Goal: Task Accomplishment & Management: Manage account settings

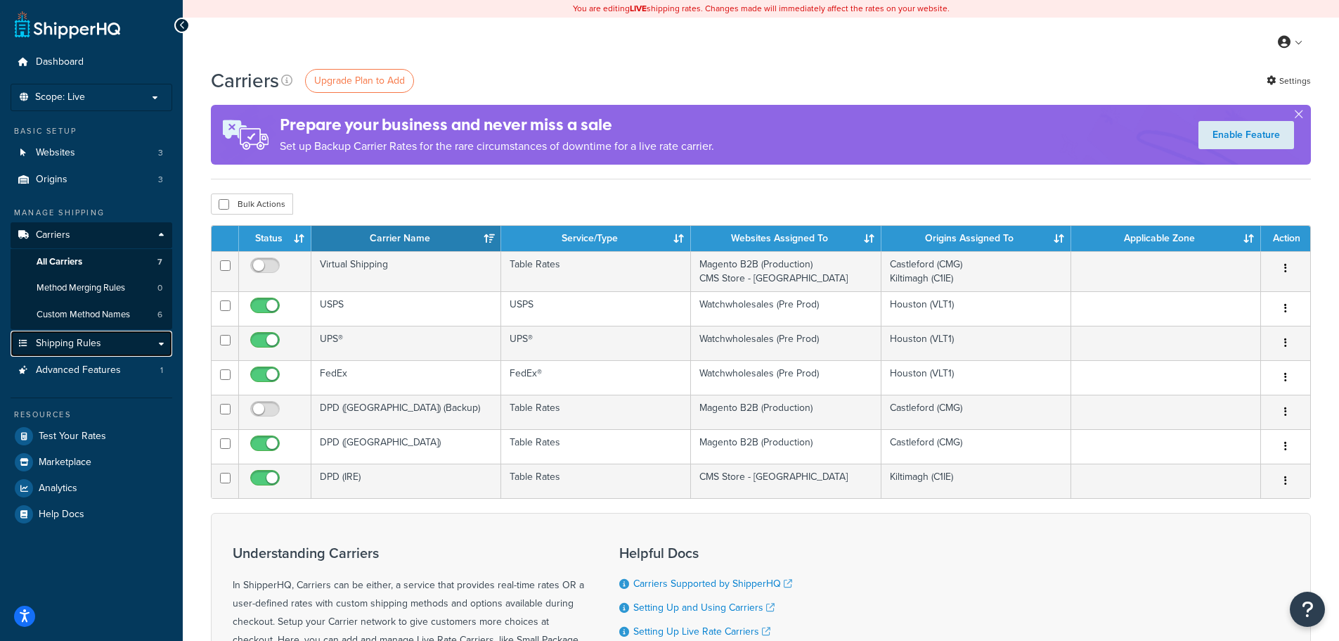
click at [156, 343] on link "Shipping Rules" at bounding box center [92, 343] width 162 height 26
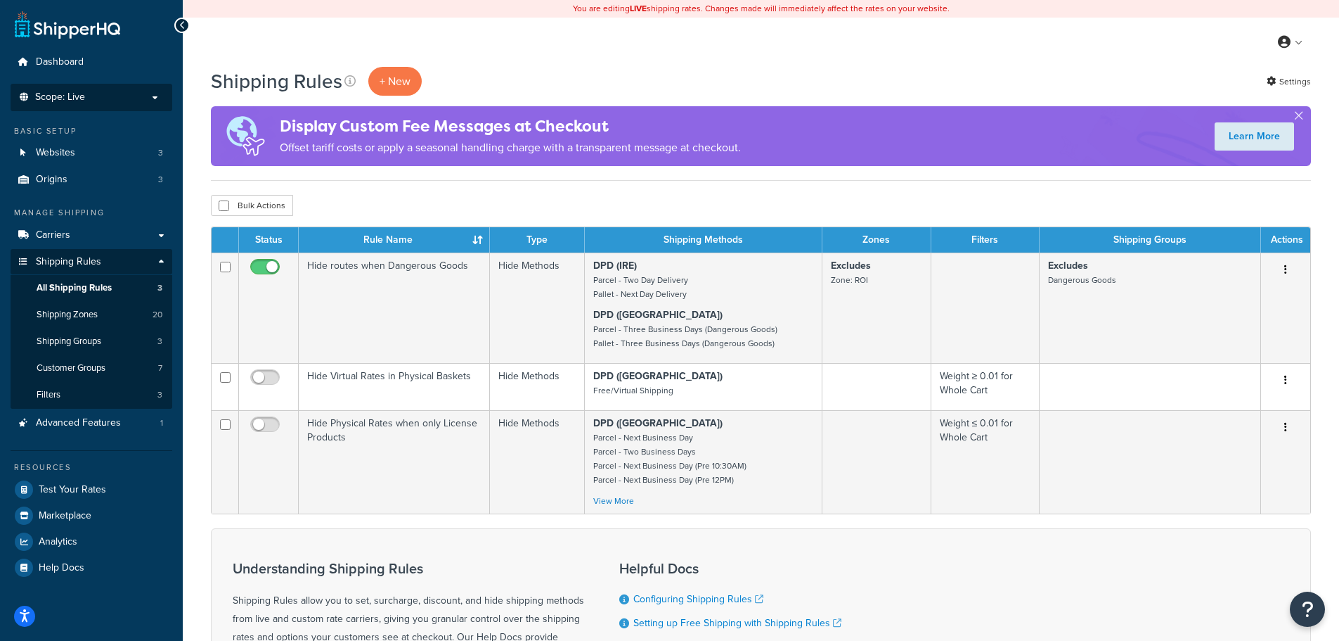
click at [153, 92] on p "Scope: Live" at bounding box center [91, 97] width 149 height 12
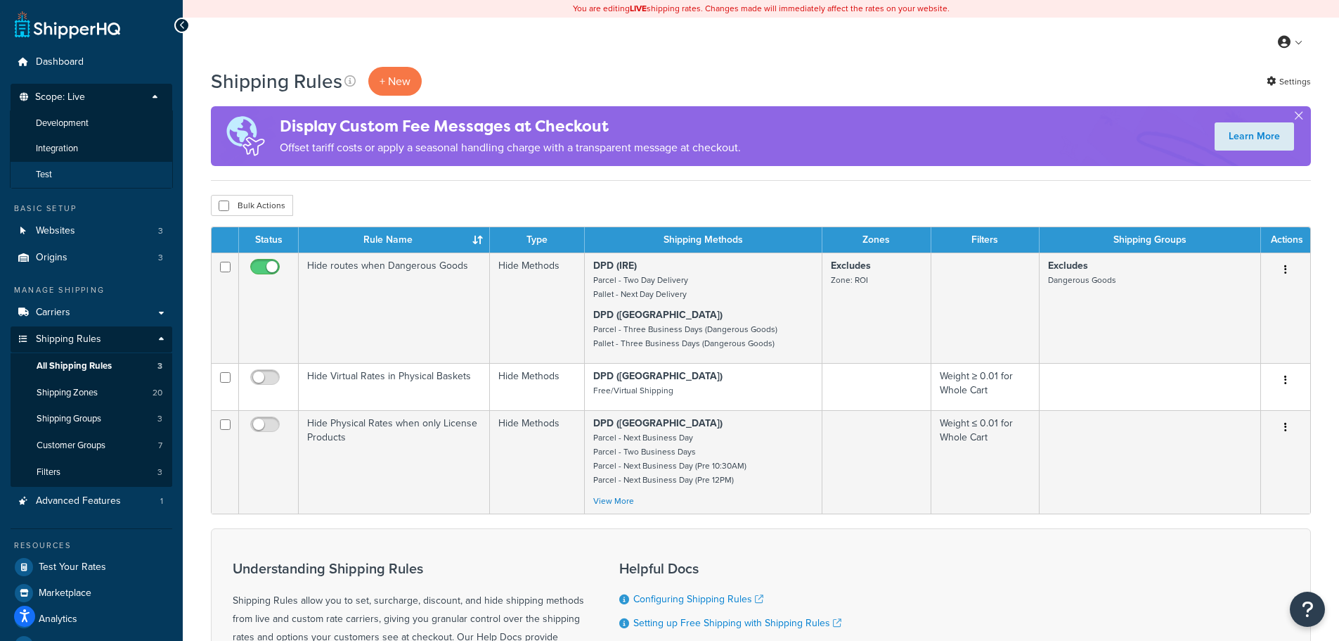
click at [68, 167] on li "Test" at bounding box center [91, 175] width 163 height 26
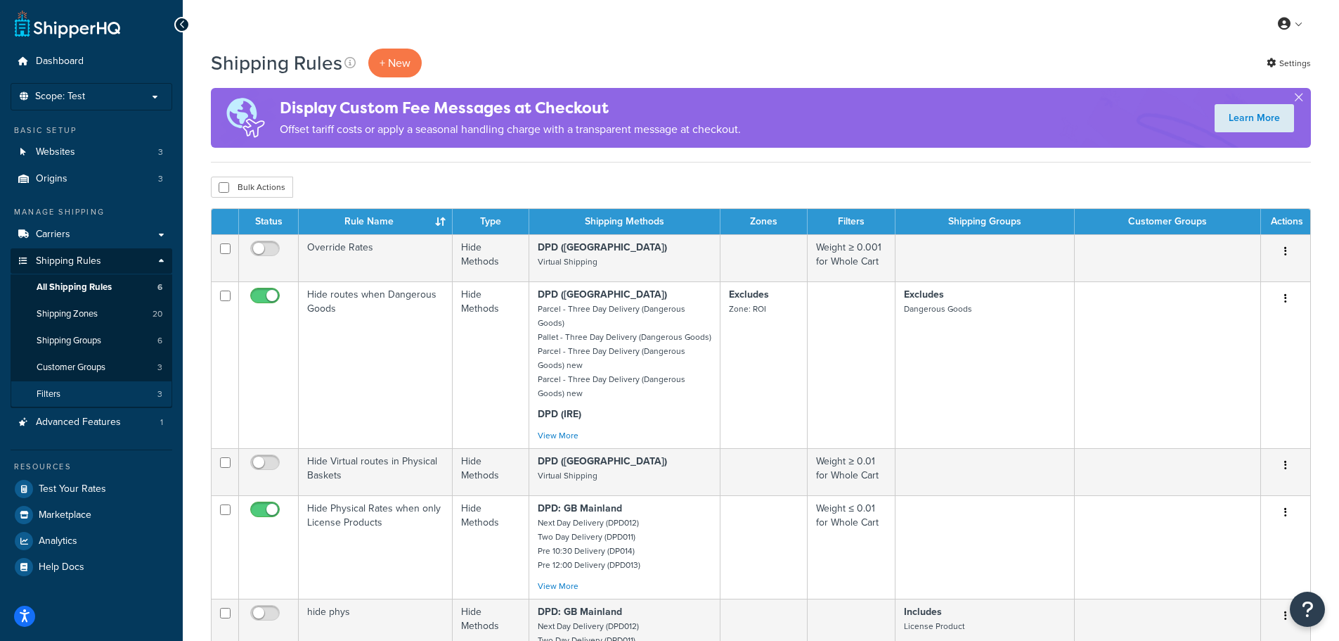
scroll to position [70, 0]
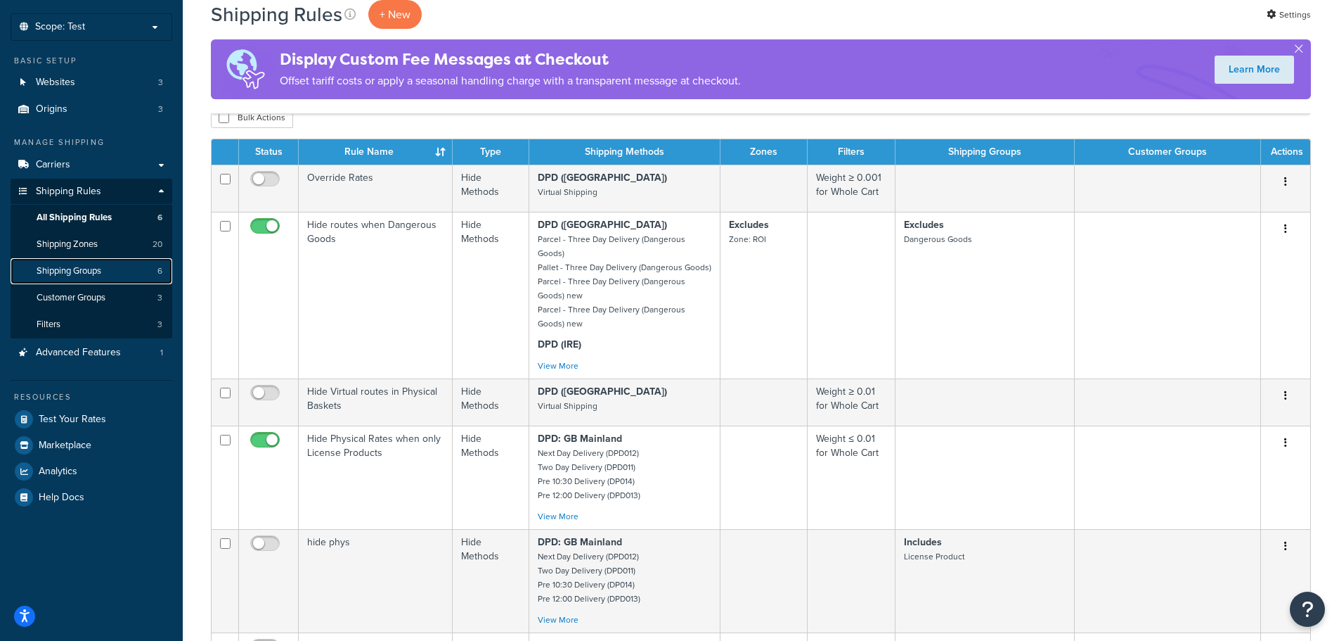
click at [104, 276] on link "Shipping Groups 6" at bounding box center [92, 271] width 162 height 26
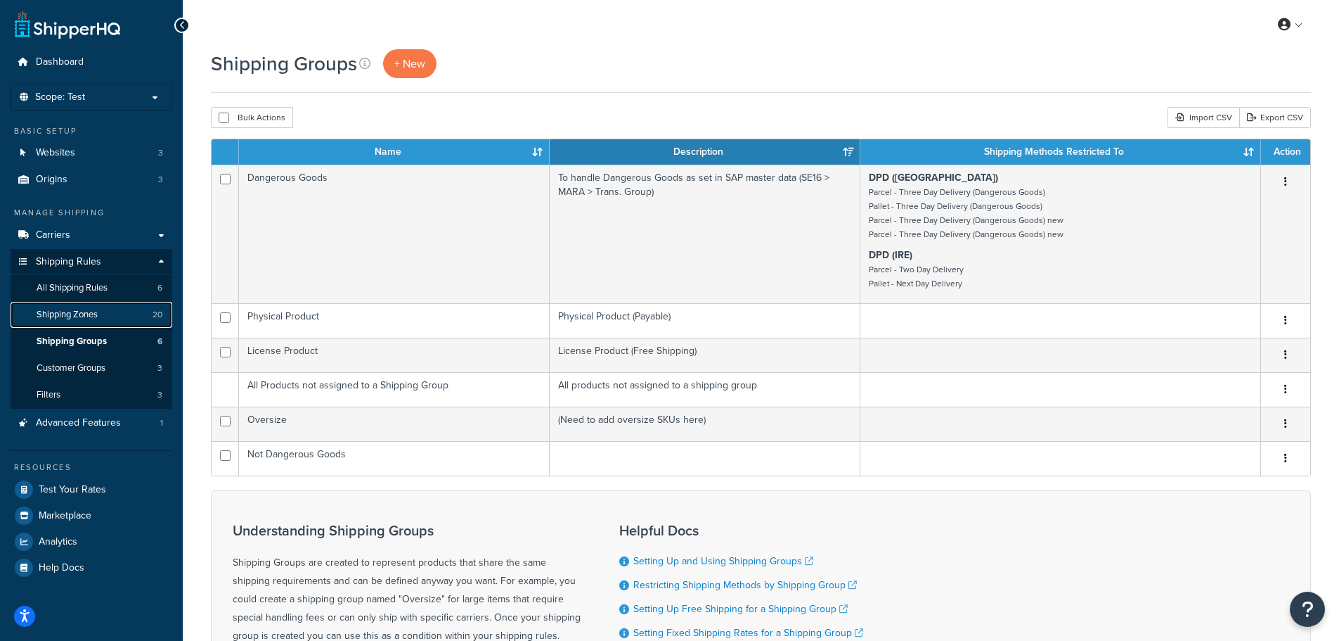
click at [105, 316] on link "Shipping Zones 20" at bounding box center [92, 315] width 162 height 26
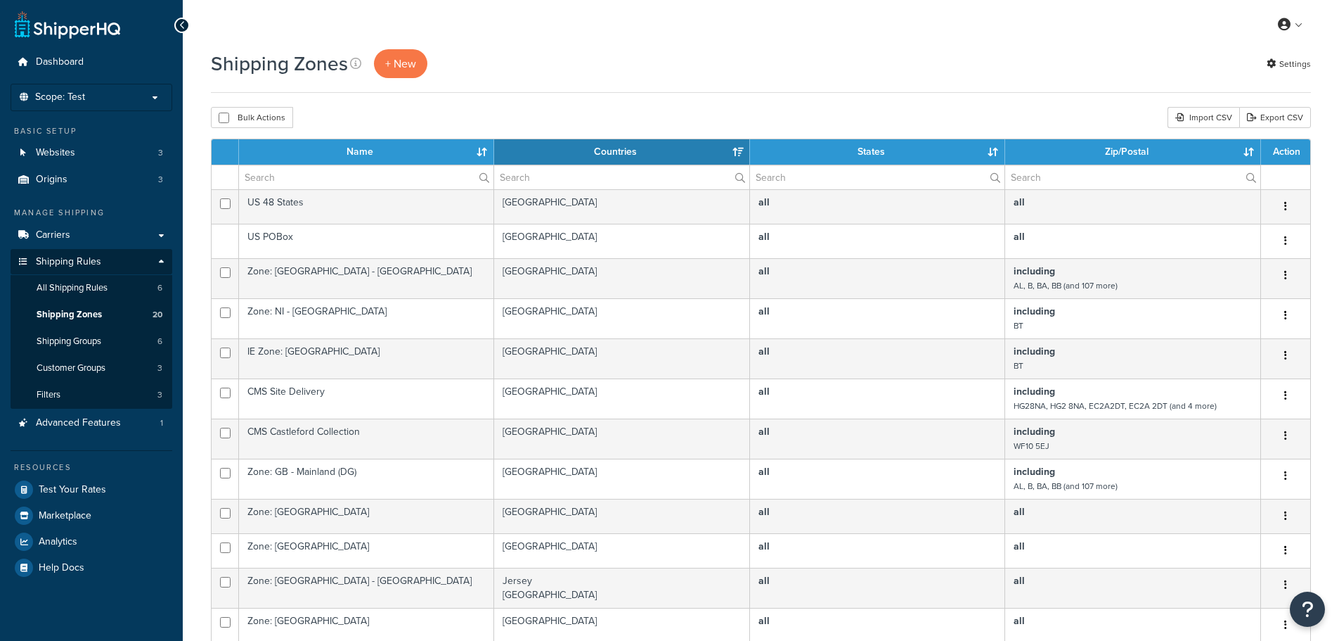
select select "15"
click at [96, 345] on span "Shipping Groups" at bounding box center [69, 341] width 65 height 12
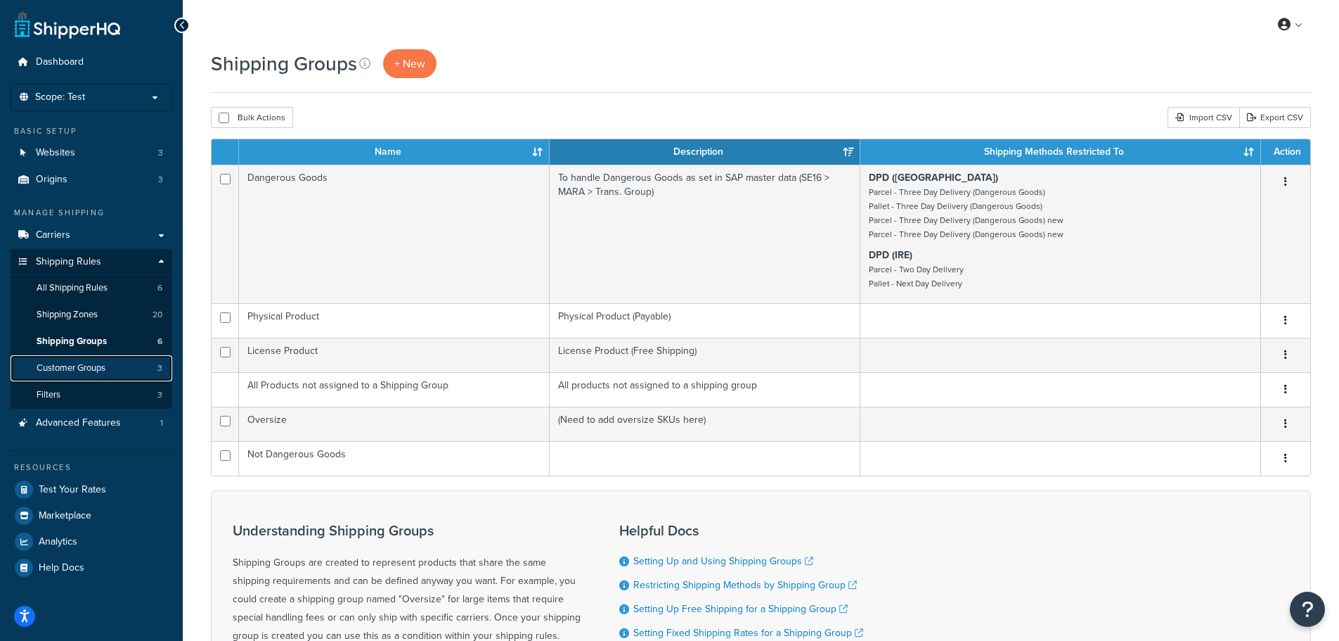
click at [96, 367] on span "Customer Groups" at bounding box center [71, 368] width 69 height 12
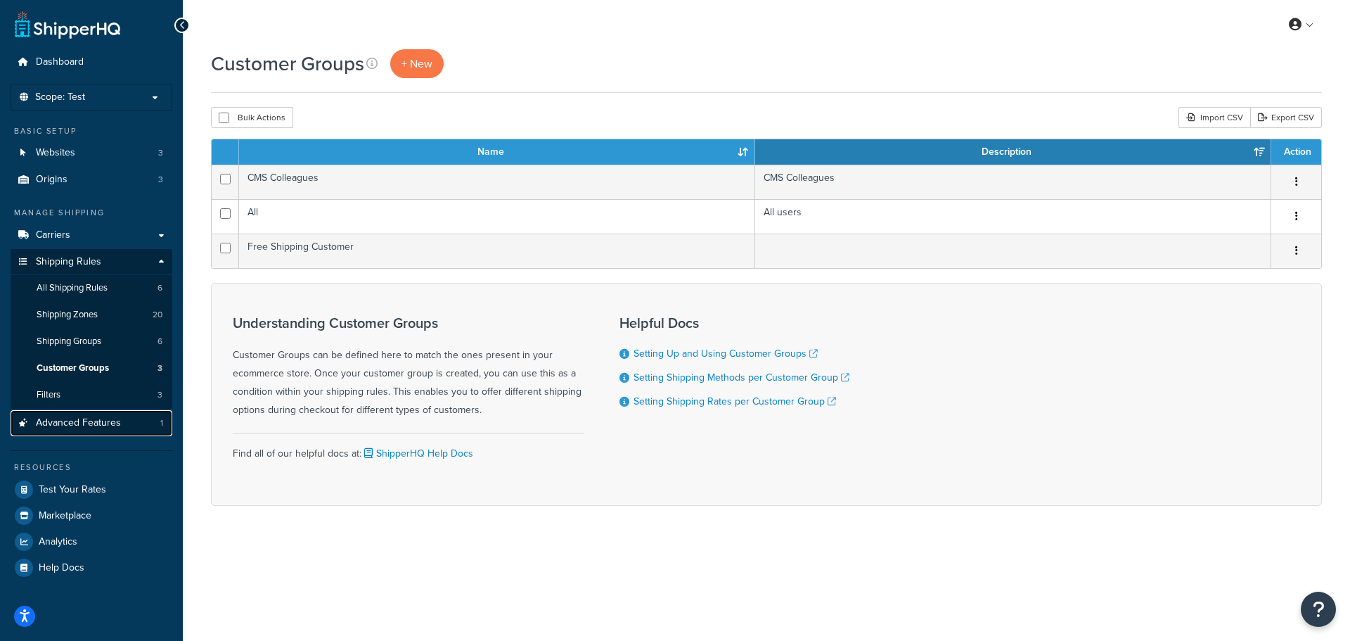
click at [105, 420] on span "Advanced Features" at bounding box center [78, 423] width 85 height 12
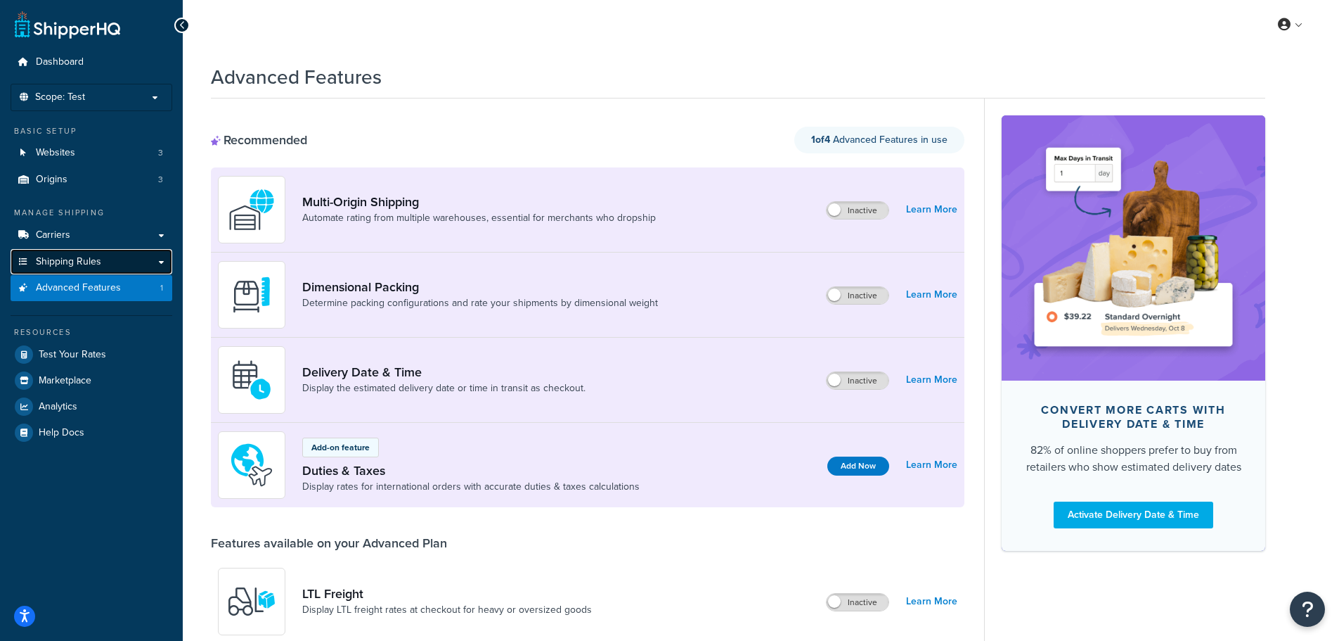
click at [80, 256] on span "Shipping Rules" at bounding box center [68, 262] width 65 height 12
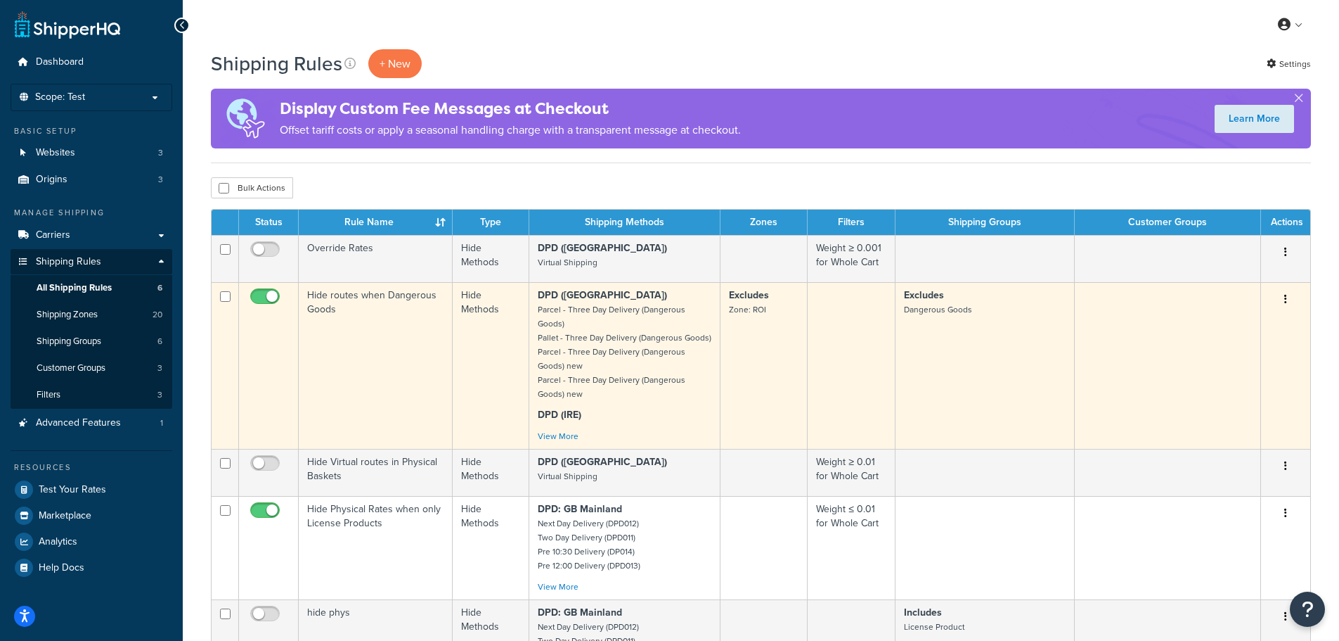
scroll to position [70, 0]
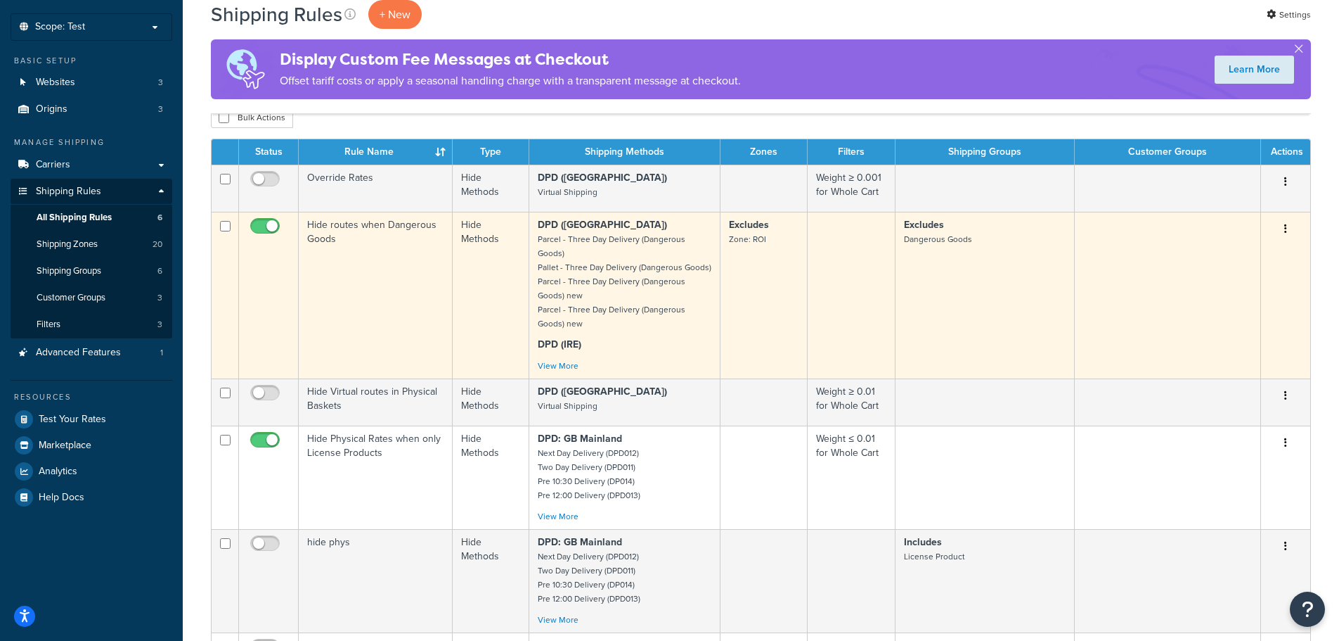
drag, startPoint x: 268, startPoint y: 226, endPoint x: 268, endPoint y: 269, distance: 42.9
click at [268, 226] on input "checkbox" at bounding box center [266, 230] width 39 height 18
checkbox input "false"
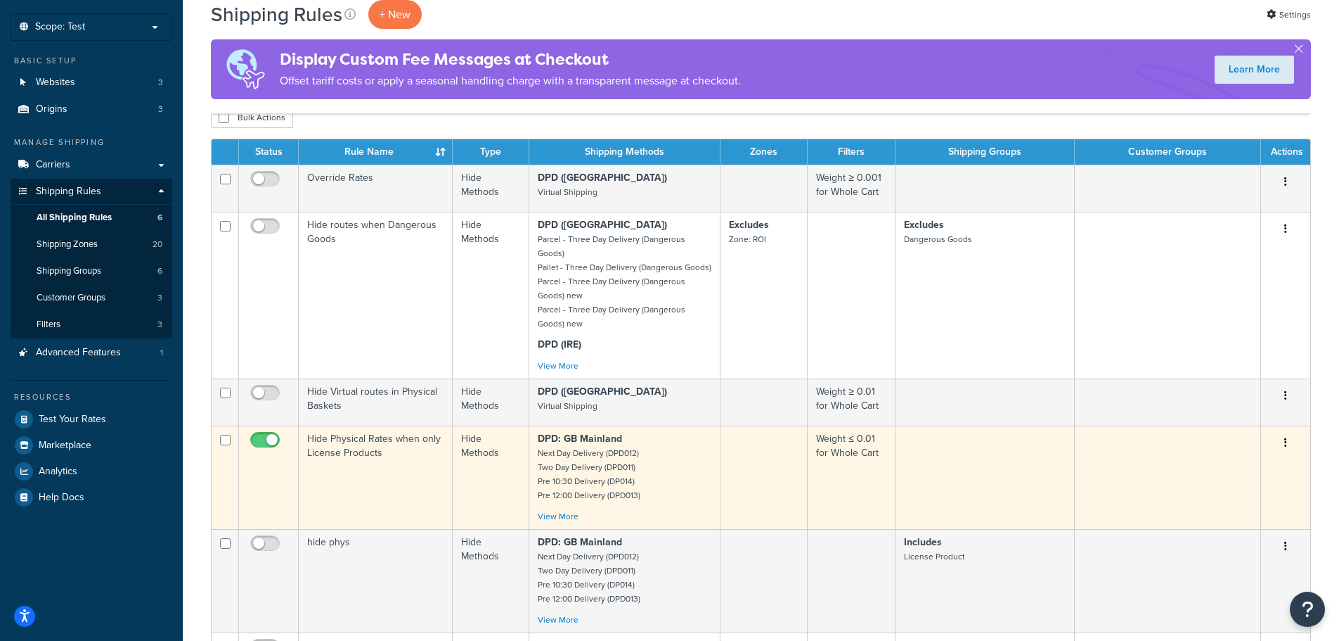
click at [265, 432] on span at bounding box center [265, 440] width 30 height 17
click at [265, 435] on input "checkbox" at bounding box center [266, 444] width 39 height 18
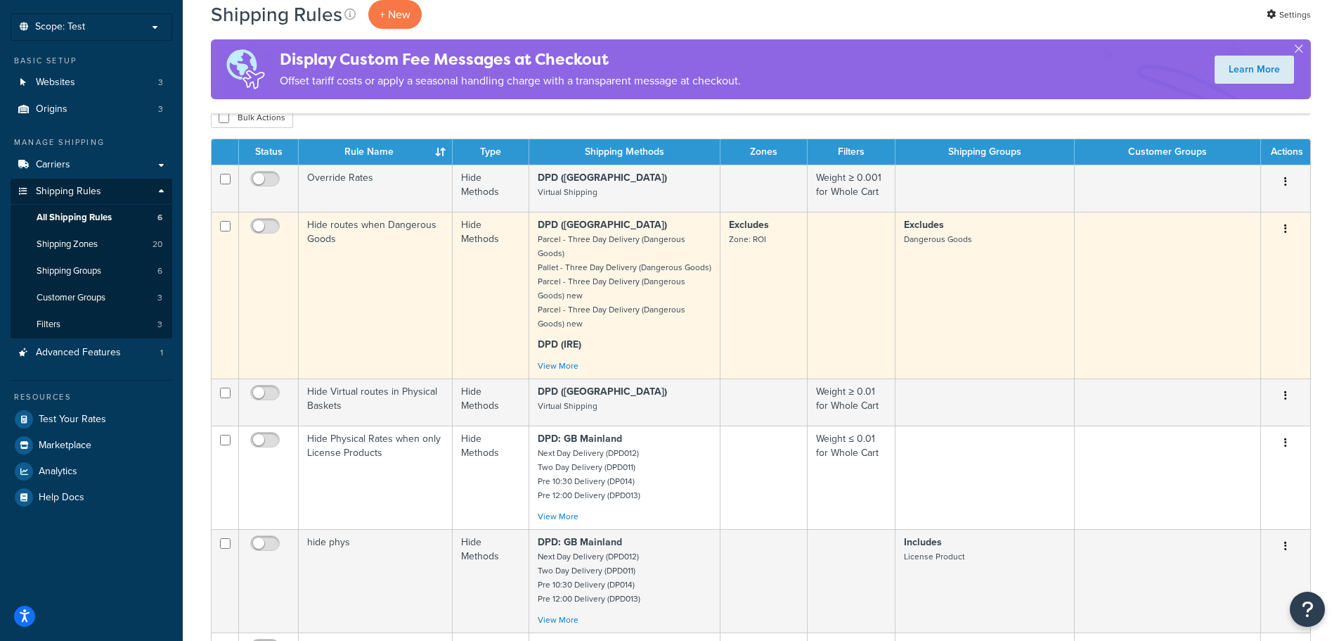
drag, startPoint x: 263, startPoint y: 429, endPoint x: 269, endPoint y: 340, distance: 88.8
click at [263, 435] on input "checkbox" at bounding box center [266, 444] width 39 height 18
checkbox input "true"
click at [269, 233] on input "checkbox" at bounding box center [266, 230] width 39 height 18
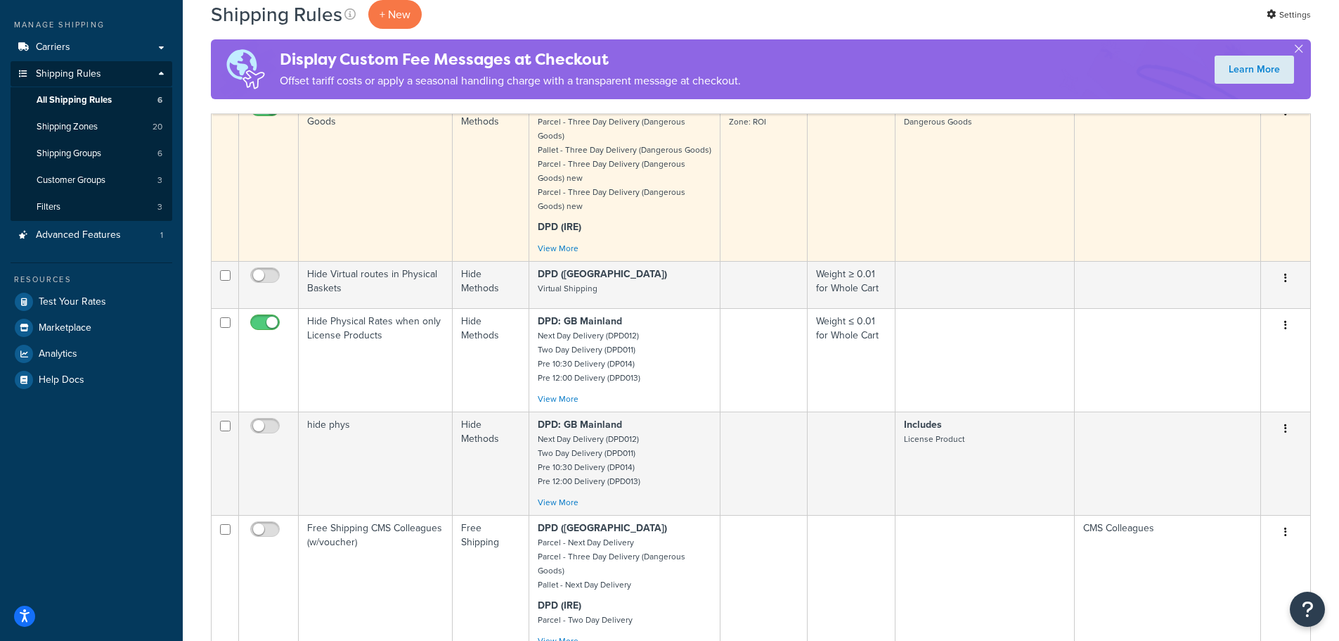
scroll to position [0, 0]
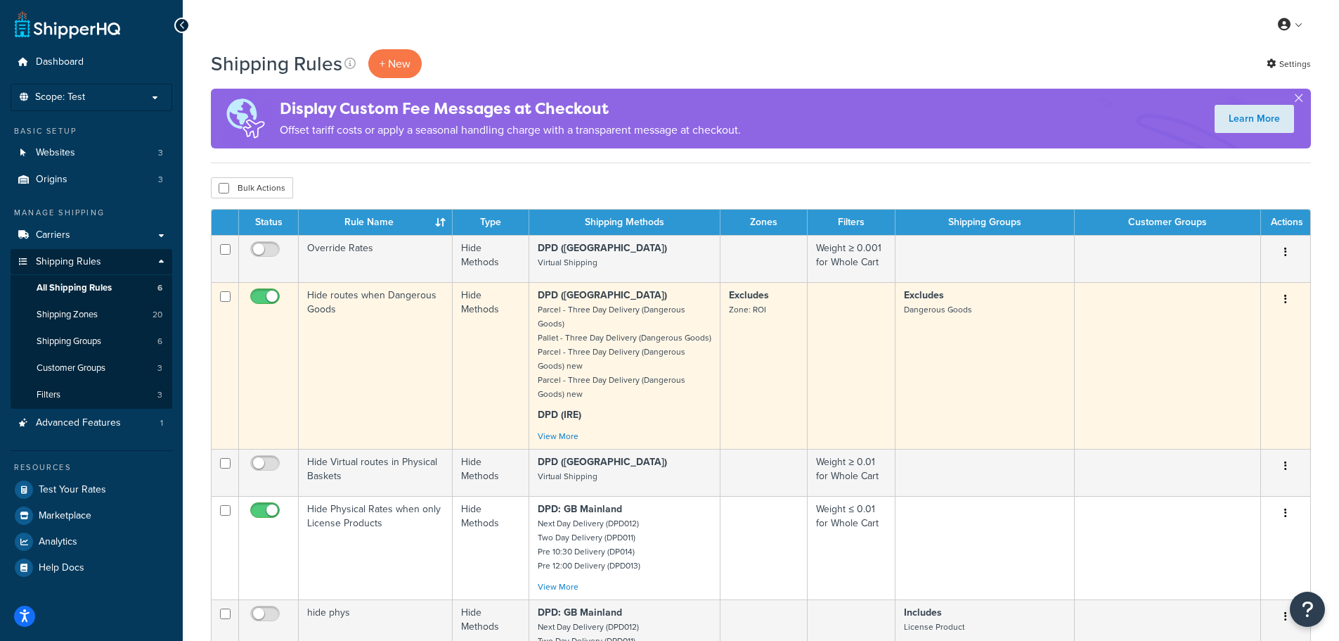
click at [275, 292] on input "checkbox" at bounding box center [266, 300] width 39 height 18
checkbox input "false"
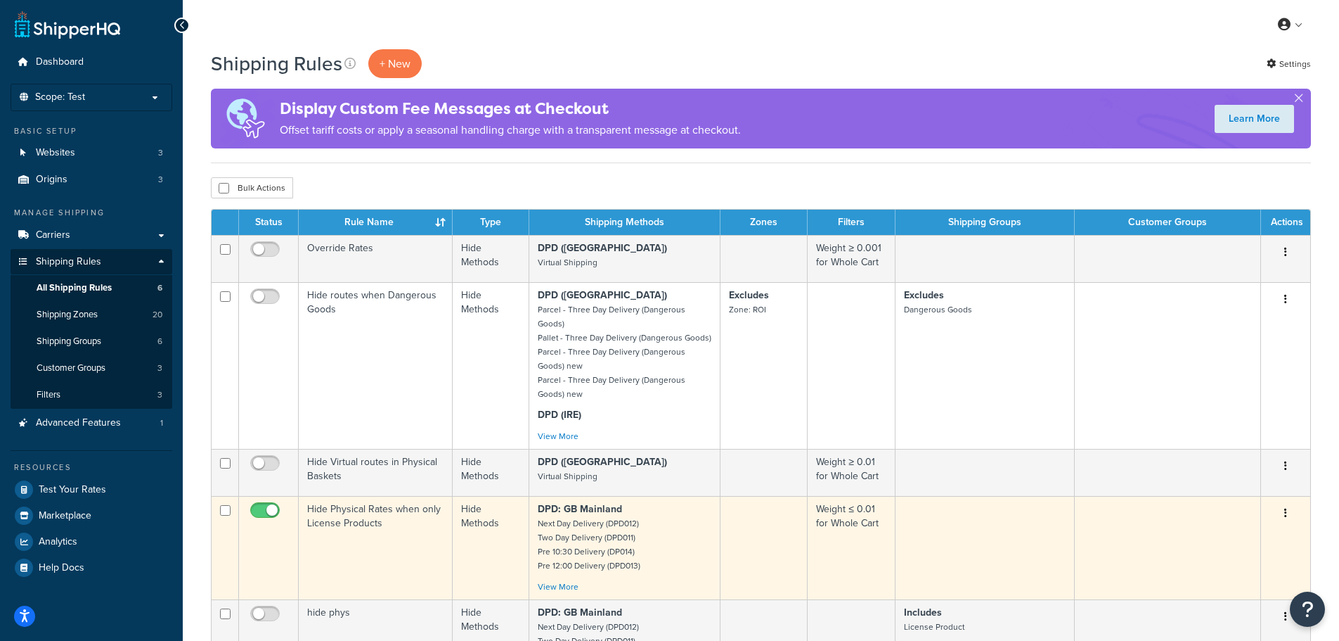
click at [266, 505] on input "checkbox" at bounding box center [266, 514] width 39 height 18
checkbox input "false"
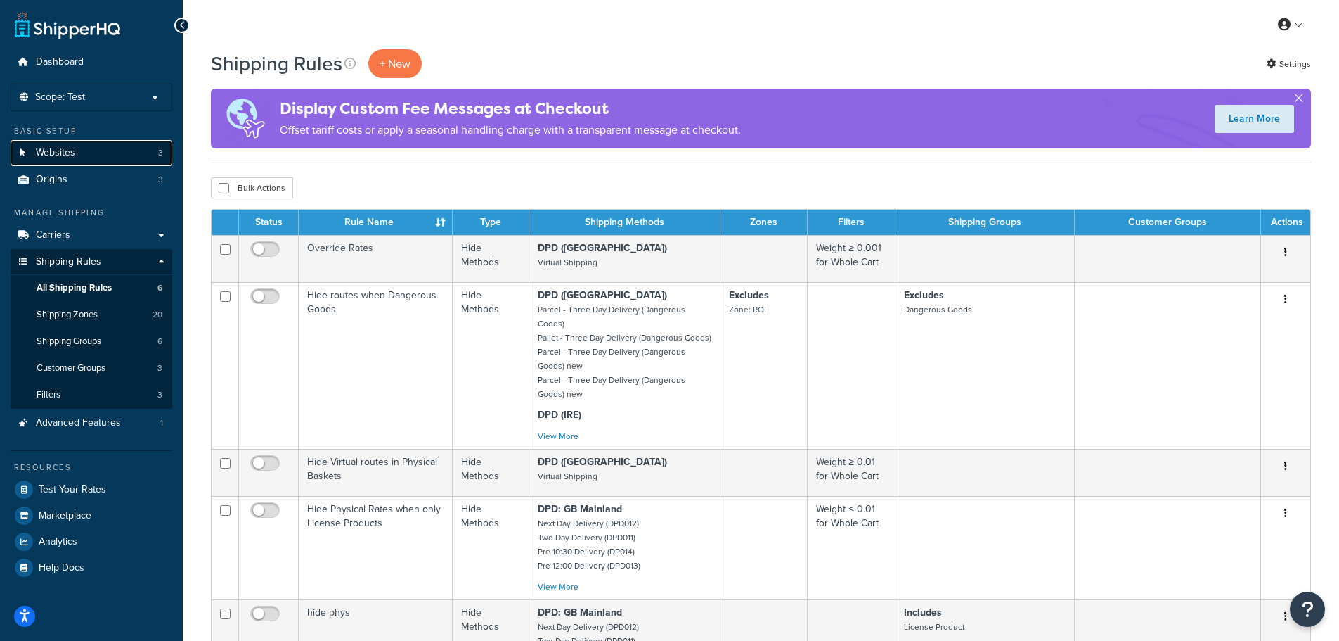
click at [87, 149] on link "Websites 3" at bounding box center [92, 153] width 162 height 26
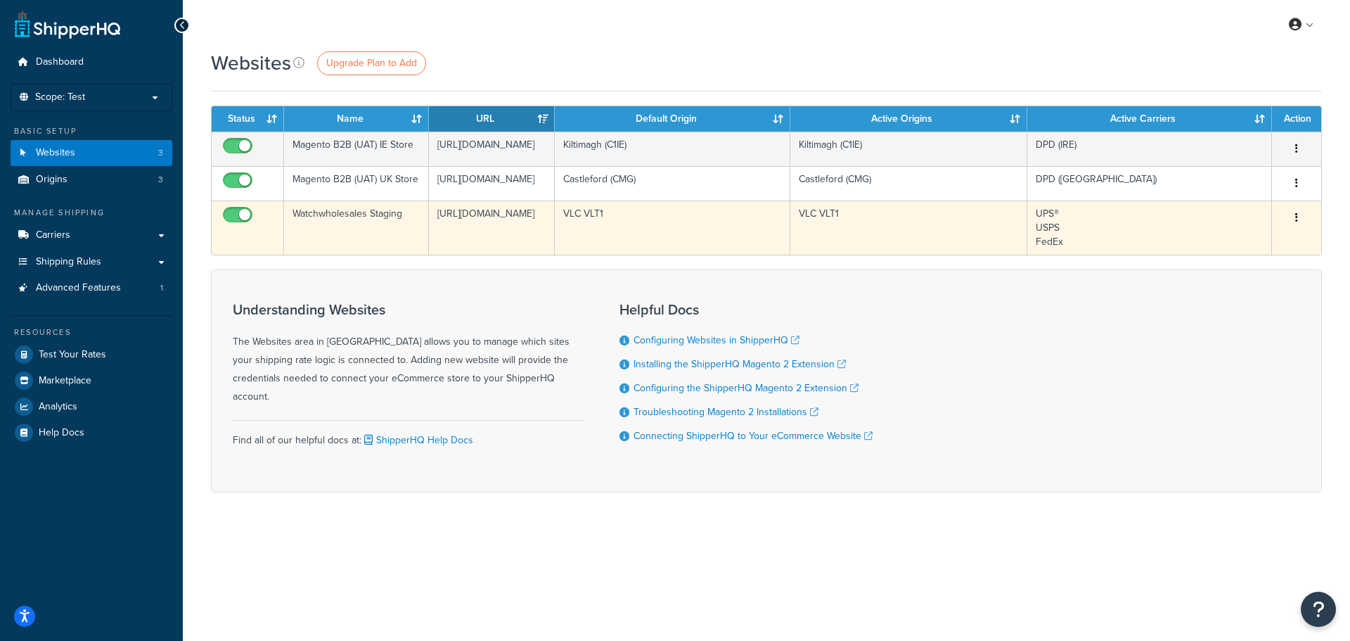
click at [1296, 222] on icon "button" at bounding box center [1296, 217] width 3 height 10
click at [1230, 312] on link "Edit" at bounding box center [1239, 313] width 111 height 29
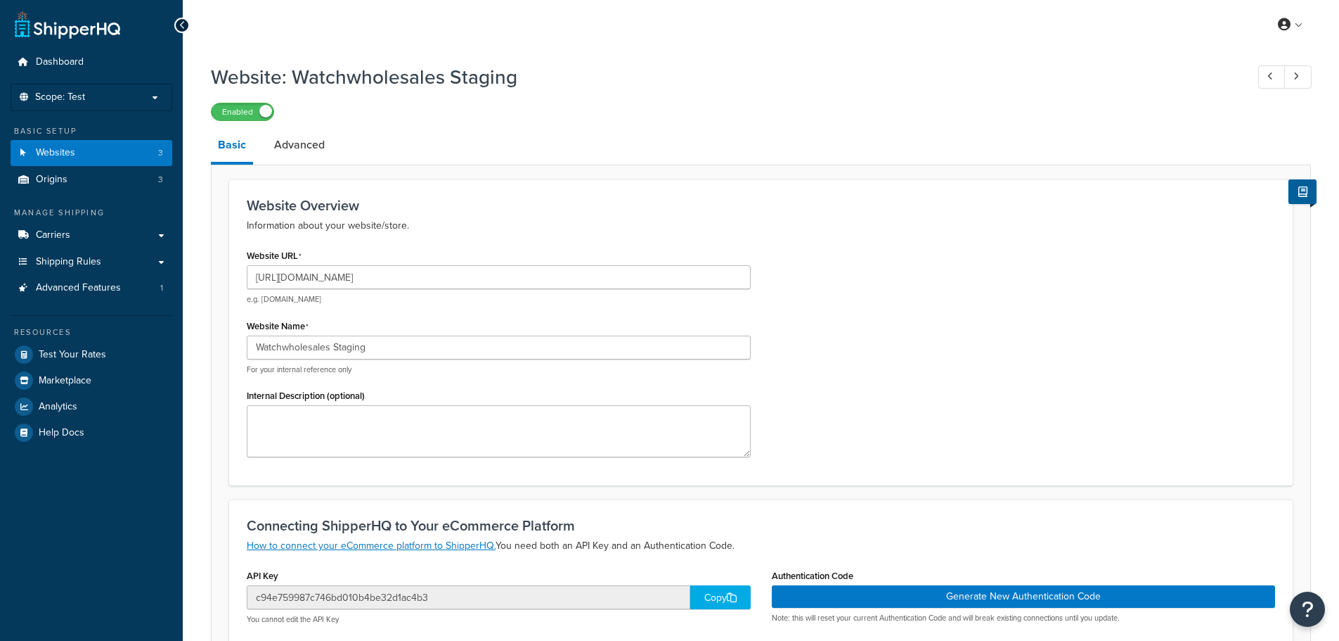
select select "169175"
click at [304, 148] on link "Advanced" at bounding box center [299, 145] width 65 height 34
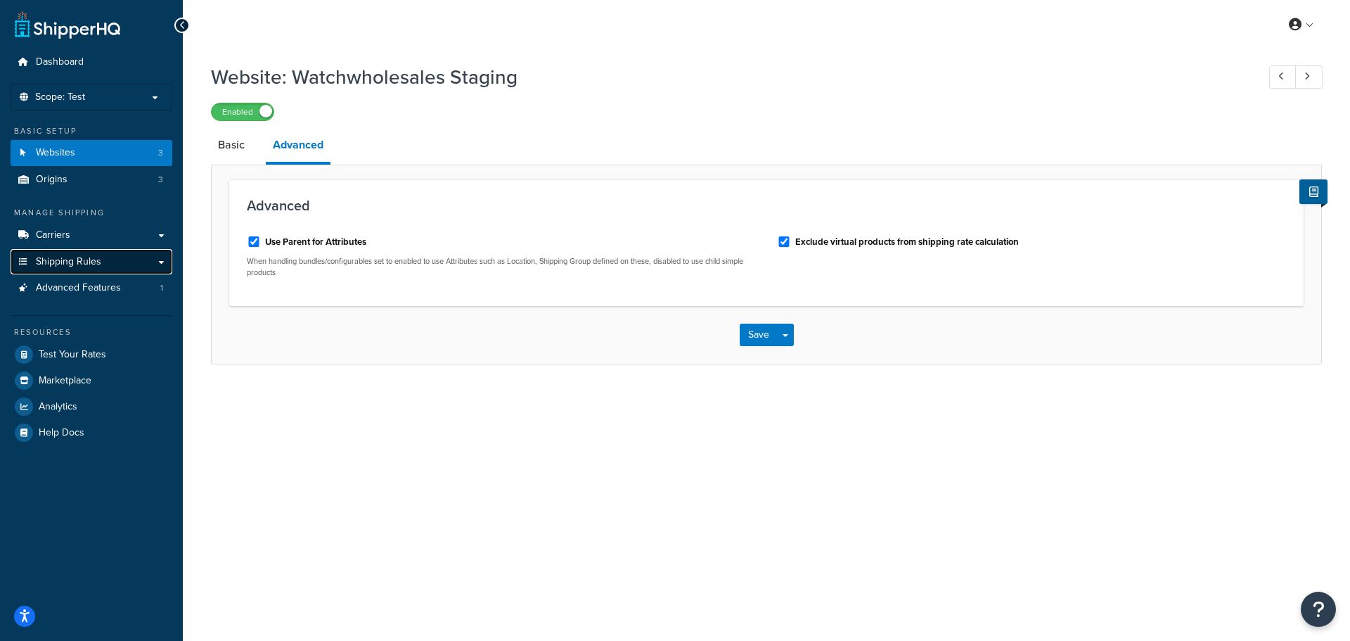
click at [122, 258] on link "Shipping Rules" at bounding box center [92, 262] width 162 height 26
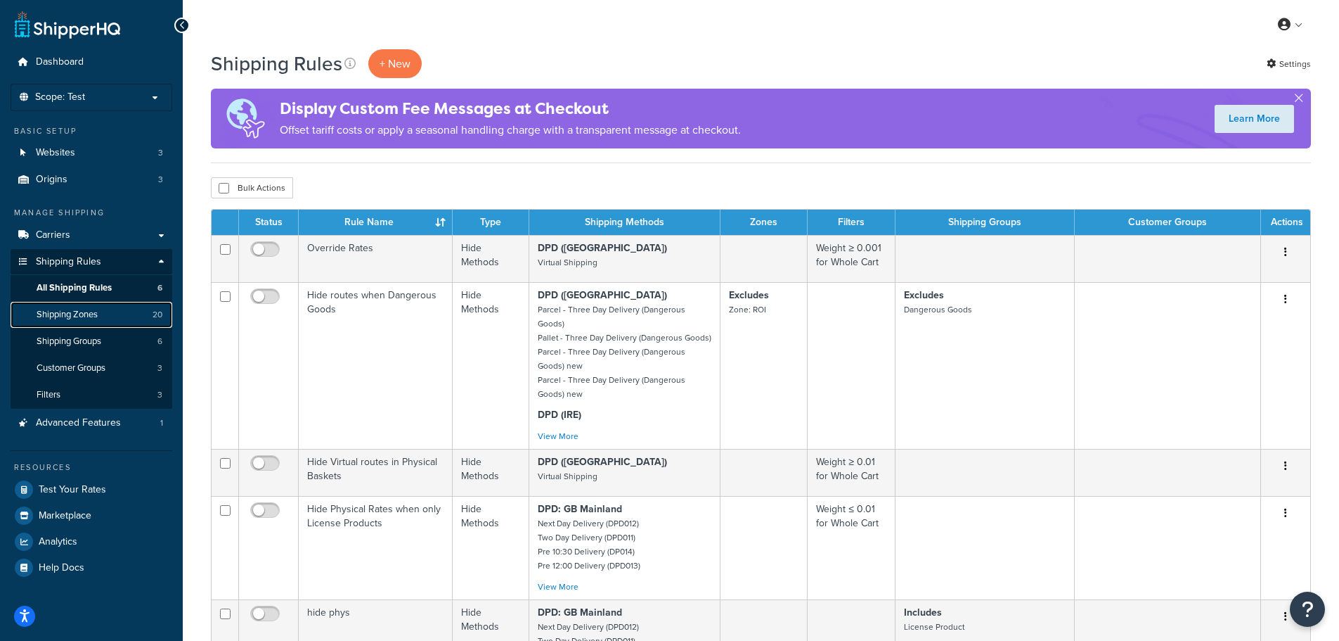
click at [89, 315] on span "Shipping Zones" at bounding box center [67, 315] width 61 height 12
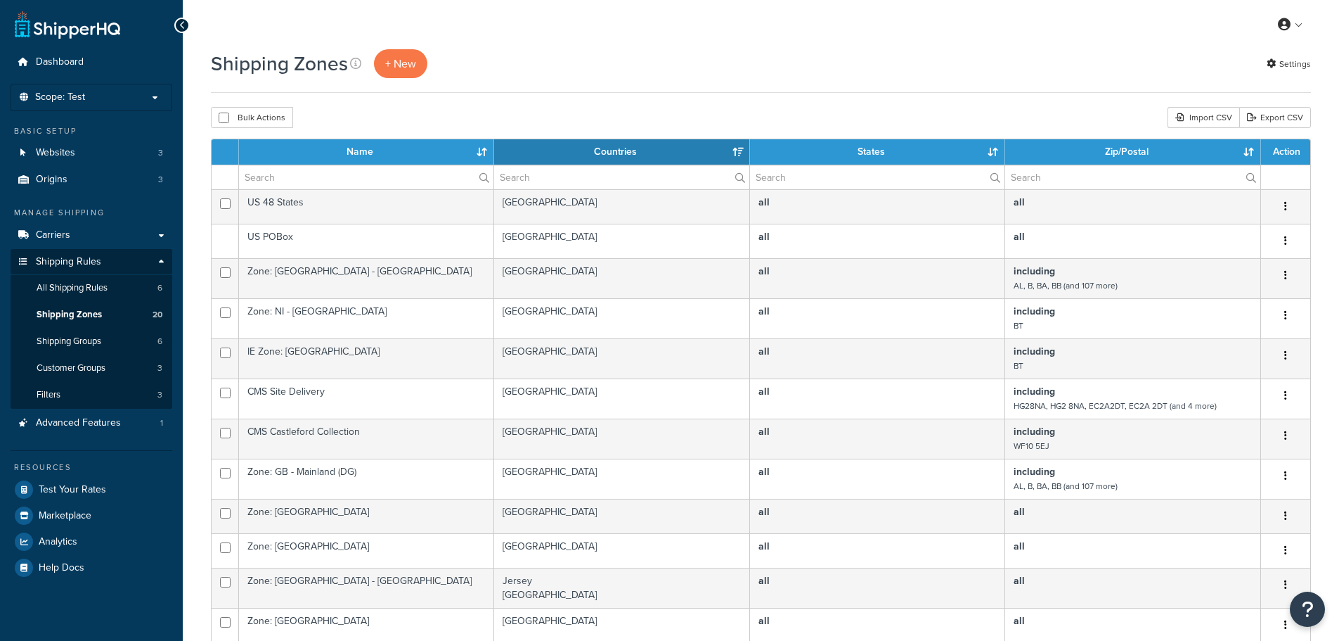
select select "15"
click at [120, 237] on link "Carriers" at bounding box center [92, 235] width 162 height 26
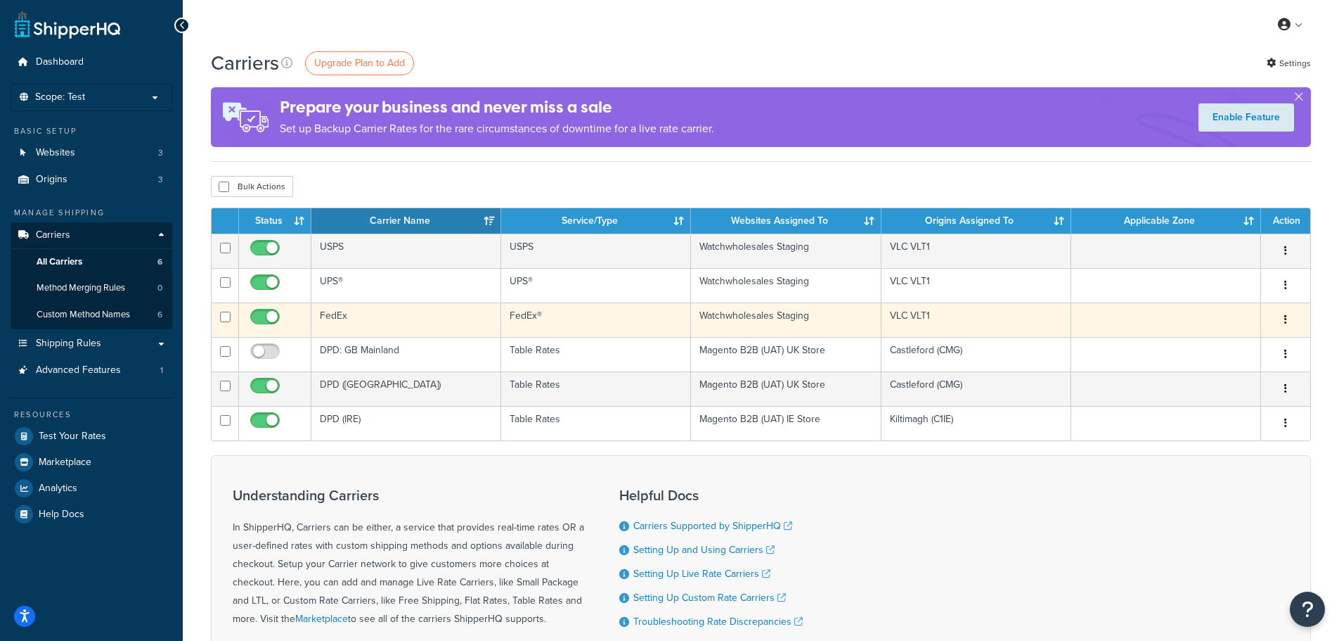
click at [1286, 318] on icon "button" at bounding box center [1286, 319] width 3 height 10
click at [1233, 345] on link "Edit" at bounding box center [1228, 347] width 111 height 29
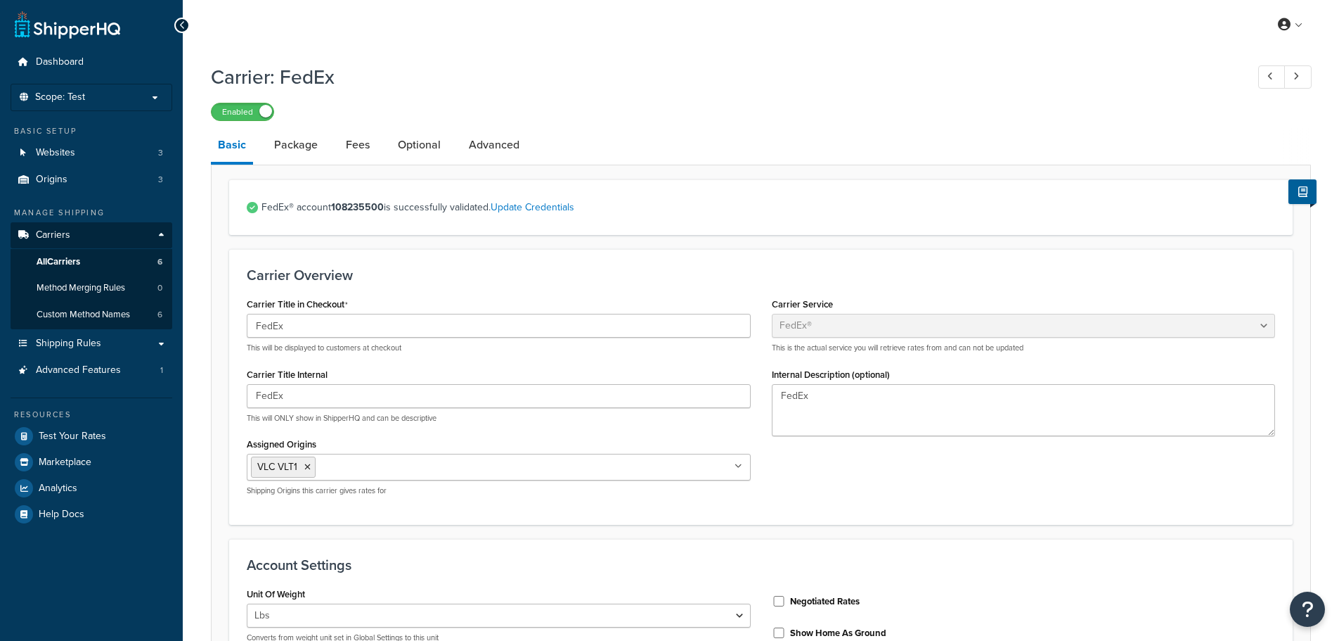
select select "fedEx"
select select "REGULAR_PICKUP"
select select "YOUR_PACKAGING"
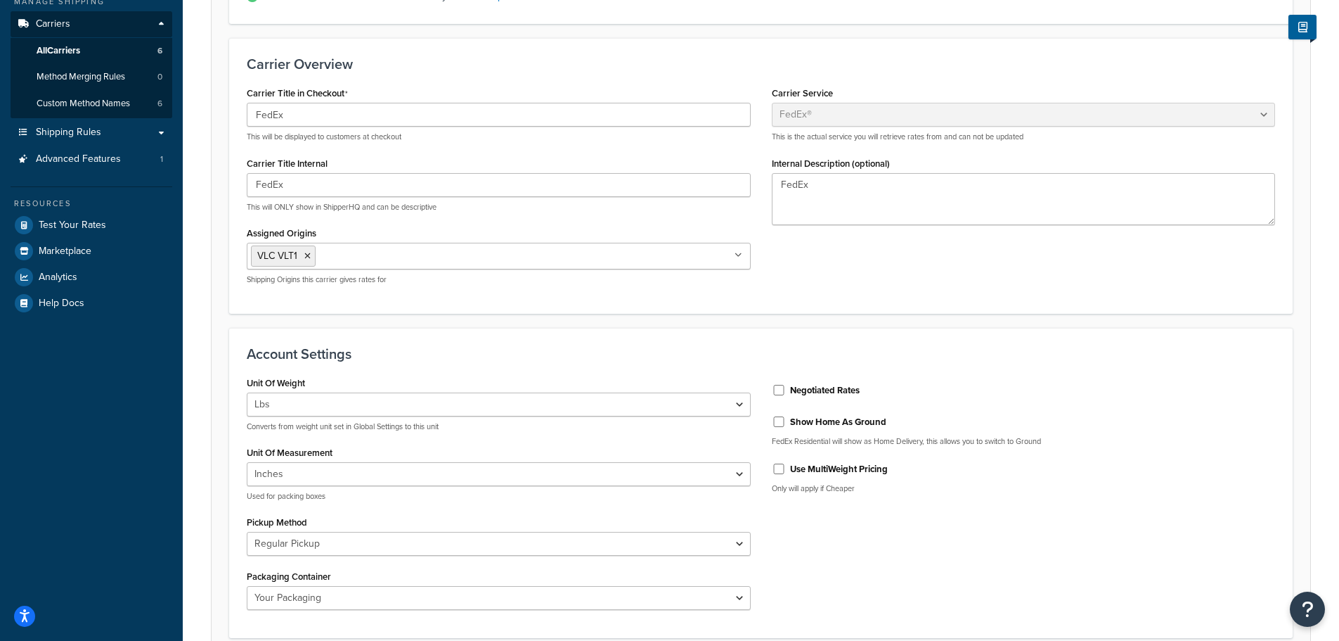
scroll to position [281, 0]
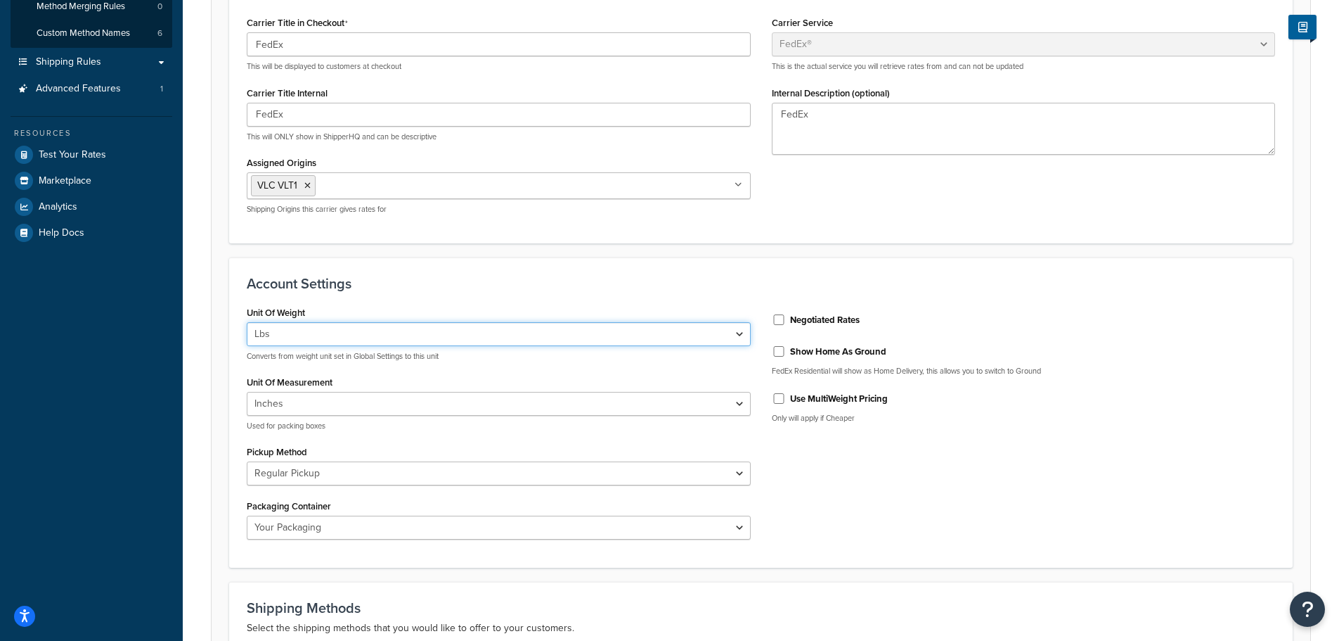
click at [404, 336] on select "Lbs Kgs Convert LBS to KG" at bounding box center [499, 334] width 504 height 24
select select "kg"
click at [247, 322] on select "Lbs Kgs Convert LBS to KG" at bounding box center [499, 334] width 504 height 24
click at [219, 356] on form "FedEx® account 108235500 is successfully validated. Update Credentials Carrier …" at bounding box center [761, 465] width 1099 height 1135
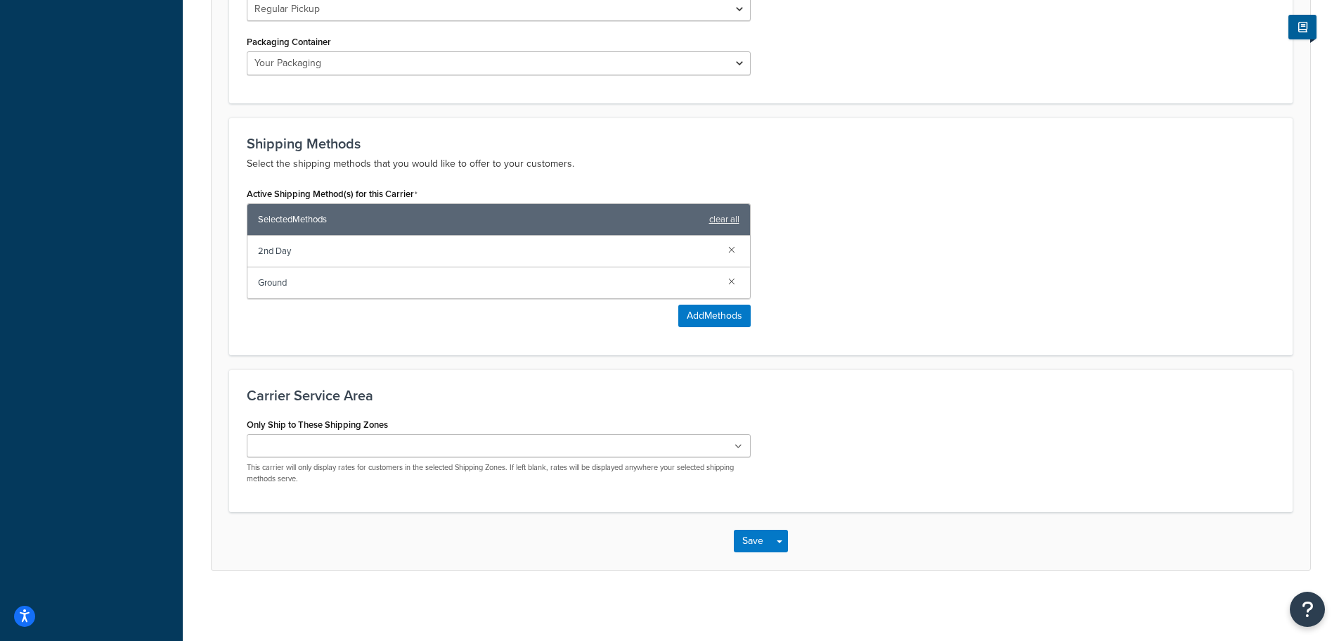
scroll to position [746, 0]
click at [754, 537] on button "Save" at bounding box center [753, 540] width 38 height 22
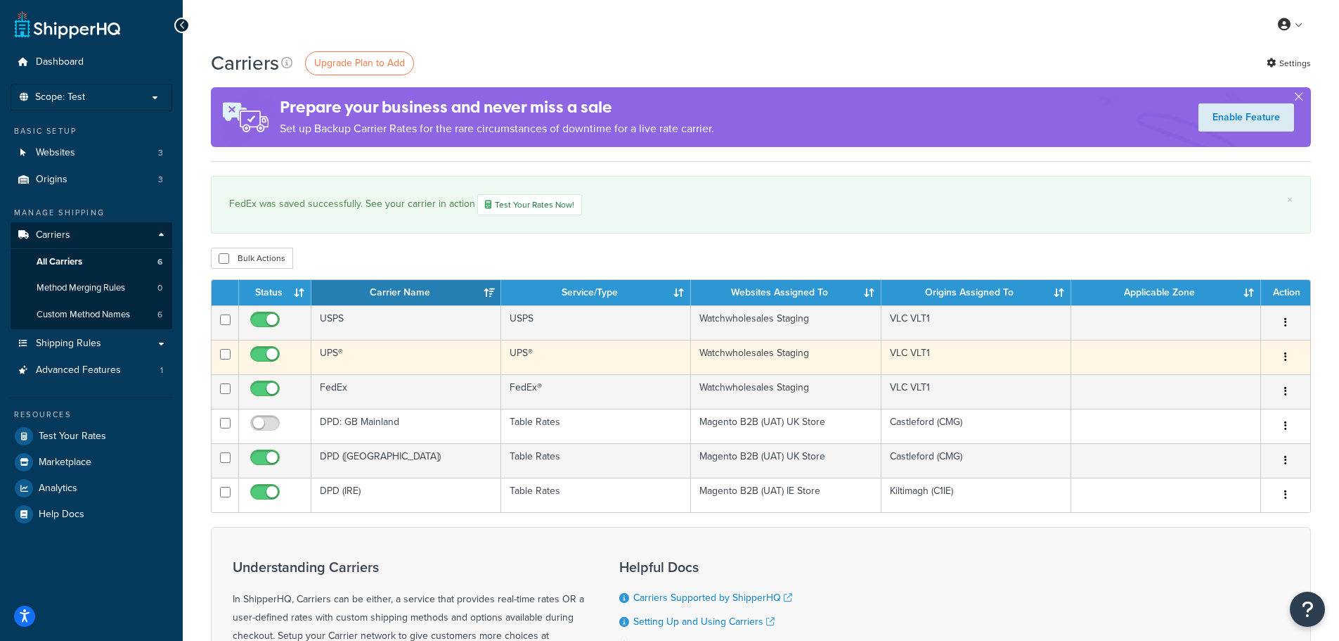
click at [1285, 354] on icon "button" at bounding box center [1286, 357] width 3 height 10
click at [1225, 385] on link "Edit" at bounding box center [1228, 385] width 111 height 29
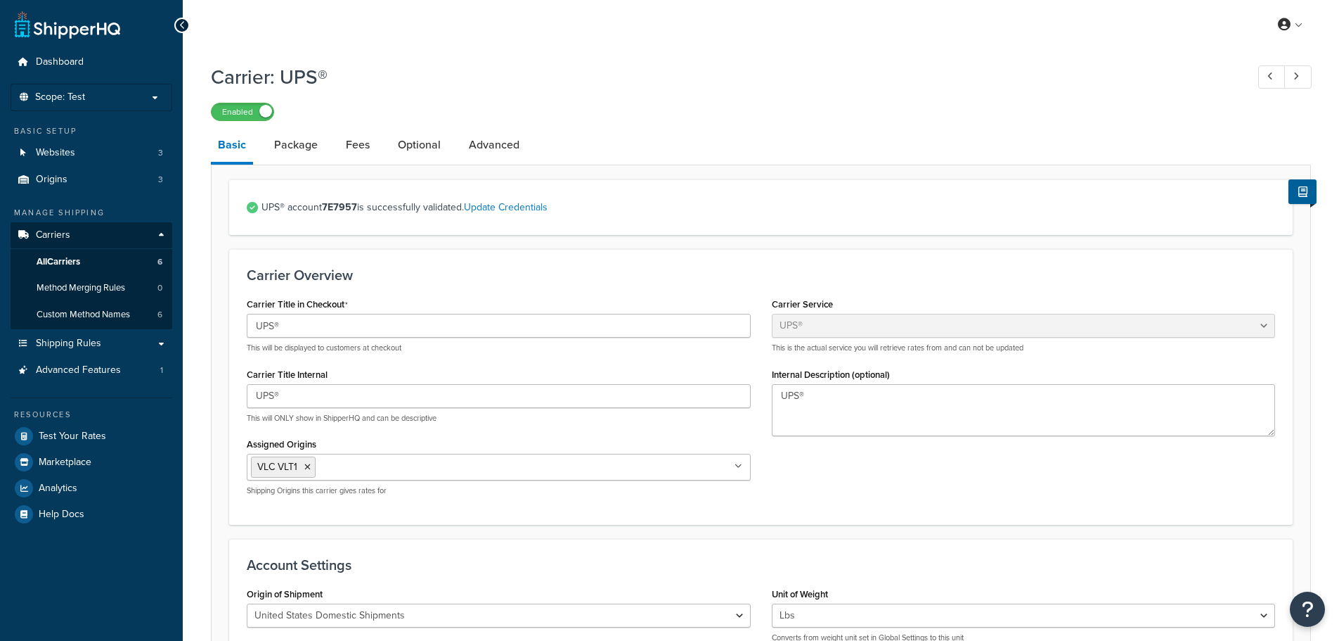
select select "ups"
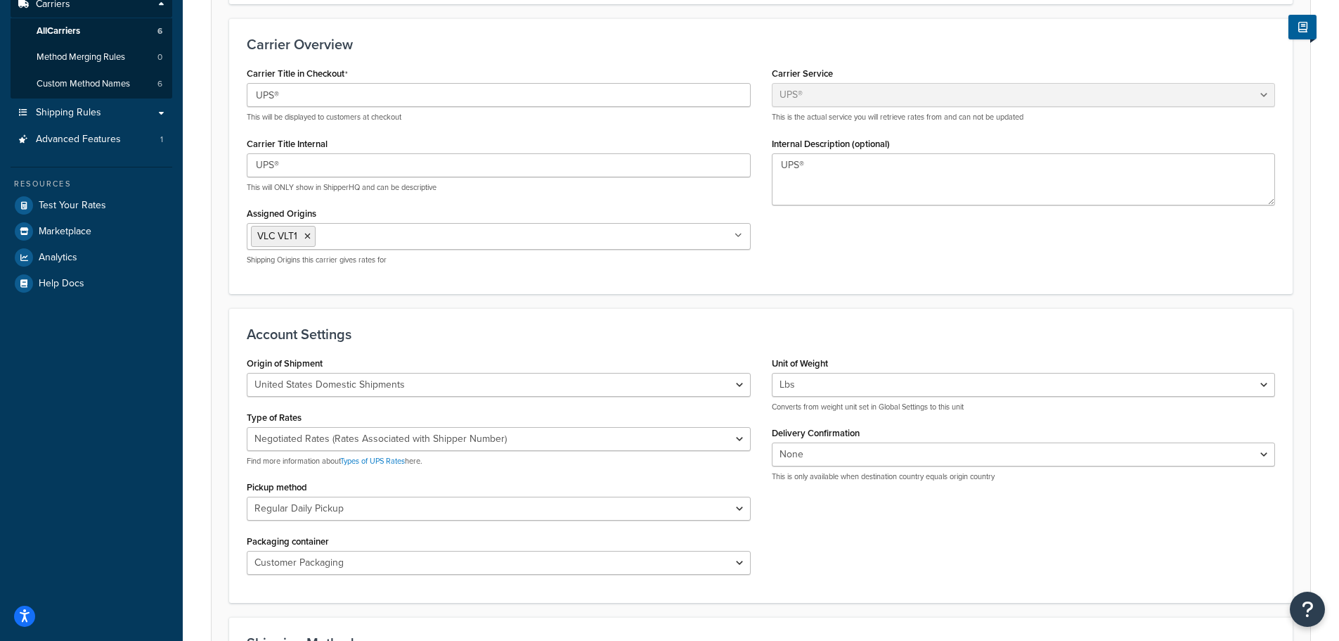
scroll to position [281, 0]
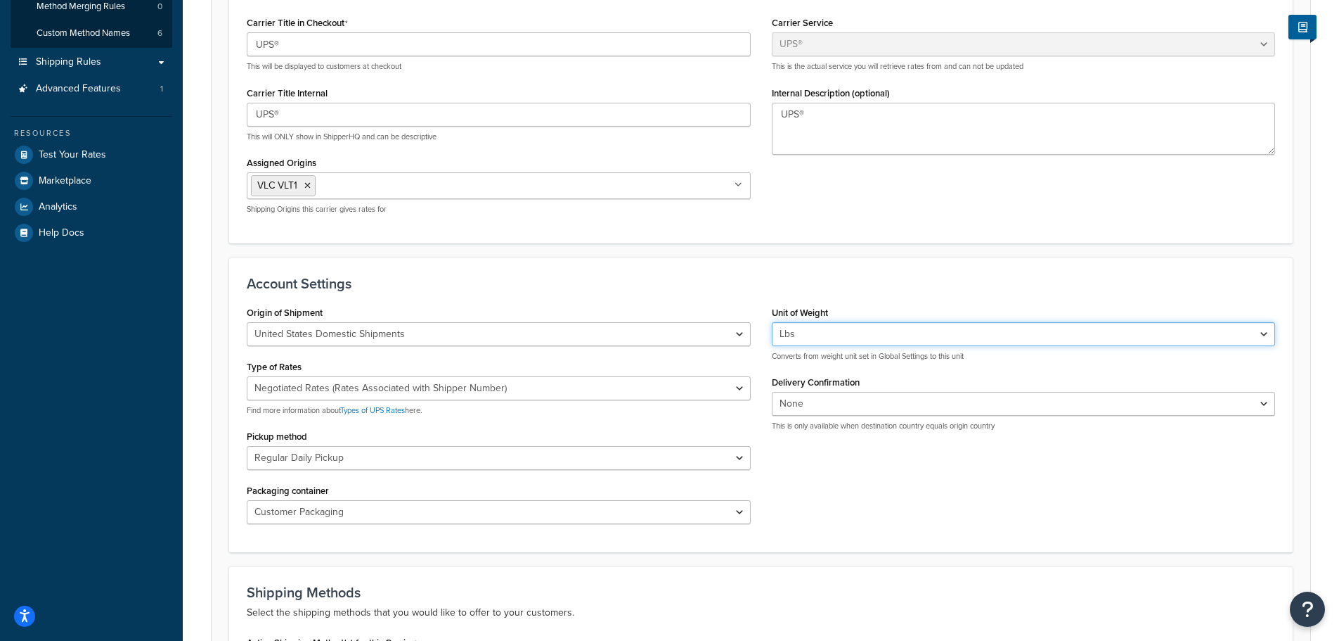
click at [790, 337] on select "Lbs Kgs Convert LBS to KG" at bounding box center [1024, 334] width 504 height 24
select select "kg"
click at [772, 322] on select "Lbs Kgs Convert LBS to KG" at bounding box center [1024, 334] width 504 height 24
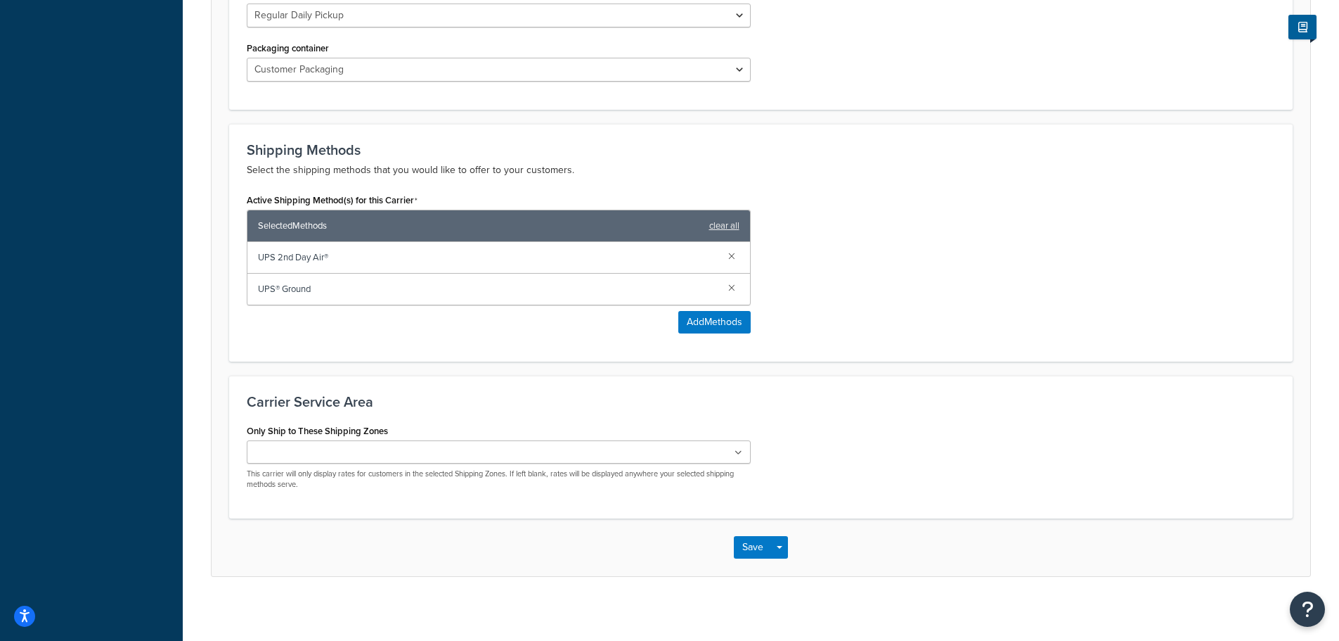
scroll to position [731, 0]
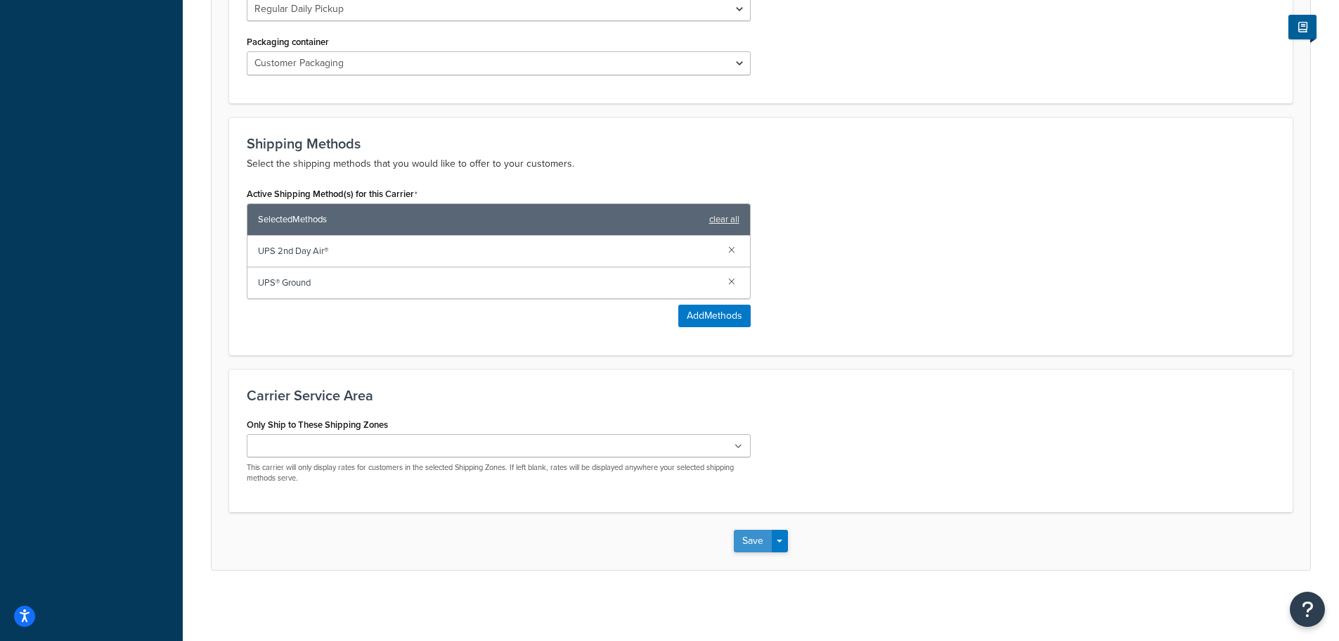
click at [748, 529] on button "Save" at bounding box center [753, 540] width 38 height 22
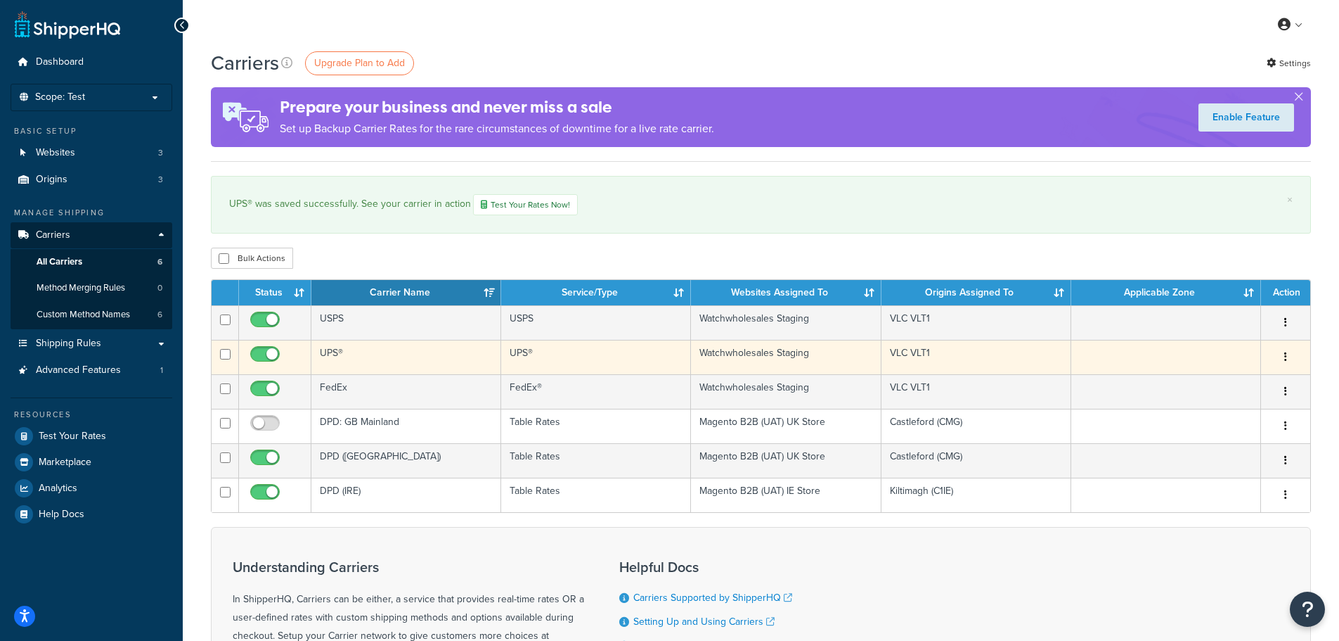
click at [1286, 356] on icon "button" at bounding box center [1286, 357] width 3 height 10
click at [1243, 380] on link "Edit" at bounding box center [1228, 385] width 111 height 29
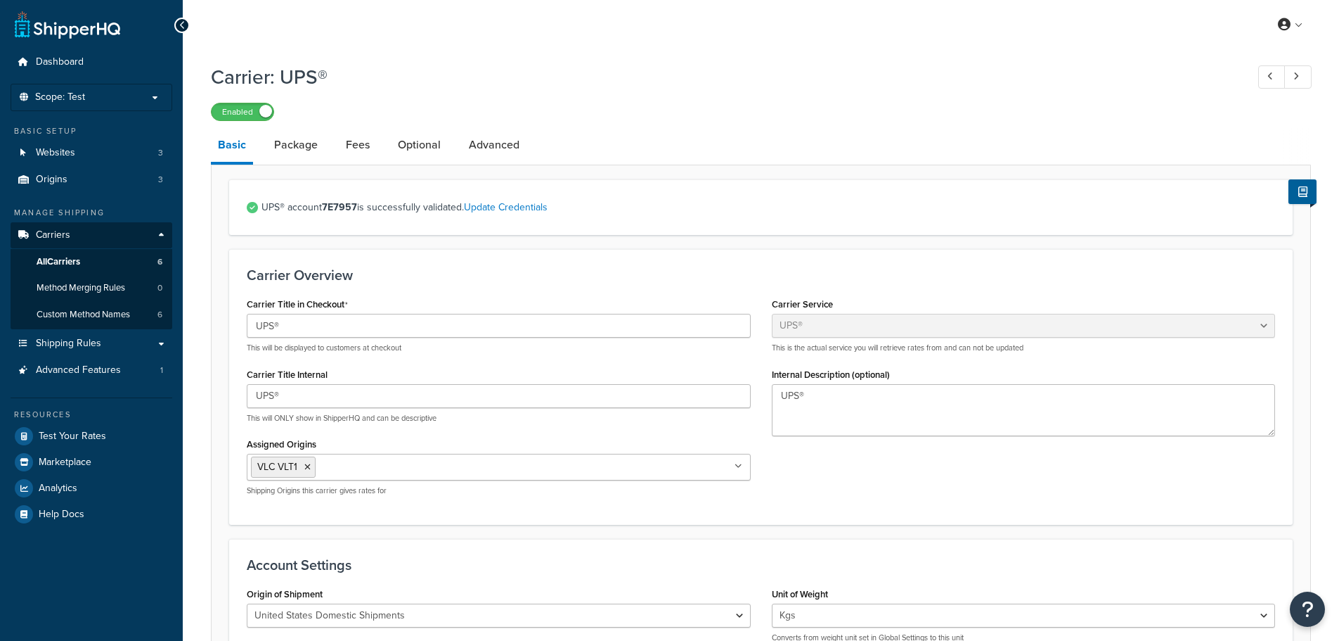
select select "ups"
select select "kg"
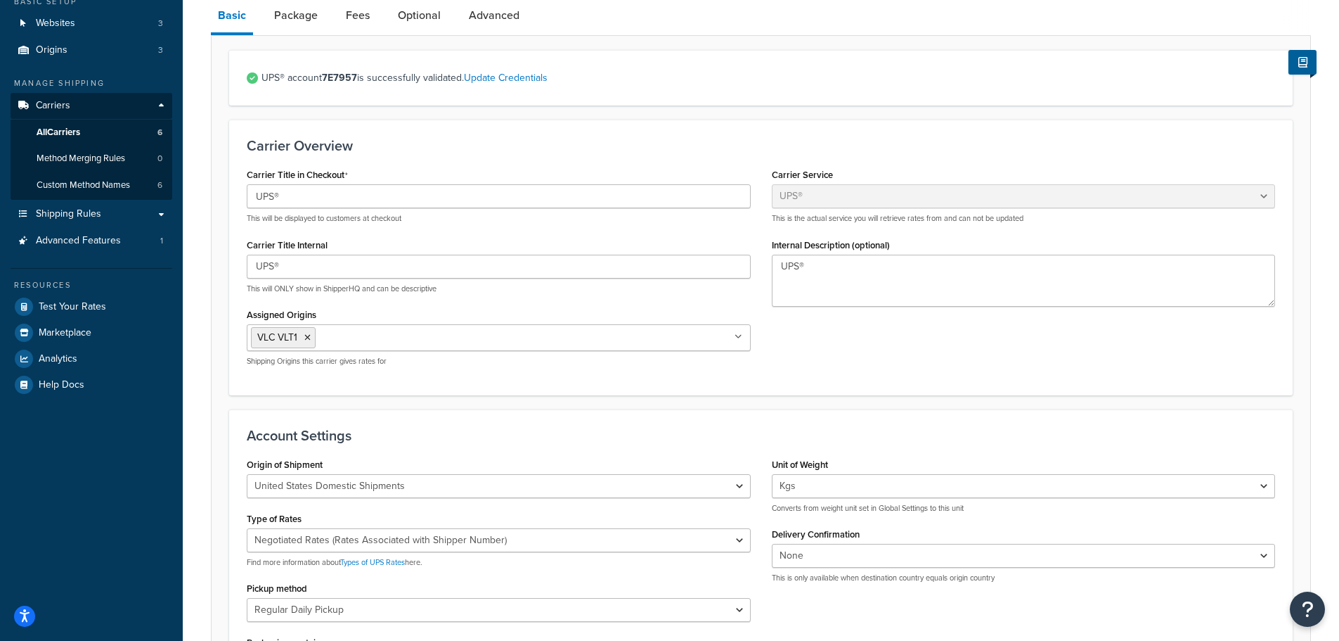
scroll to position [141, 0]
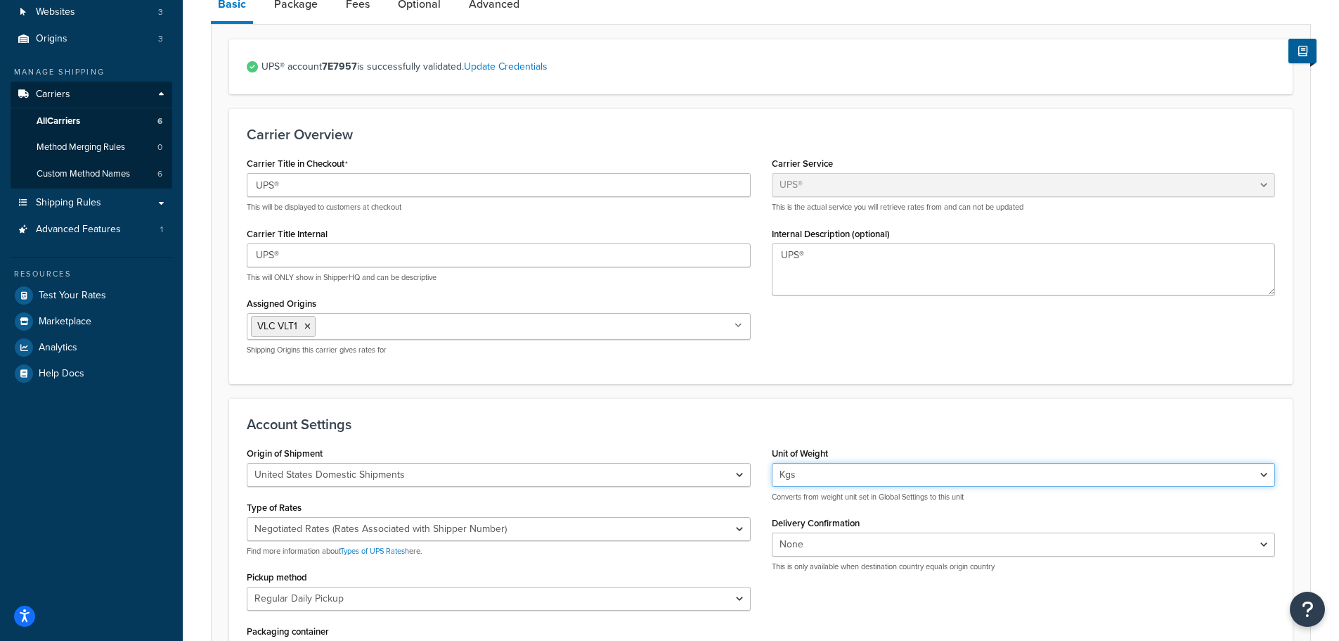
click at [1054, 471] on select "Lbs Kgs Convert LBS to KG" at bounding box center [1024, 475] width 504 height 24
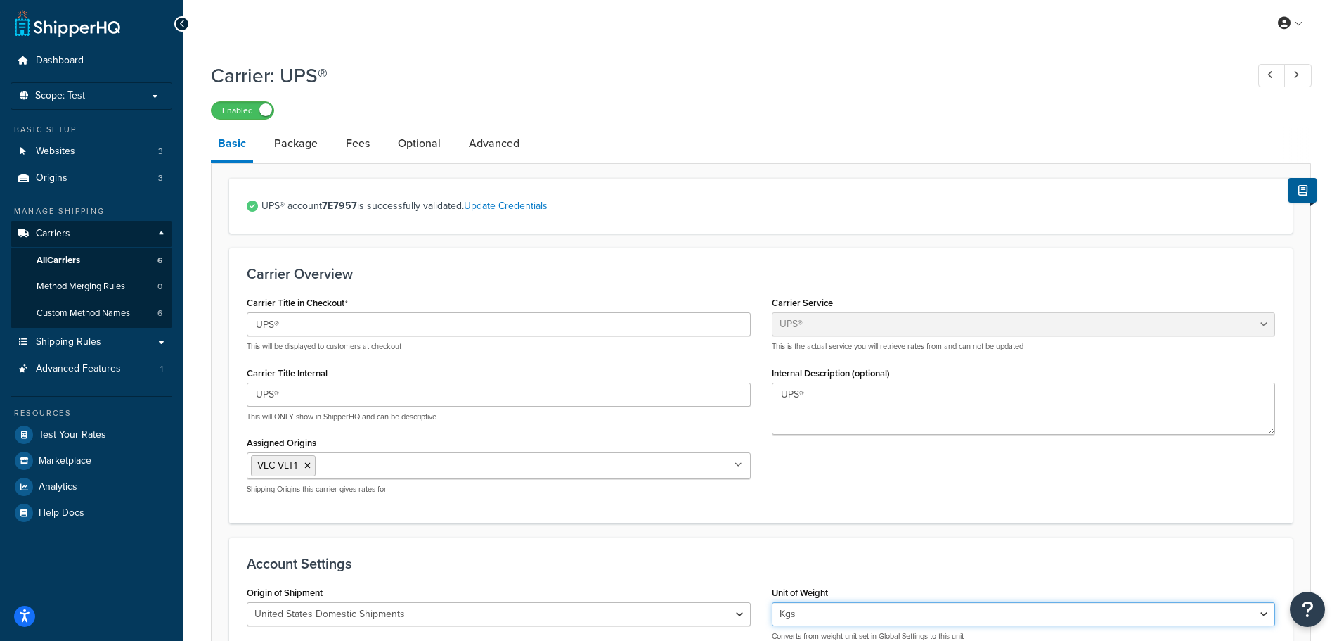
scroll to position [0, 0]
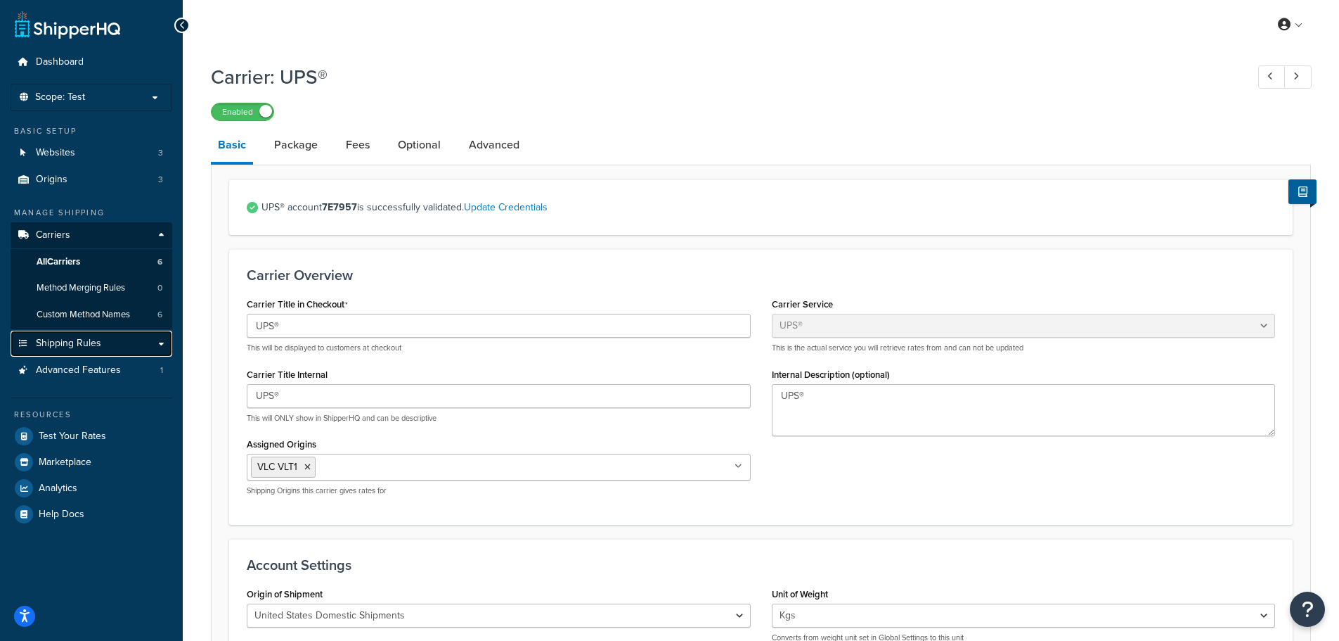
click at [157, 341] on link "Shipping Rules" at bounding box center [92, 343] width 162 height 26
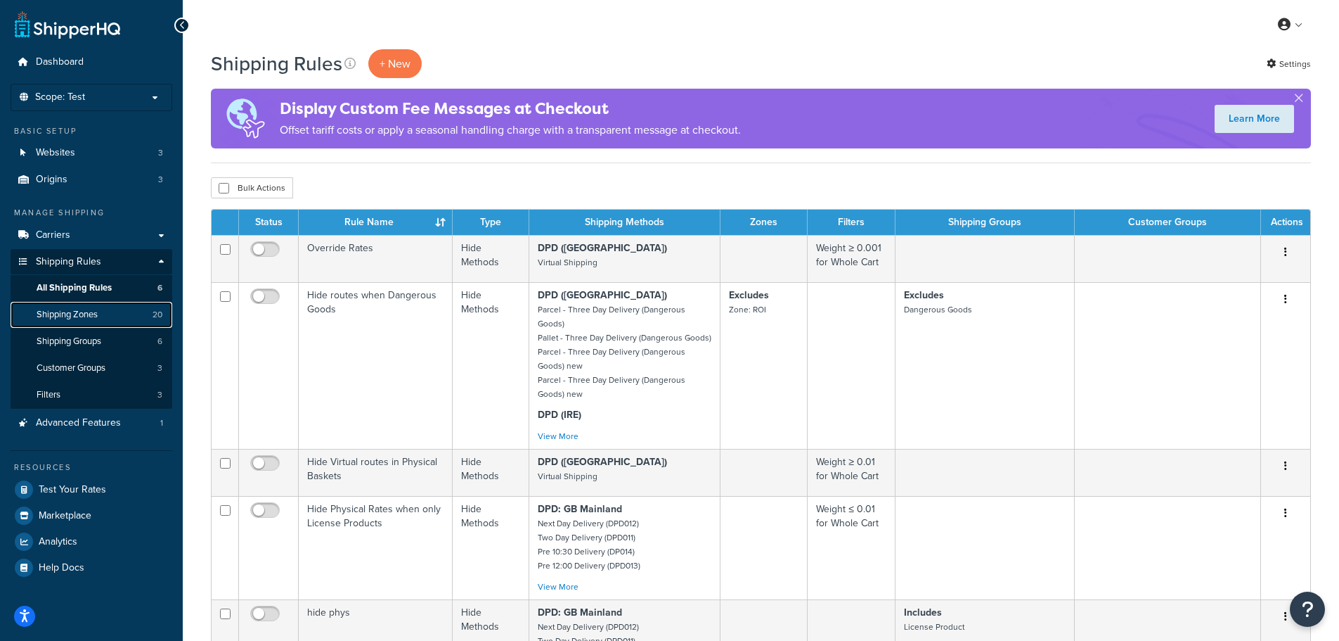
click at [116, 314] on link "Shipping Zones 20" at bounding box center [92, 315] width 162 height 26
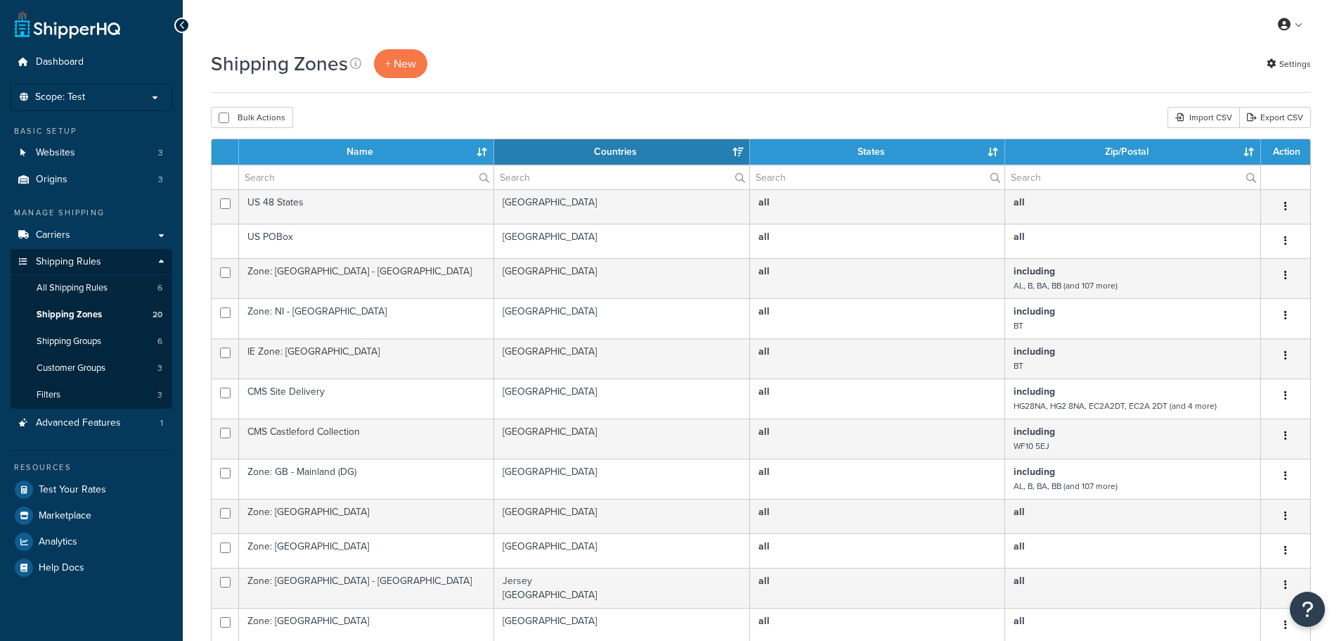
select select "15"
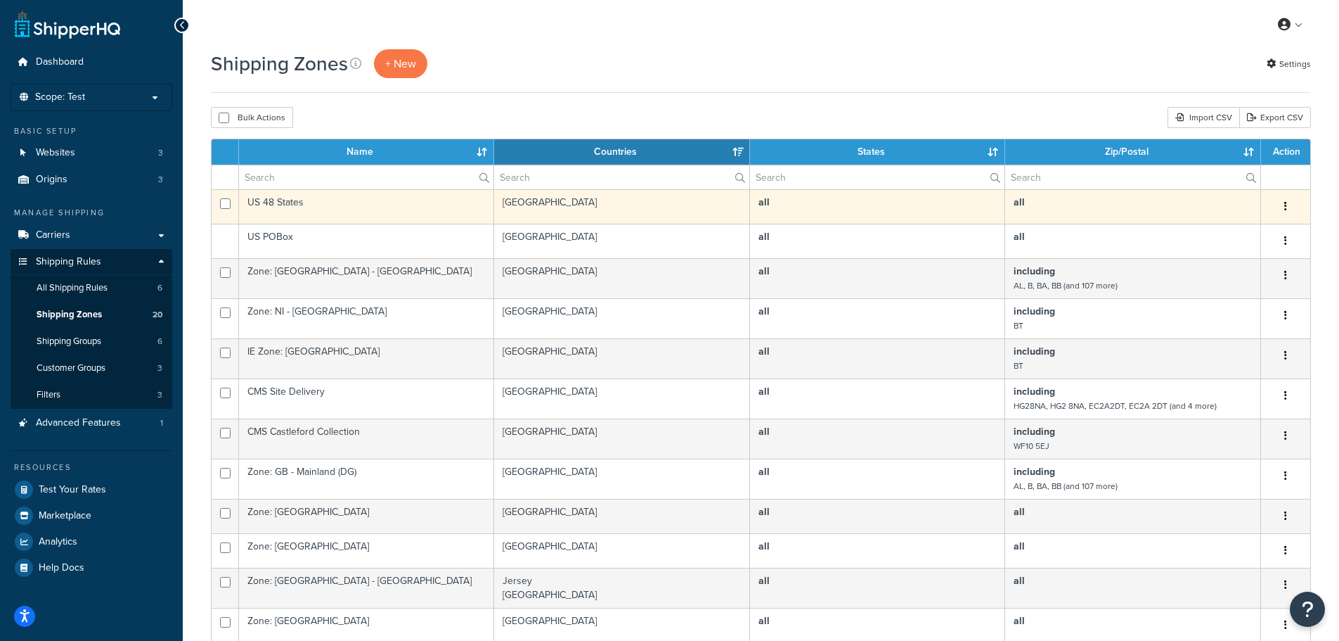
click at [1287, 207] on icon "button" at bounding box center [1286, 206] width 3 height 10
click at [1226, 231] on link "Edit" at bounding box center [1228, 234] width 111 height 29
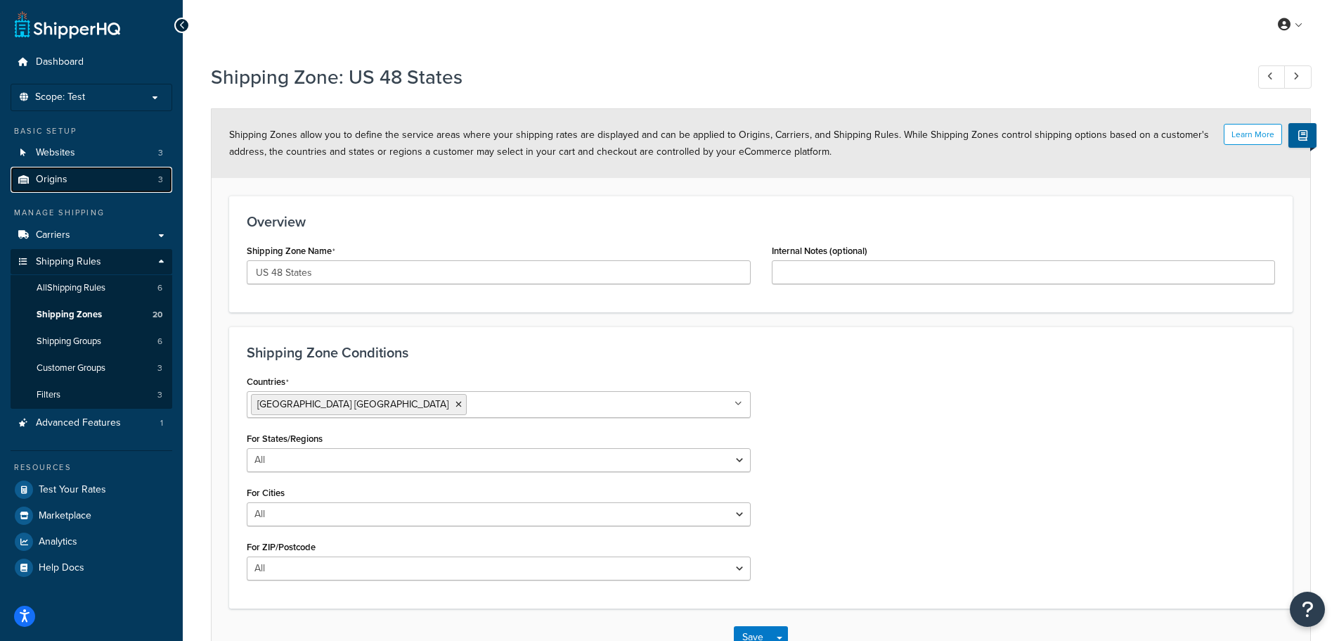
click at [86, 179] on link "Origins 3" at bounding box center [92, 180] width 162 height 26
click at [86, 235] on link "Carriers" at bounding box center [92, 235] width 162 height 26
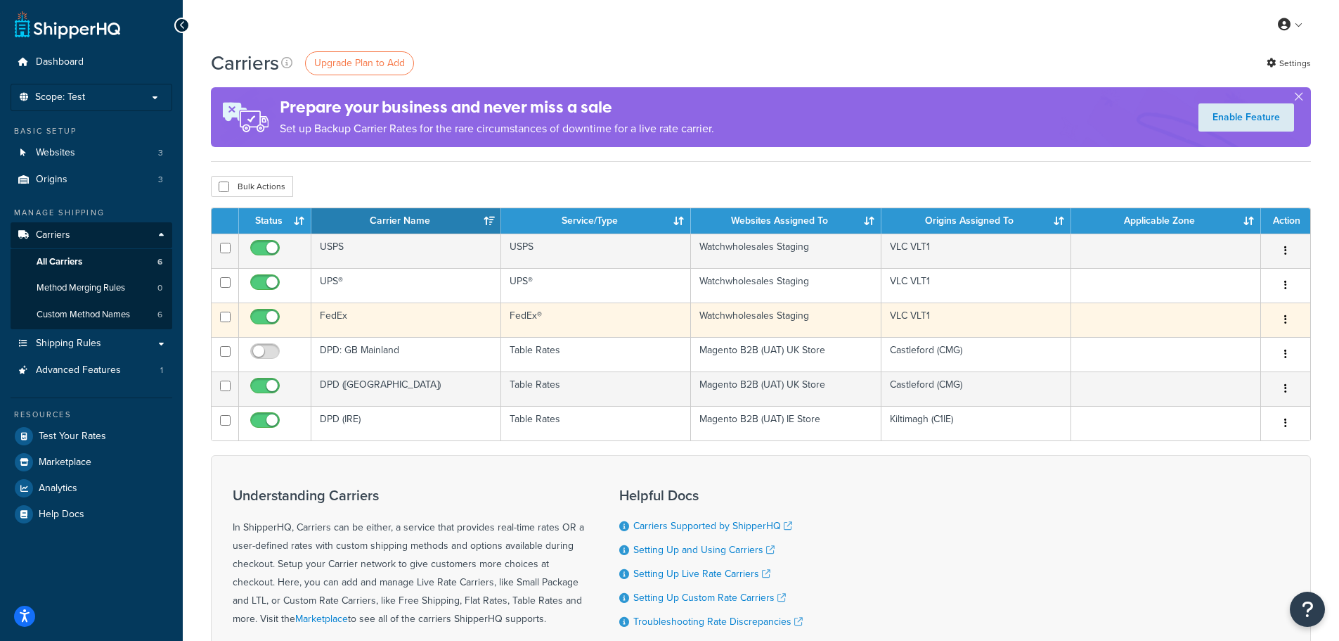
click at [1288, 319] on button "button" at bounding box center [1286, 320] width 20 height 22
click at [1242, 342] on link "Edit" at bounding box center [1228, 347] width 111 height 29
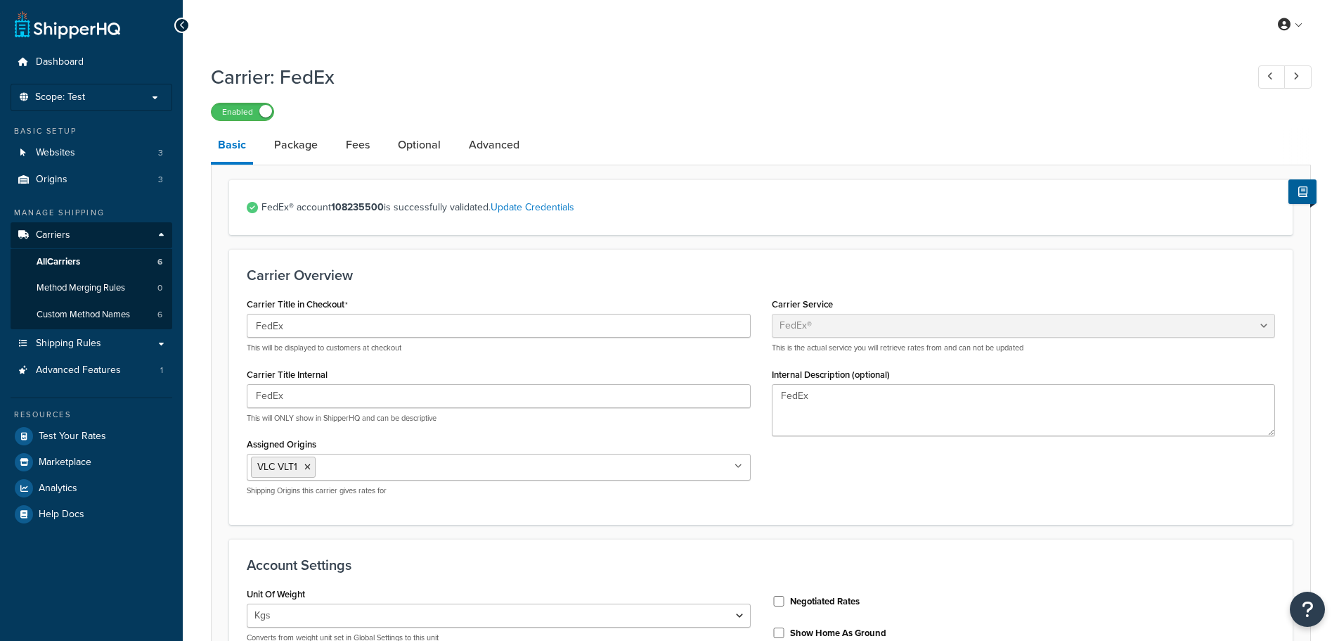
select select "fedEx"
select select "kg"
select select "REGULAR_PICKUP"
select select "YOUR_PACKAGING"
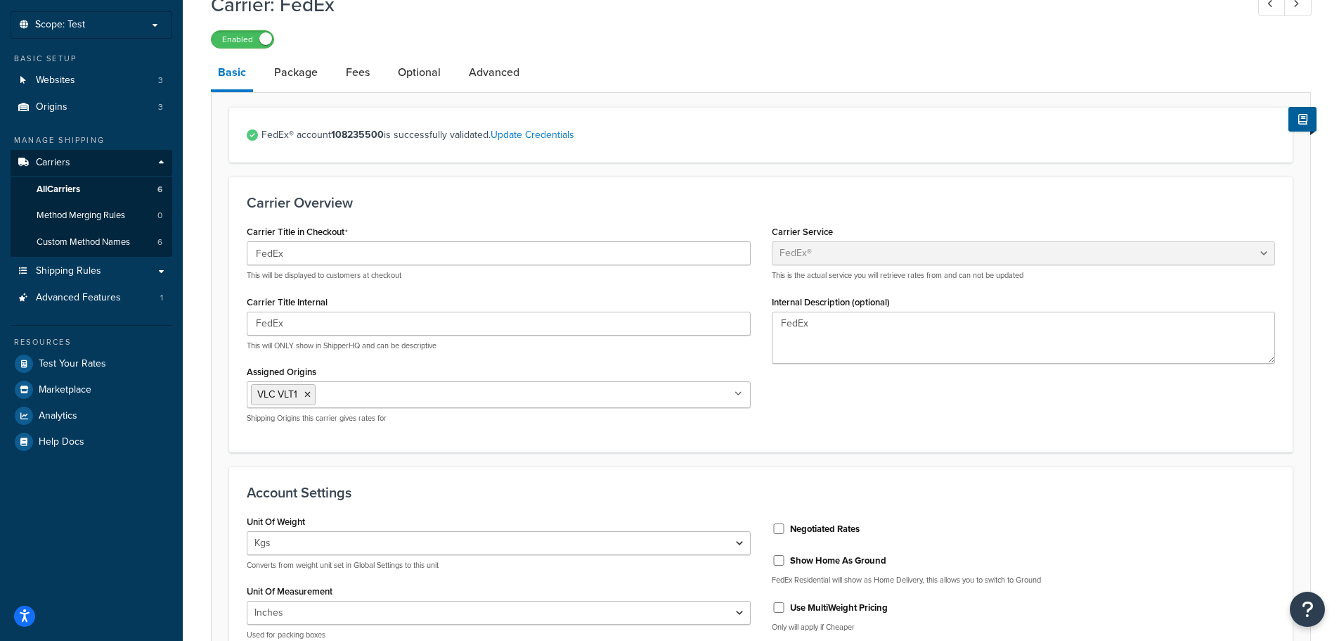
scroll to position [70, 0]
click at [288, 72] on link "Package" at bounding box center [296, 75] width 58 height 34
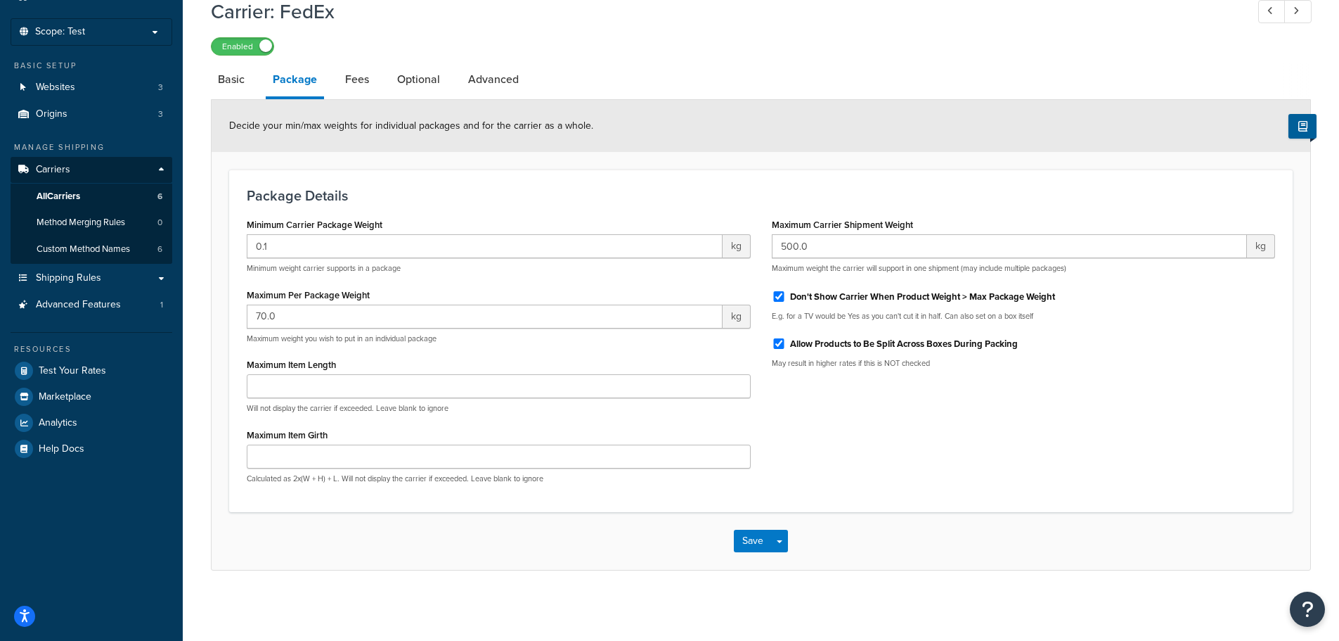
scroll to position [66, 0]
click at [263, 250] on input "0.1" at bounding box center [485, 246] width 476 height 24
type input "0.01"
click at [479, 523] on div "Save Save Dropdown Save and Edit" at bounding box center [761, 541] width 1099 height 58
click at [745, 541] on button "Save" at bounding box center [753, 540] width 38 height 22
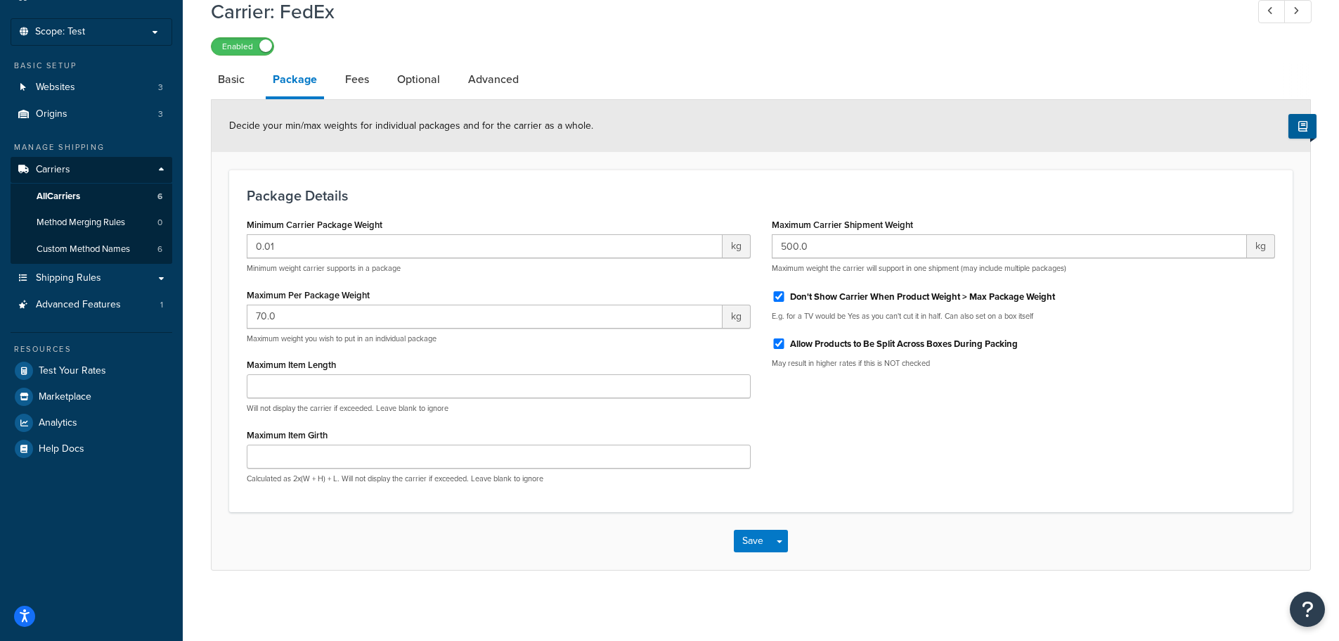
scroll to position [0, 0]
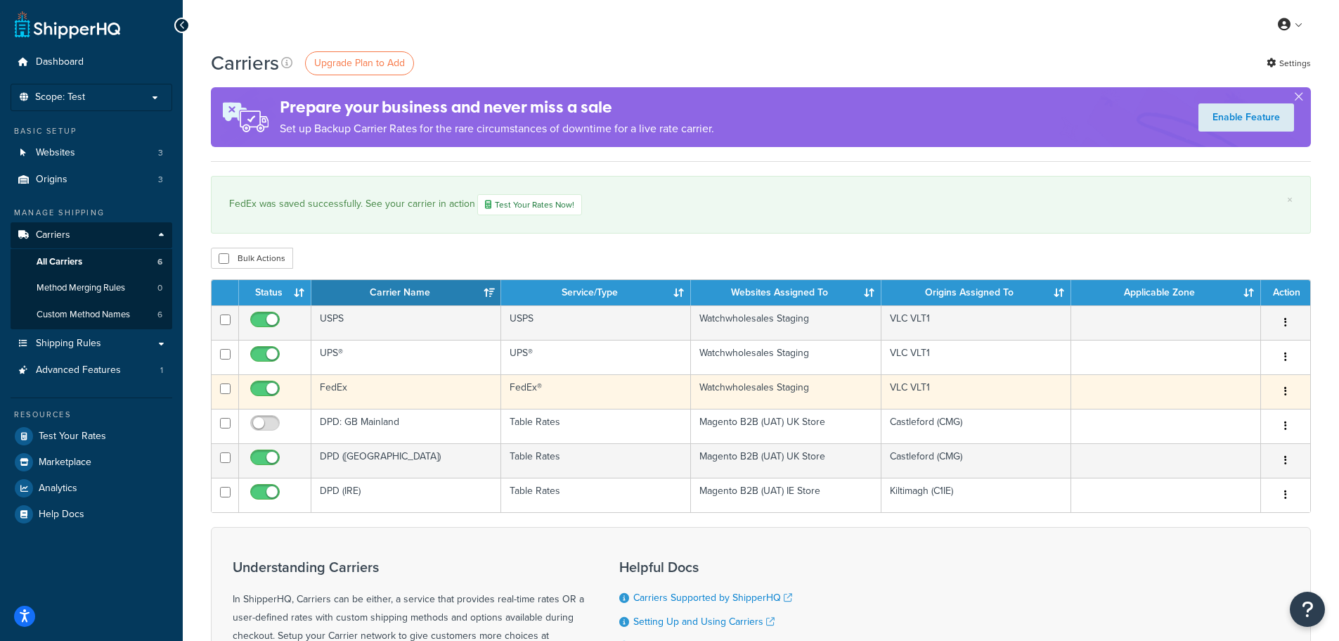
click at [1287, 394] on icon "button" at bounding box center [1286, 391] width 3 height 10
click at [1223, 415] on link "Edit" at bounding box center [1228, 419] width 111 height 29
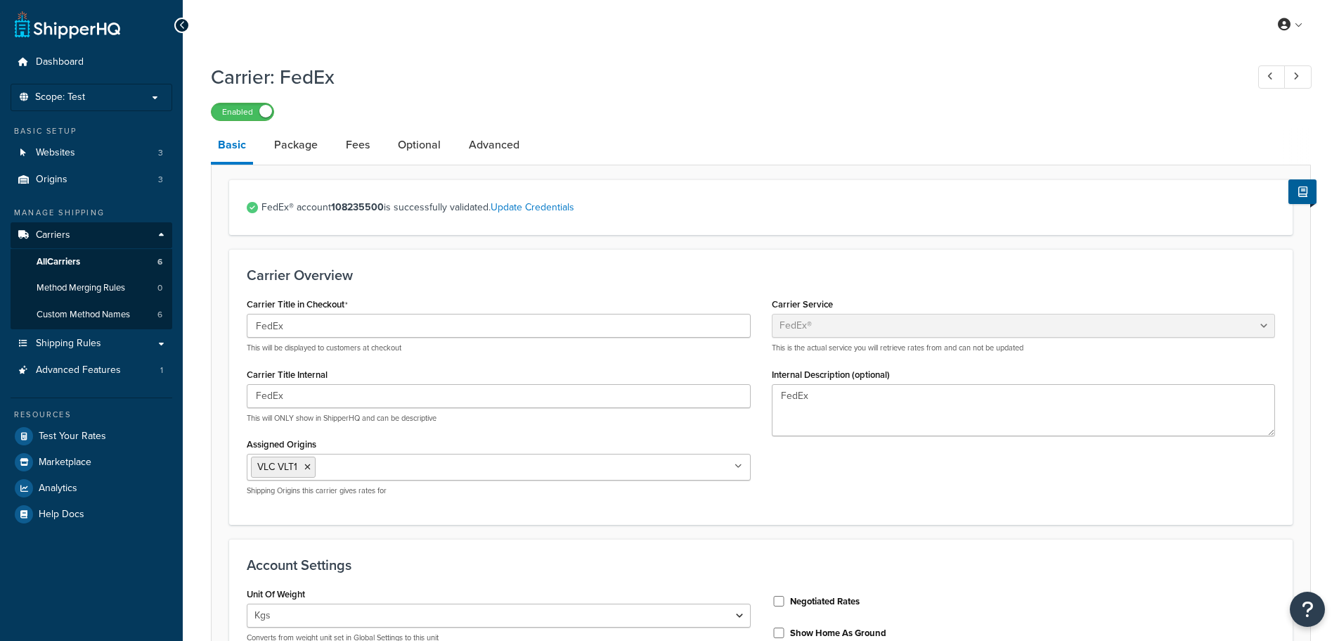
select select "fedEx"
select select "kg"
select select "REGULAR_PICKUP"
select select "YOUR_PACKAGING"
click at [307, 148] on link "Package" at bounding box center [296, 145] width 58 height 34
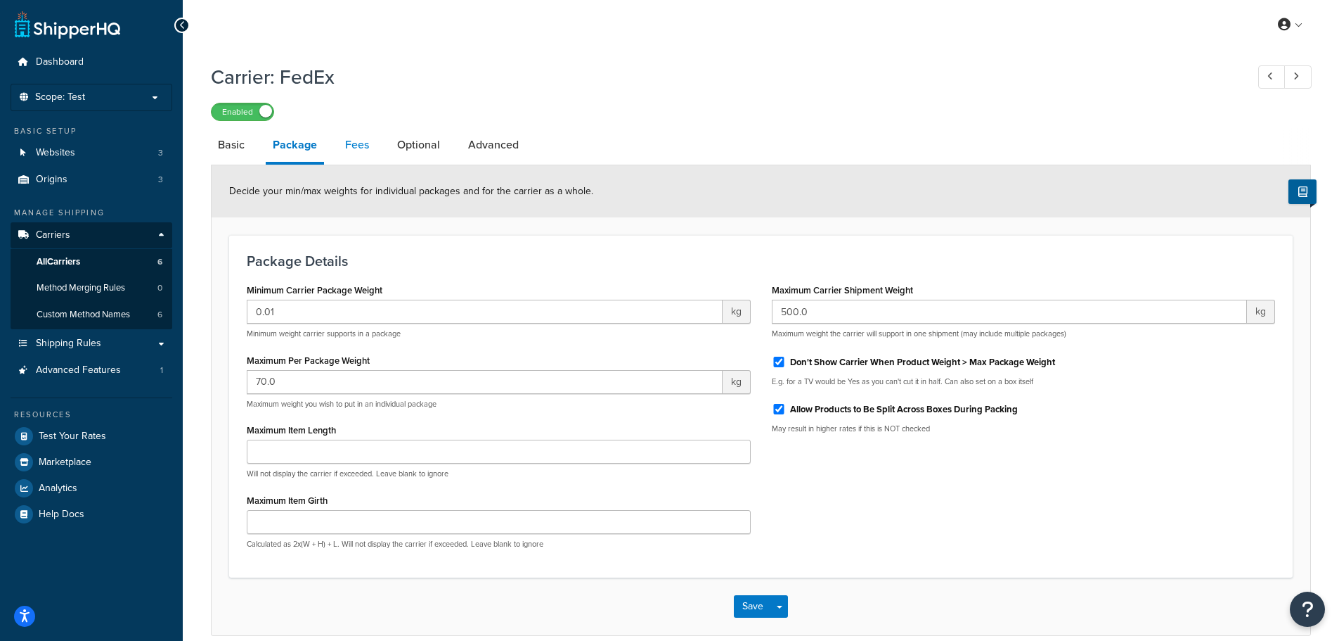
click at [351, 148] on link "Fees" at bounding box center [357, 145] width 38 height 34
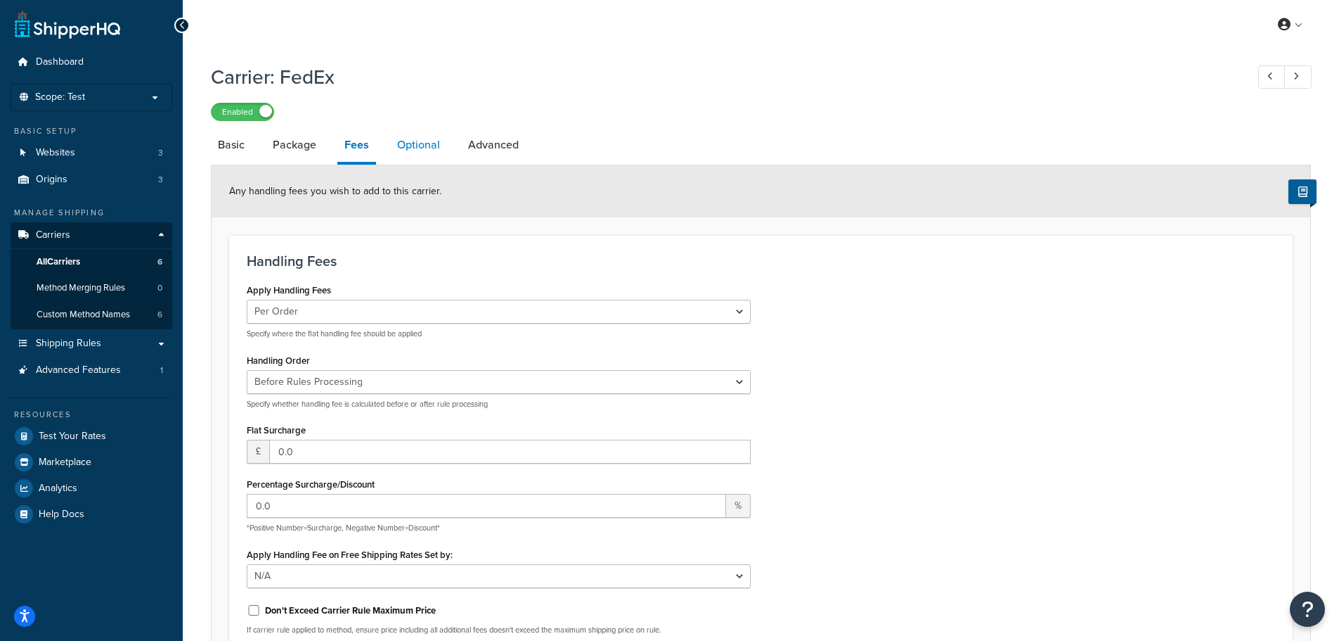
click at [417, 144] on link "Optional" at bounding box center [418, 145] width 57 height 34
select select "business"
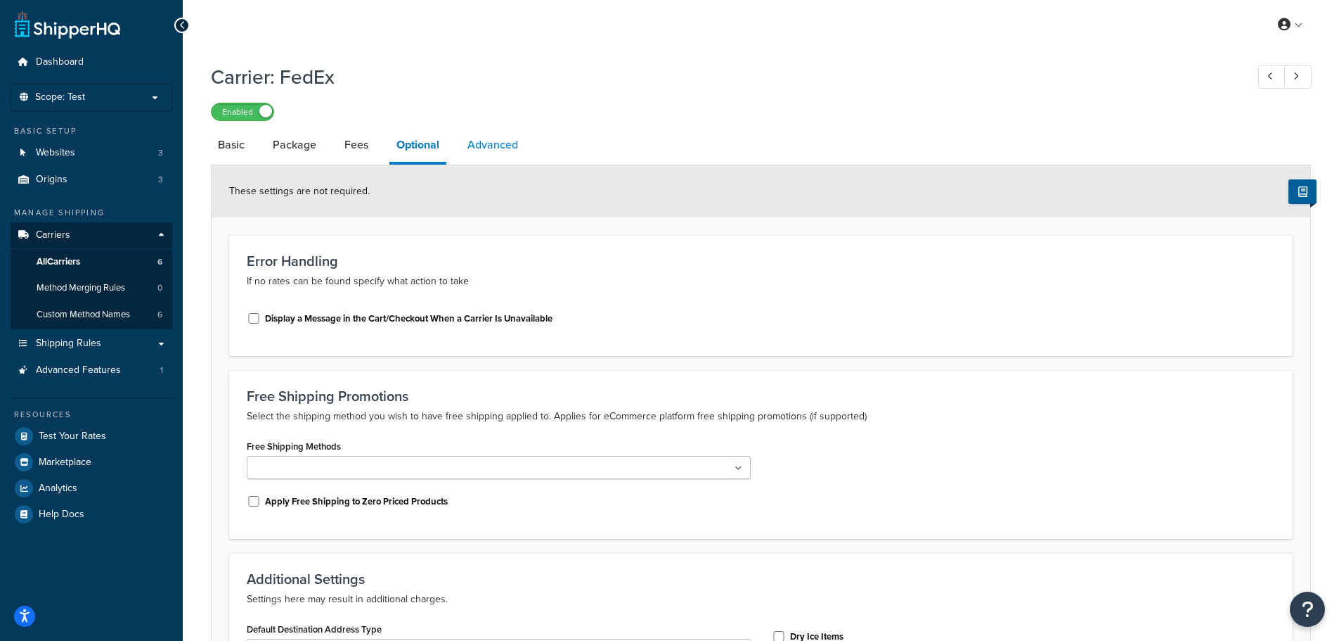
click at [482, 152] on link "Advanced" at bounding box center [493, 145] width 65 height 34
select select "false"
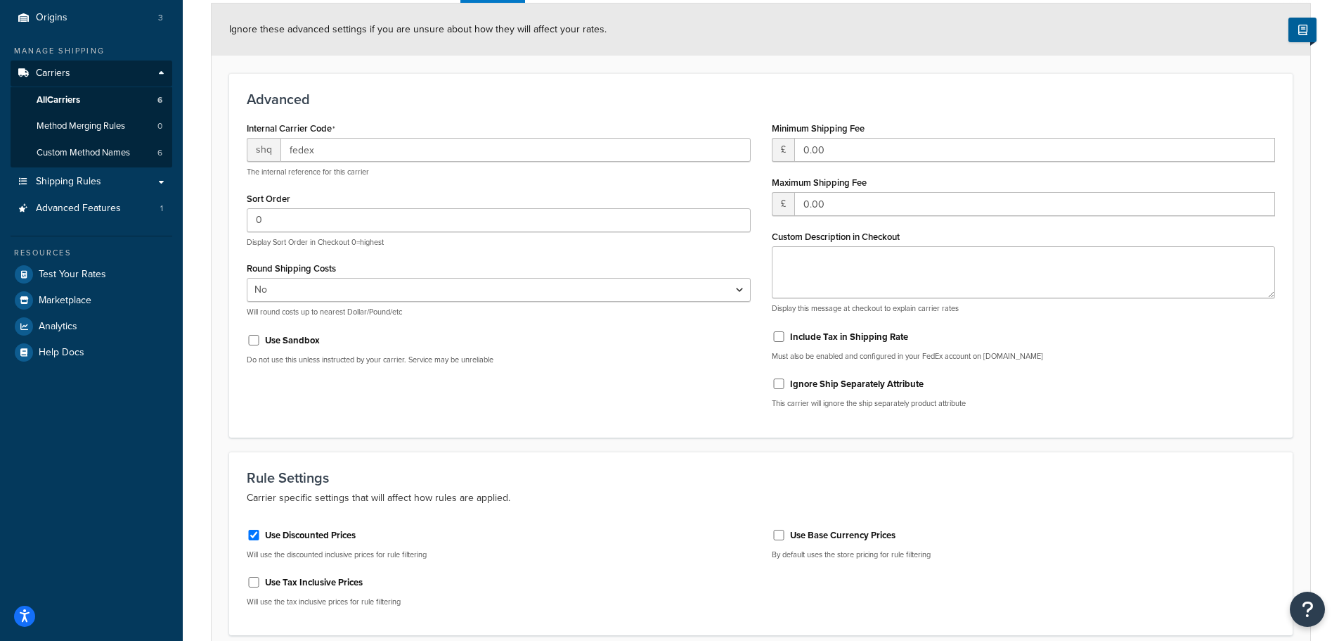
scroll to position [285, 0]
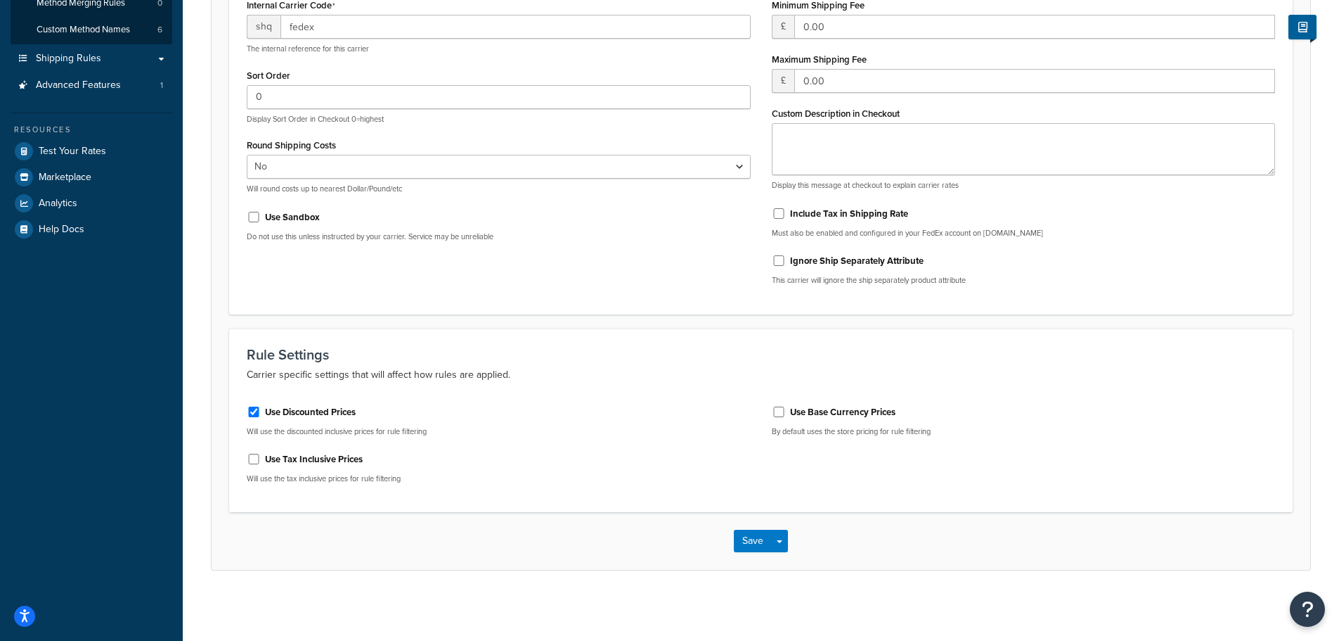
click at [748, 529] on div "Save Save Dropdown Save and Edit" at bounding box center [761, 541] width 1099 height 58
click at [748, 542] on button "Save" at bounding box center [753, 540] width 38 height 22
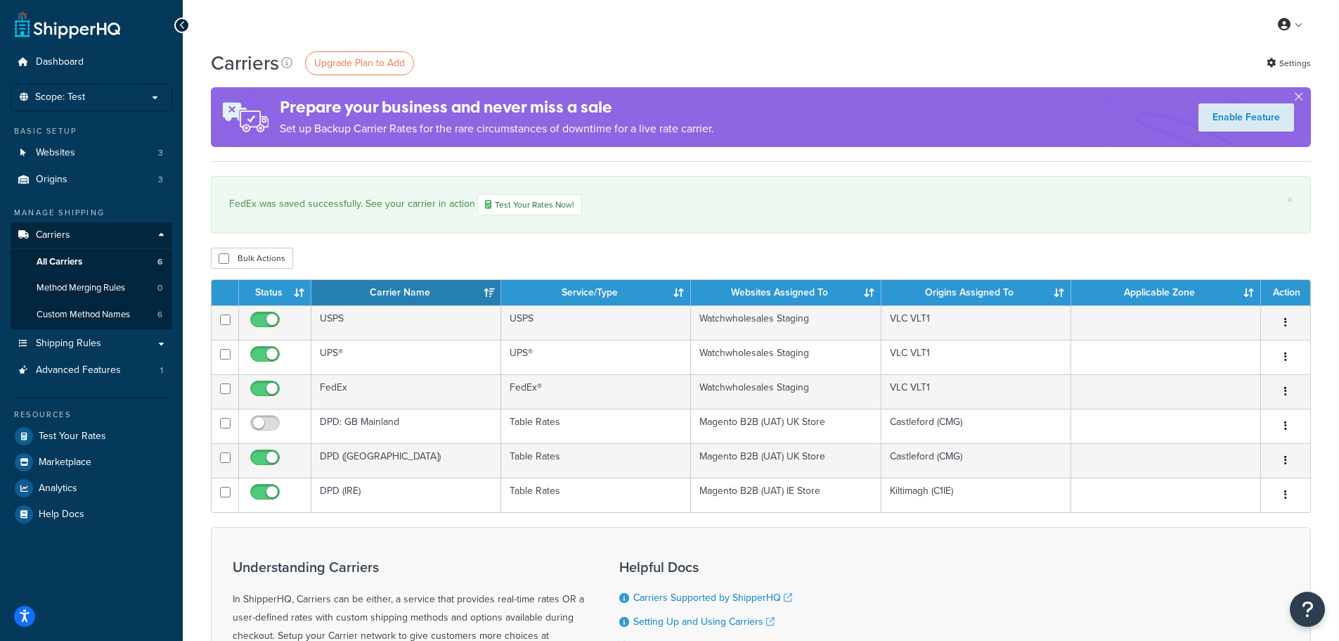
click at [562, 258] on div "Bulk Actions Duplicate [GEOGRAPHIC_DATA]" at bounding box center [761, 257] width 1100 height 21
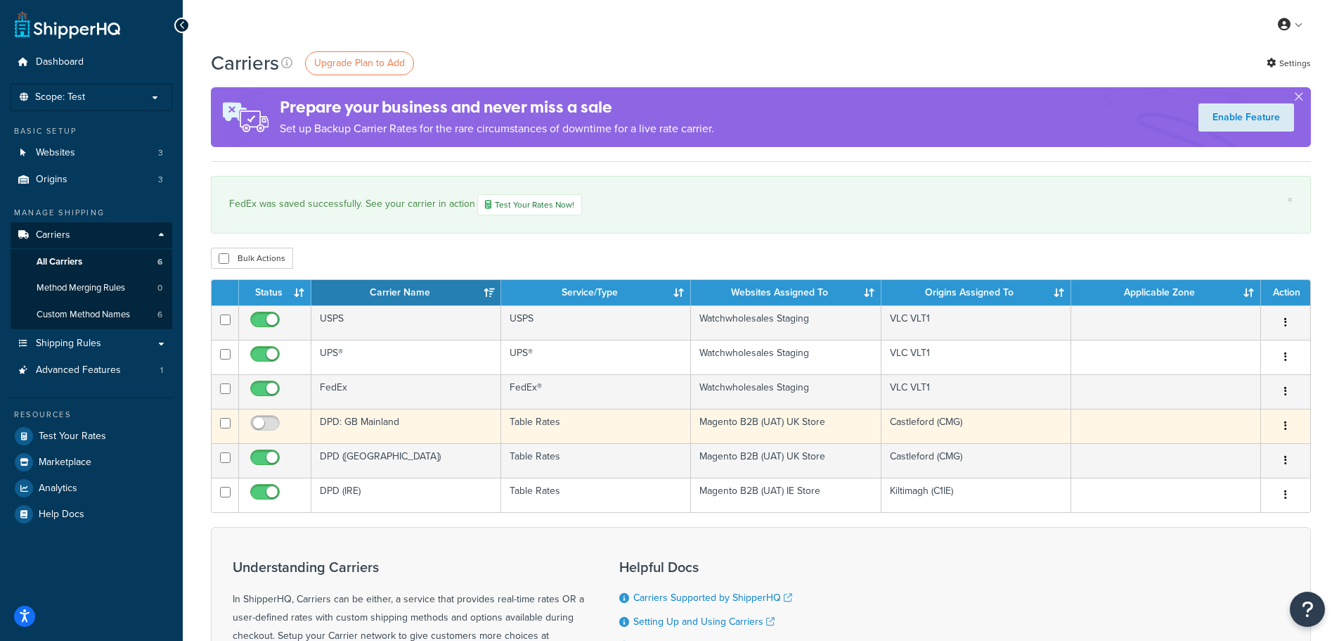
click at [1287, 423] on icon "button" at bounding box center [1286, 425] width 3 height 10
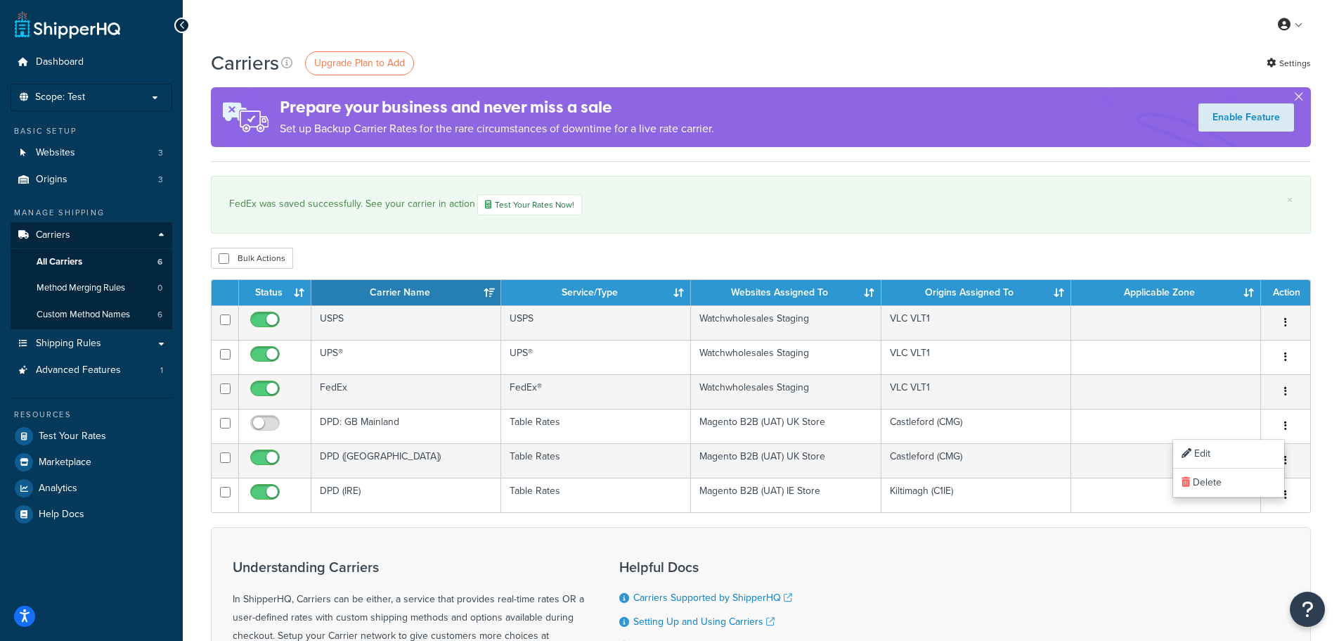
click at [800, 224] on div "× FedEx was saved successfully. See your carrier in action Test Your Rates Now!" at bounding box center [761, 205] width 1100 height 58
click at [133, 102] on p "Scope: Test" at bounding box center [91, 97] width 149 height 12
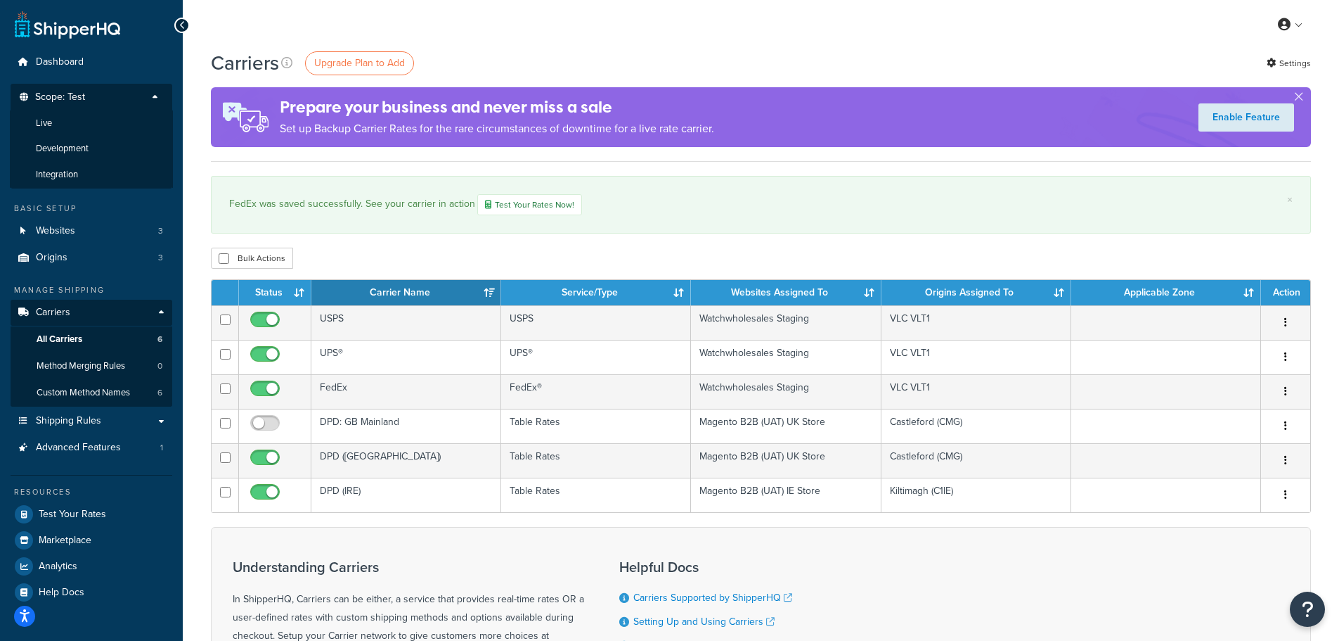
click at [530, 37] on div "My Profile Billing Global Settings Contact Us Logout" at bounding box center [761, 24] width 1157 height 49
click at [768, 195] on div "FedEx was saved successfully. See your carrier in action Test Your Rates Now!" at bounding box center [761, 204] width 1064 height 21
click at [108, 224] on link "Websites 3" at bounding box center [92, 231] width 162 height 26
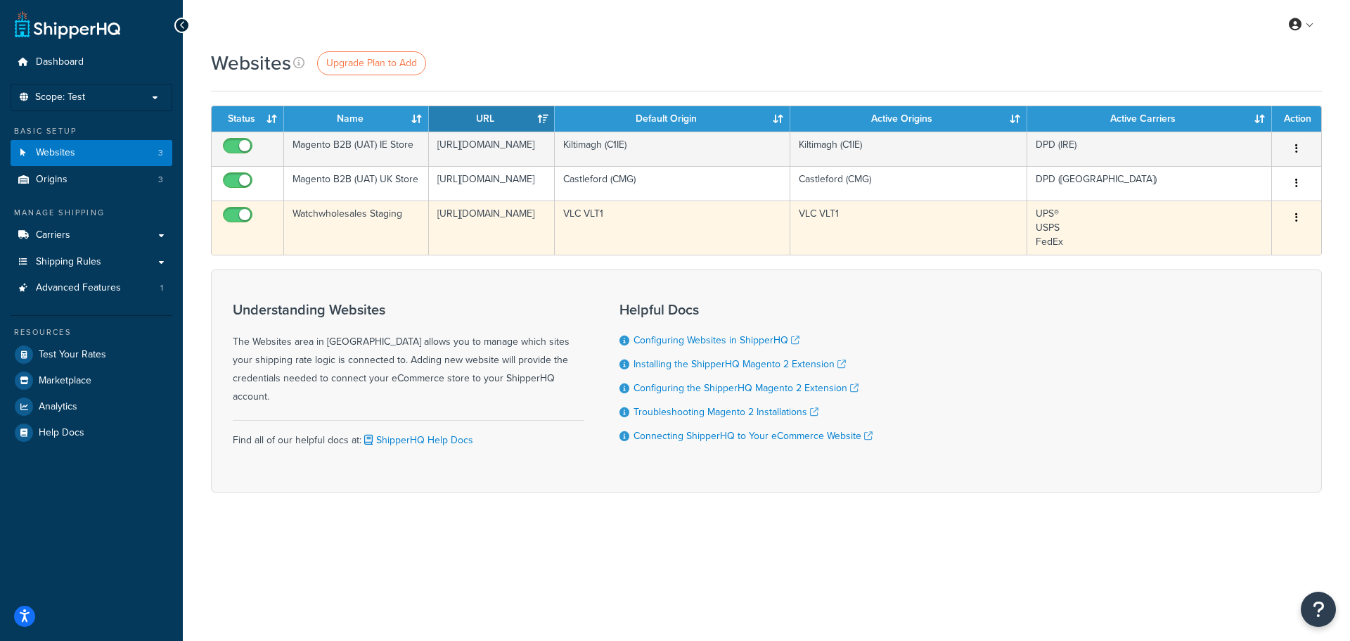
click at [1294, 229] on button "button" at bounding box center [1297, 218] width 20 height 22
click at [1244, 307] on link "Edit" at bounding box center [1239, 313] width 111 height 29
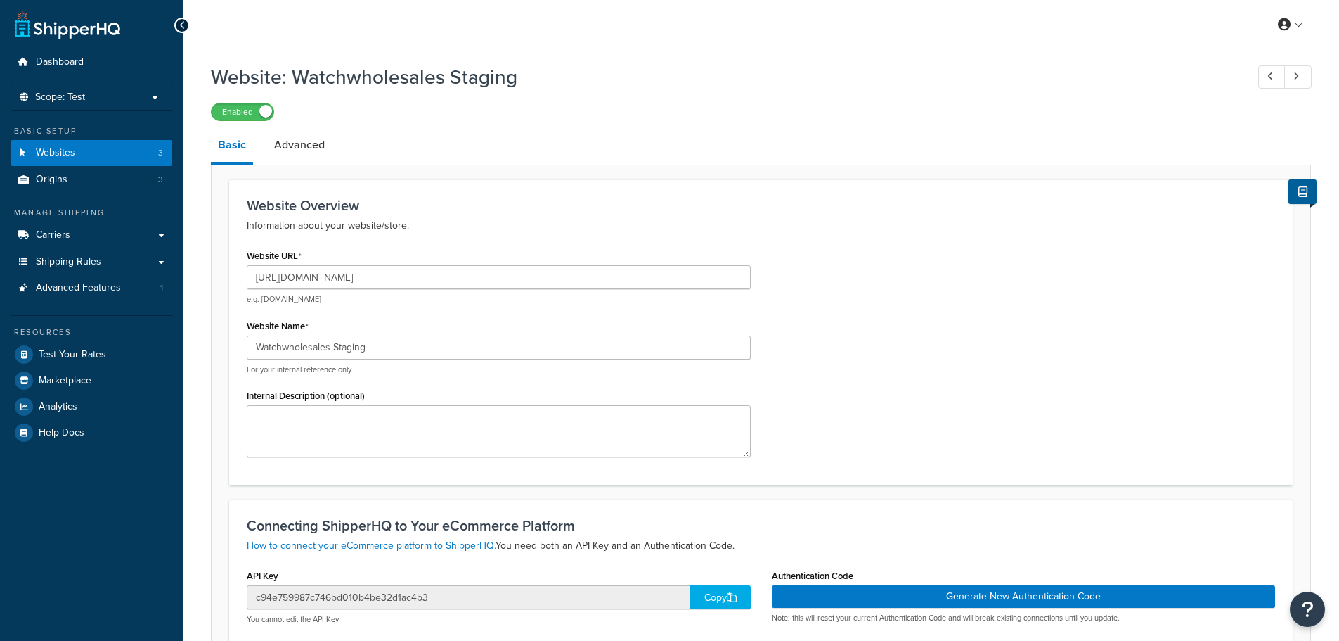
select select "169175"
click at [832, 72] on h1 "Website: Watchwholesales Staging" at bounding box center [722, 76] width 1022 height 27
click at [947, 340] on div "Website URL https://mcstaging.watchwholesalers.com e.g. mywebsite.com Website N…" at bounding box center [761, 356] width 1050 height 222
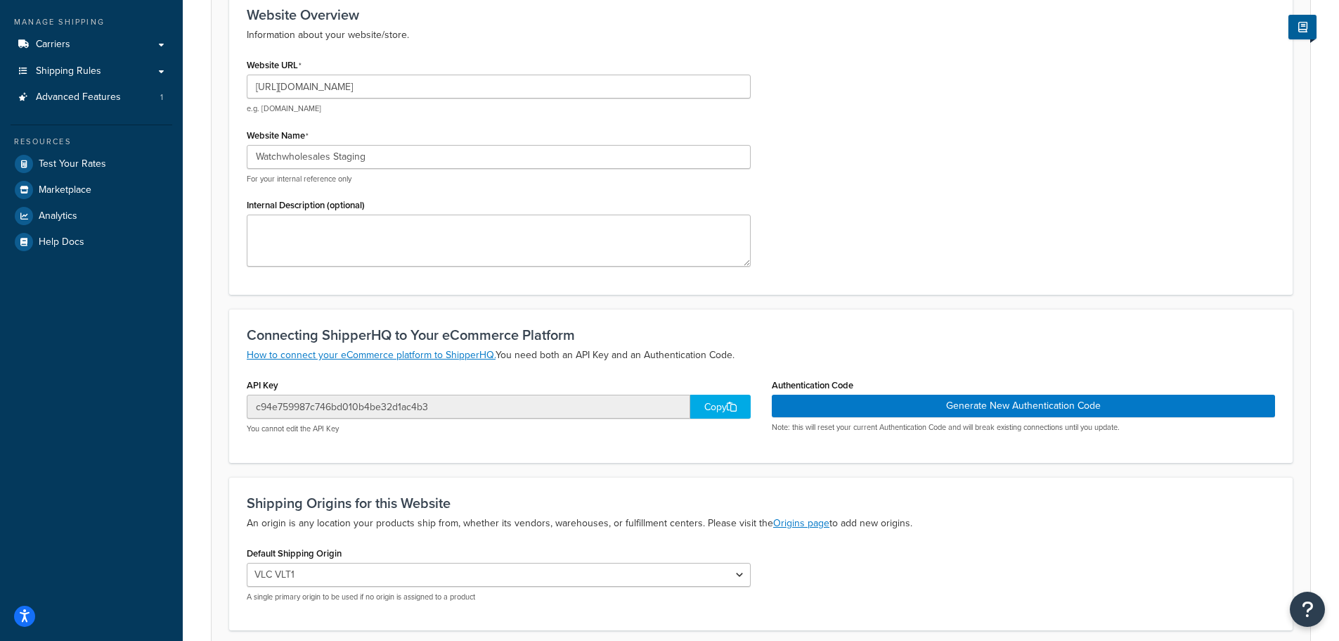
scroll to position [211, 0]
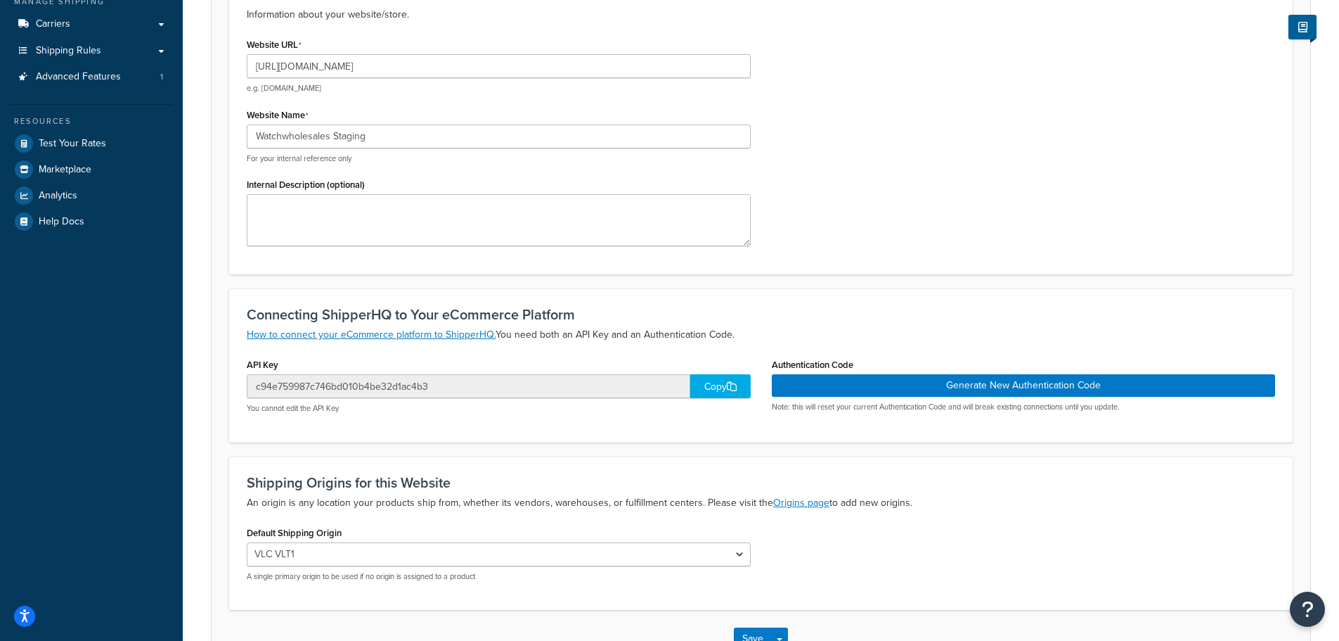
click at [712, 392] on div "Copy" at bounding box center [720, 386] width 60 height 24
click at [932, 251] on div "Website URL https://mcstaging.watchwholesalers.com e.g. mywebsite.com Website N…" at bounding box center [761, 145] width 1050 height 222
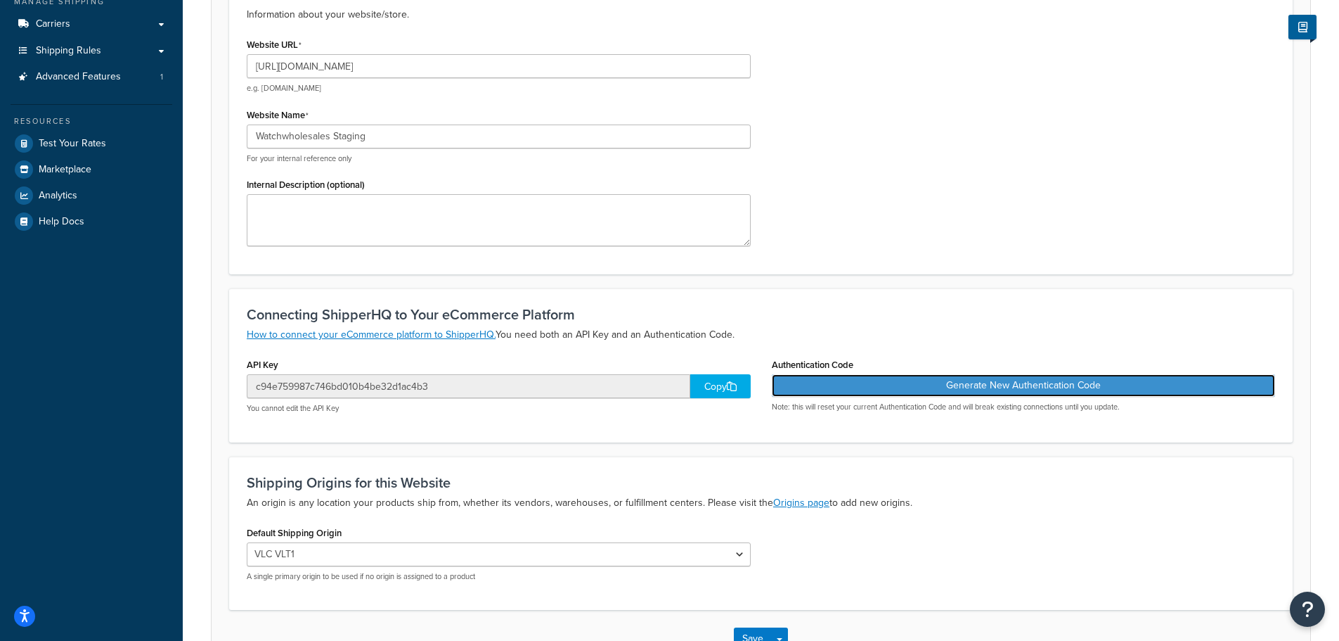
click at [973, 382] on button "Generate New Authentication Code" at bounding box center [1024, 385] width 504 height 22
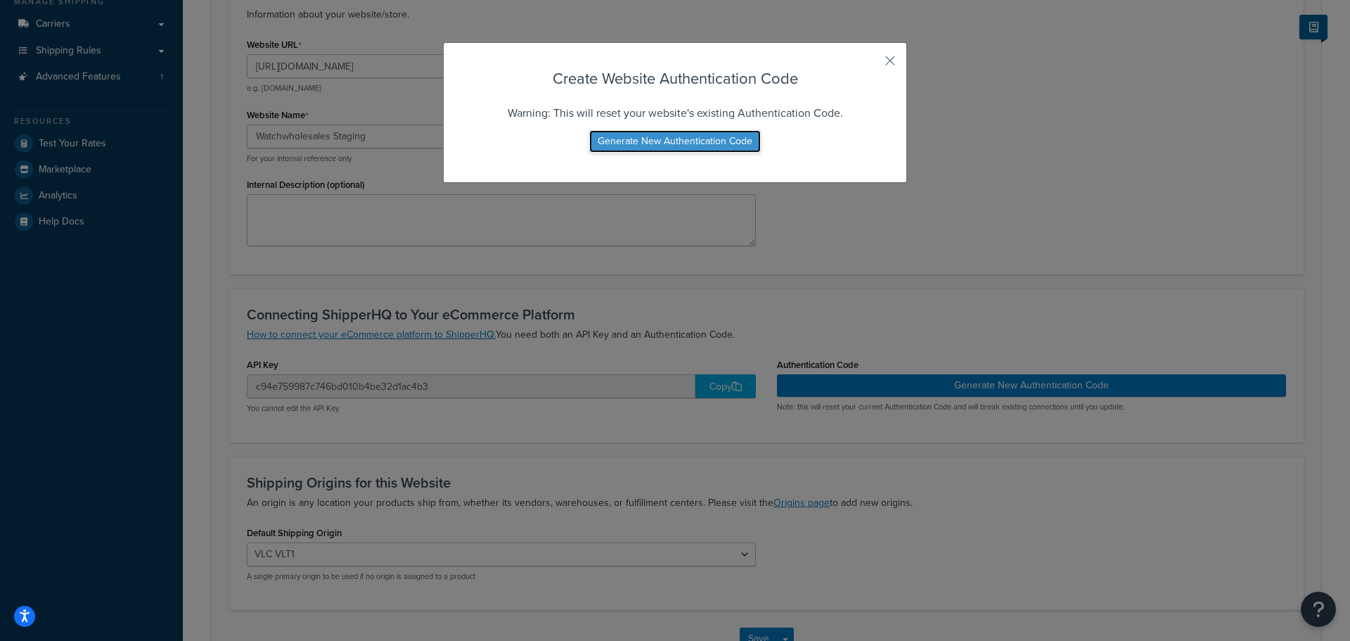
click at [676, 136] on button "Generate New Authentication Code" at bounding box center [675, 141] width 172 height 22
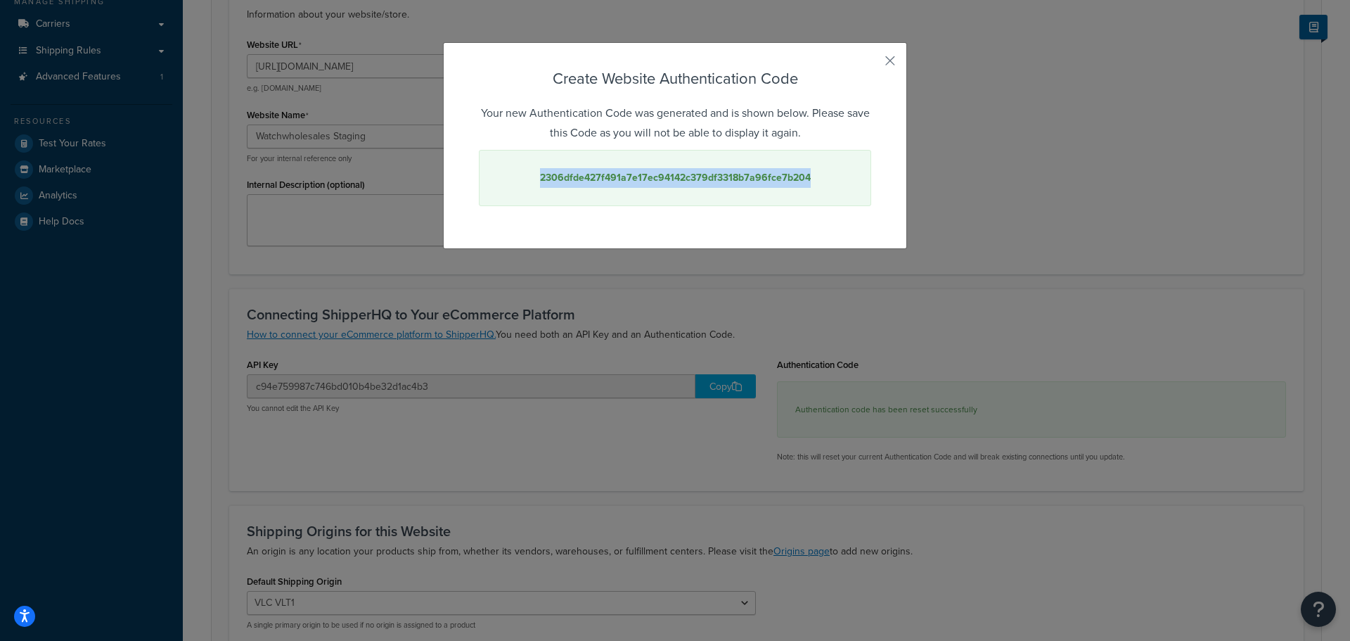
drag, startPoint x: 802, startPoint y: 180, endPoint x: 534, endPoint y: 180, distance: 267.9
click at [534, 180] on div "2306dfde427f491a7e17ec94142c379df3318b7a96fce7b204" at bounding box center [675, 178] width 392 height 56
copy strong "2306dfde427f491a7e17ec94142c379df3318b7a96fce7b204"
click at [871, 64] on button "button" at bounding box center [870, 66] width 4 height 4
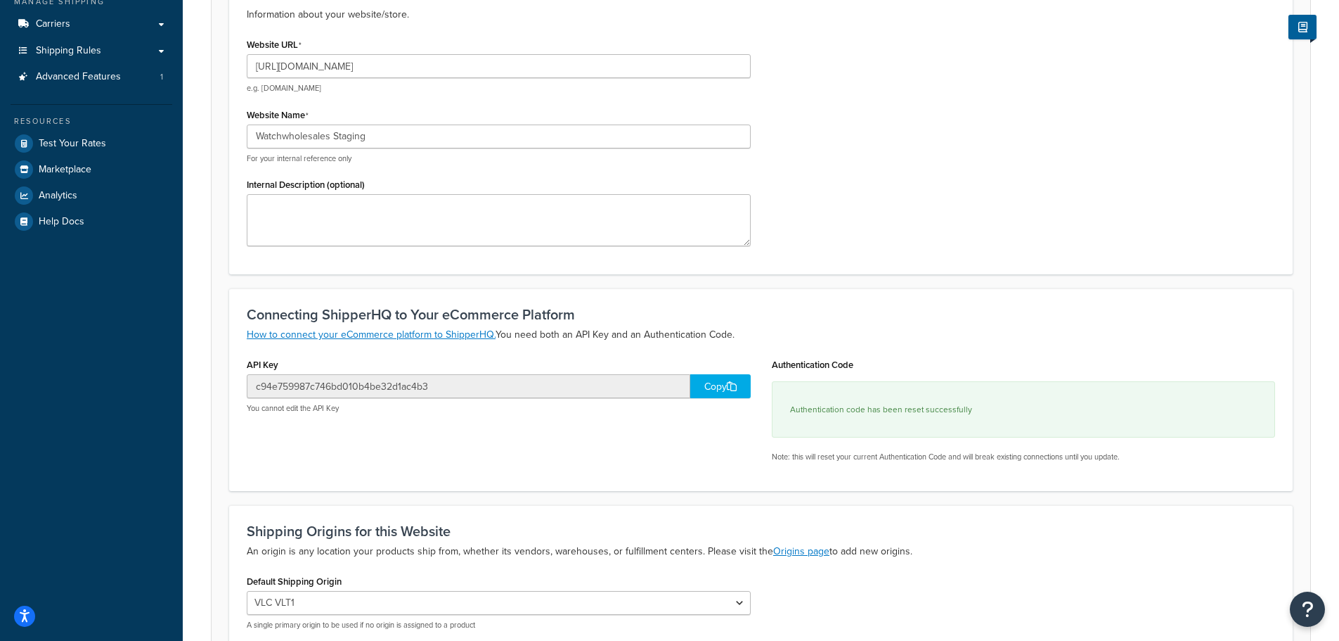
click at [736, 388] on icon at bounding box center [732, 386] width 10 height 10
click at [979, 297] on div "Connecting ShipperHQ to Your eCommerce Platform How to connect your eCommerce p…" at bounding box center [761, 389] width 1064 height 202
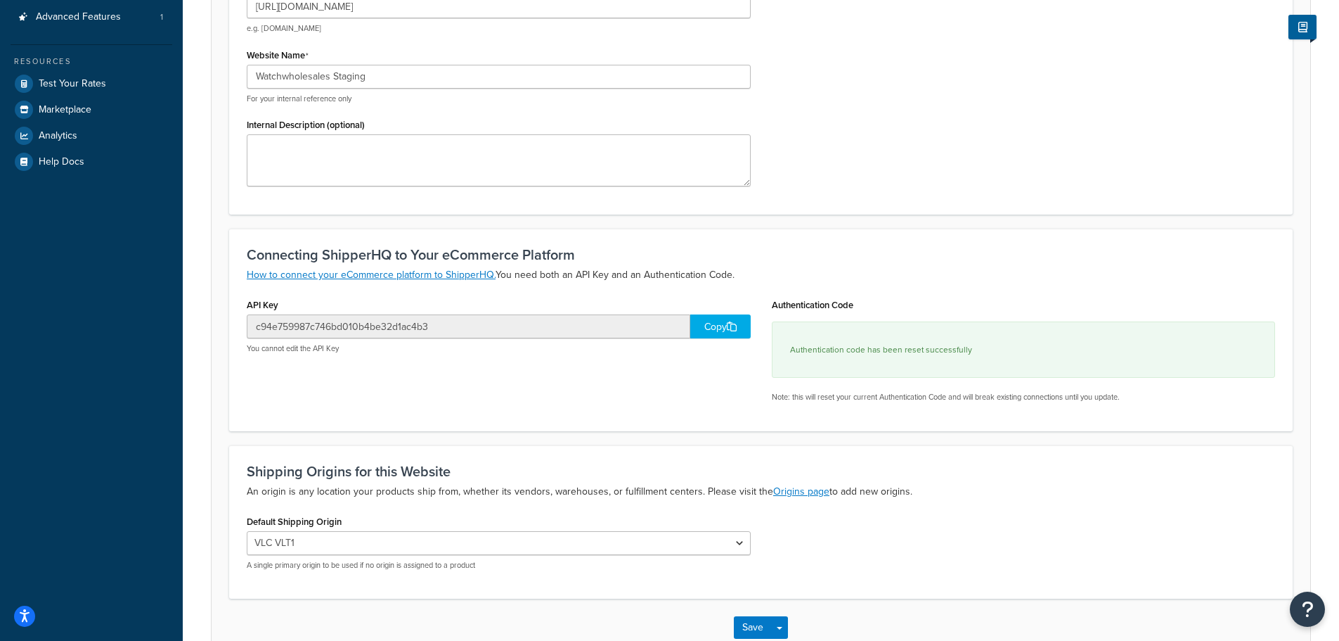
scroll to position [358, 0]
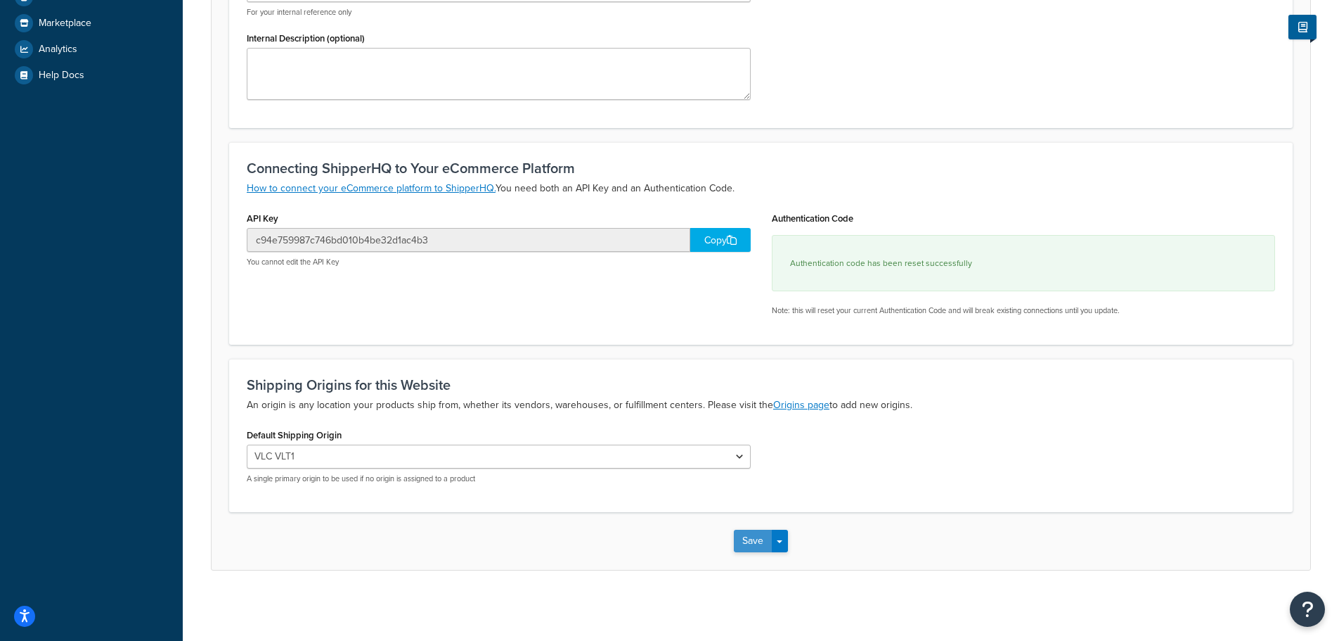
click at [753, 542] on button "Save" at bounding box center [753, 540] width 38 height 22
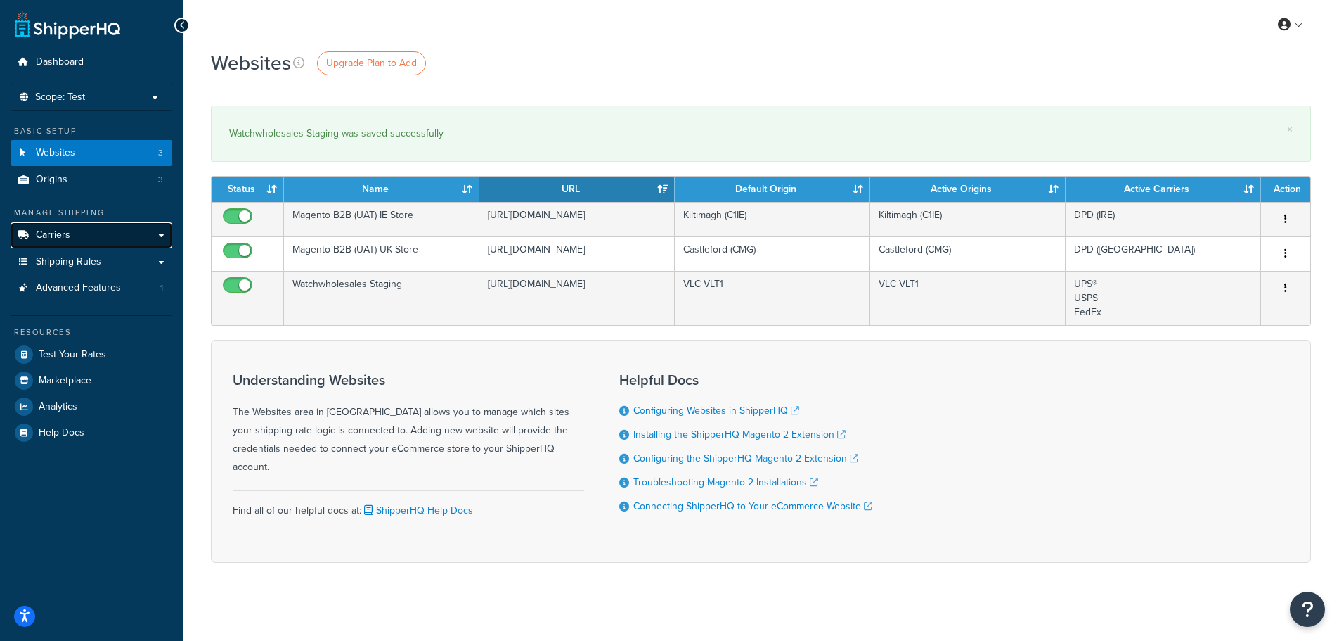
click at [102, 229] on link "Carriers" at bounding box center [92, 235] width 162 height 26
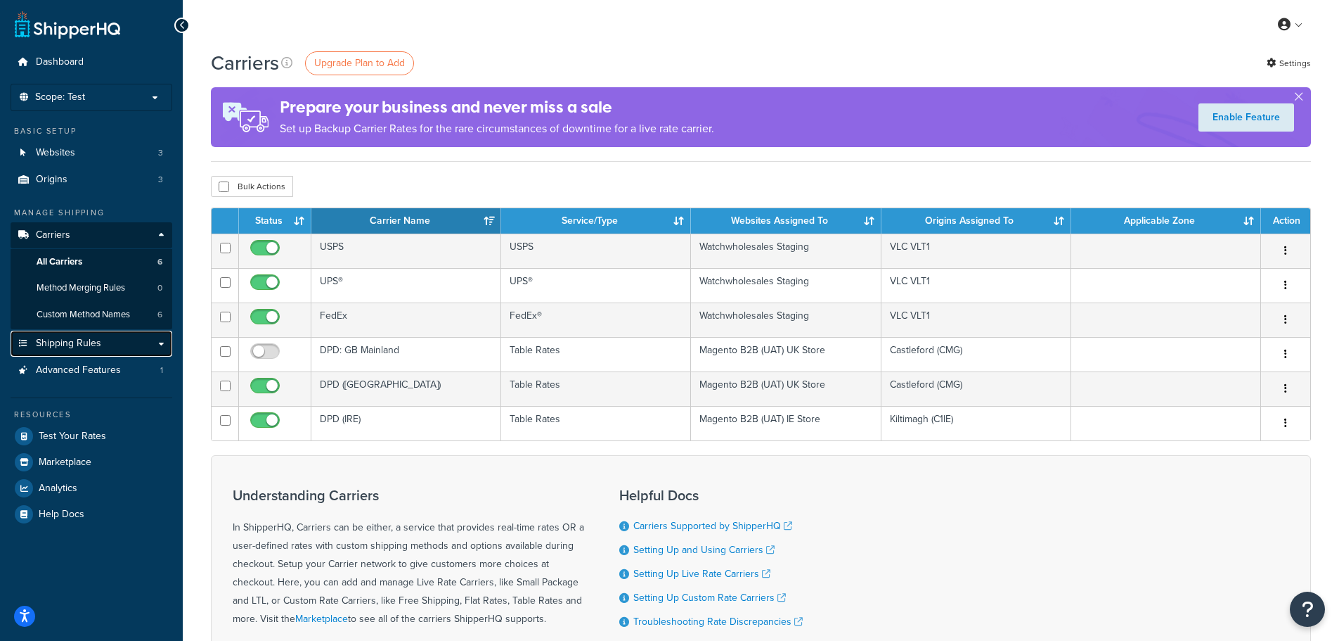
click at [155, 340] on link "Shipping Rules" at bounding box center [92, 343] width 162 height 26
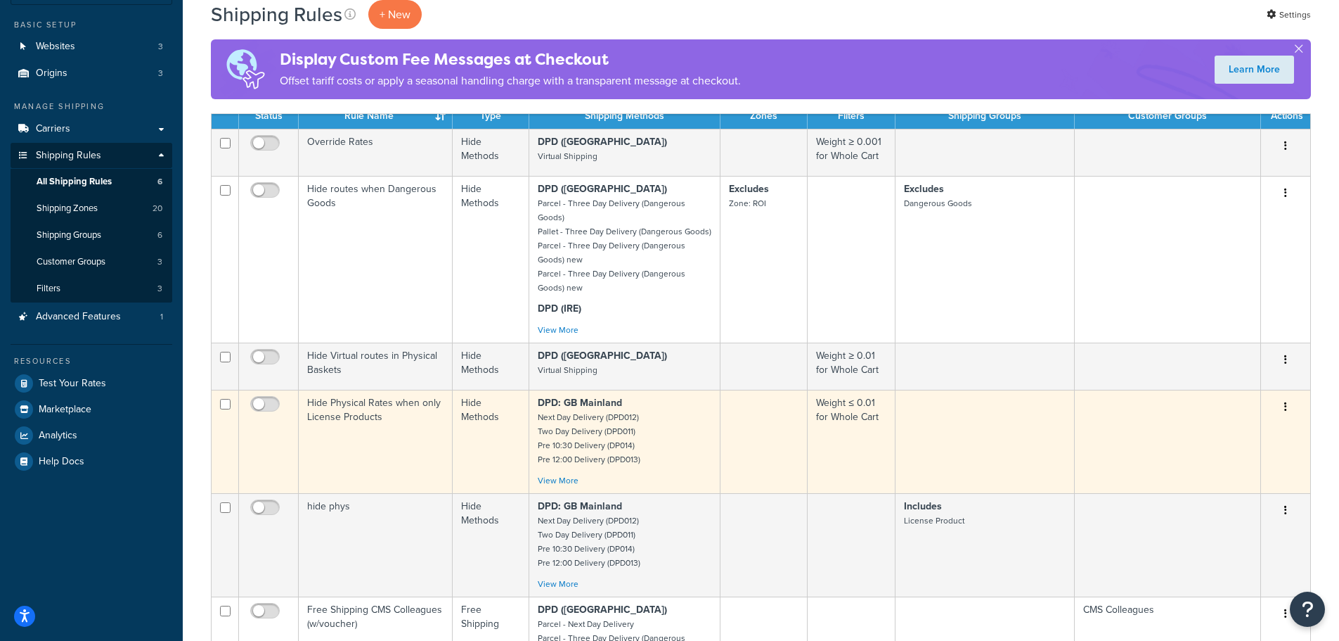
scroll to position [141, 0]
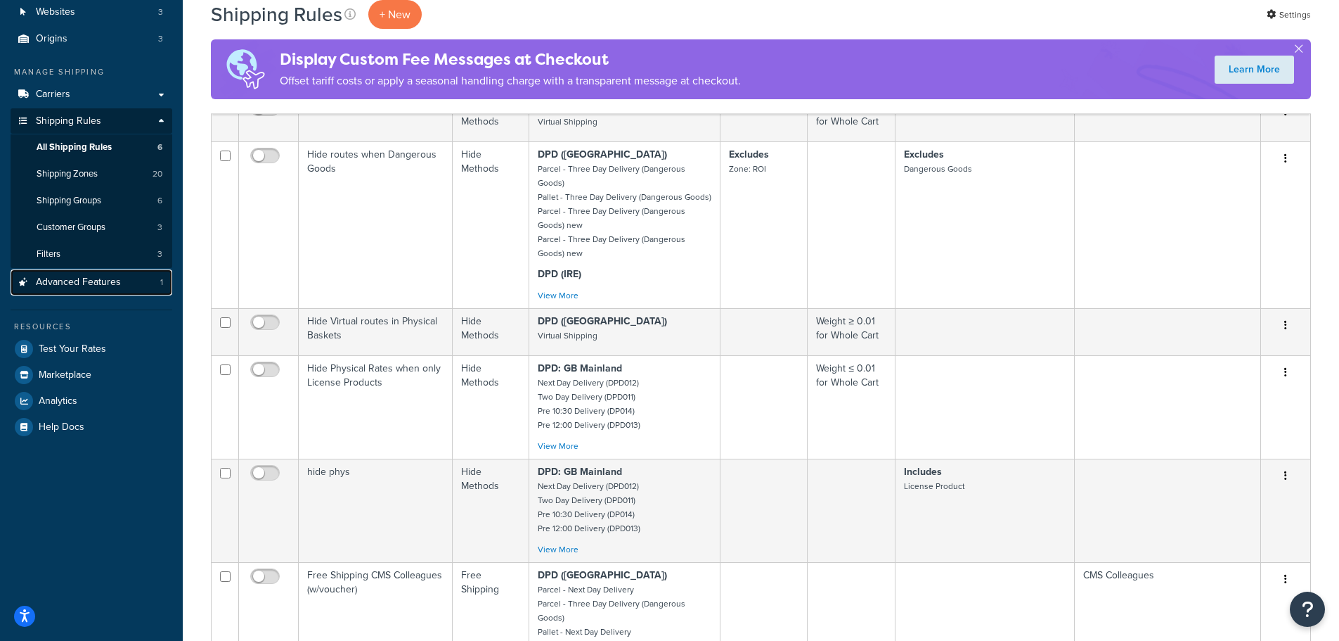
click at [104, 287] on span "Advanced Features" at bounding box center [78, 282] width 85 height 12
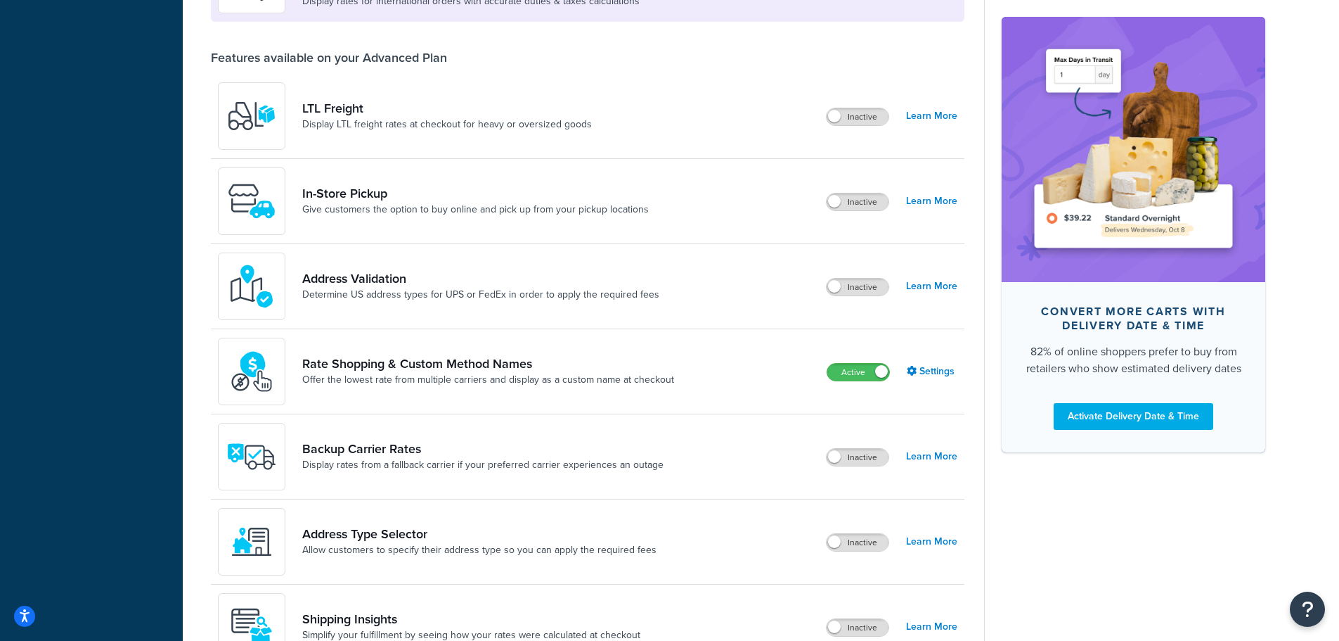
scroll to position [492, 0]
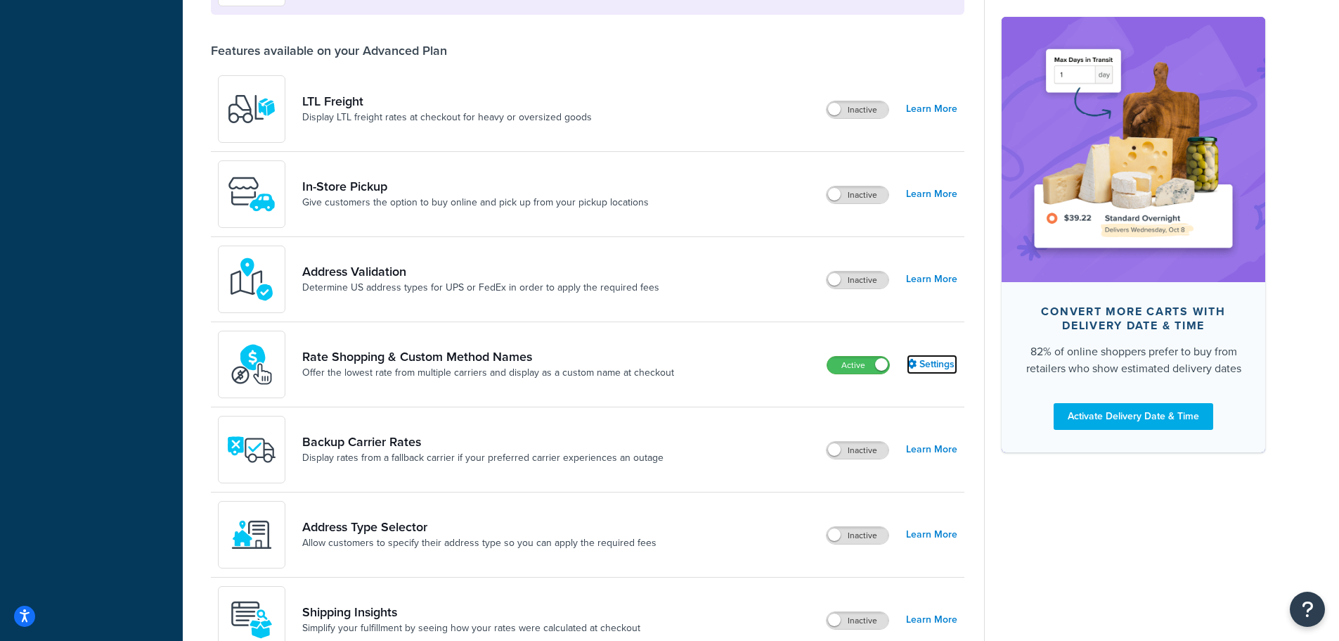
click at [926, 365] on link "Settings" at bounding box center [932, 364] width 51 height 20
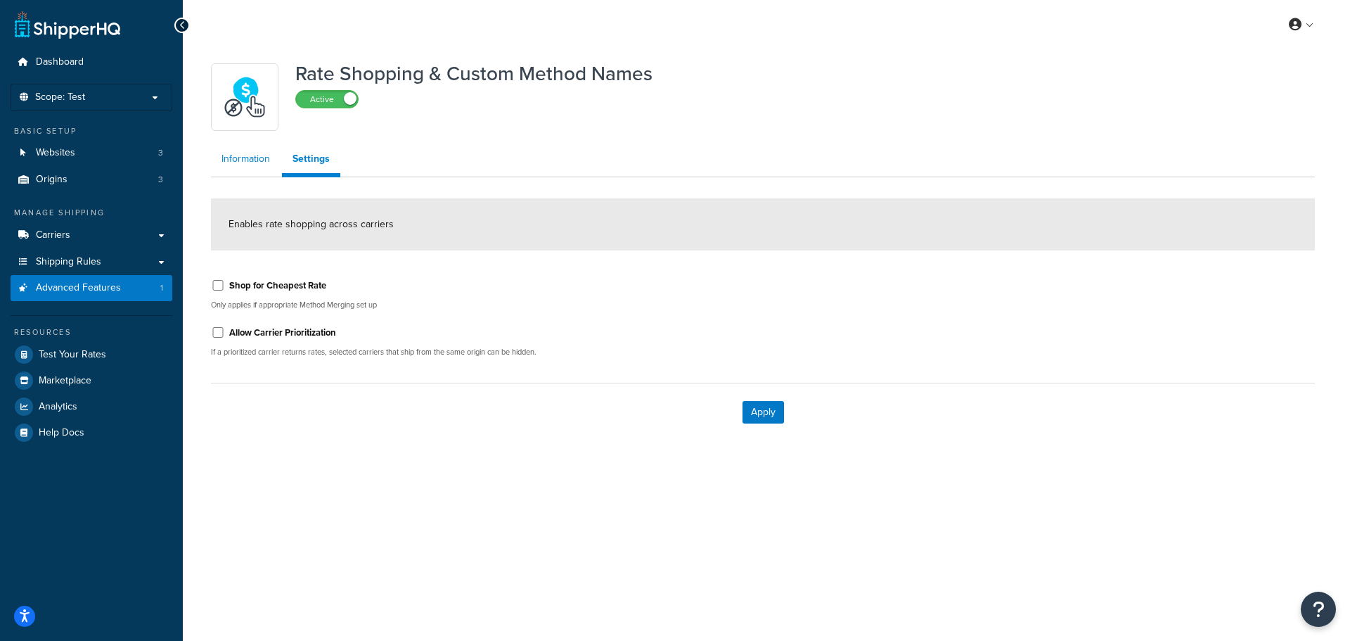
click at [246, 150] on link "Information" at bounding box center [246, 159] width 70 height 28
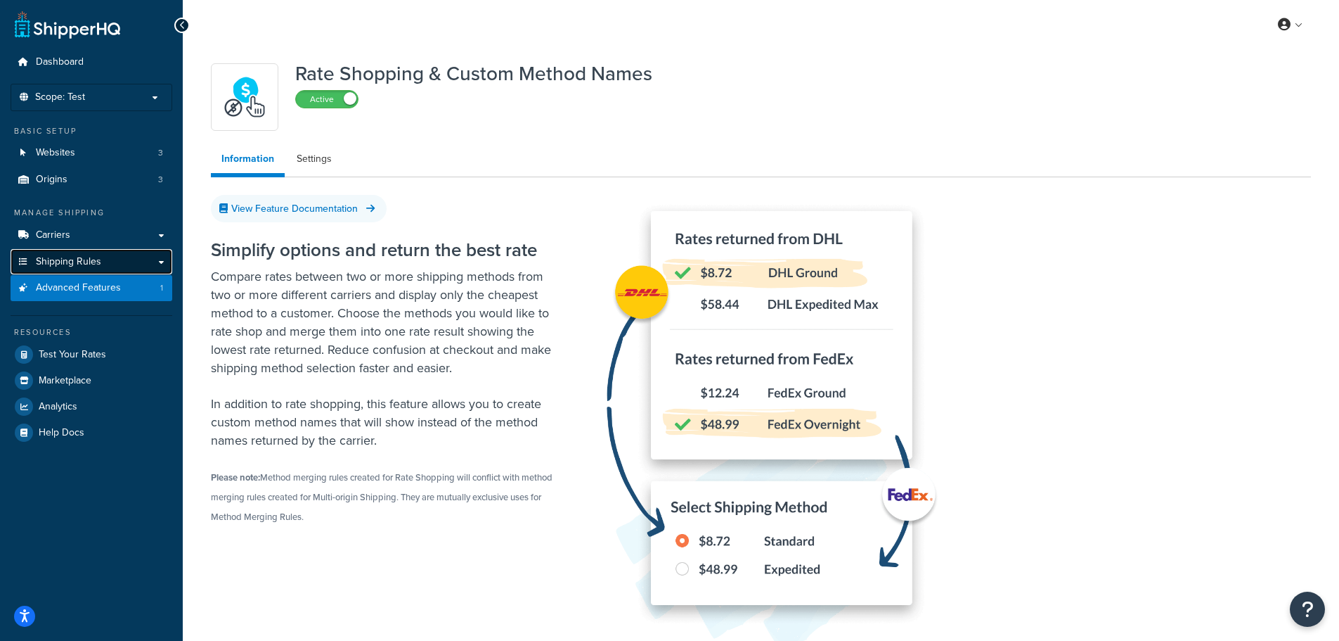
click at [77, 264] on span "Shipping Rules" at bounding box center [68, 262] width 65 height 12
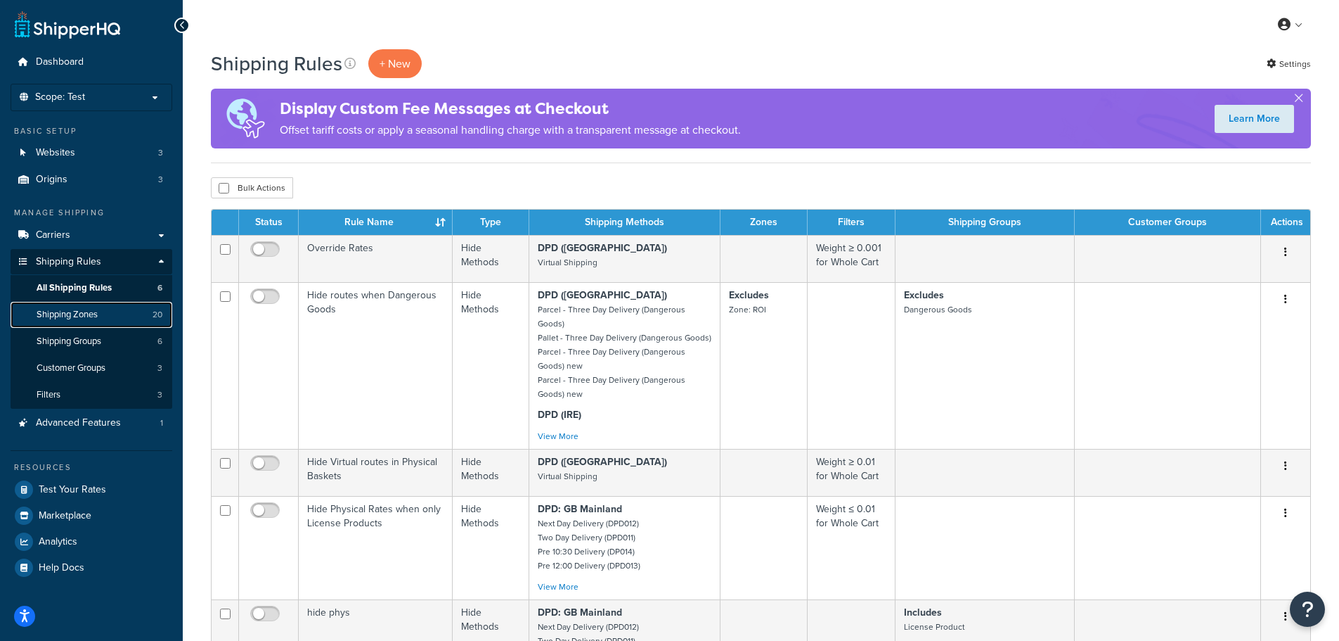
click at [106, 311] on link "Shipping Zones 20" at bounding box center [92, 315] width 162 height 26
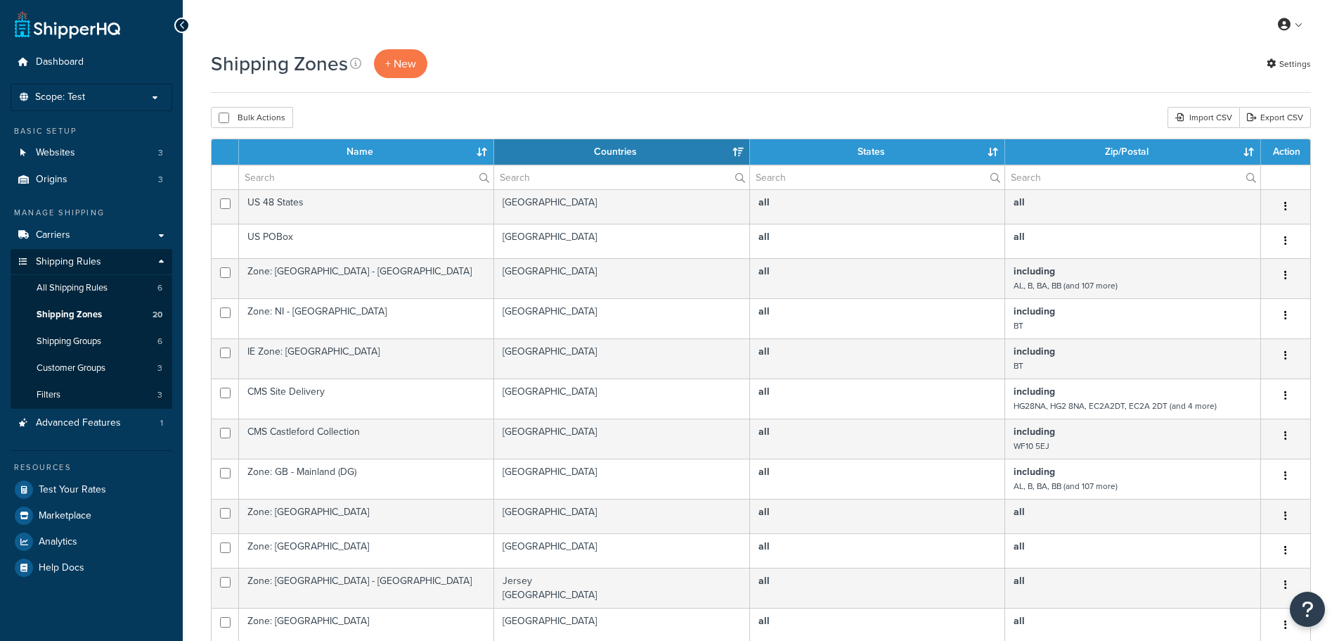
select select "15"
click at [96, 290] on span "All Shipping Rules" at bounding box center [72, 288] width 71 height 12
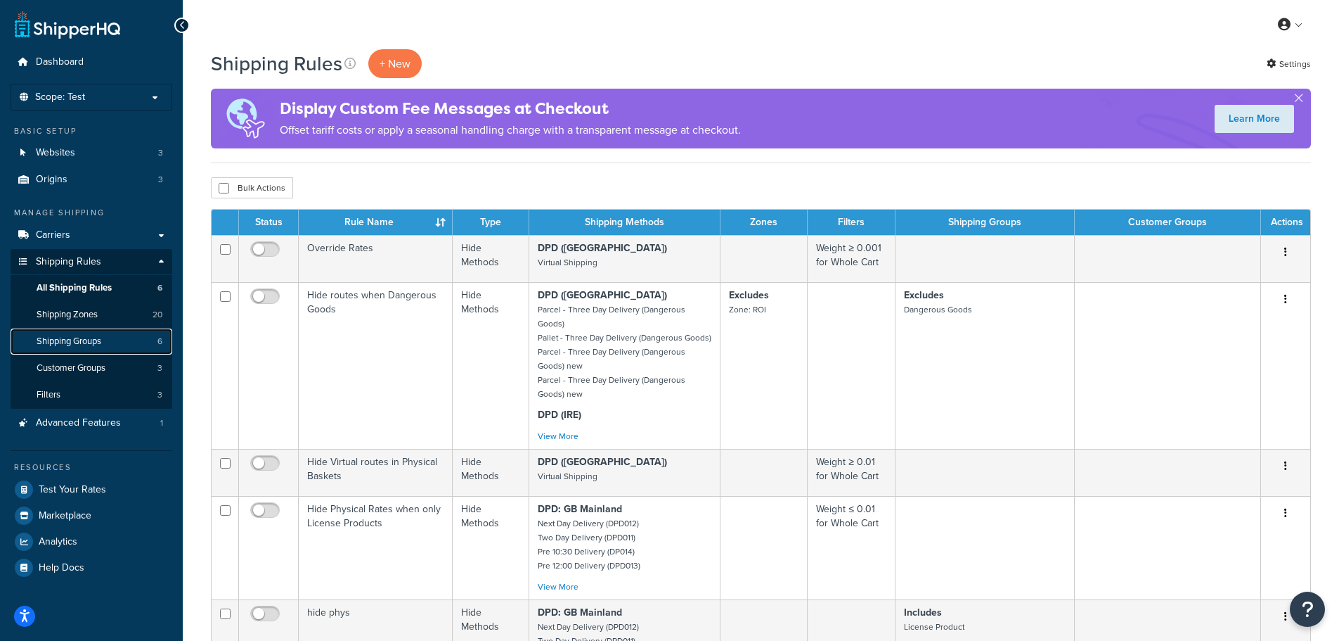
click at [94, 344] on span "Shipping Groups" at bounding box center [69, 341] width 65 height 12
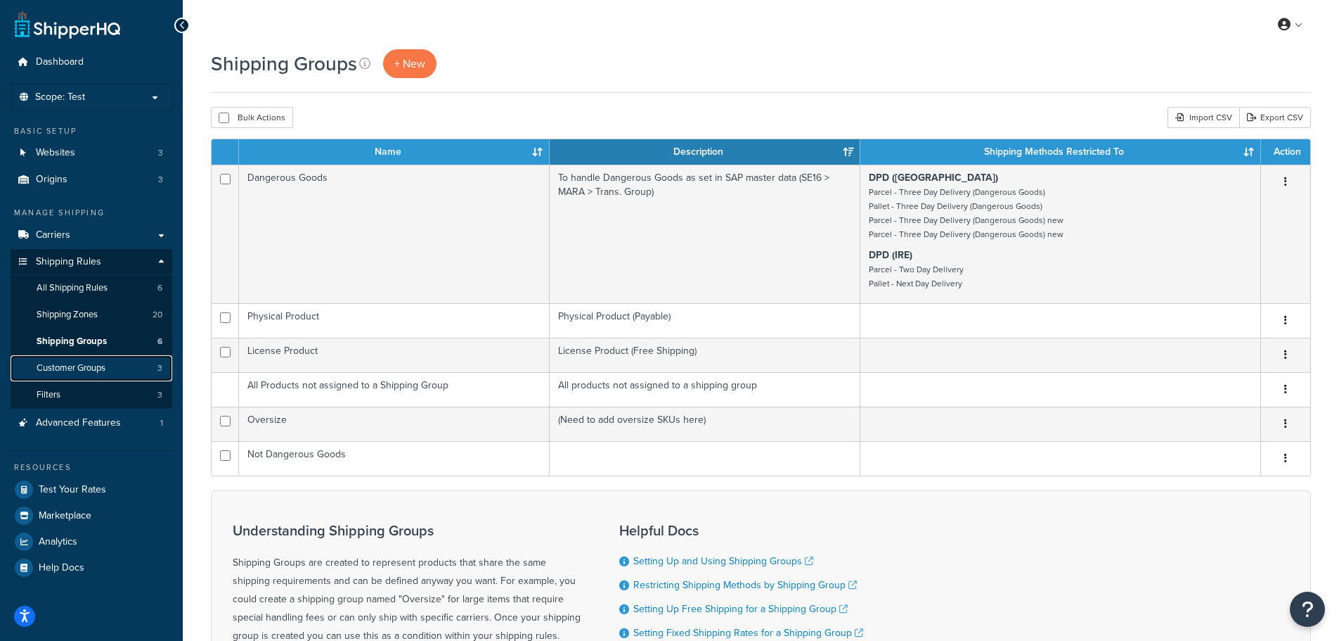
click at [105, 369] on span "Customer Groups" at bounding box center [71, 368] width 69 height 12
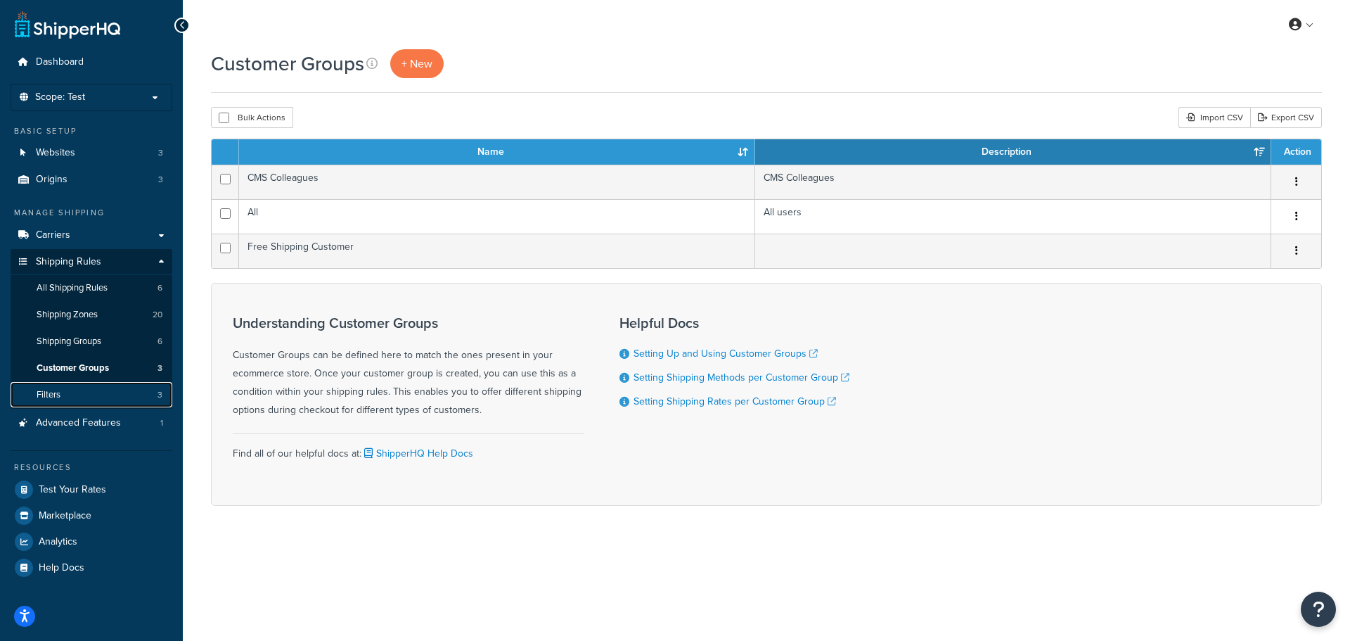
click at [70, 387] on link "Filters 3" at bounding box center [92, 395] width 162 height 26
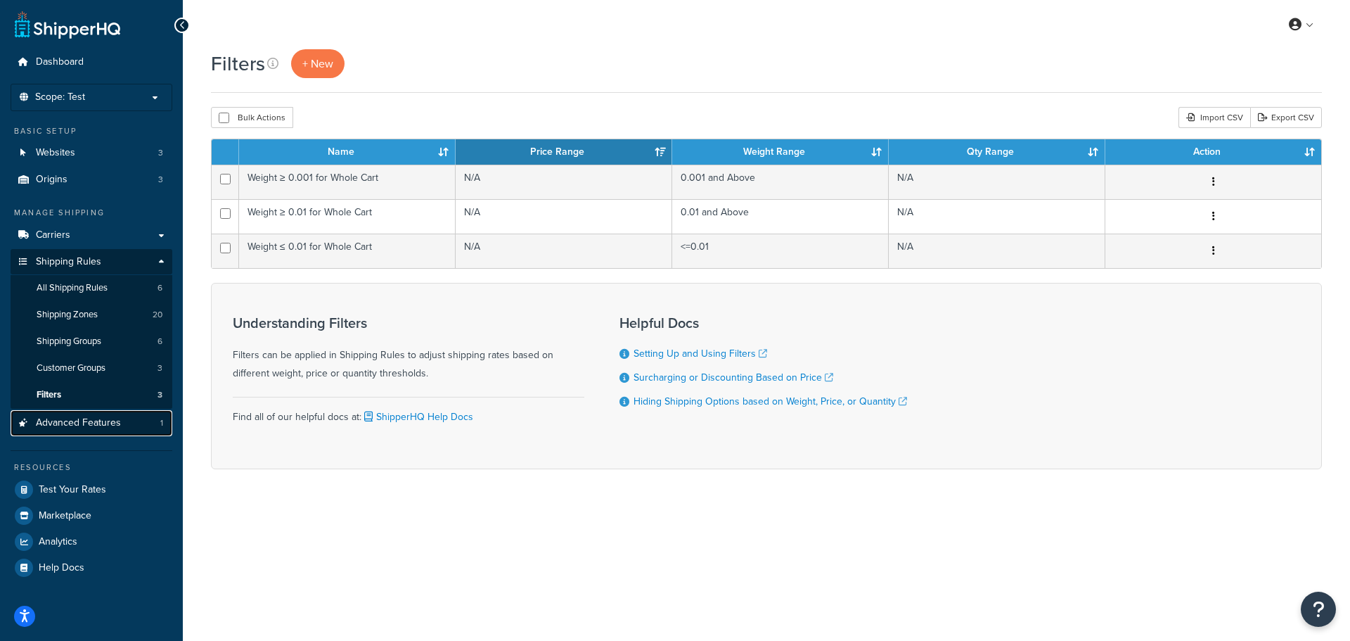
click at [110, 417] on span "Advanced Features" at bounding box center [78, 423] width 85 height 12
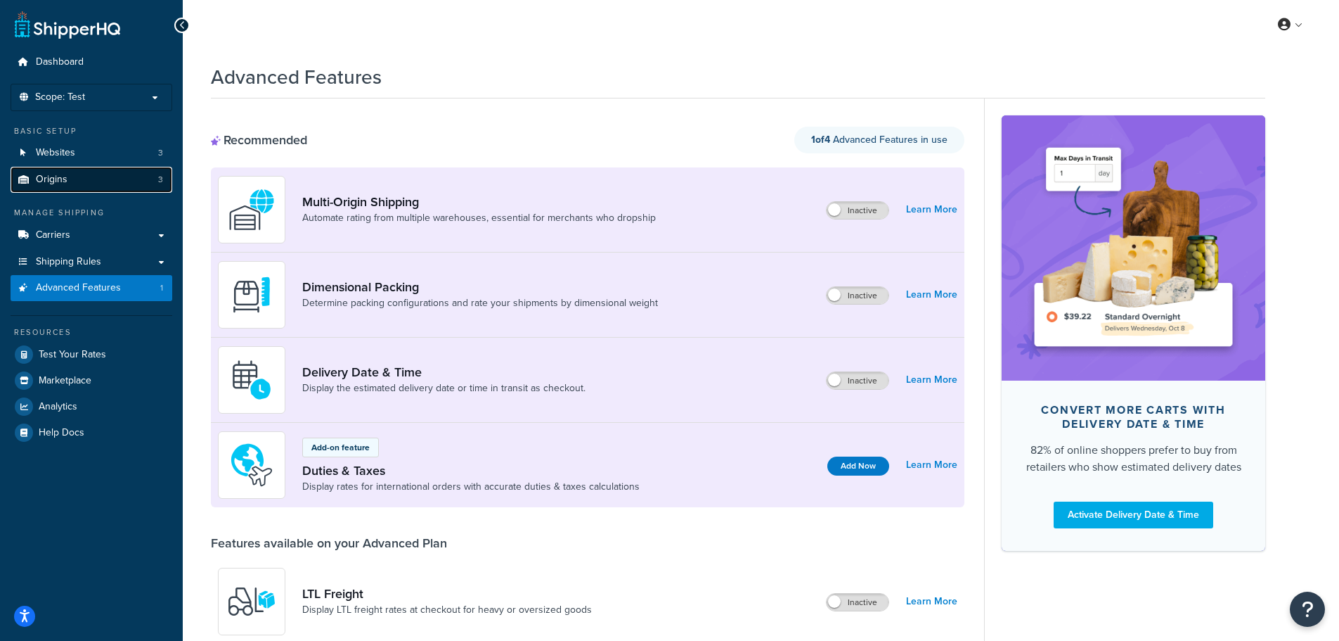
click at [90, 184] on link "Origins 3" at bounding box center [92, 180] width 162 height 26
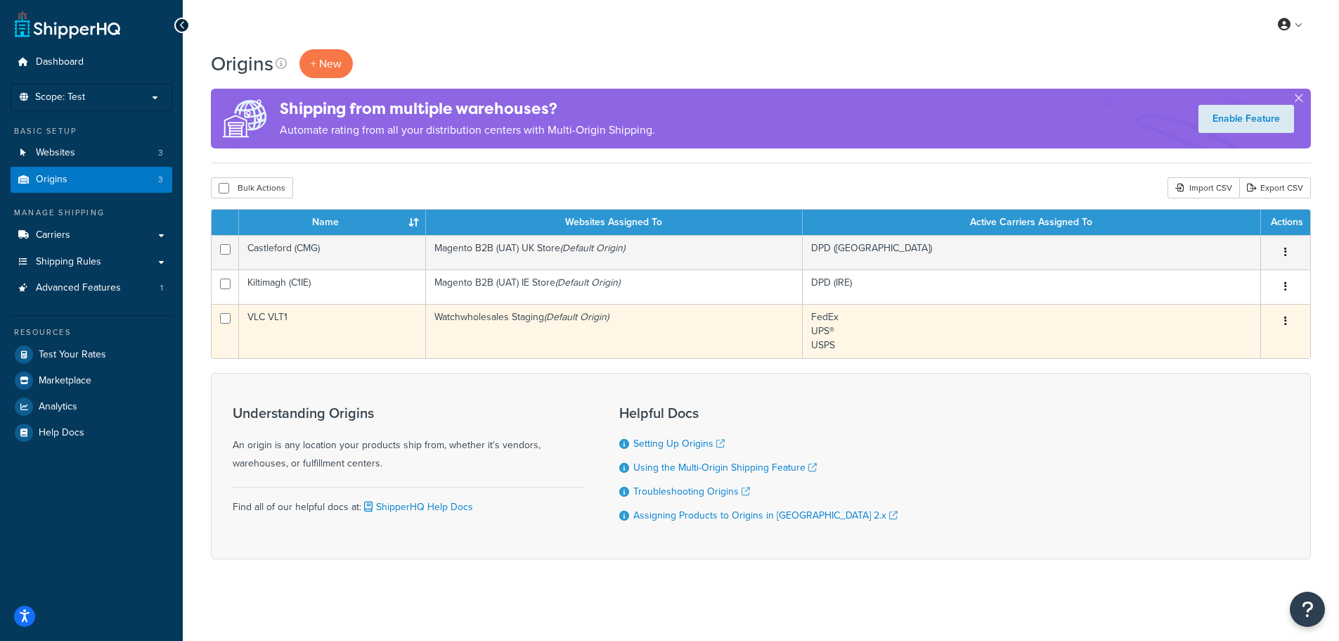
click at [1288, 323] on button "button" at bounding box center [1286, 321] width 20 height 22
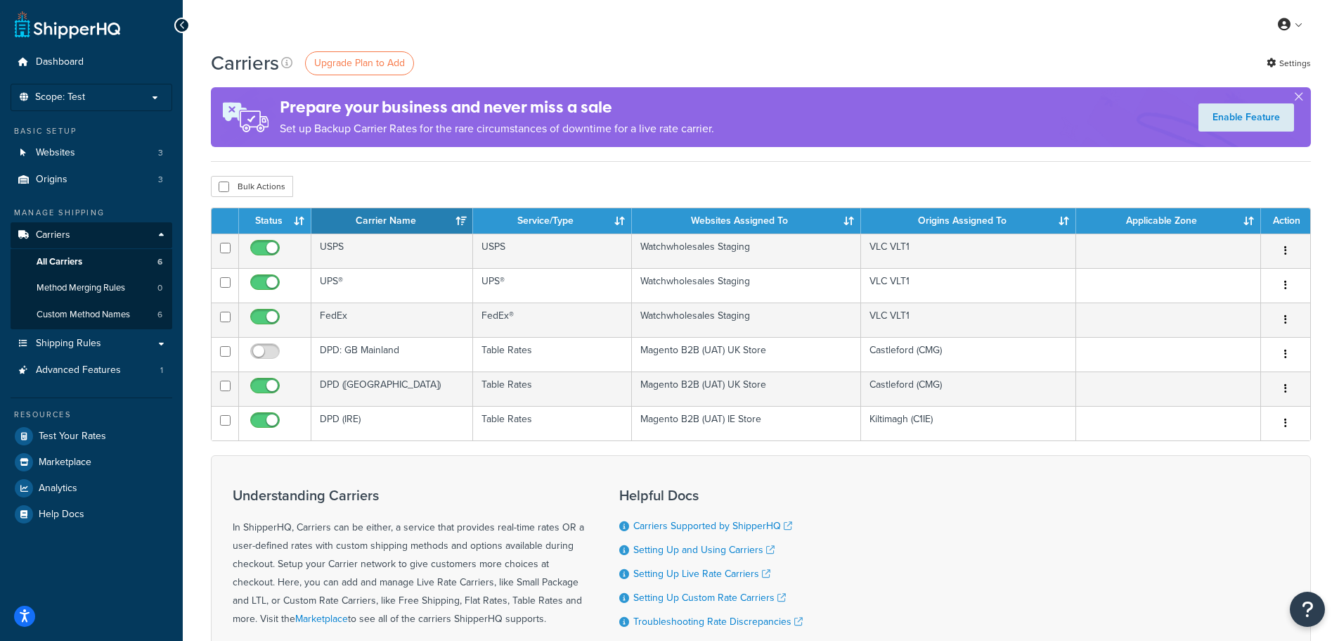
click at [576, 175] on div "Carriers Upgrade Plan to Add Settings Prepare your business and never miss a sa…" at bounding box center [761, 406] width 1157 height 714
click at [96, 98] on p "Scope: Test" at bounding box center [91, 97] width 149 height 12
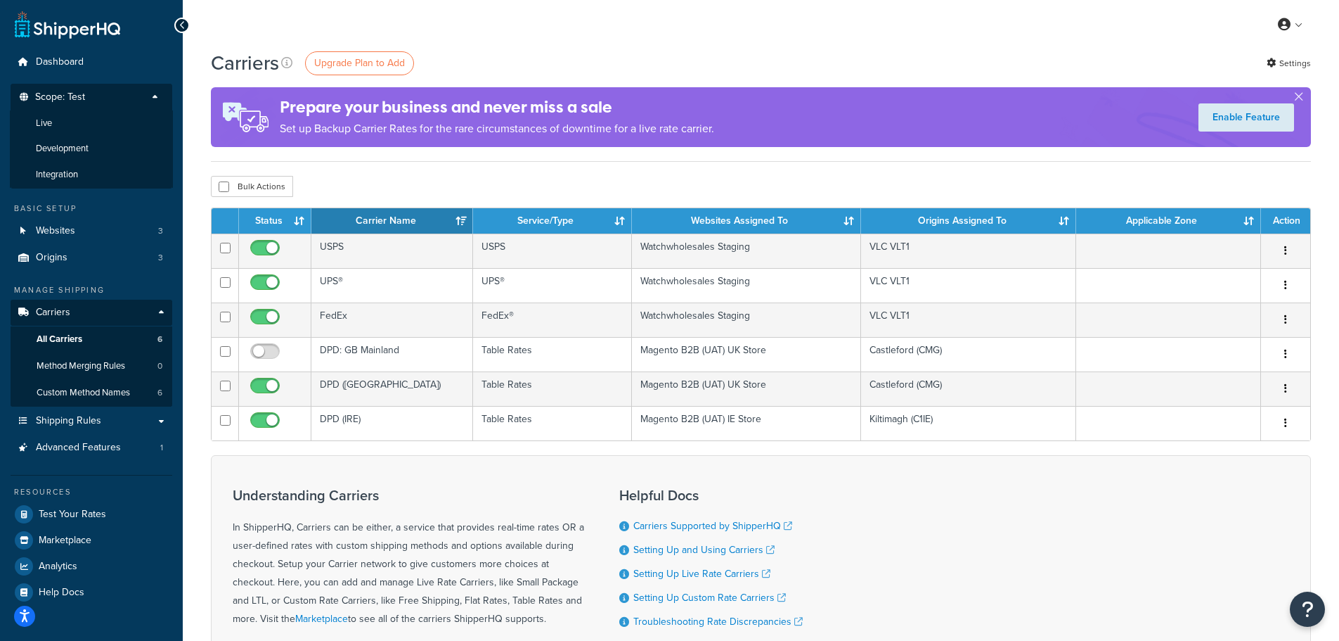
click at [500, 39] on div "My Profile Billing Global Settings Contact Us Logout" at bounding box center [761, 24] width 1157 height 49
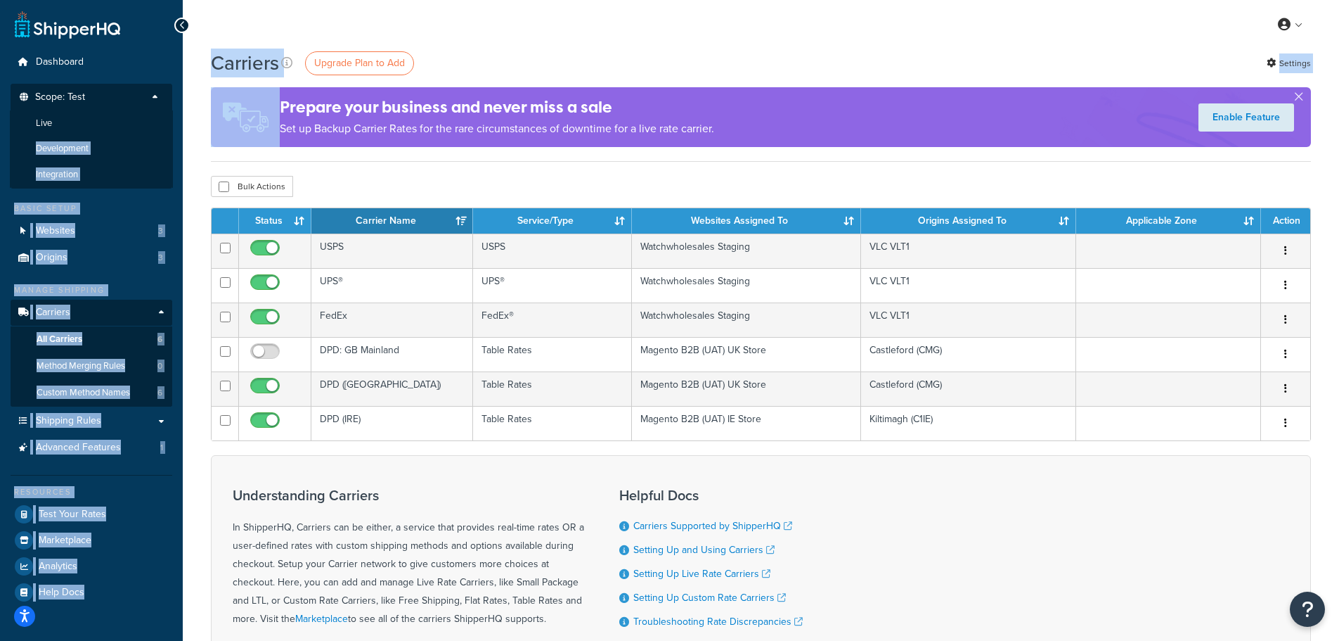
drag, startPoint x: 73, startPoint y: 124, endPoint x: 174, endPoint y: 98, distance: 104.5
click at [191, 94] on div "Dashboard Scope: Test Live Development Integration Basic Setup Websites 3 Origi…" at bounding box center [669, 399] width 1339 height 799
click at [394, 33] on div "My Profile Billing Global Settings Contact Us Logout" at bounding box center [761, 24] width 1157 height 49
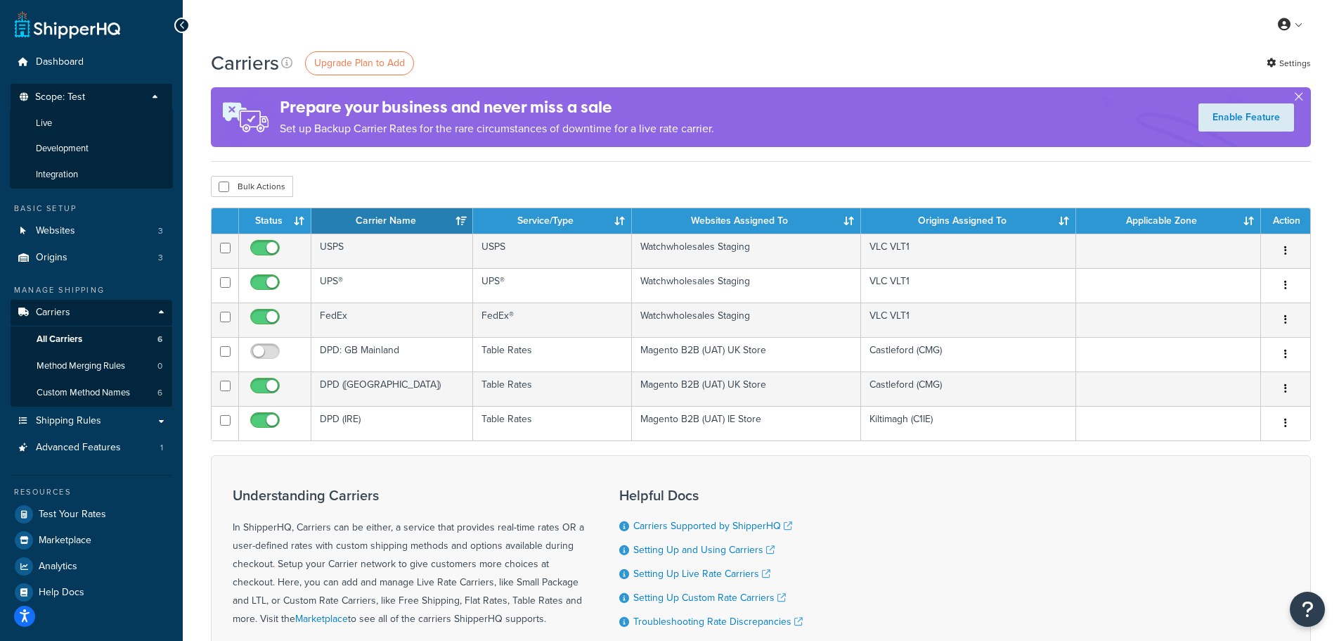
click at [484, 59] on div "Carriers Upgrade Plan to Add Settings" at bounding box center [761, 62] width 1100 height 27
click at [82, 231] on link "Websites 3" at bounding box center [92, 231] width 162 height 26
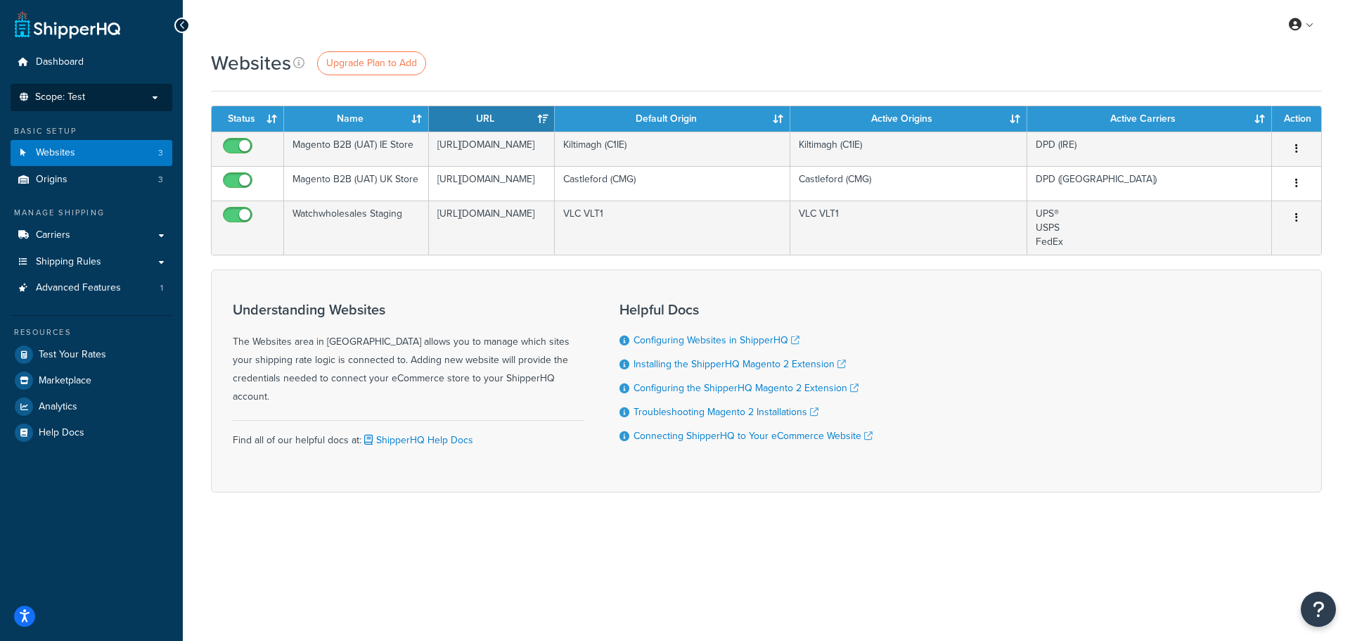
click at [82, 95] on span "Scope: Test" at bounding box center [60, 97] width 50 height 12
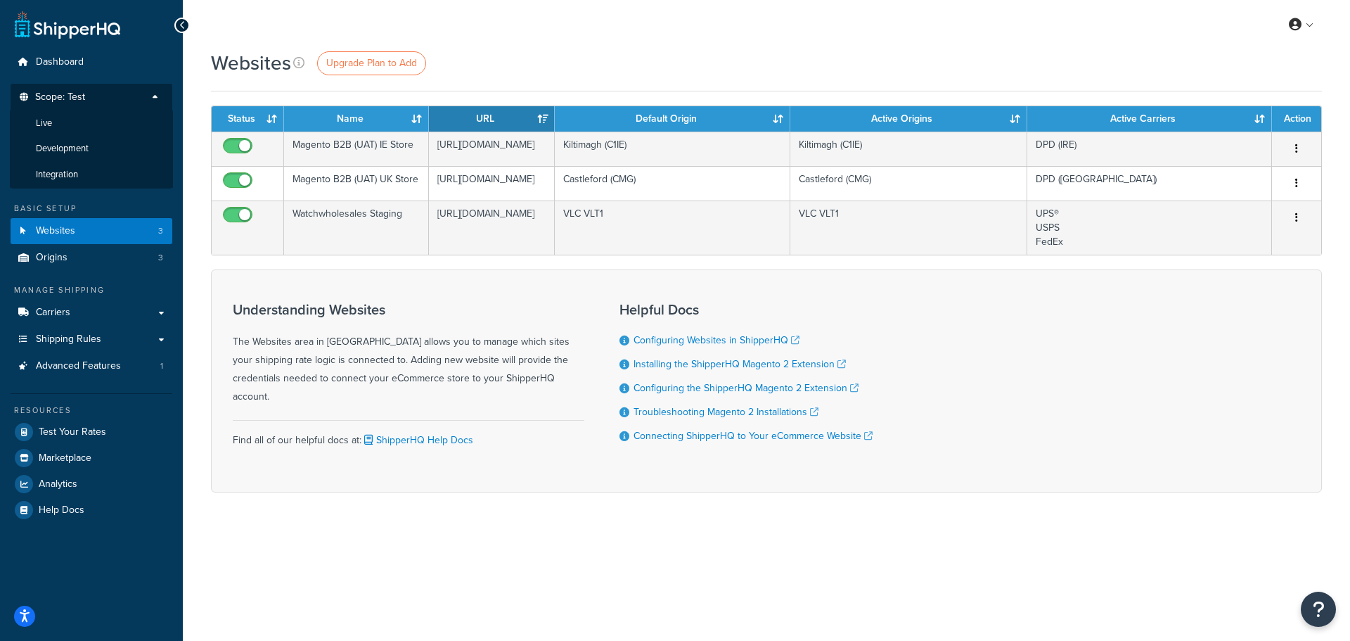
click at [1034, 23] on div "My Profile Billing Global Settings Contact Us Logout" at bounding box center [766, 24] width 1167 height 49
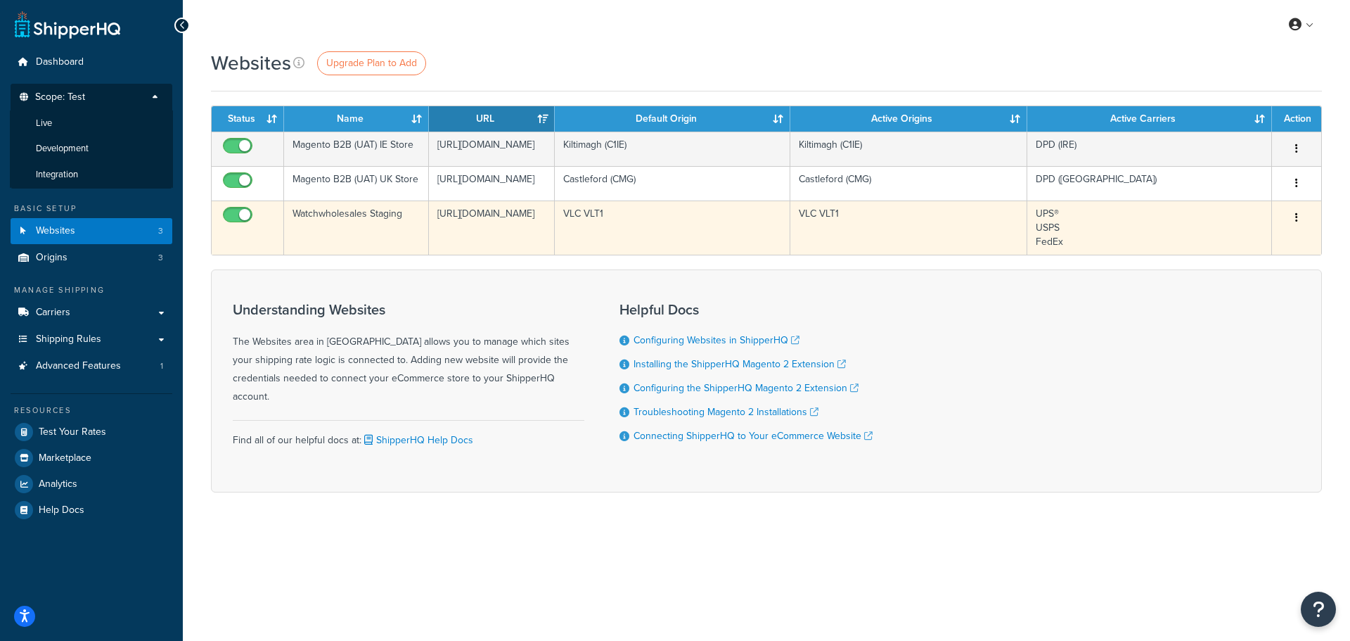
click at [1296, 222] on icon "button" at bounding box center [1296, 217] width 3 height 10
click at [1242, 307] on link "Edit" at bounding box center [1239, 313] width 111 height 29
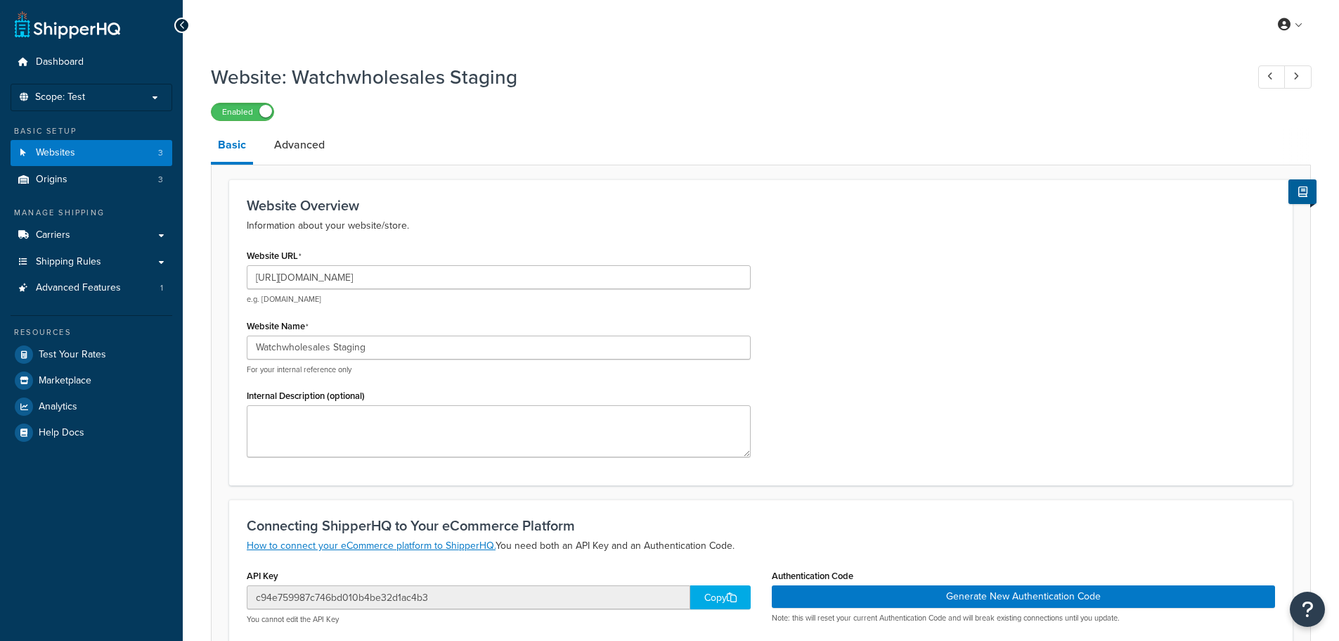
select select "169175"
click at [159, 234] on link "Carriers" at bounding box center [92, 235] width 162 height 26
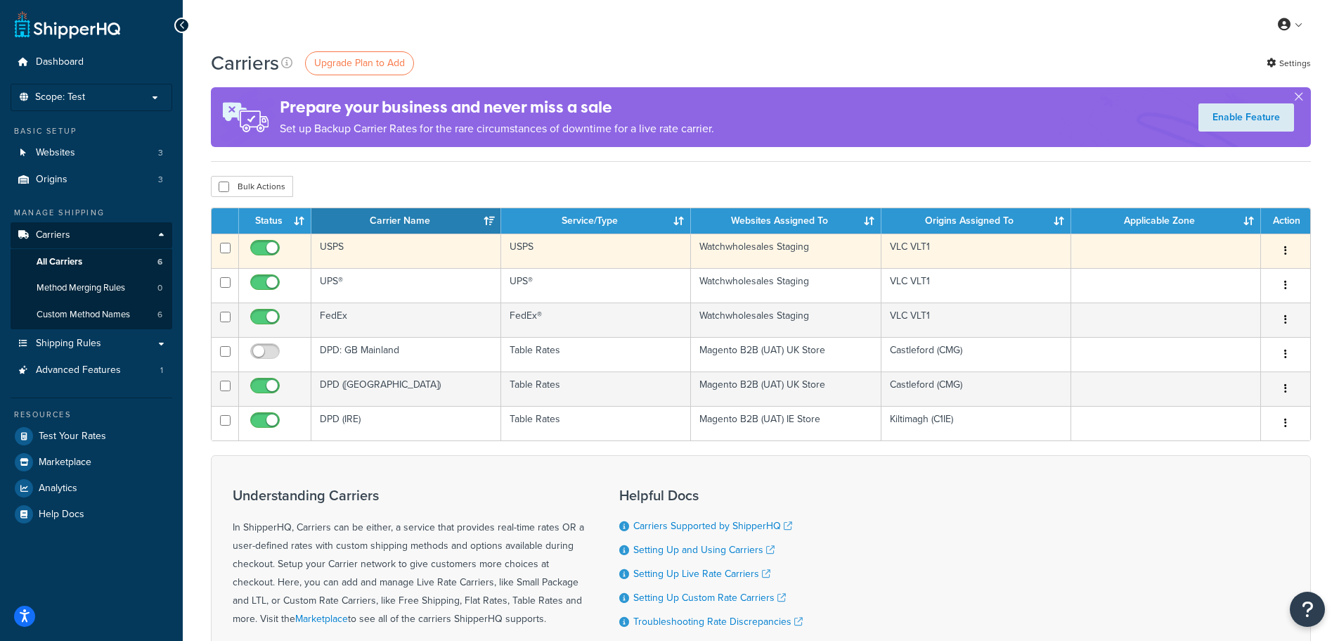
click at [1285, 249] on icon "button" at bounding box center [1286, 250] width 3 height 10
click at [1210, 271] on link "Edit" at bounding box center [1228, 278] width 111 height 29
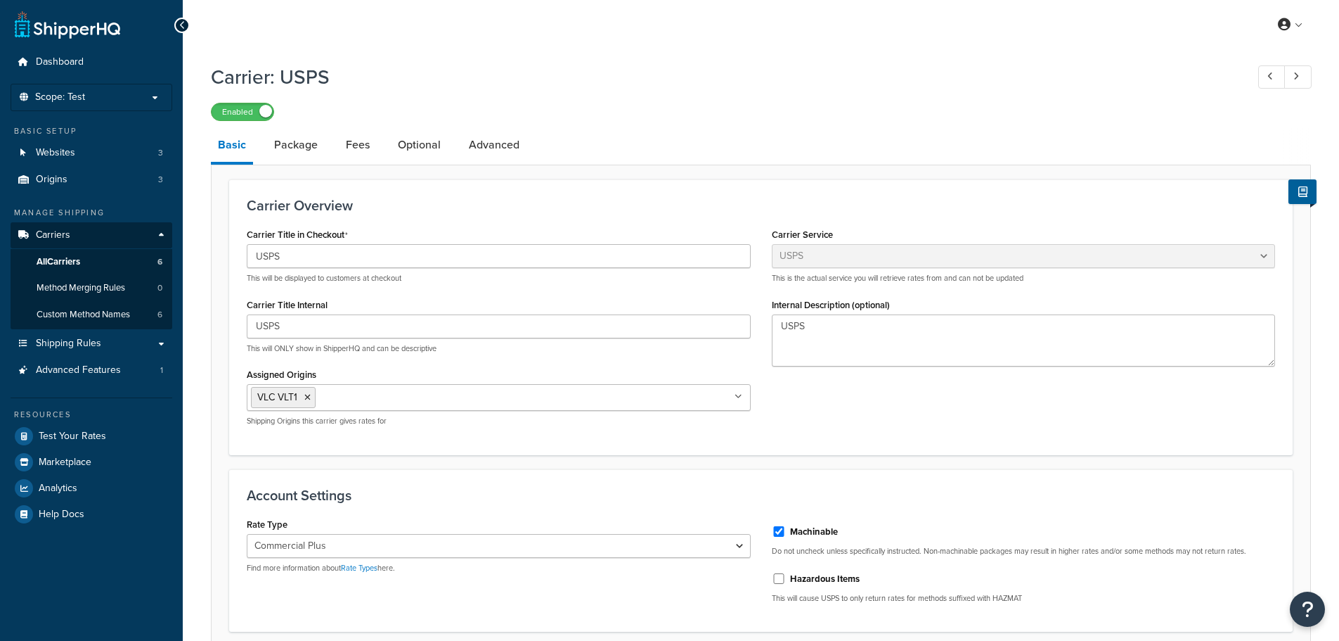
select select "usps"
select select "PLUS"
click at [295, 154] on link "Package" at bounding box center [296, 145] width 58 height 34
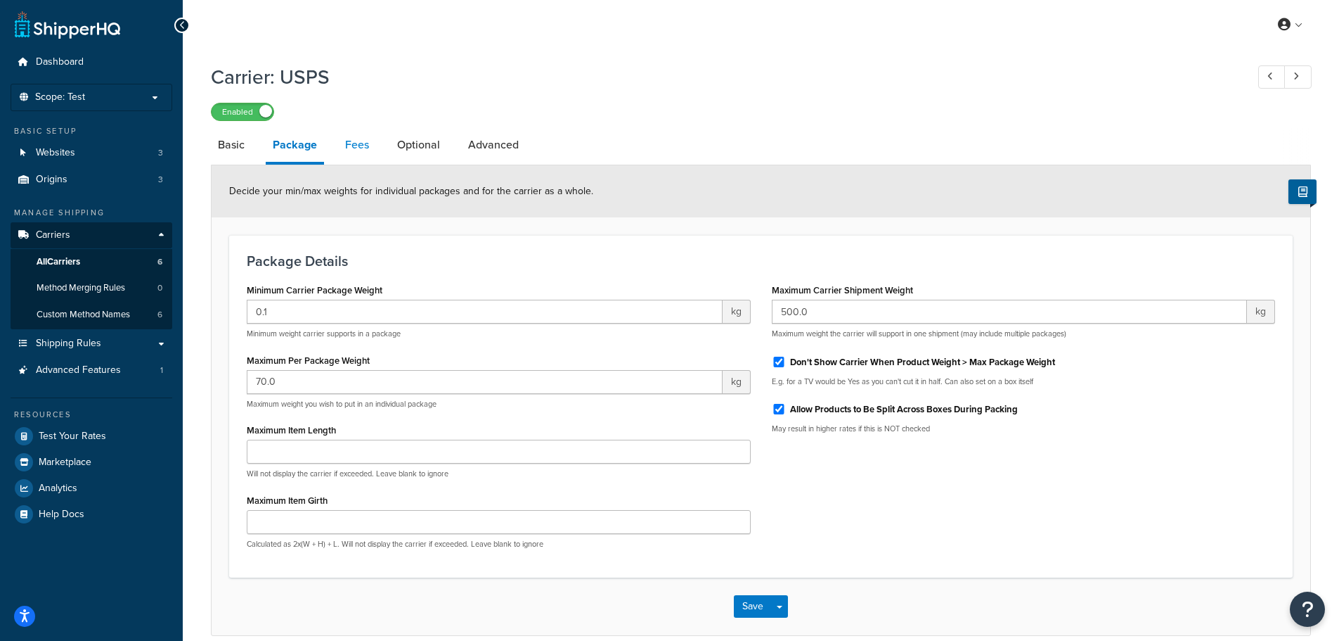
click at [347, 149] on link "Fees" at bounding box center [357, 145] width 38 height 34
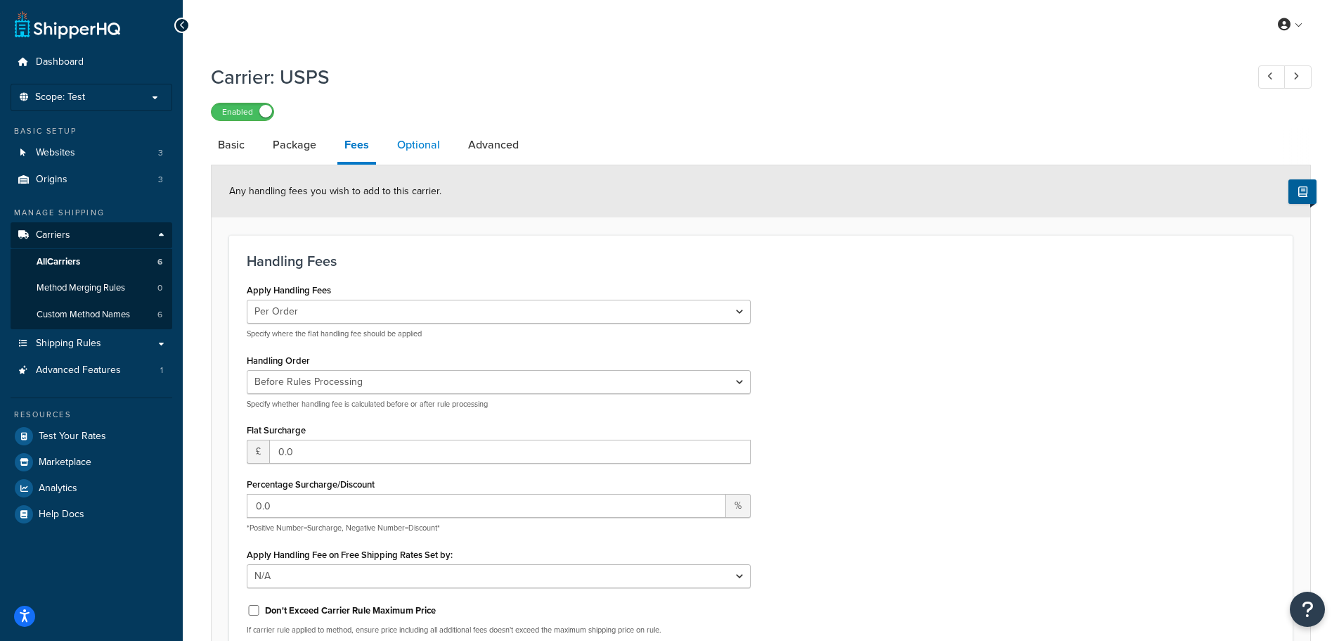
click at [439, 141] on link "Optional" at bounding box center [418, 145] width 57 height 34
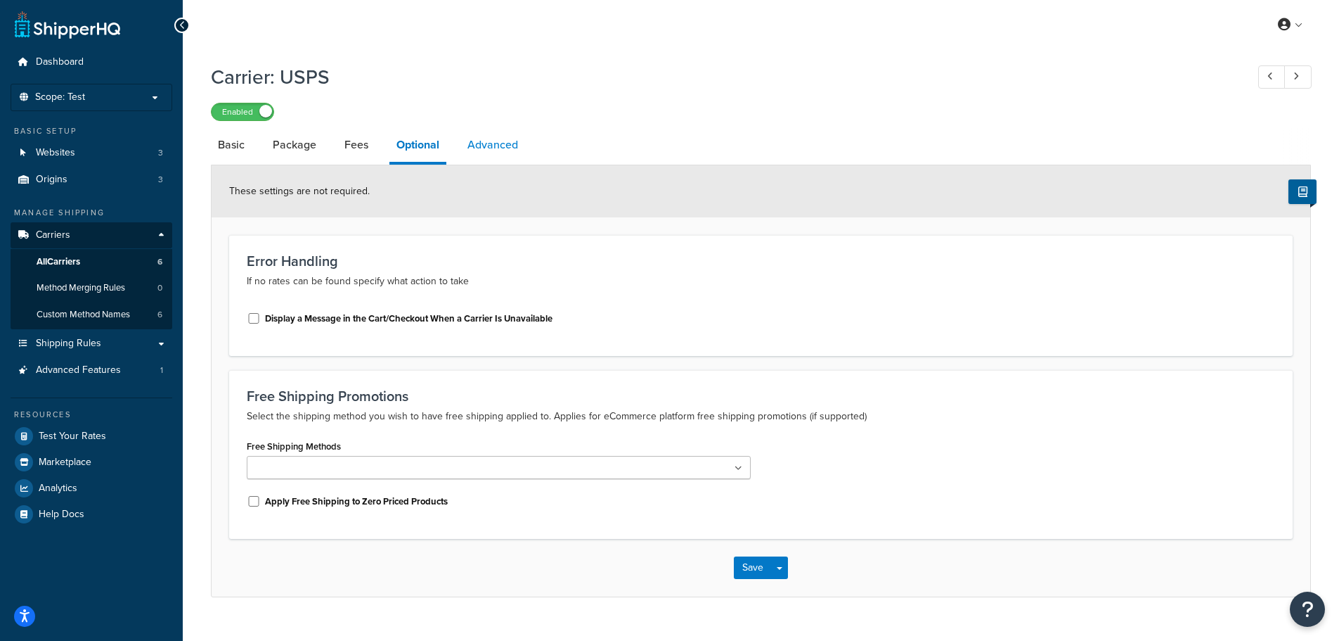
drag, startPoint x: 482, startPoint y: 161, endPoint x: 482, endPoint y: 147, distance: 14.1
click at [482, 159] on link "Advanced" at bounding box center [493, 145] width 65 height 34
select select "false"
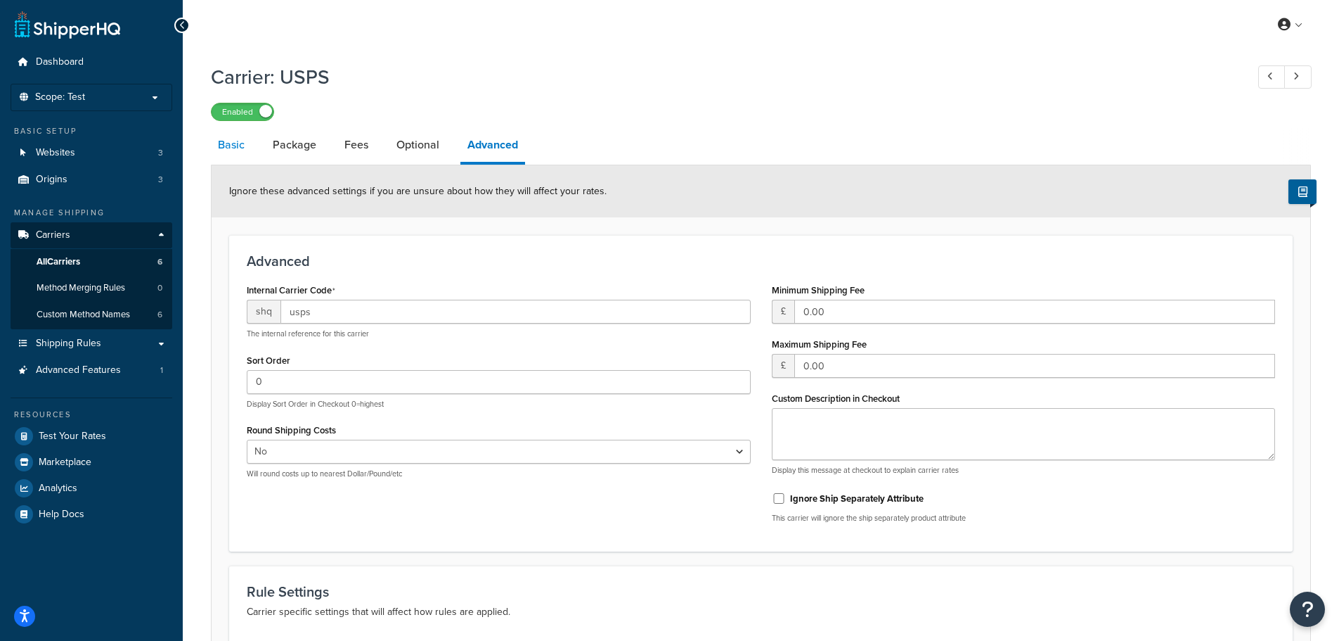
click at [239, 150] on link "Basic" at bounding box center [231, 145] width 41 height 34
select select "usps"
select select "PLUS"
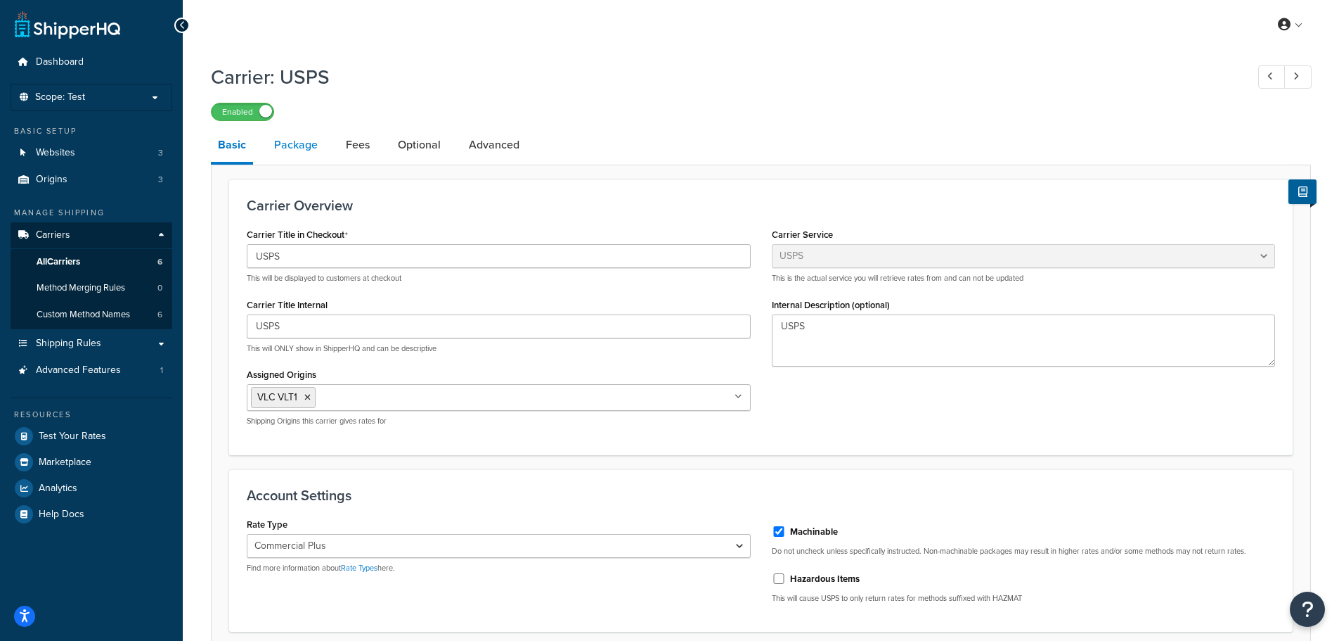
click at [287, 154] on link "Package" at bounding box center [296, 145] width 58 height 34
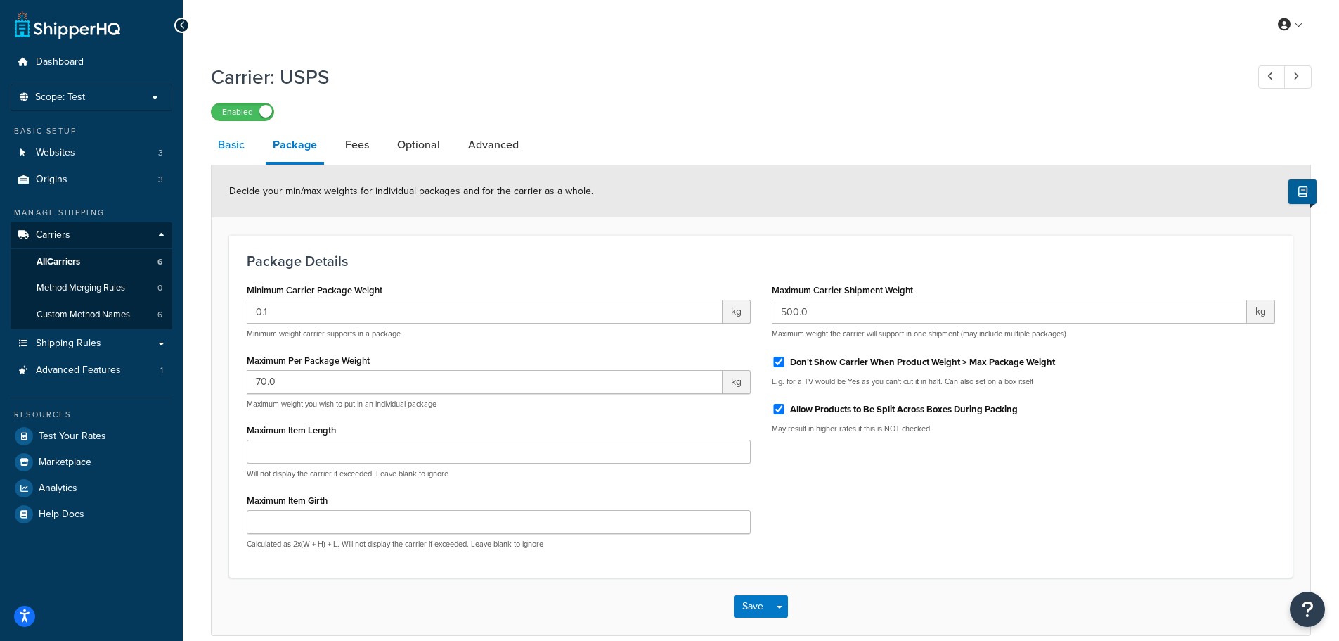
click at [229, 154] on link "Basic" at bounding box center [231, 145] width 41 height 34
select select "usps"
select select "PLUS"
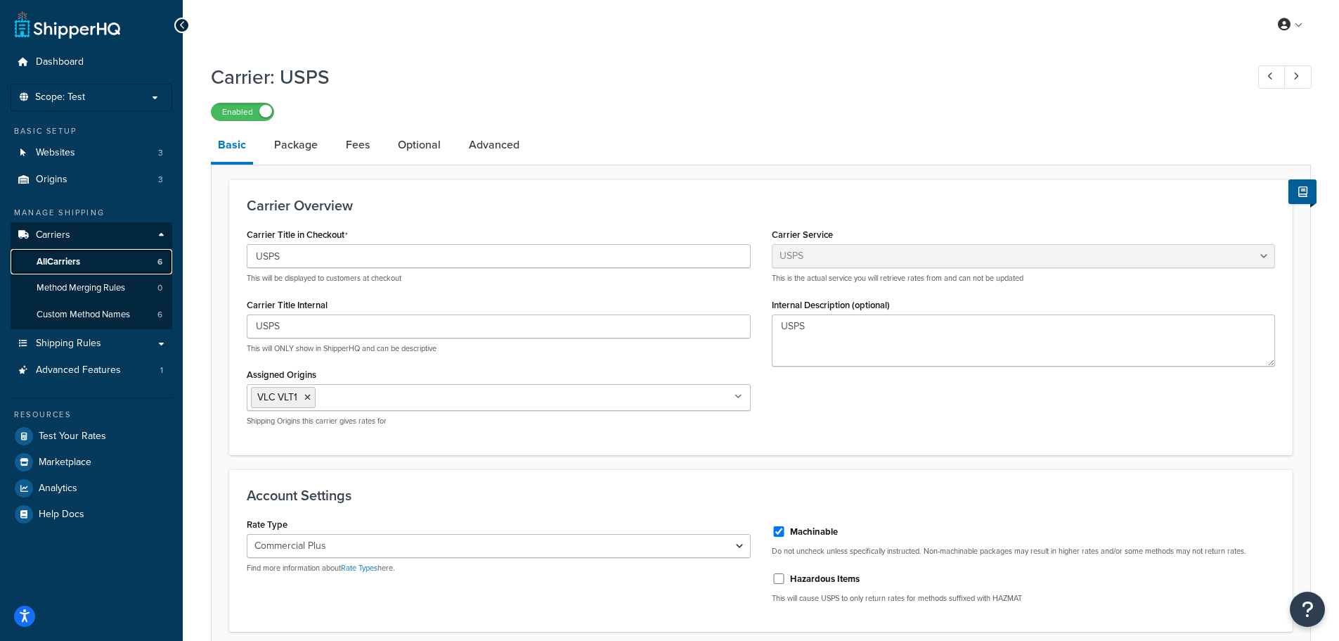
click at [114, 260] on link "All Carriers 6" at bounding box center [92, 262] width 162 height 26
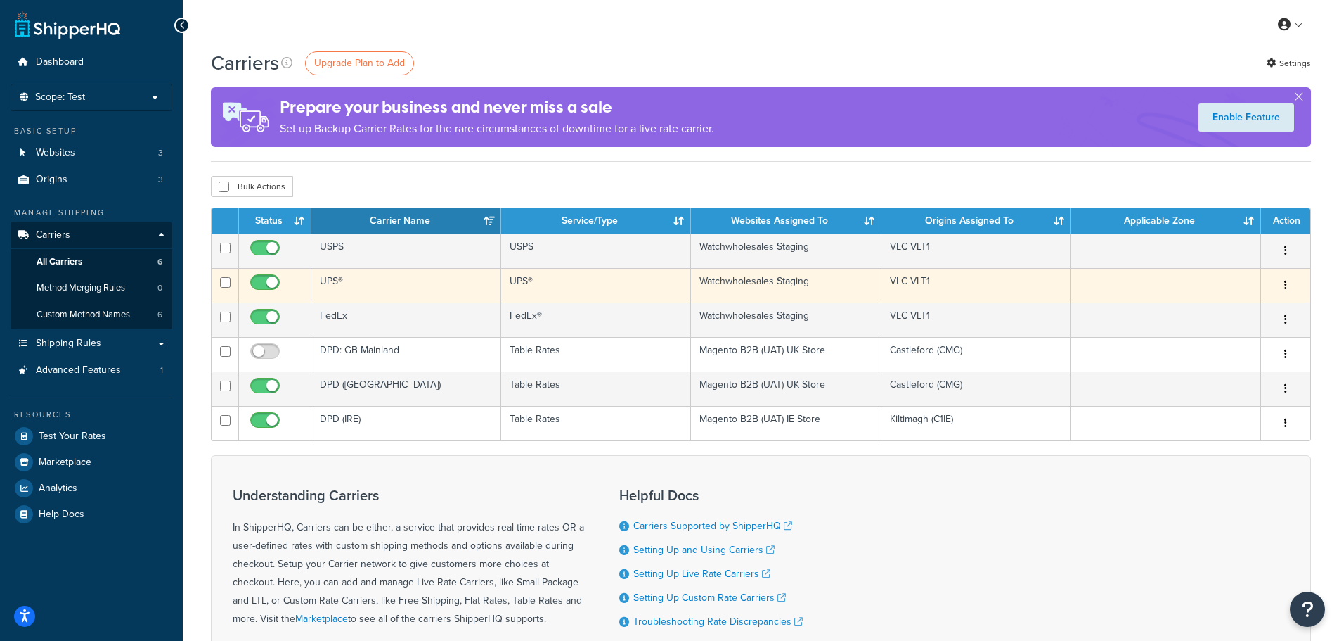
click at [1285, 283] on icon "button" at bounding box center [1286, 285] width 3 height 10
click at [1200, 313] on link "Edit" at bounding box center [1228, 313] width 111 height 29
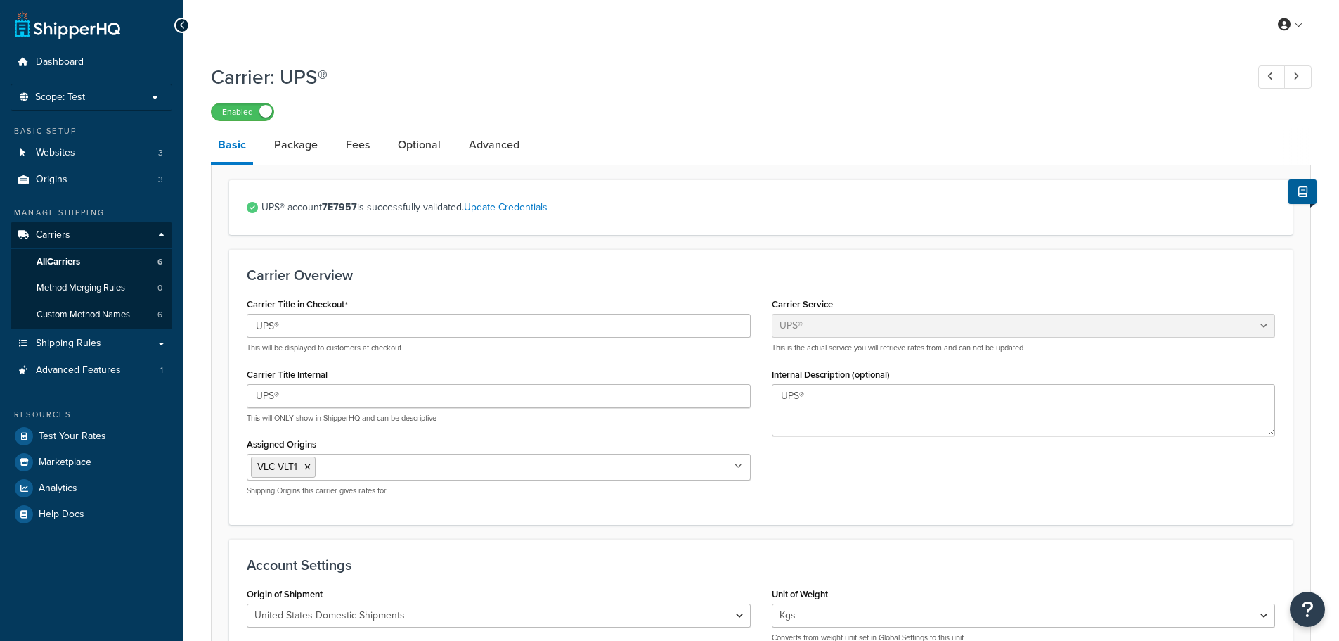
select select "ups"
select select "kg"
drag, startPoint x: 324, startPoint y: 209, endPoint x: 580, endPoint y: 209, distance: 255.9
click at [580, 209] on span "UPS® account 7E7957 is successfully validated. Update Credentials" at bounding box center [769, 208] width 1014 height 20
click at [627, 209] on span "UPS® account 7E7957 is successfully validated. Update Credentials" at bounding box center [769, 208] width 1014 height 20
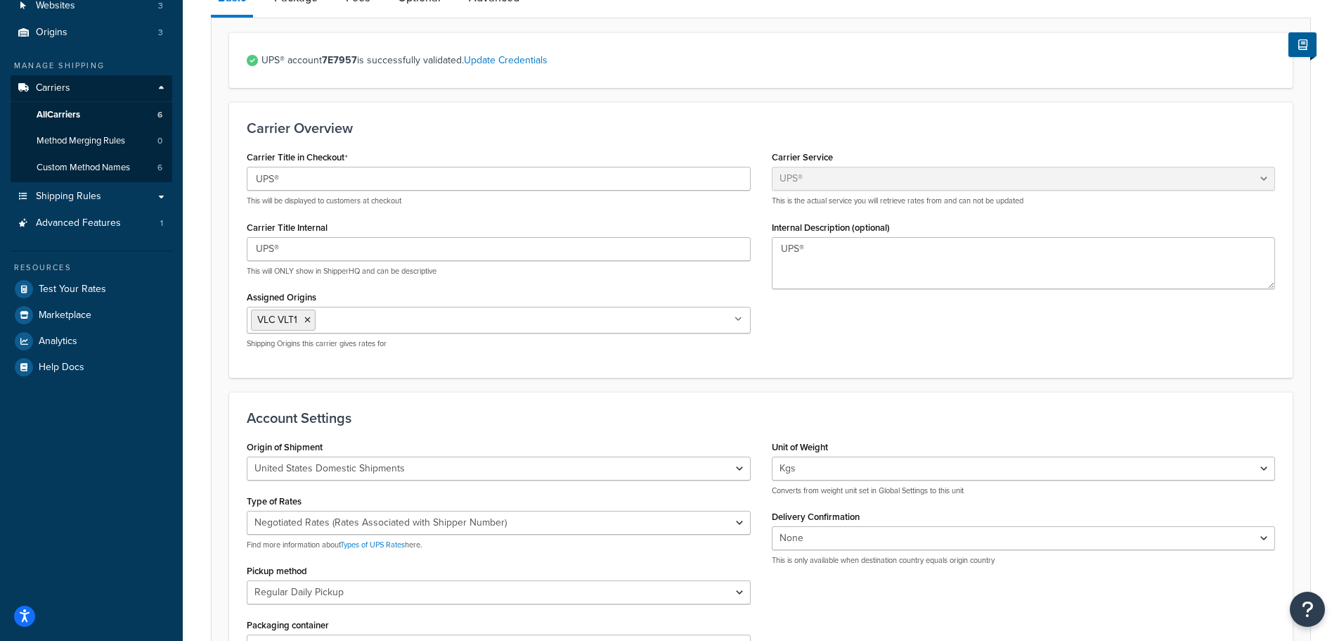
scroll to position [70, 0]
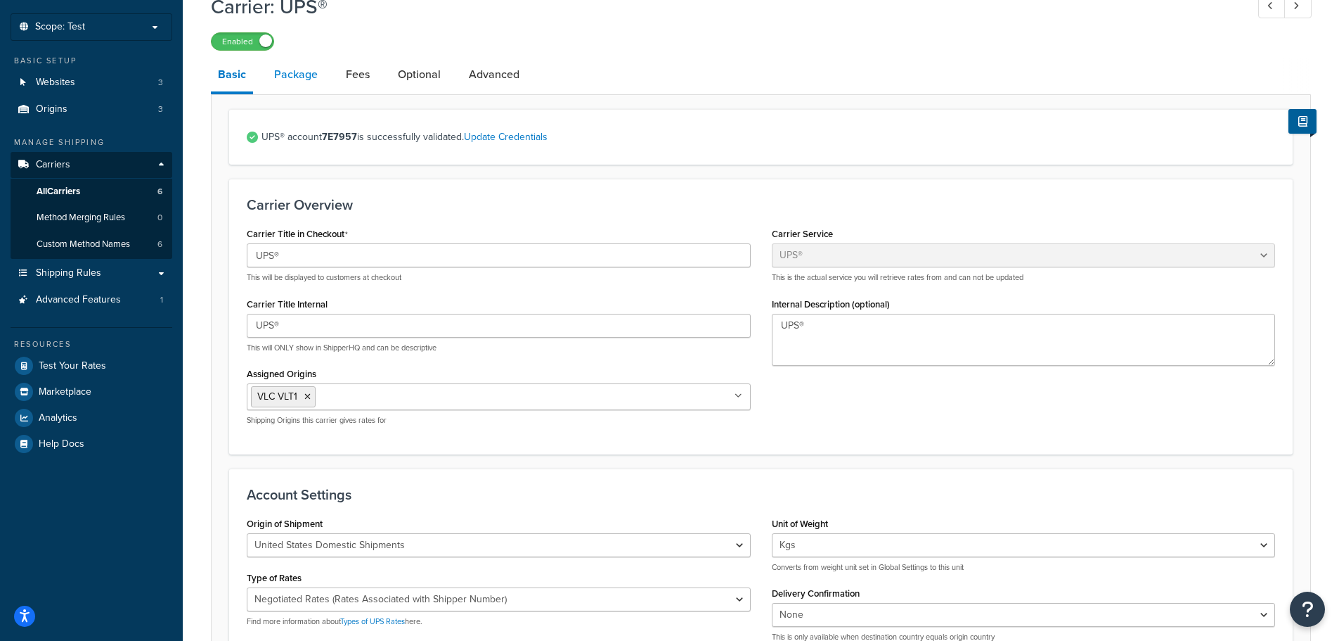
click at [292, 91] on link "Package" at bounding box center [296, 75] width 58 height 34
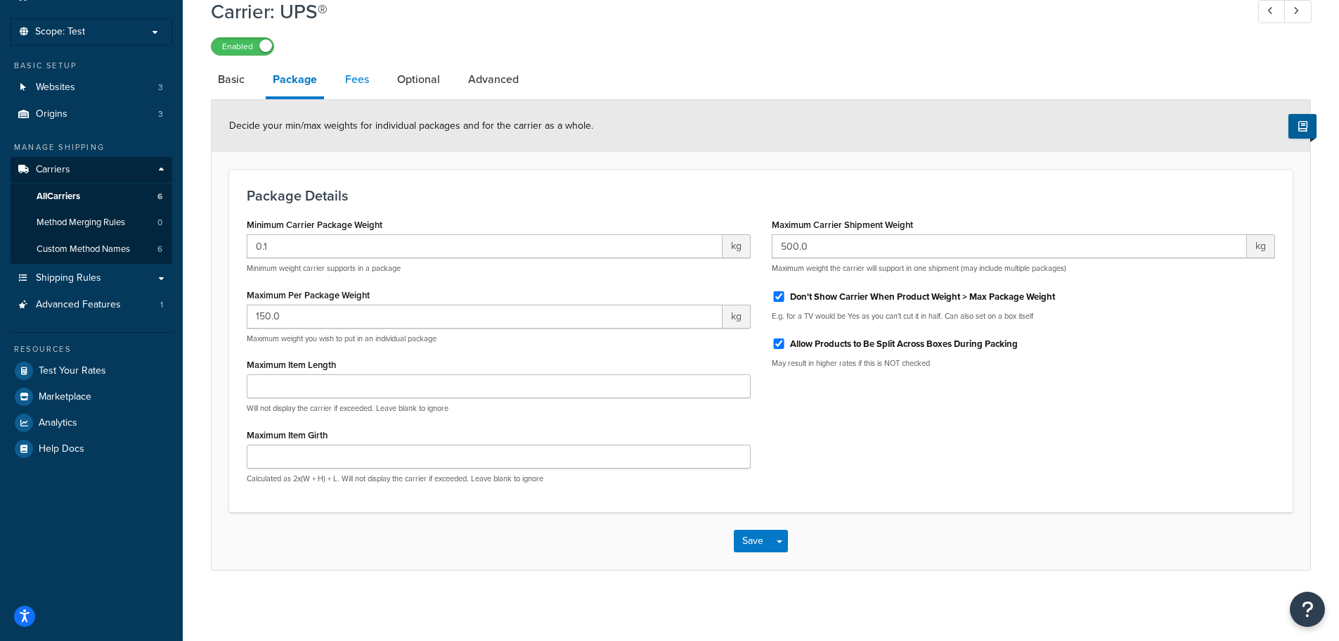
click at [340, 76] on link "Fees" at bounding box center [357, 80] width 38 height 34
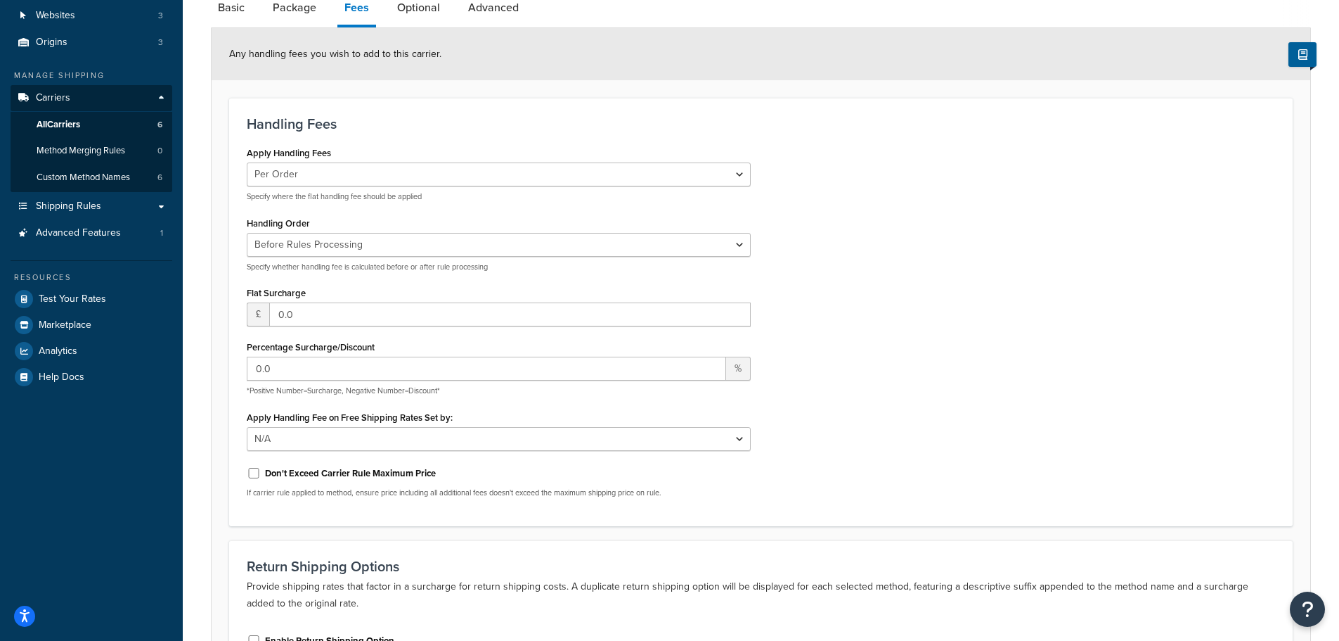
scroll to position [108, 0]
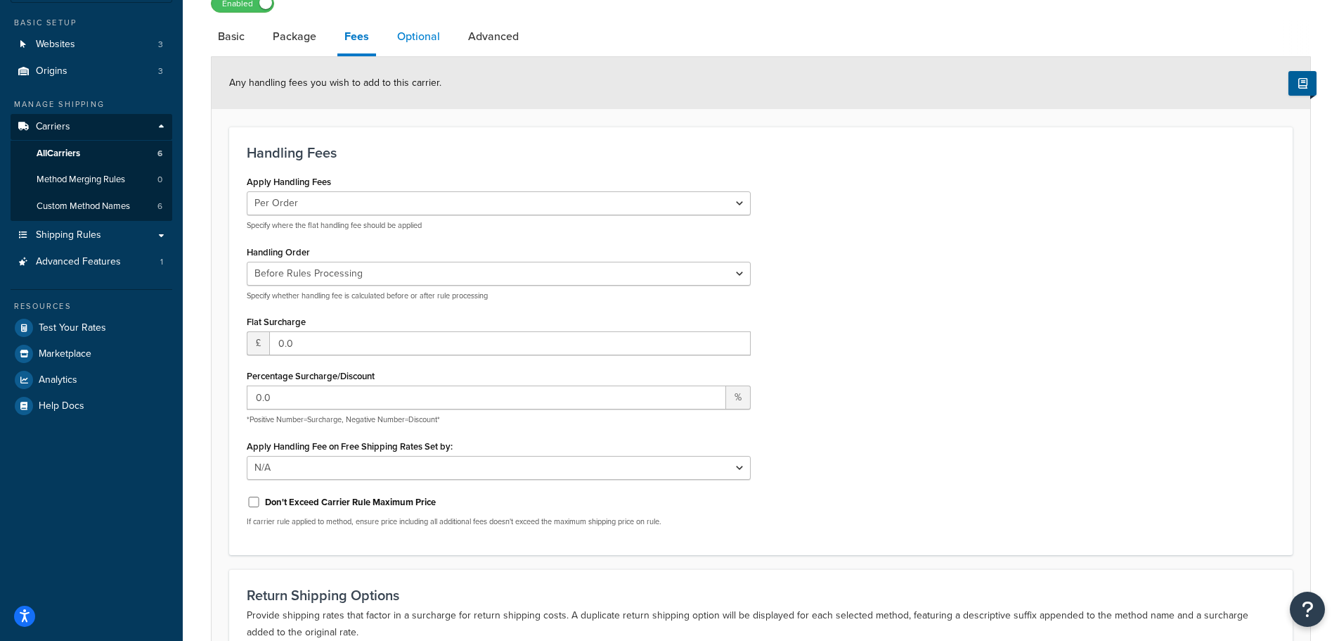
click at [430, 42] on link "Optional" at bounding box center [418, 37] width 57 height 34
select select "business"
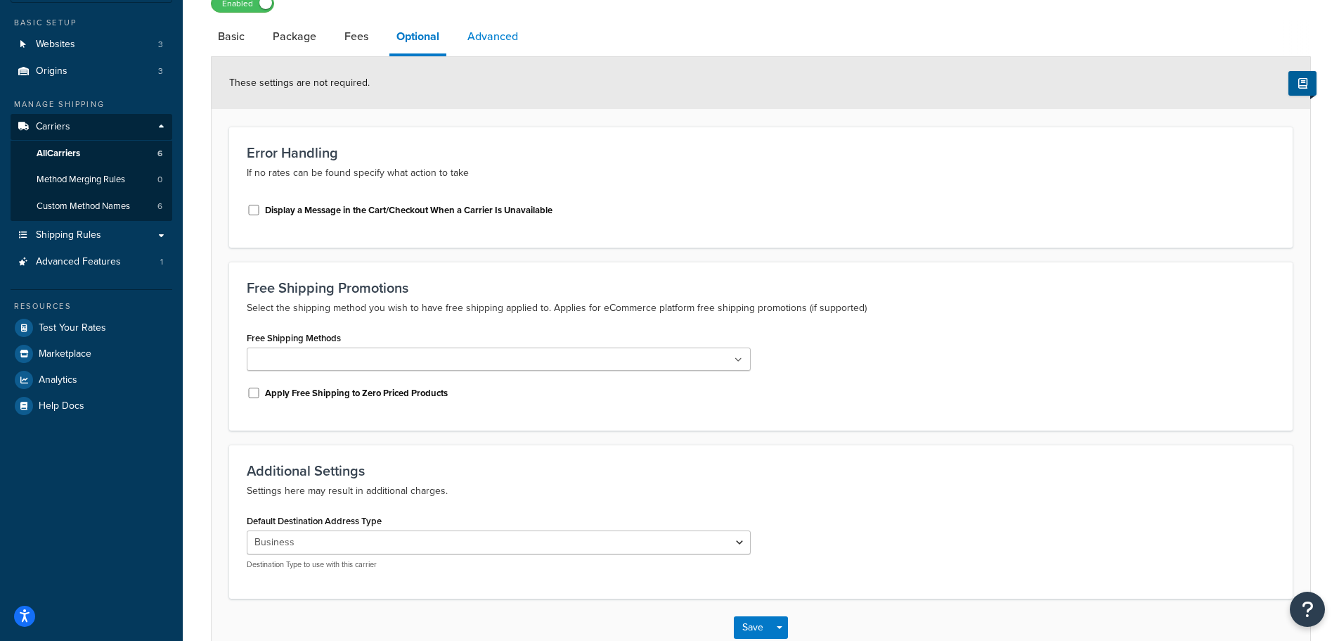
click at [507, 29] on link "Advanced" at bounding box center [493, 37] width 65 height 34
select select "false"
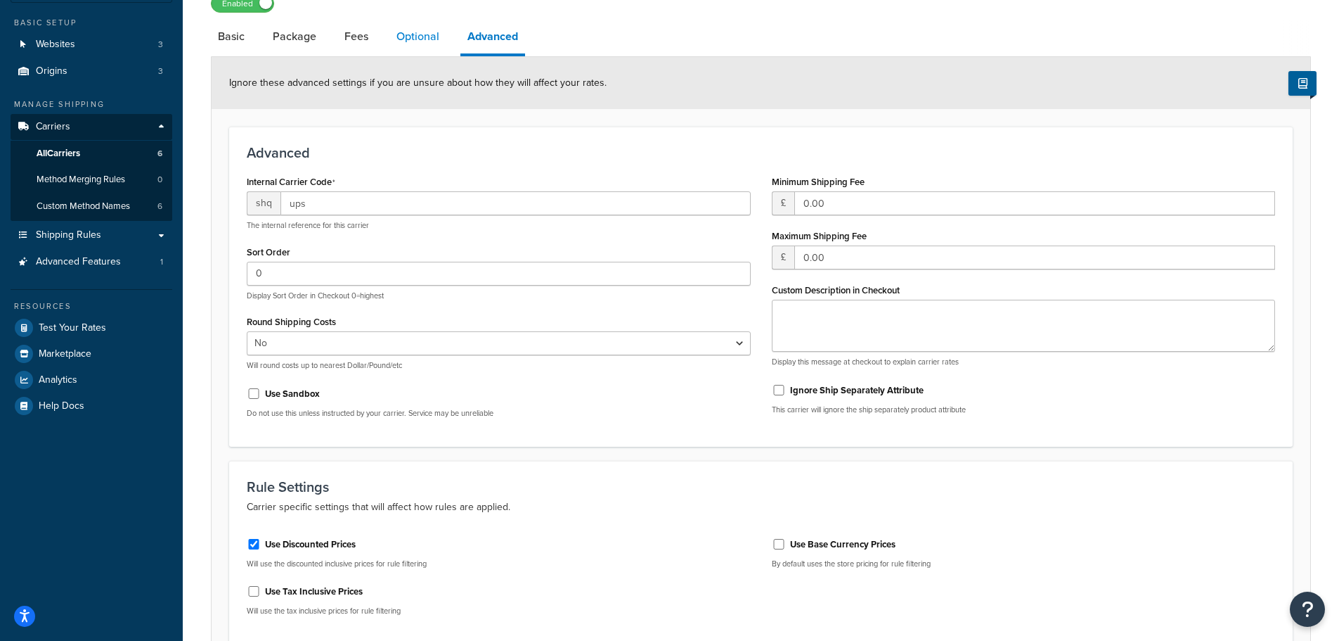
click at [425, 34] on link "Optional" at bounding box center [418, 37] width 57 height 34
select select "business"
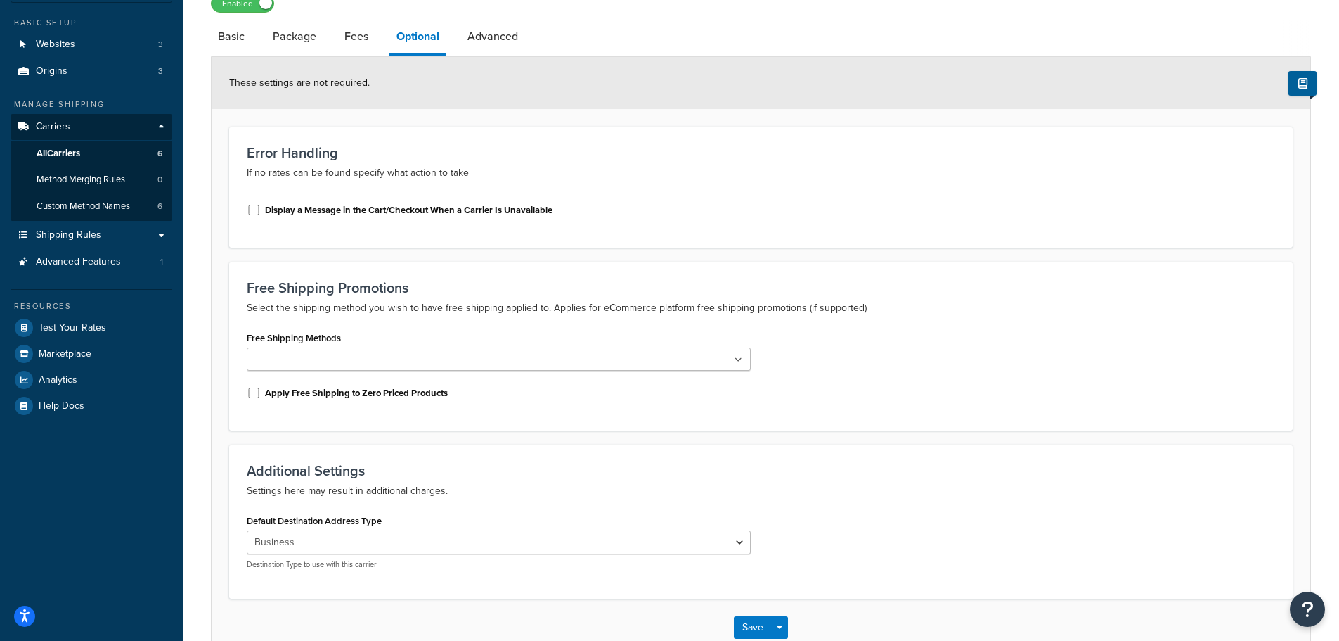
click at [329, 530] on div "Default Destination Address Type Residential Business Destination Type to use w…" at bounding box center [499, 539] width 504 height 59
click at [329, 536] on select "Residential Business" at bounding box center [499, 542] width 504 height 24
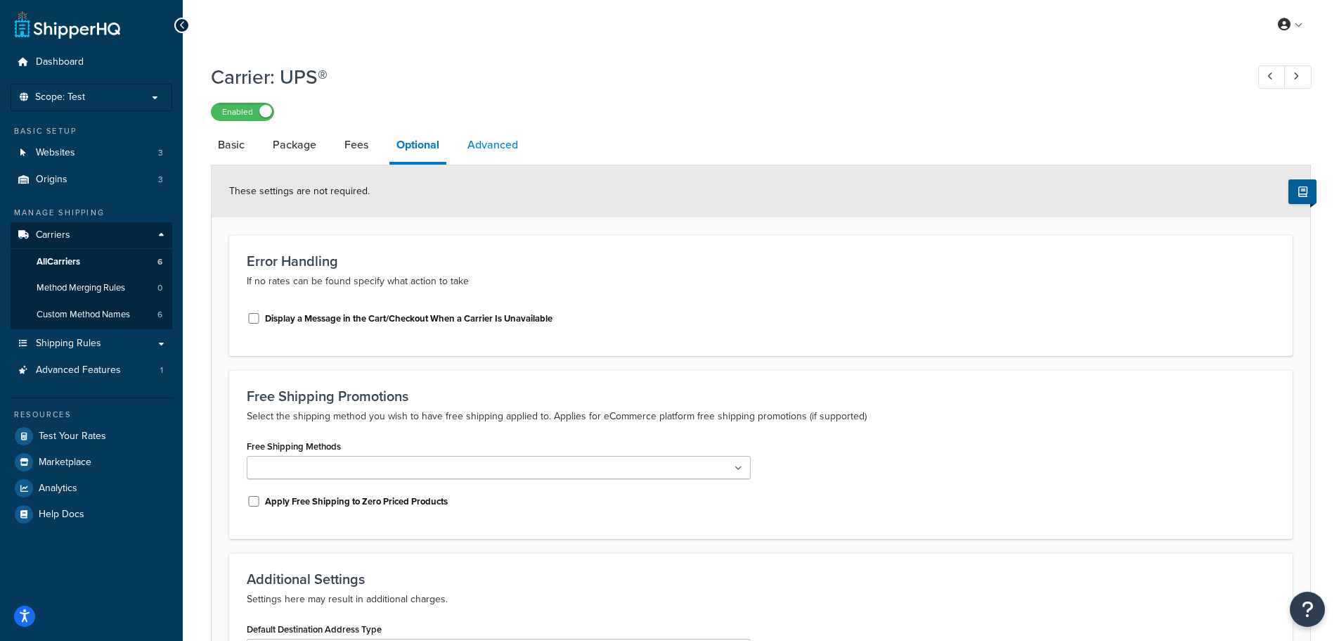
click at [494, 134] on link "Advanced" at bounding box center [493, 145] width 65 height 34
select select "false"
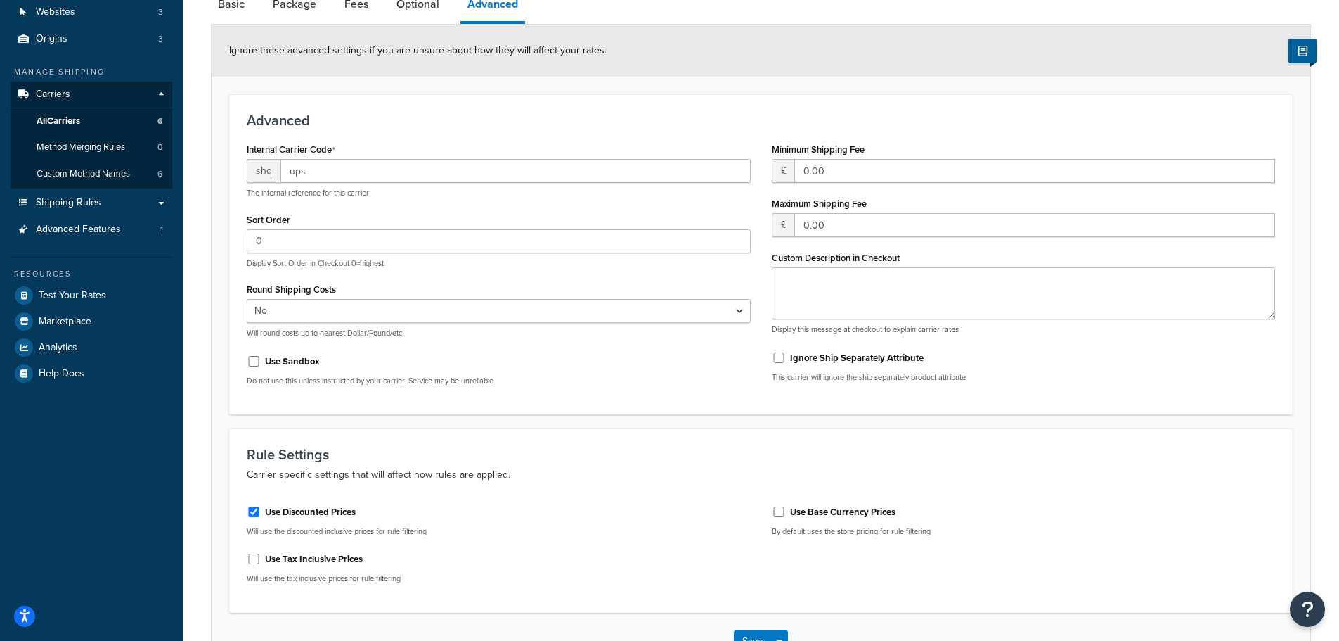
scroll to position [70, 0]
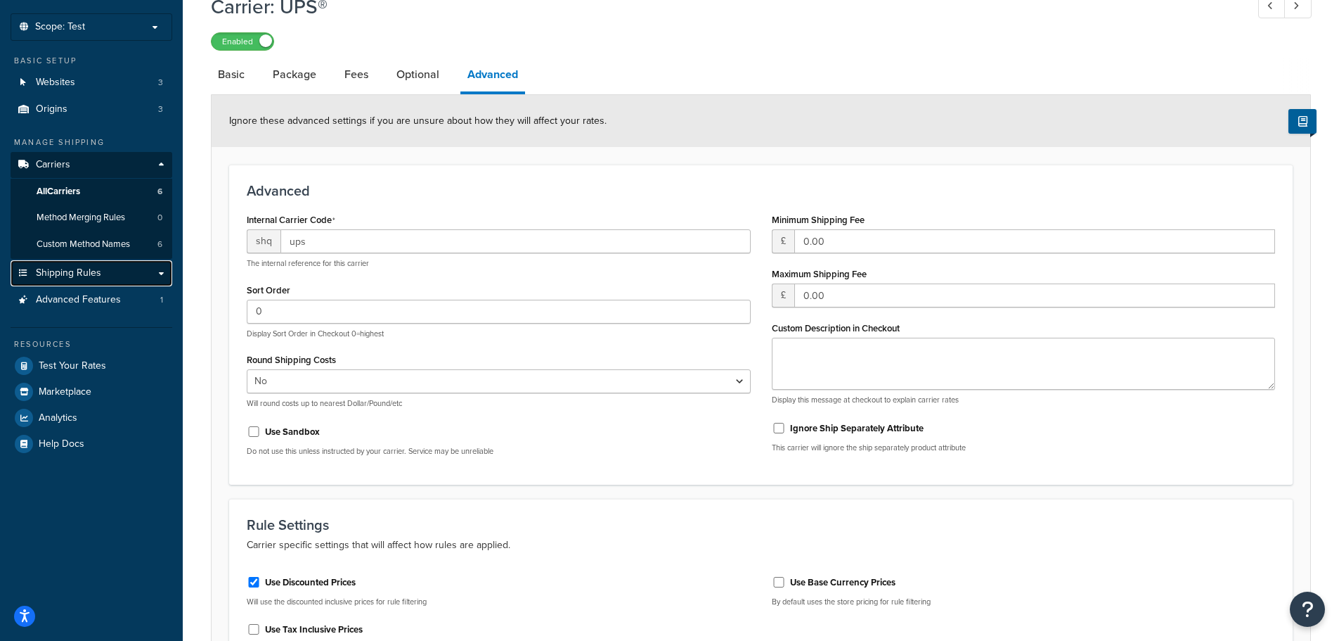
click at [155, 266] on link "Shipping Rules" at bounding box center [92, 273] width 162 height 26
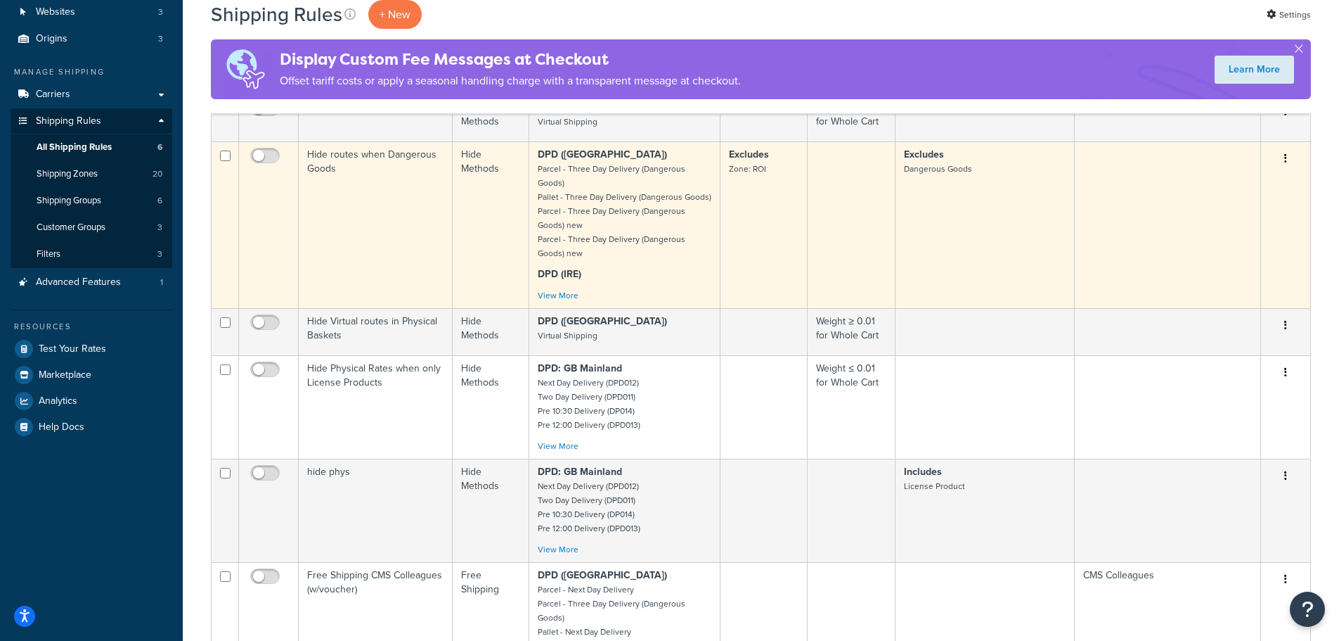
scroll to position [70, 0]
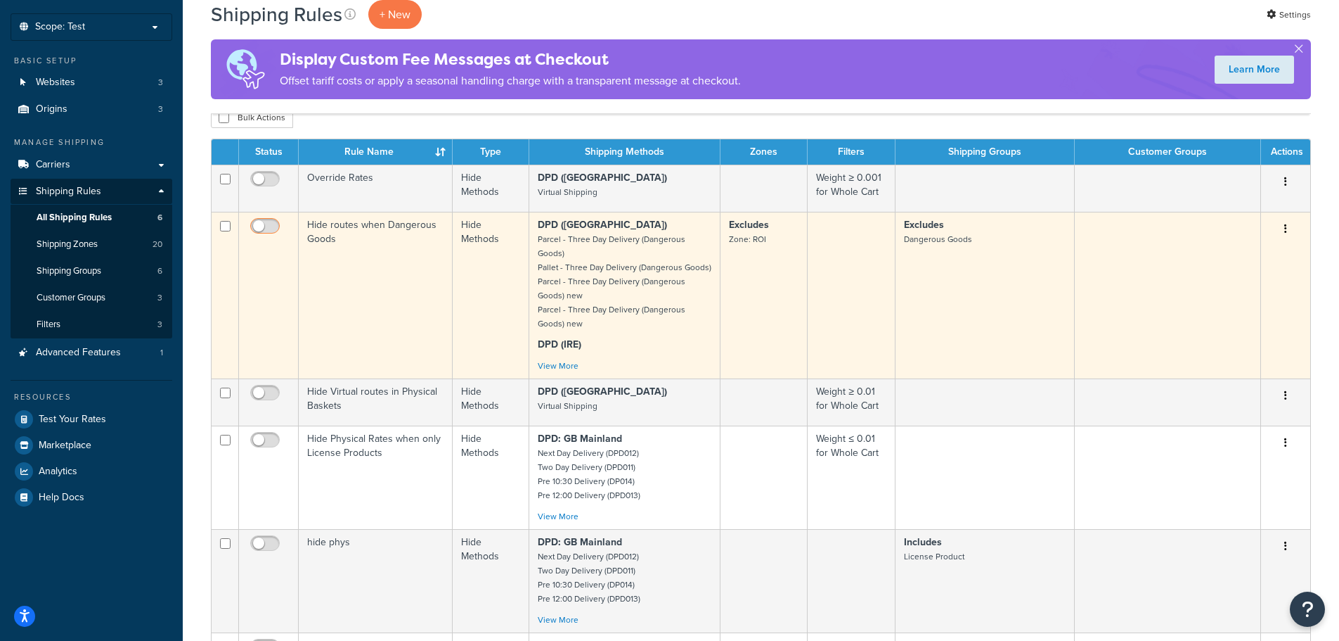
click at [259, 226] on input "checkbox" at bounding box center [266, 230] width 39 height 18
checkbox input "true"
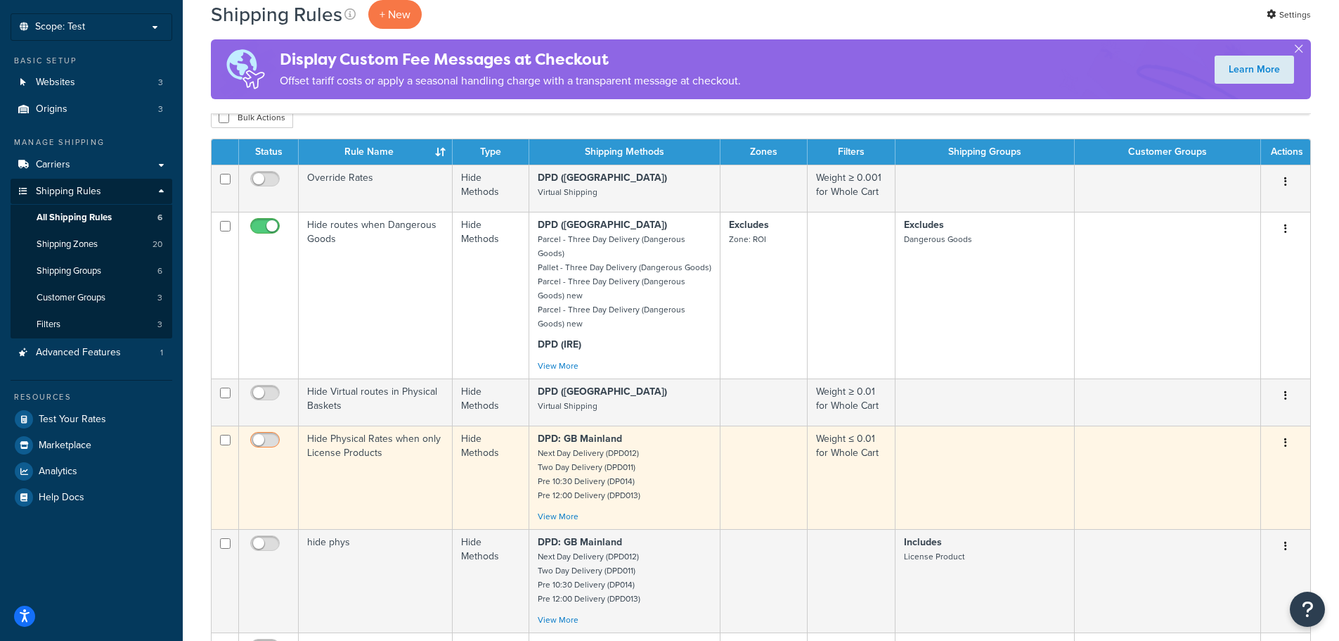
click at [263, 435] on input "checkbox" at bounding box center [266, 444] width 39 height 18
checkbox input "true"
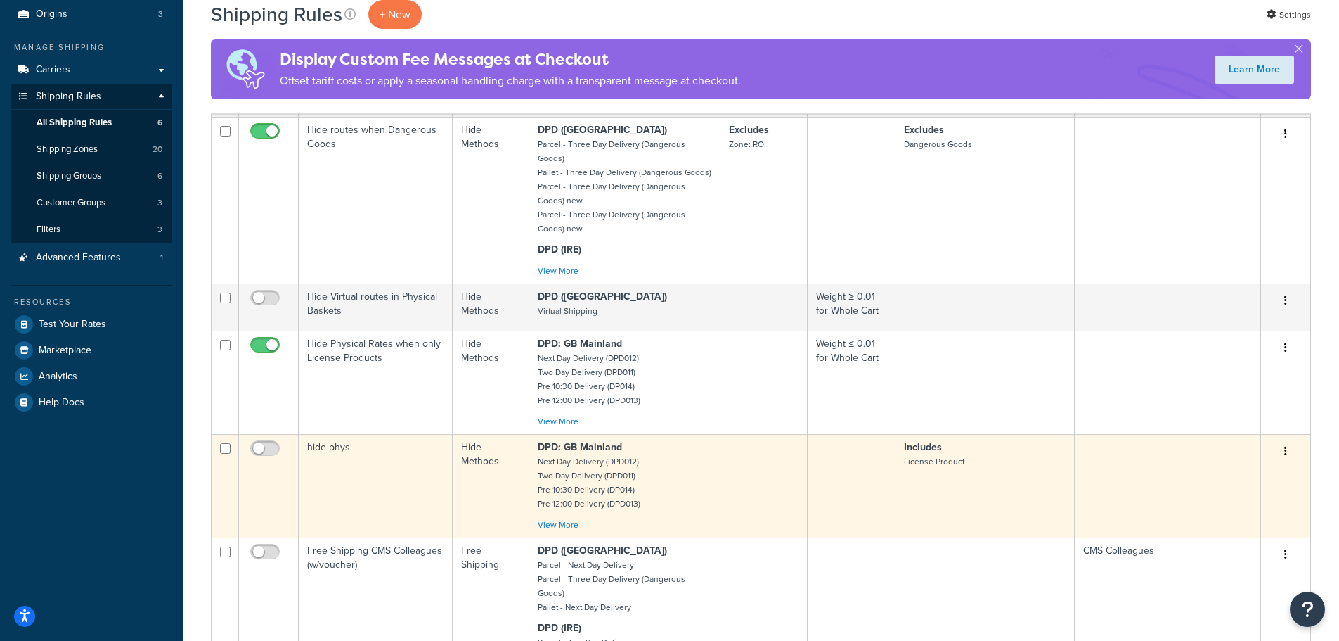
scroll to position [141, 0]
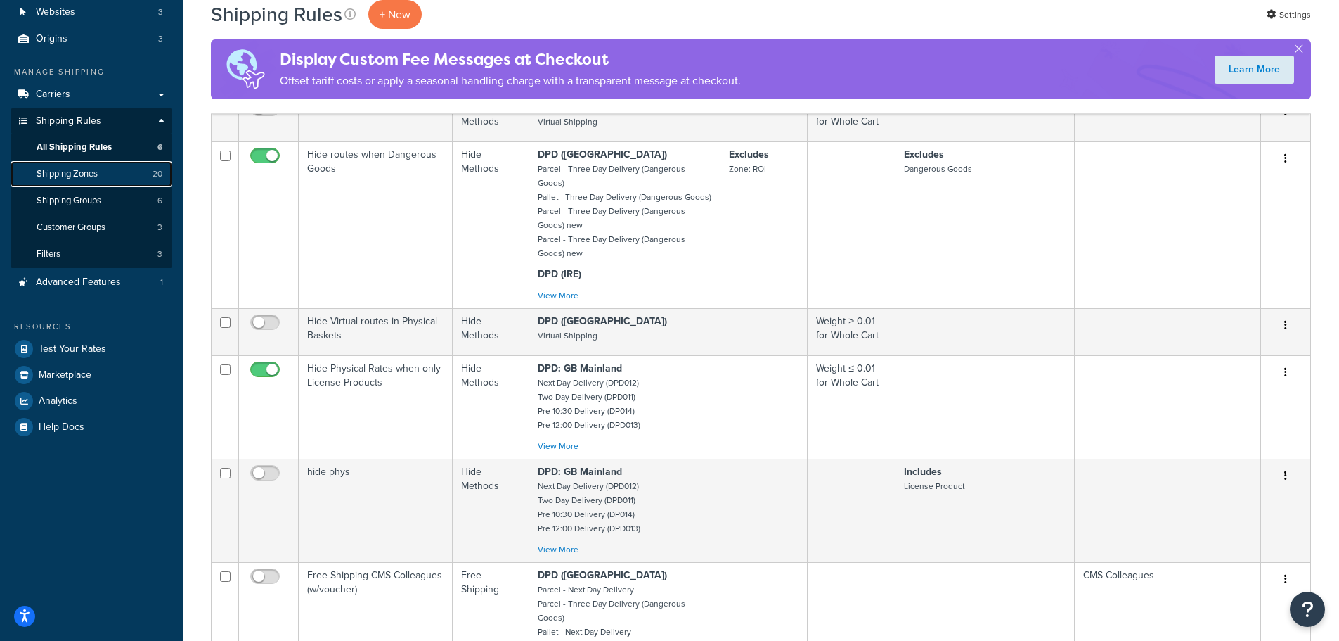
click at [98, 173] on span "Shipping Zones" at bounding box center [67, 174] width 61 height 12
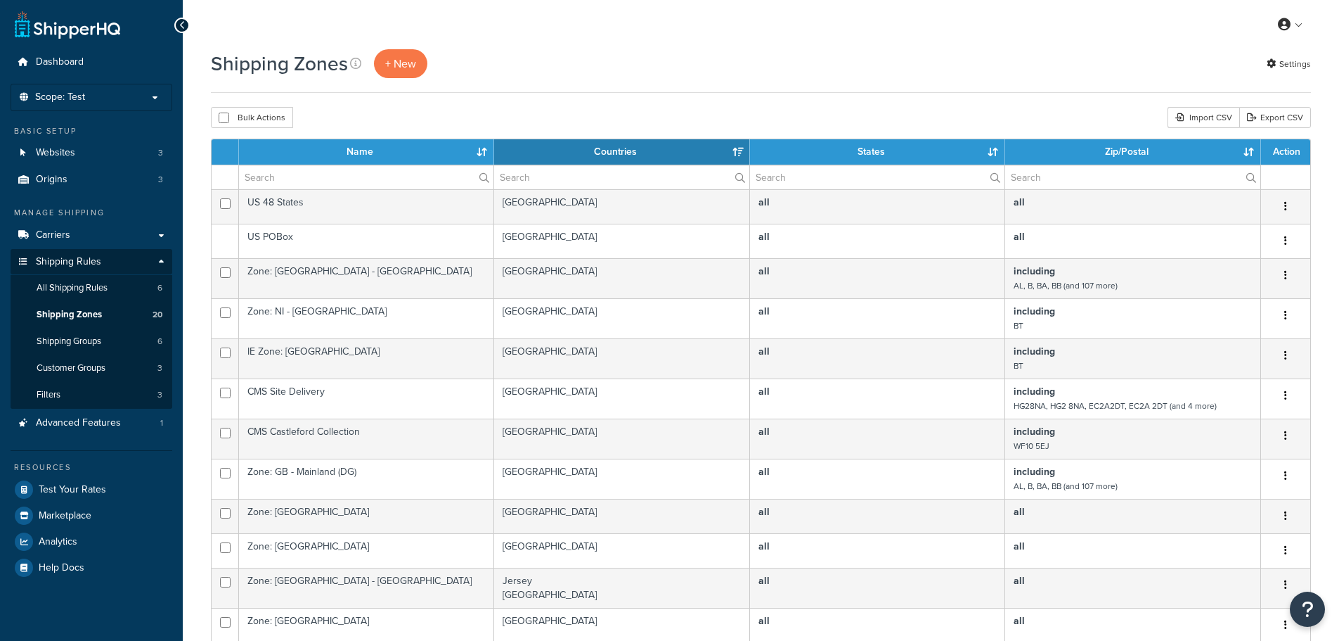
select select "15"
click at [101, 343] on span "Shipping Groups" at bounding box center [69, 341] width 65 height 12
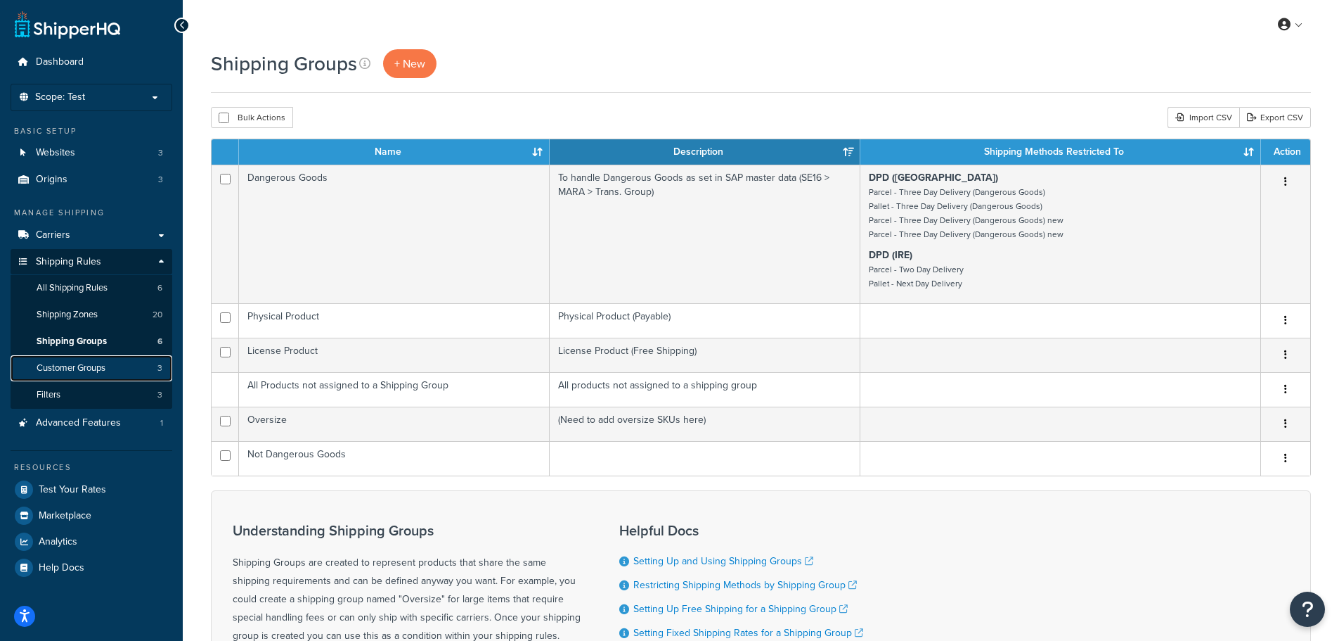
click at [105, 359] on link "Customer Groups 3" at bounding box center [92, 368] width 162 height 26
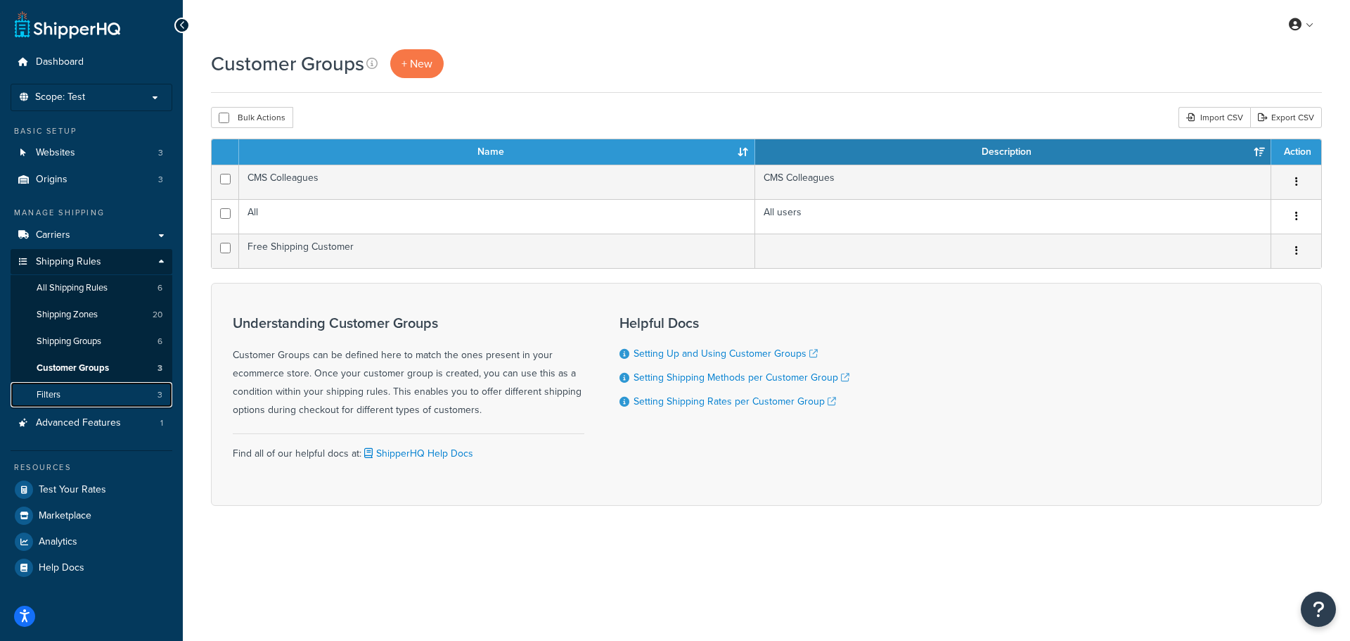
click at [65, 392] on link "Filters 3" at bounding box center [92, 395] width 162 height 26
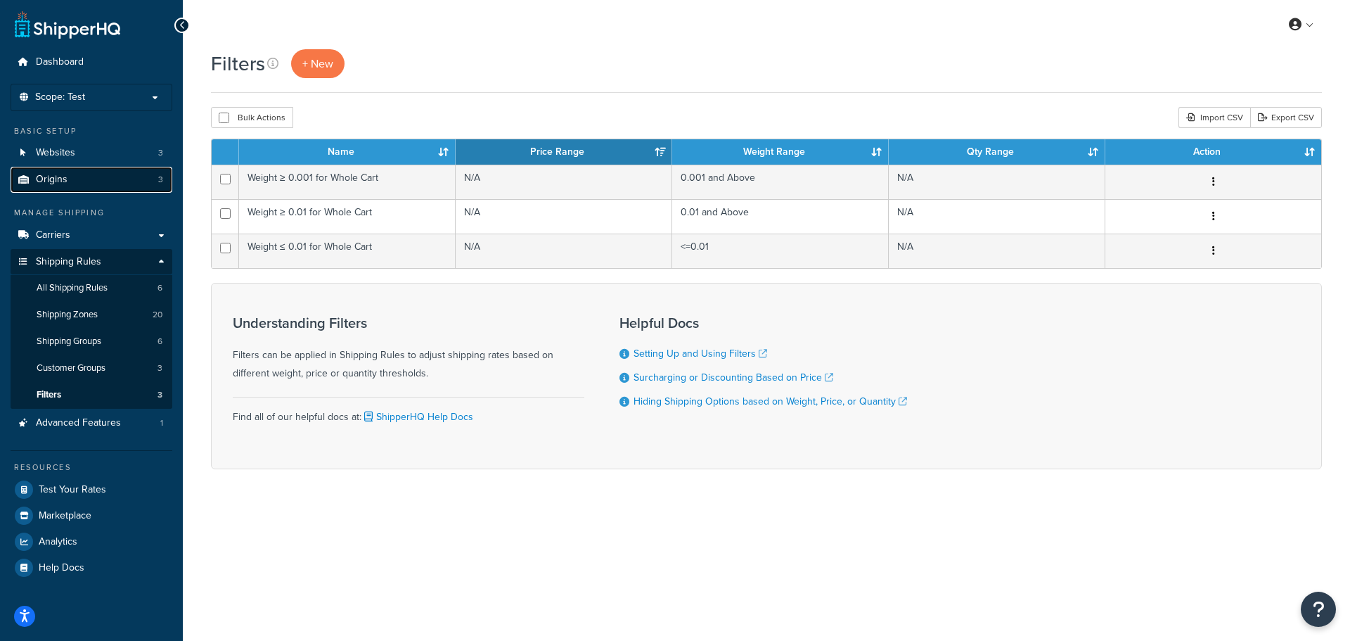
click at [82, 177] on link "Origins 3" at bounding box center [92, 180] width 162 height 26
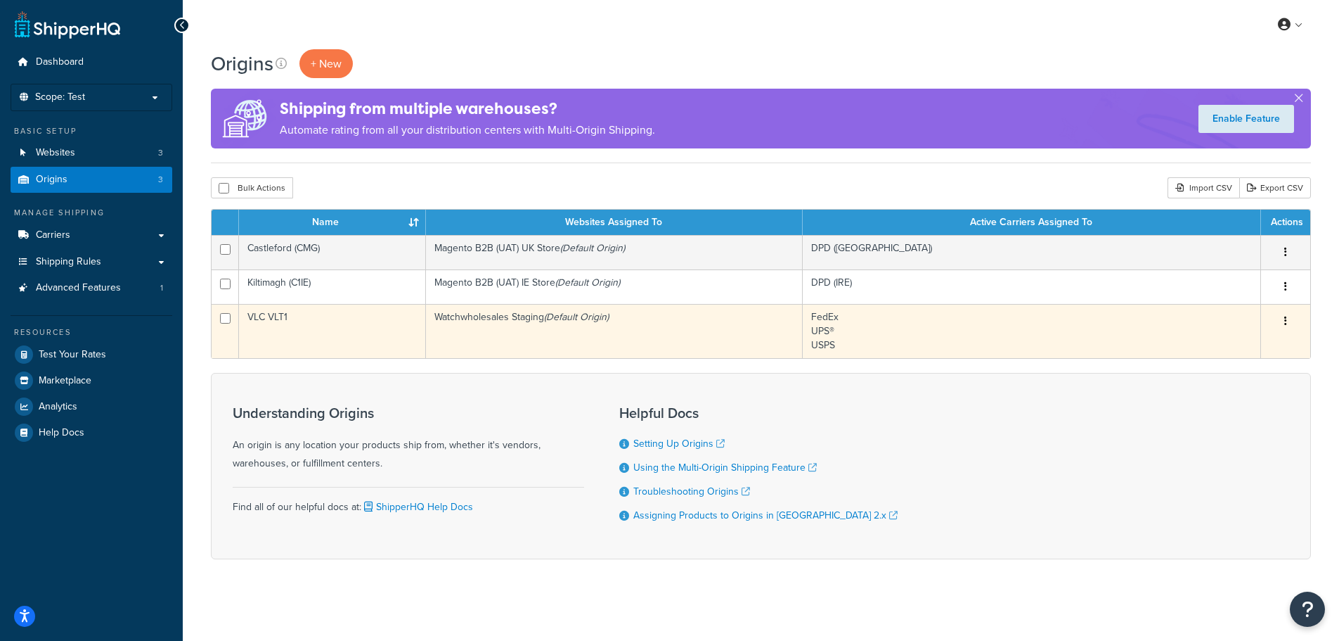
click at [1286, 322] on icon "button" at bounding box center [1286, 321] width 3 height 10
click at [1229, 344] on link "Edit" at bounding box center [1239, 347] width 111 height 29
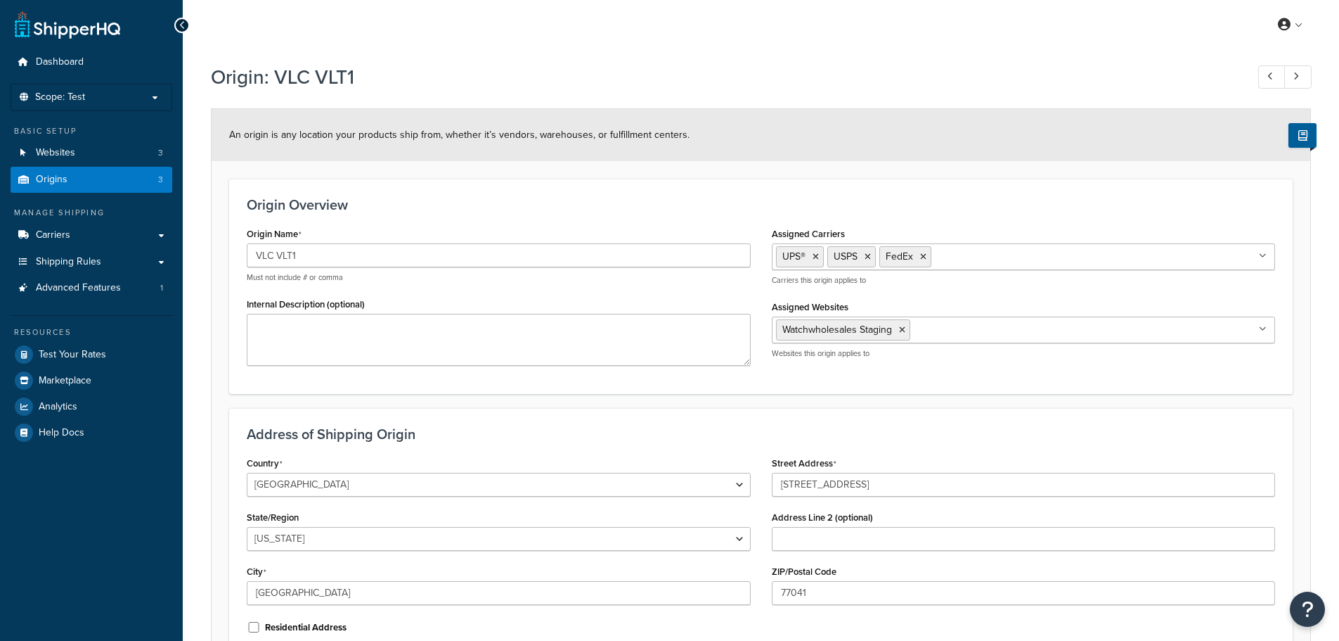
select select "43"
click at [110, 179] on link "Origins 3" at bounding box center [92, 180] width 162 height 26
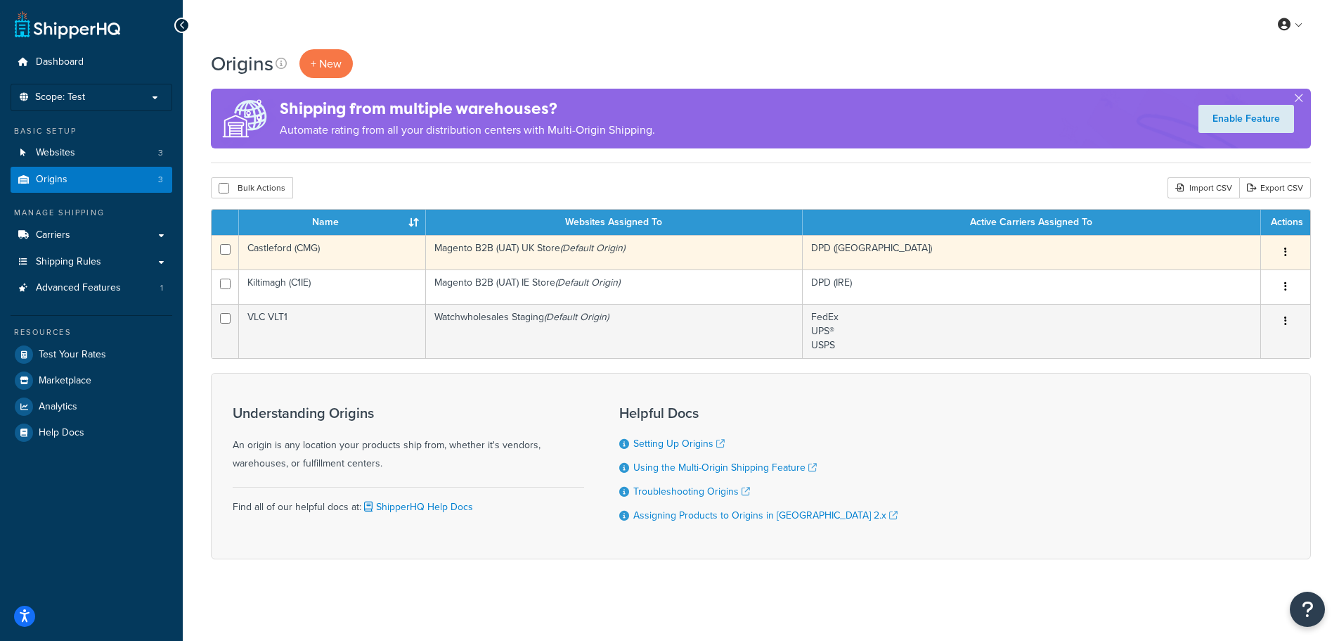
click at [1284, 252] on button "button" at bounding box center [1286, 252] width 20 height 22
click at [1230, 273] on link "Edit" at bounding box center [1239, 278] width 111 height 29
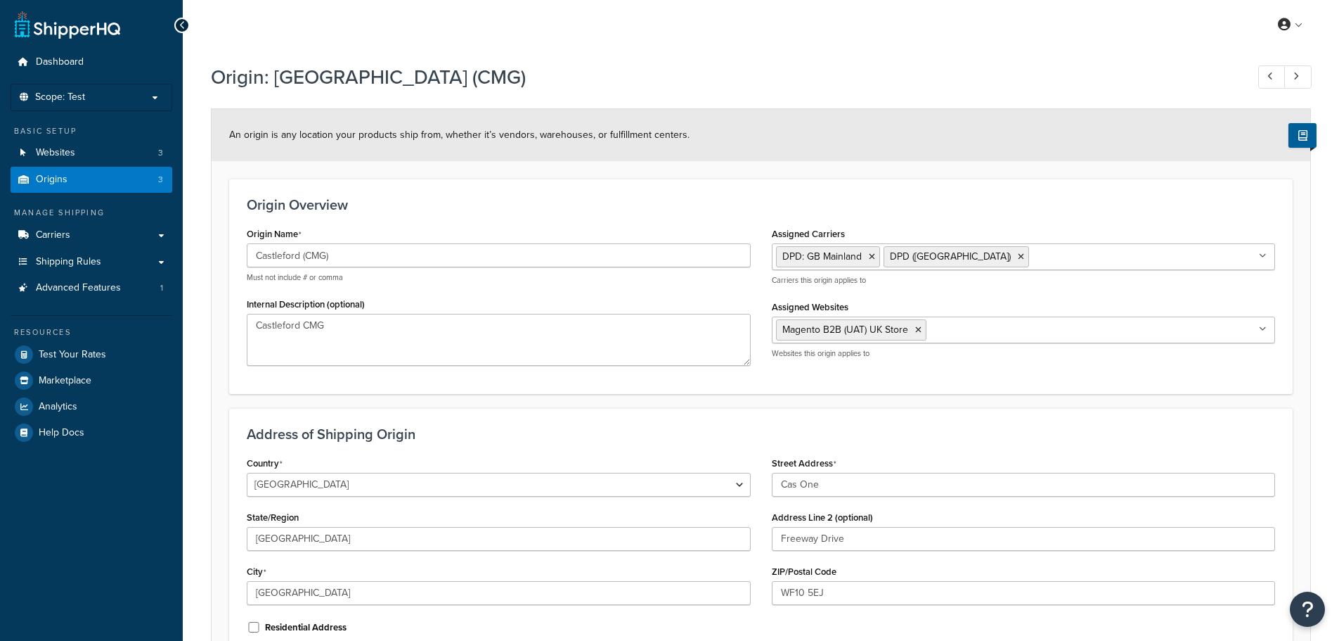
select select "1226"
click at [103, 181] on link "Origins 3" at bounding box center [92, 180] width 162 height 26
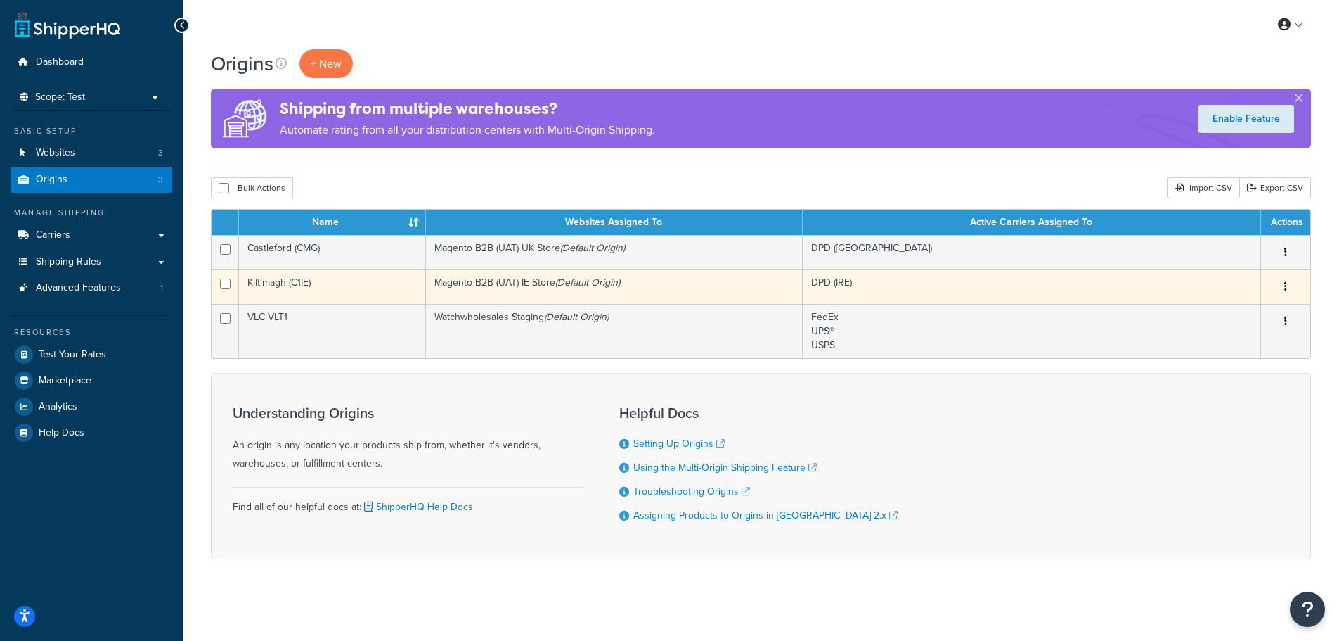
click at [1287, 285] on button "button" at bounding box center [1286, 287] width 20 height 22
click at [1214, 314] on link "Edit" at bounding box center [1239, 313] width 111 height 29
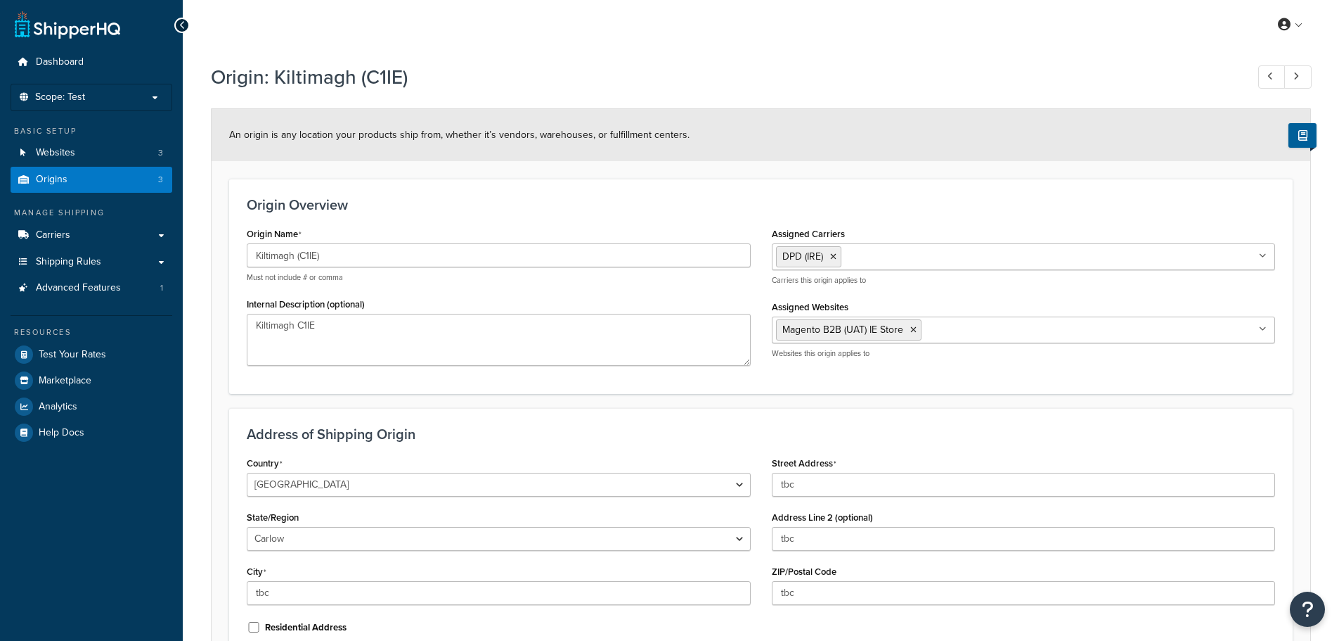
select select "1105"
click at [112, 238] on link "Carriers" at bounding box center [92, 235] width 162 height 26
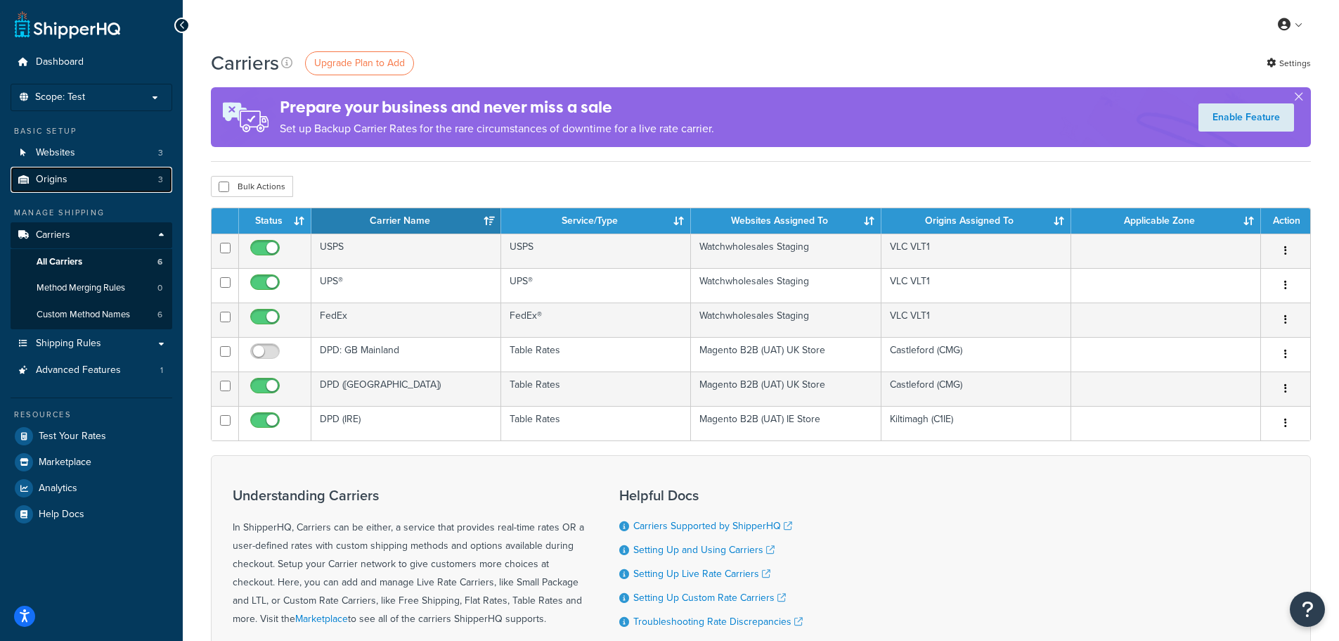
click at [71, 176] on link "Origins 3" at bounding box center [92, 180] width 162 height 26
click at [77, 188] on link "Origins 3" at bounding box center [92, 180] width 162 height 26
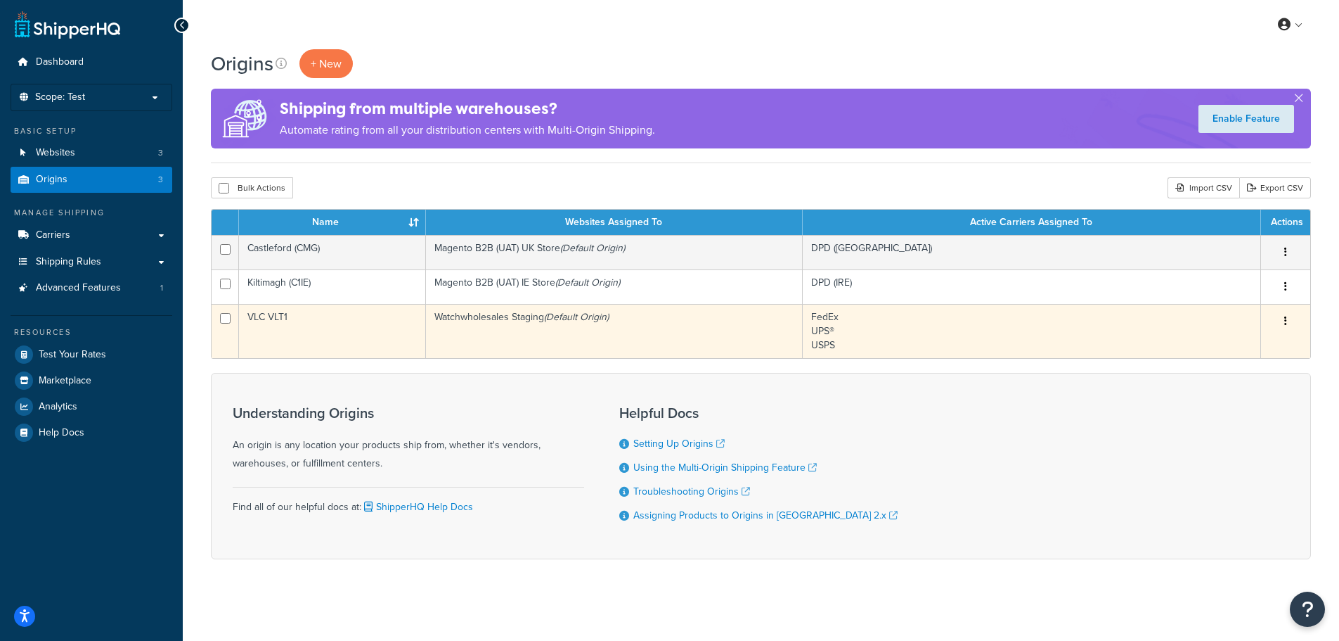
click at [1286, 318] on icon "button" at bounding box center [1286, 321] width 3 height 10
click at [1225, 341] on link "Edit" at bounding box center [1239, 347] width 111 height 29
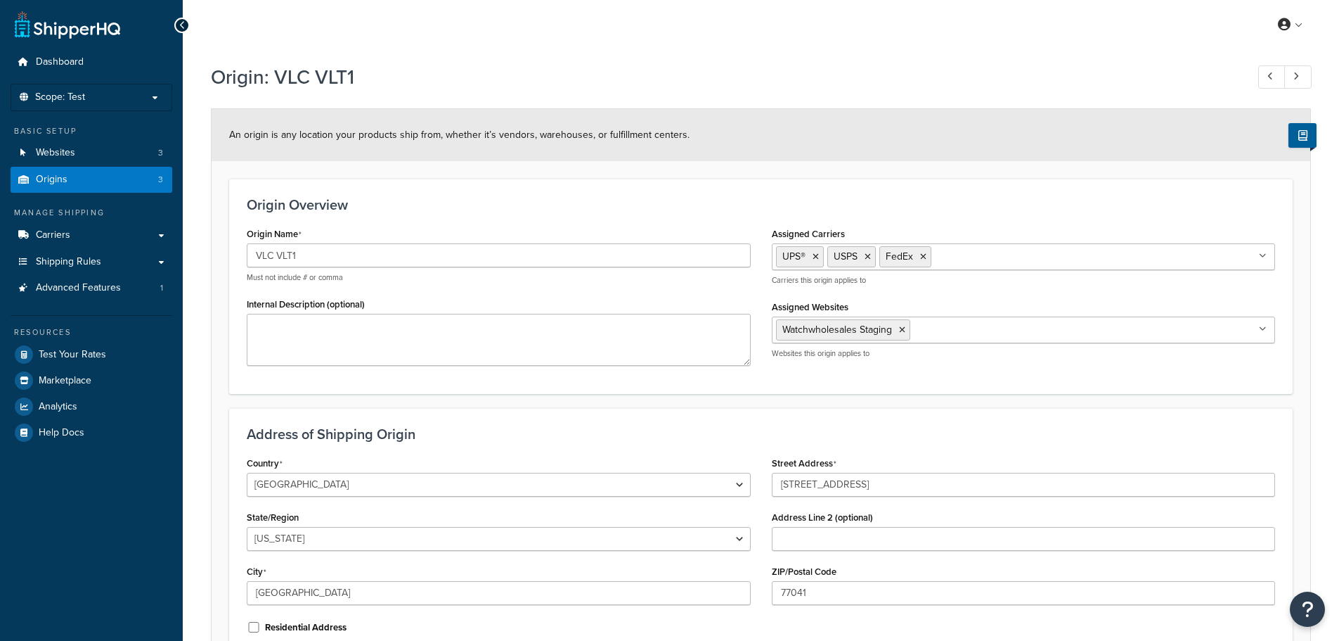
select select "43"
click at [115, 150] on link "Websites 3" at bounding box center [92, 153] width 162 height 26
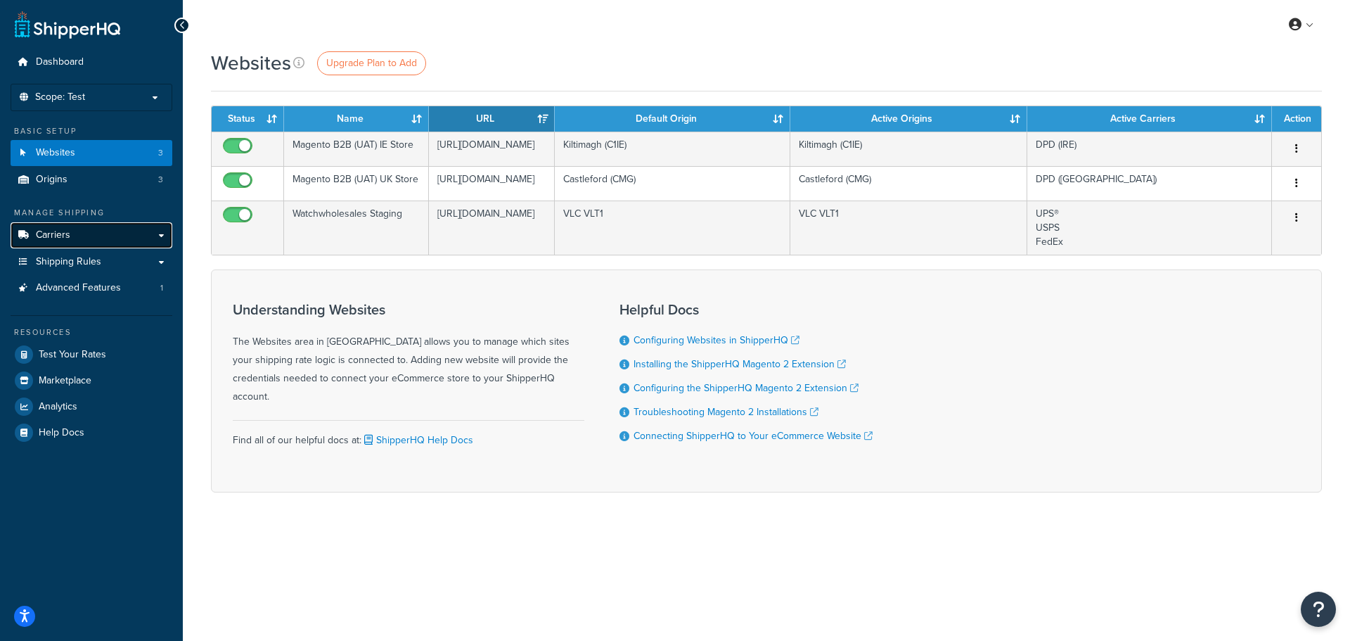
click at [153, 230] on link "Carriers" at bounding box center [92, 235] width 162 height 26
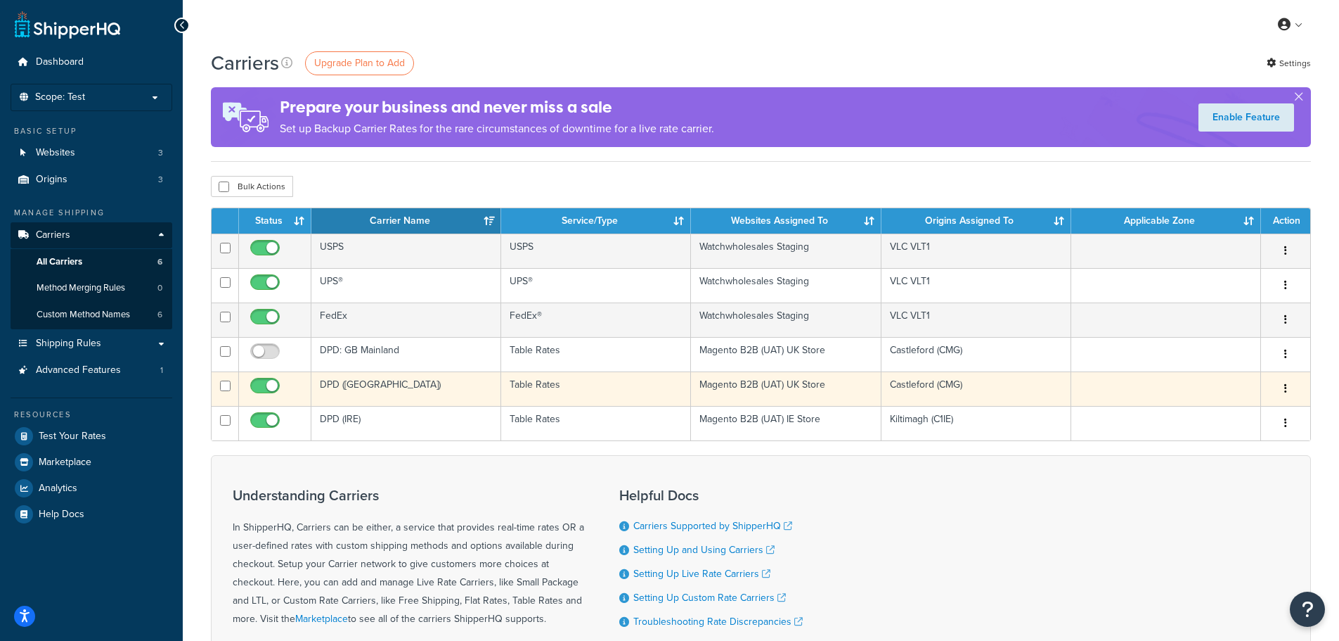
click at [1283, 386] on button "button" at bounding box center [1286, 389] width 20 height 22
click at [1217, 409] on link "Edit" at bounding box center [1228, 416] width 111 height 29
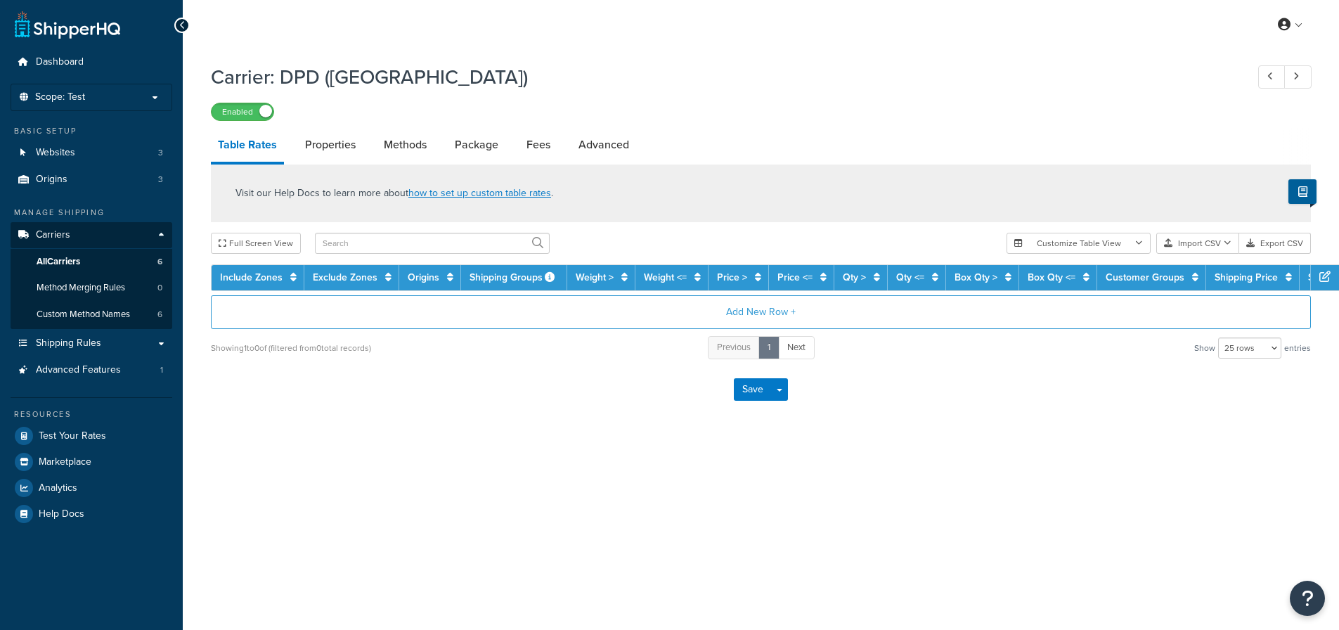
select select "25"
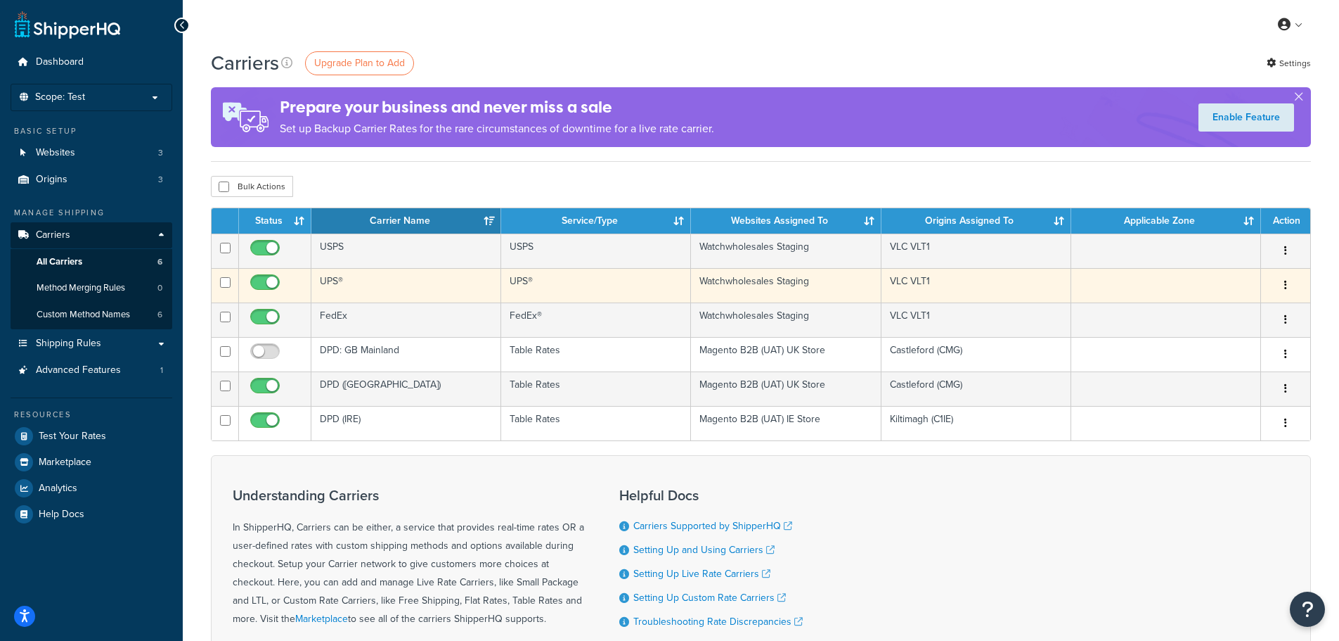
click at [1286, 285] on icon "button" at bounding box center [1286, 285] width 3 height 10
click at [1239, 311] on link "Edit" at bounding box center [1228, 313] width 111 height 29
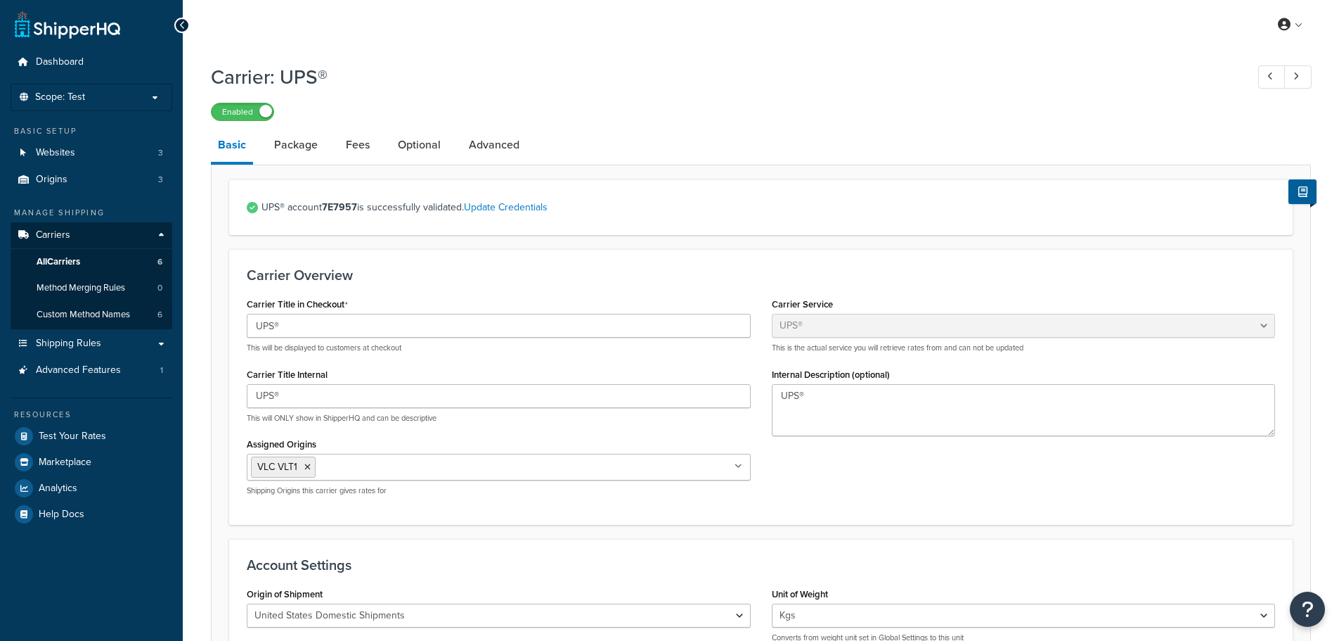
select select "ups"
select select "kg"
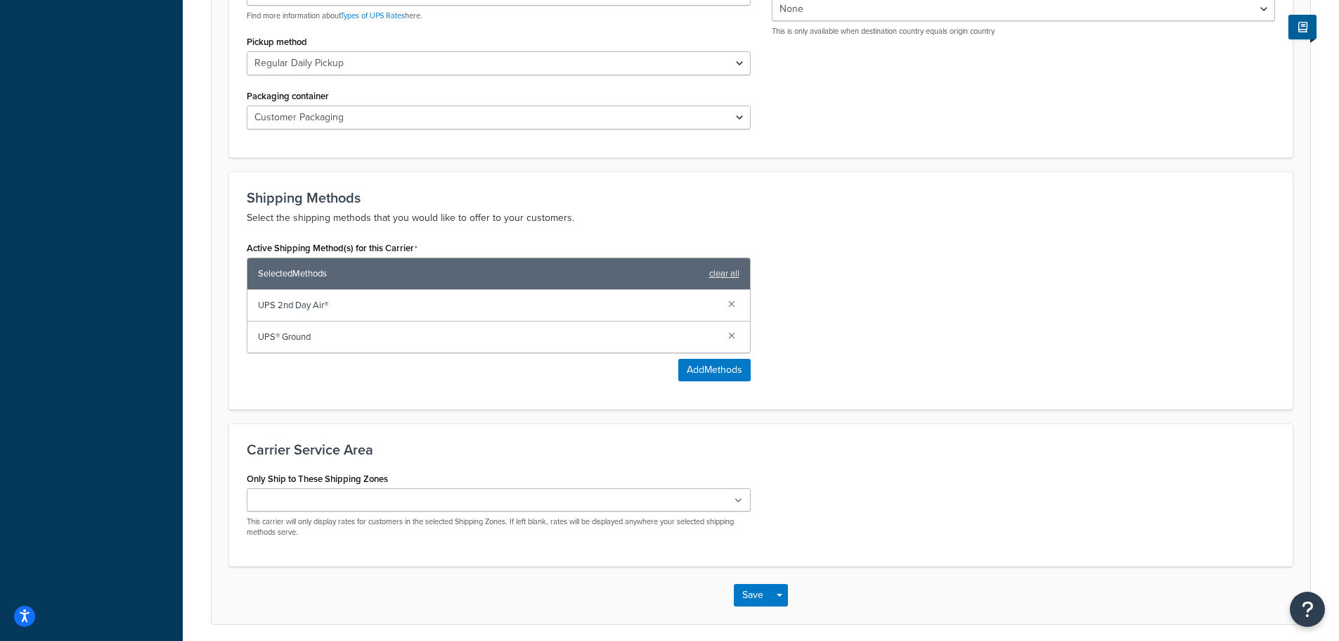
scroll to position [703, 0]
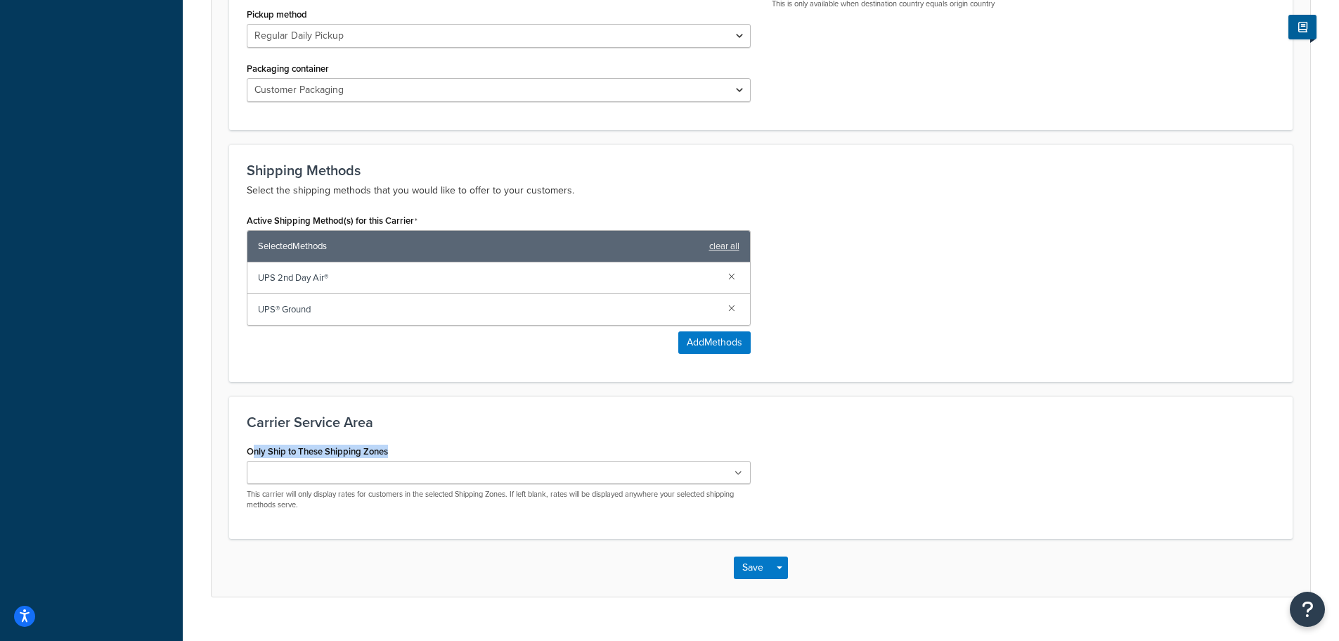
drag, startPoint x: 250, startPoint y: 451, endPoint x: 404, endPoint y: 448, distance: 153.3
click at [402, 448] on div "Only Ship to These Shipping Zones Zone: [GEOGRAPHIC_DATA] - Mainland Zone: [GEO…" at bounding box center [499, 476] width 504 height 70
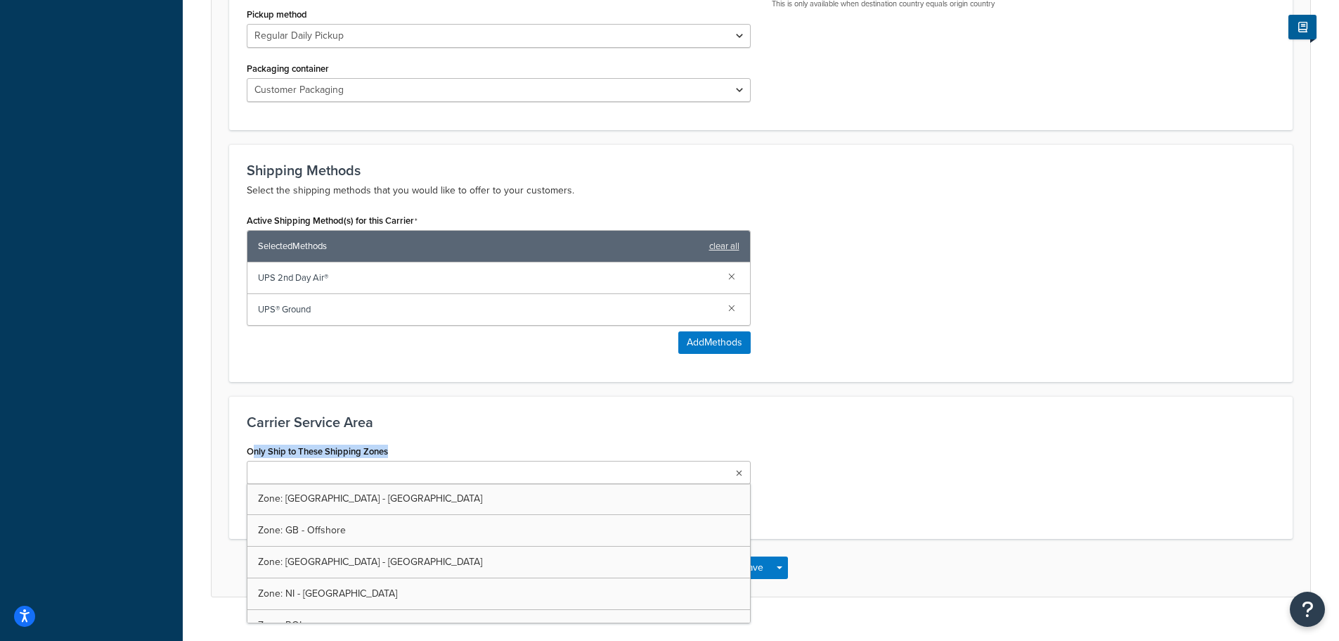
click at [737, 470] on icon at bounding box center [739, 473] width 6 height 8
click at [936, 437] on div "Carrier Service Area Only Ship to These Shipping Zones Zone: GB - Mainland Zone…" at bounding box center [761, 467] width 1064 height 143
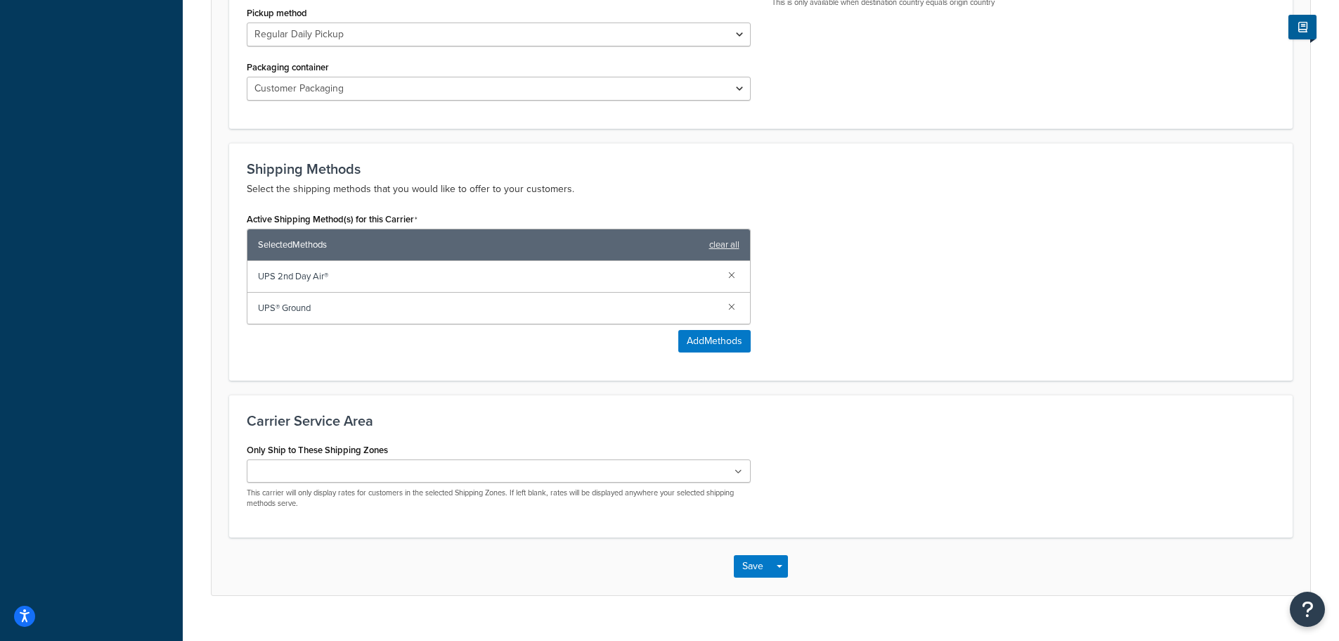
scroll to position [731, 0]
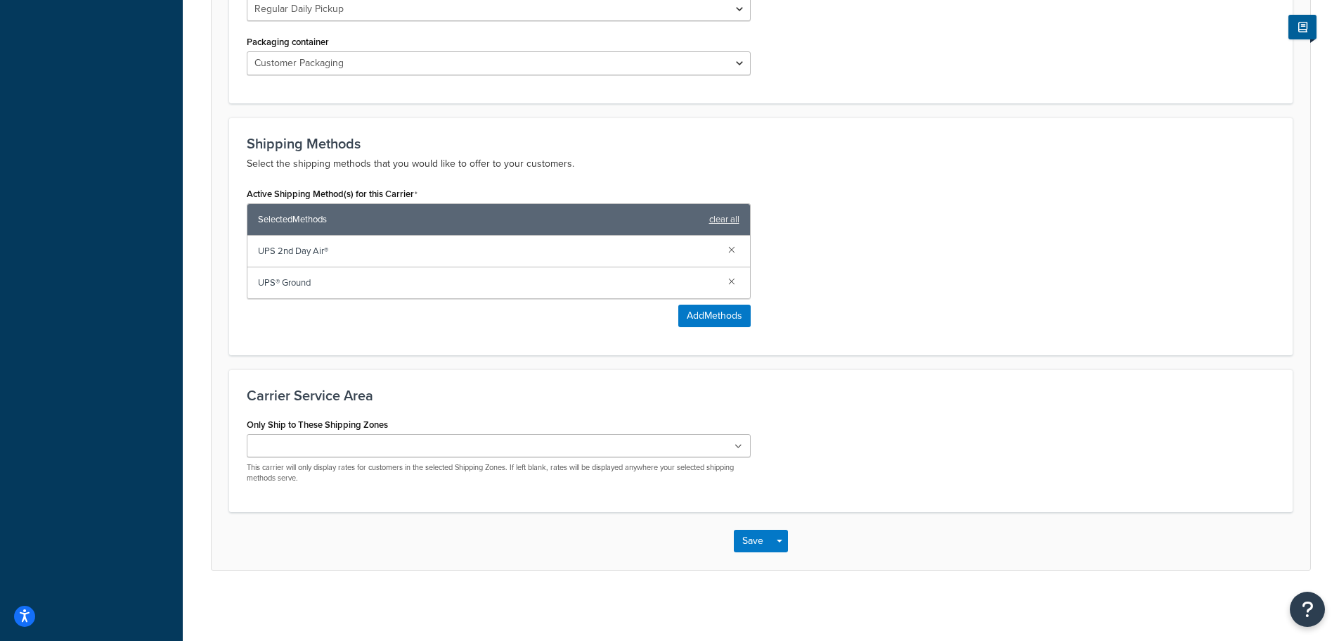
click at [896, 439] on div "Only Ship to These Shipping Zones Zone: GB - Mainland Zone: GB - Offshore Zone:…" at bounding box center [761, 454] width 1050 height 80
drag, startPoint x: 525, startPoint y: 467, endPoint x: 720, endPoint y: 480, distance: 195.2
click at [720, 480] on p "This carrier will only display rates for customers in the selected Shipping Zon…" at bounding box center [499, 473] width 504 height 22
click at [1022, 442] on div "Only Ship to These Shipping Zones Zone: GB - Mainland Zone: GB - Offshore Zone:…" at bounding box center [761, 454] width 1050 height 80
click at [749, 451] on ul at bounding box center [499, 445] width 504 height 23
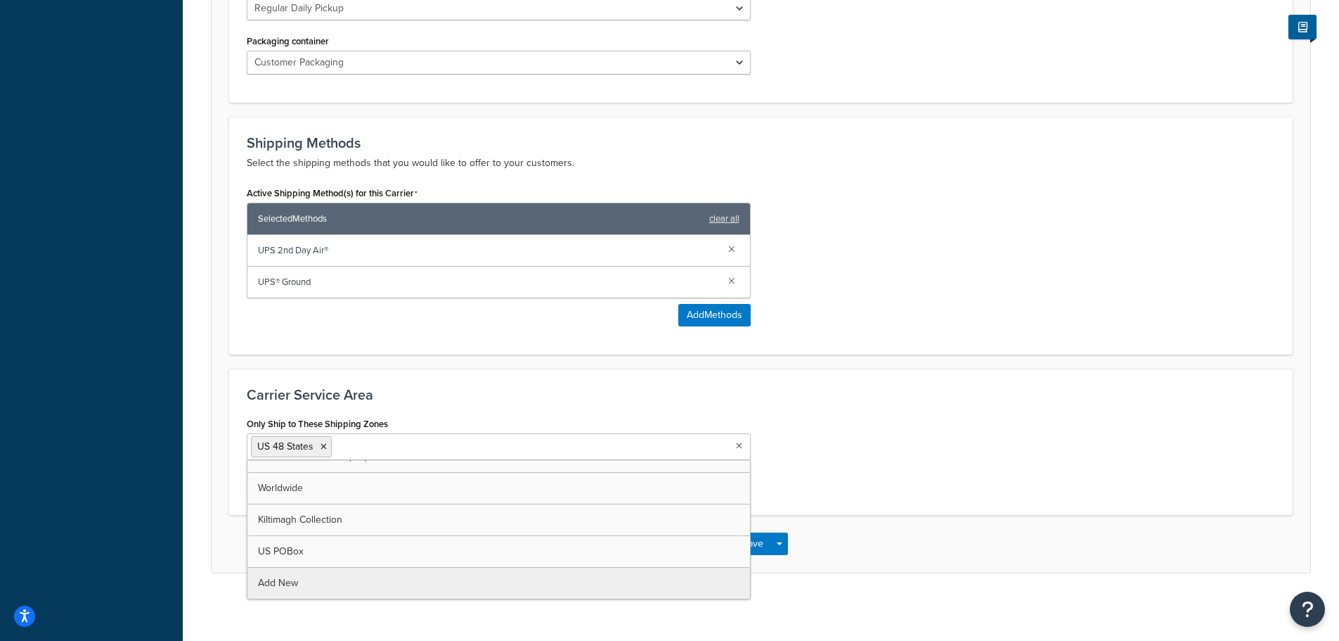
scroll to position [493, 0]
click at [903, 384] on div "Carrier Service Area Only Ship to These Shipping Zones US 48 States Zone: GB - …" at bounding box center [761, 441] width 1064 height 146
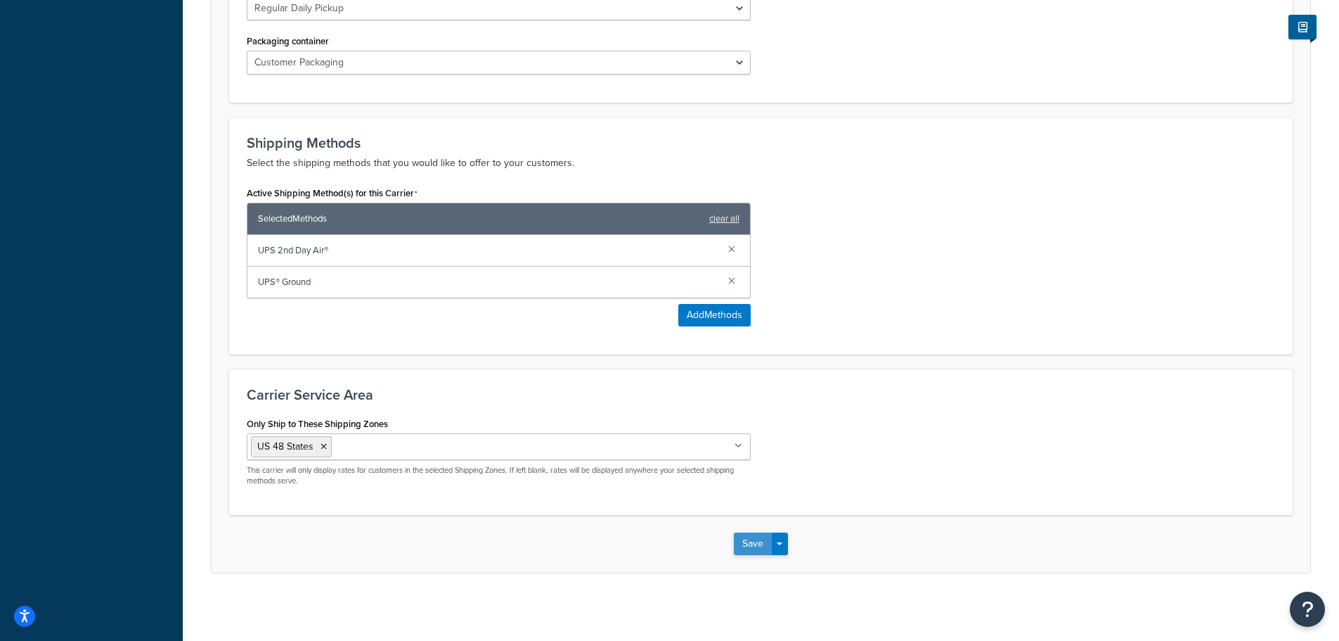
click at [751, 546] on button "Save" at bounding box center [753, 543] width 38 height 22
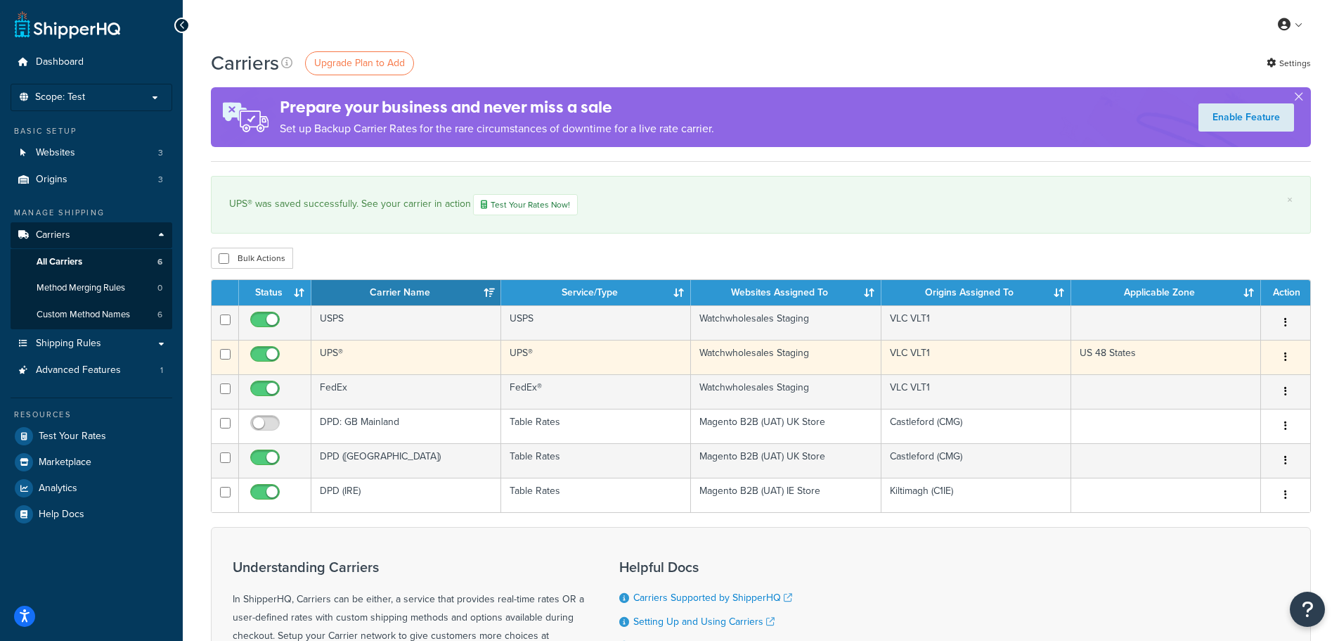
click at [1285, 357] on icon "button" at bounding box center [1286, 357] width 3 height 10
click at [1209, 387] on link "Edit" at bounding box center [1228, 385] width 111 height 29
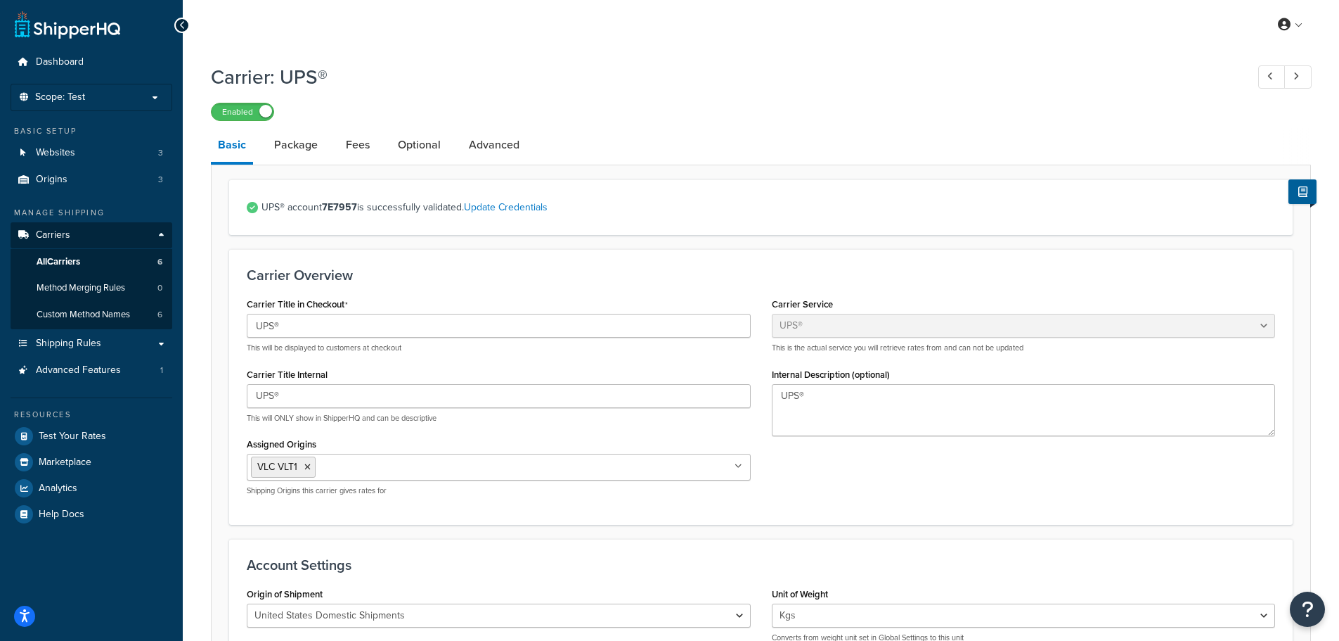
select select "ups"
select select "kg"
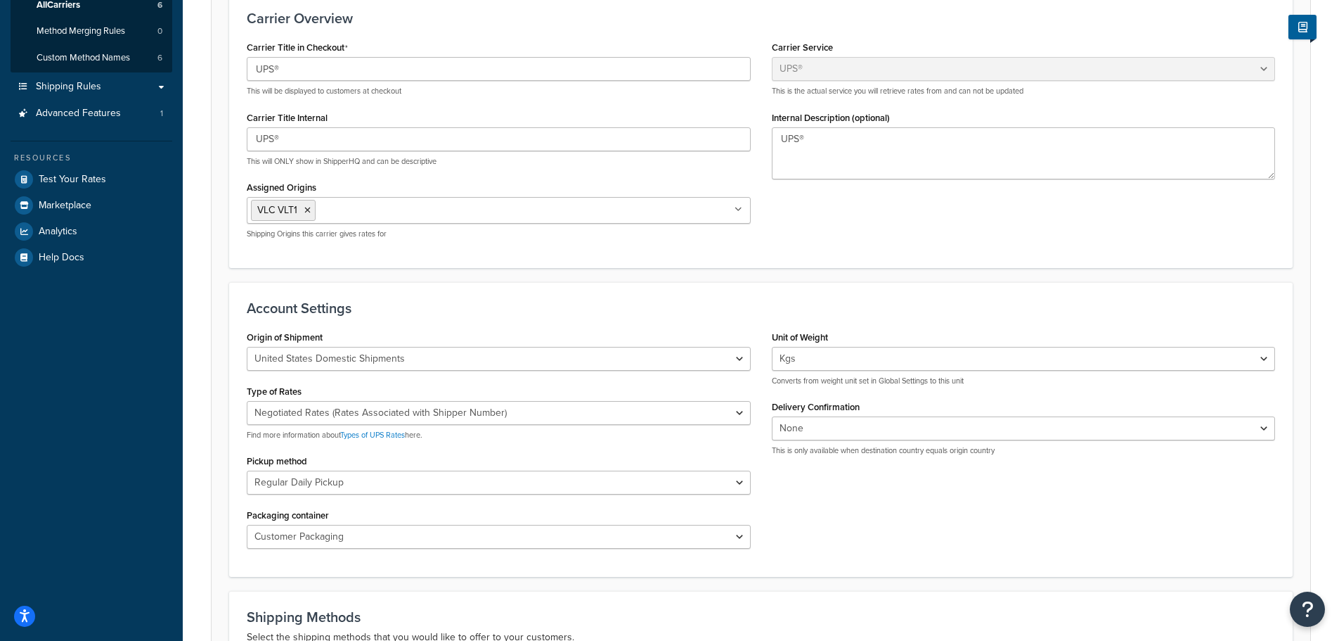
scroll to position [281, 0]
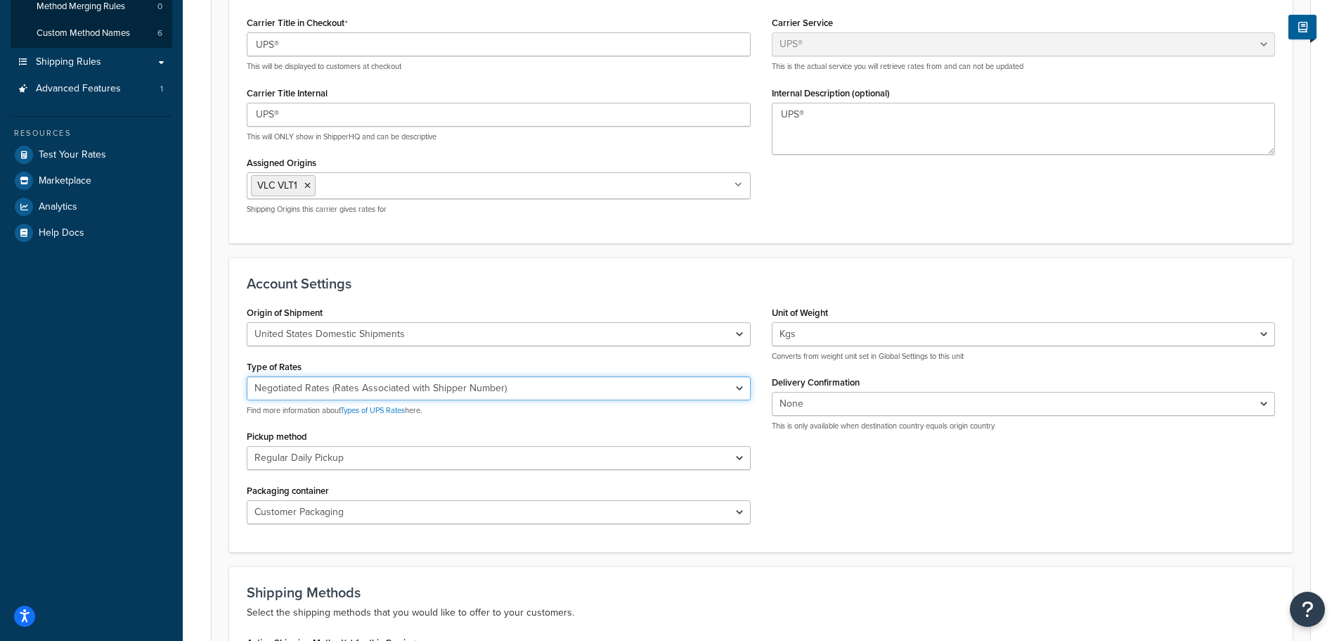
click at [456, 389] on select "Negotiated Rates (Rates Associated with Shipper Number) Daily Rates Retail Rate…" at bounding box center [499, 388] width 504 height 24
click at [805, 215] on div "Carrier Title in Checkout UPS® This will be displayed to customers at checkout …" at bounding box center [761, 119] width 1050 height 212
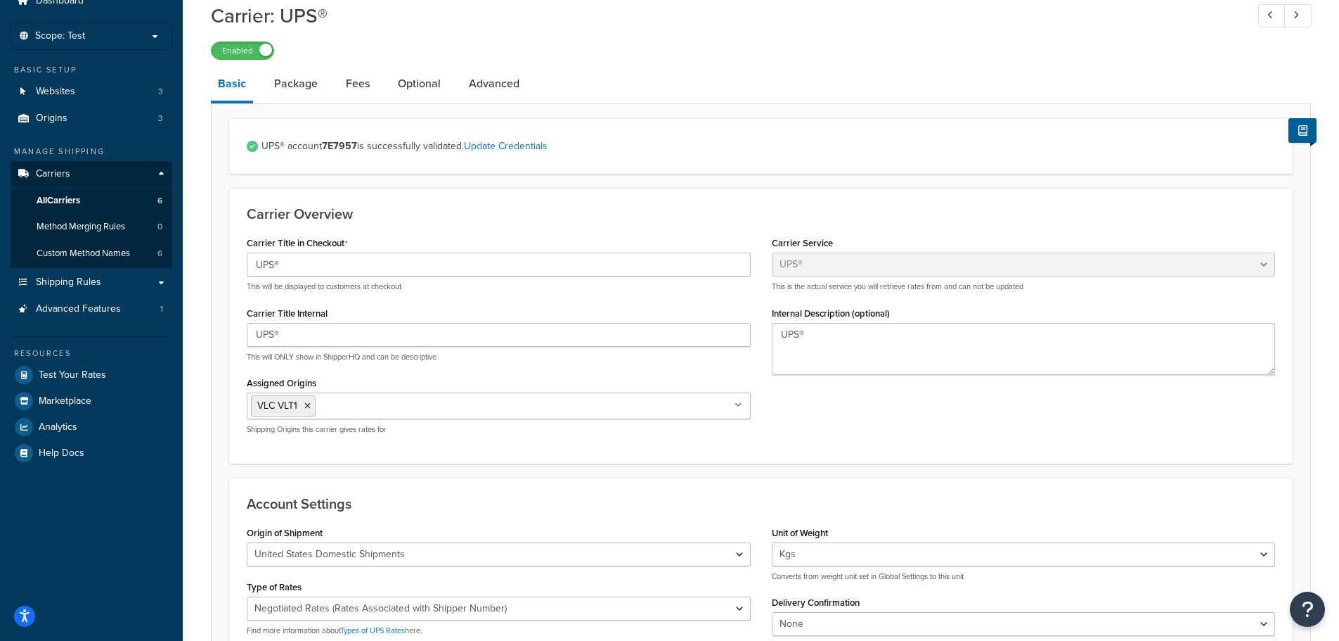
scroll to position [31, 0]
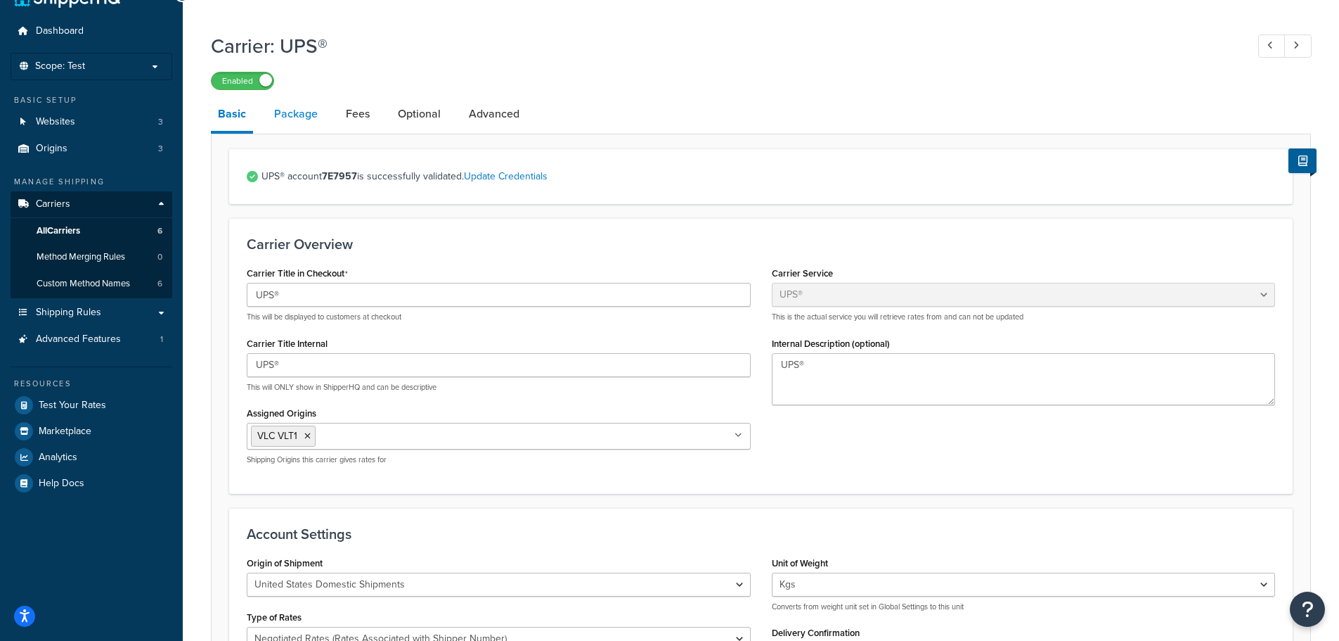
click at [283, 105] on link "Package" at bounding box center [296, 114] width 58 height 34
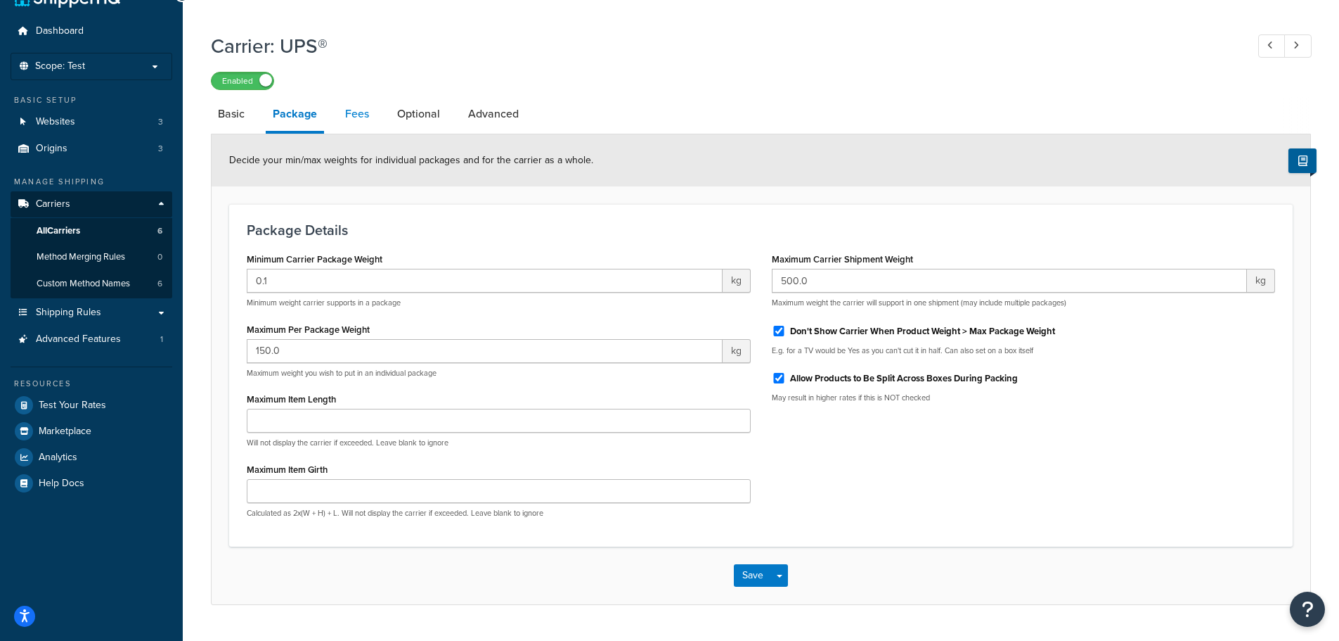
click at [366, 117] on link "Fees" at bounding box center [357, 114] width 38 height 34
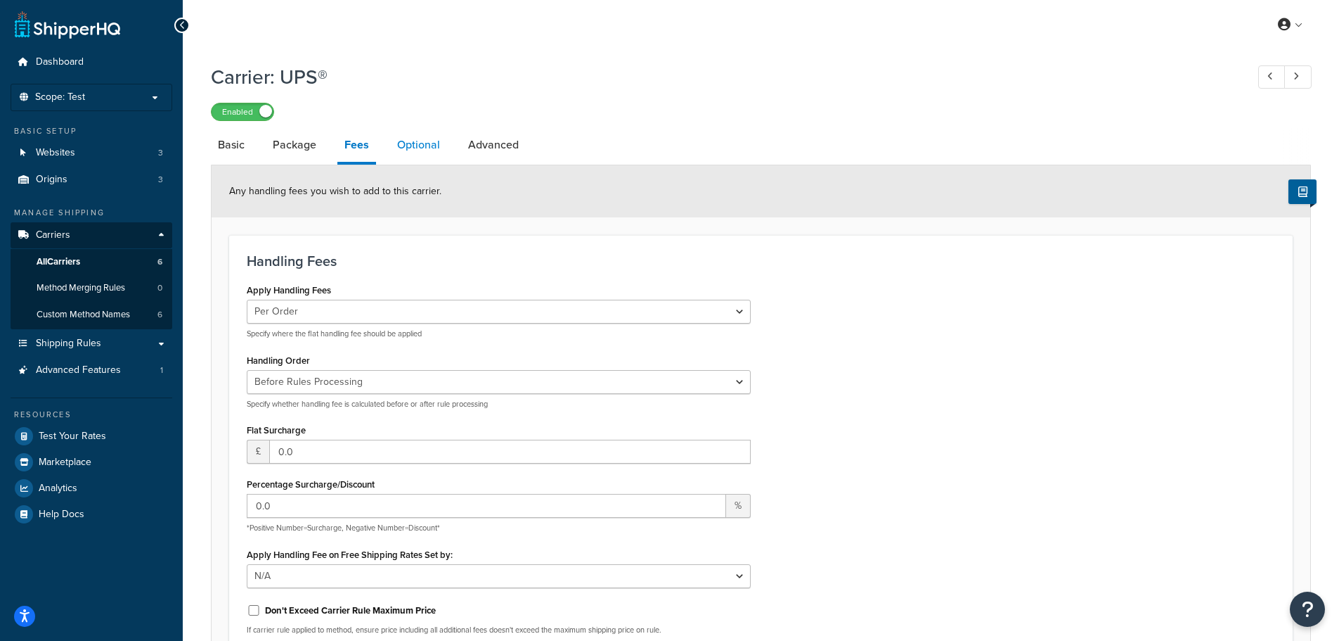
click at [430, 150] on link "Optional" at bounding box center [418, 145] width 57 height 34
select select "business"
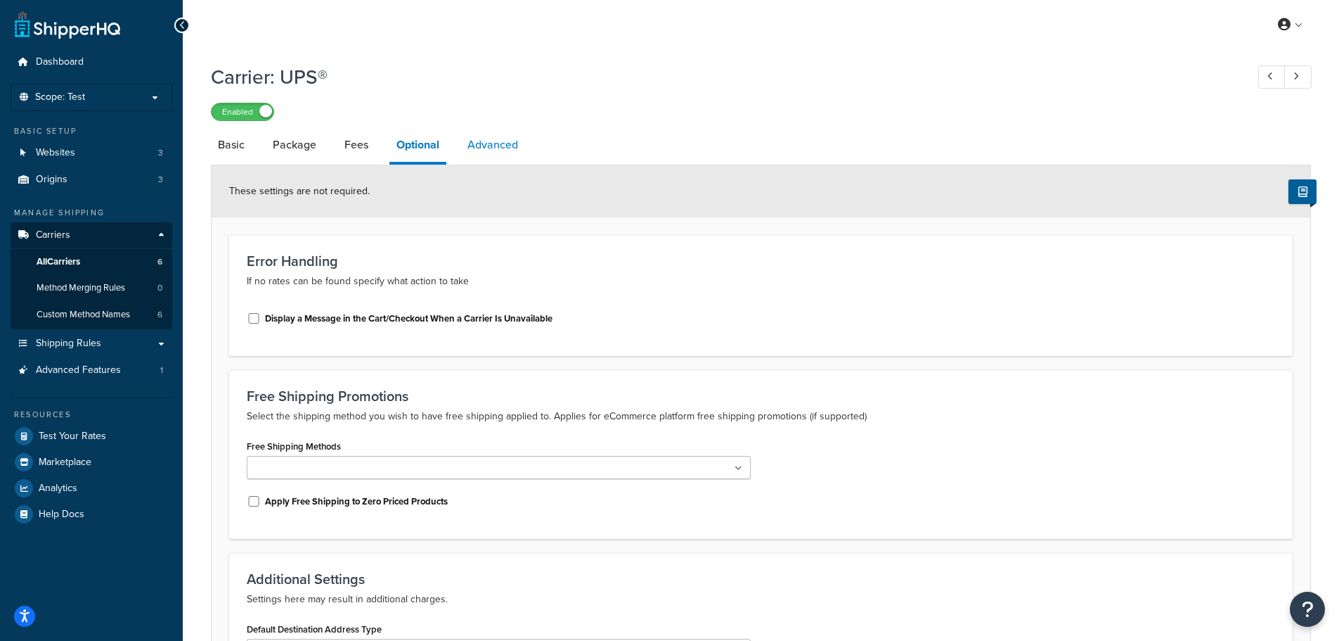
click at [493, 149] on link "Advanced" at bounding box center [493, 145] width 65 height 34
select select "false"
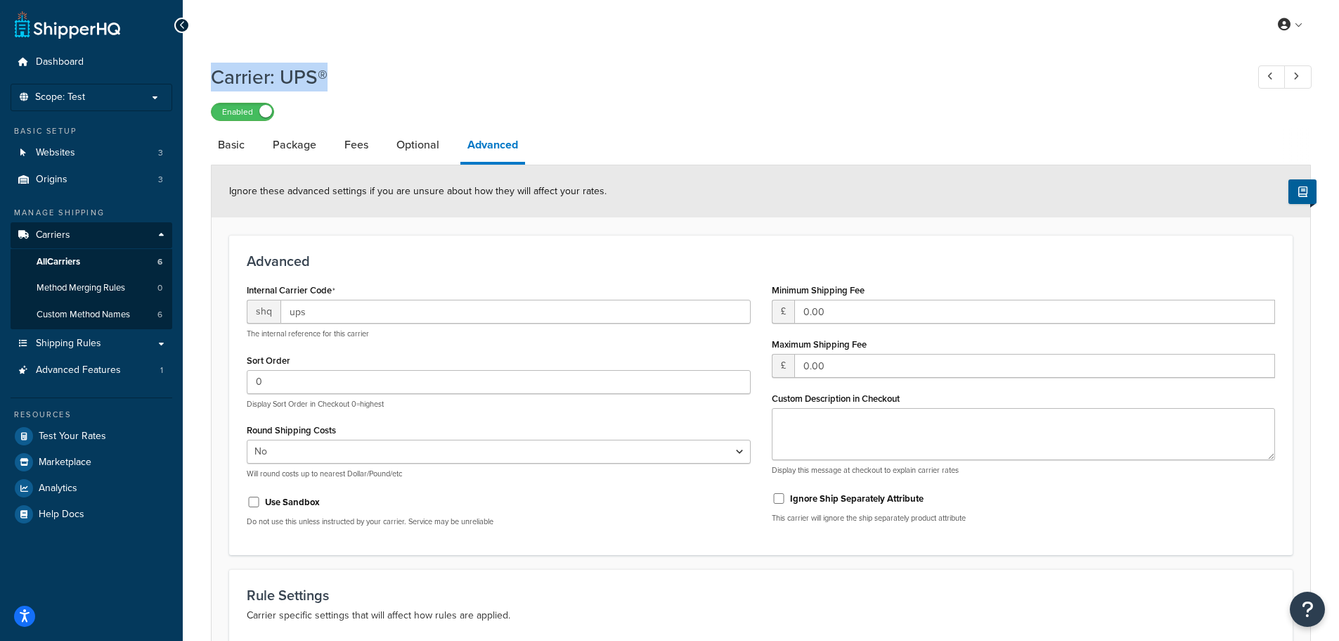
drag, startPoint x: 217, startPoint y: 71, endPoint x: 337, endPoint y: 73, distance: 121.0
click at [337, 73] on h1 "Carrier: UPS®" at bounding box center [722, 76] width 1022 height 27
click at [243, 146] on link "Basic" at bounding box center [231, 145] width 41 height 34
select select "ups"
select select "kg"
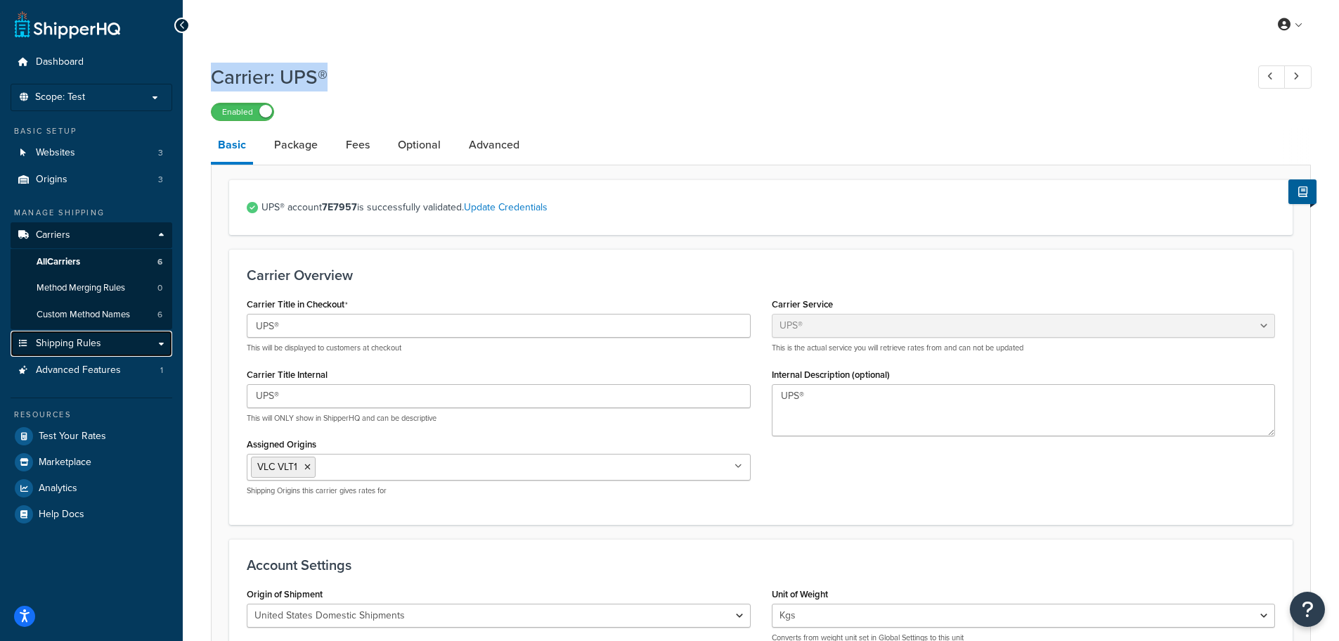
click at [160, 335] on link "Shipping Rules" at bounding box center [92, 343] width 162 height 26
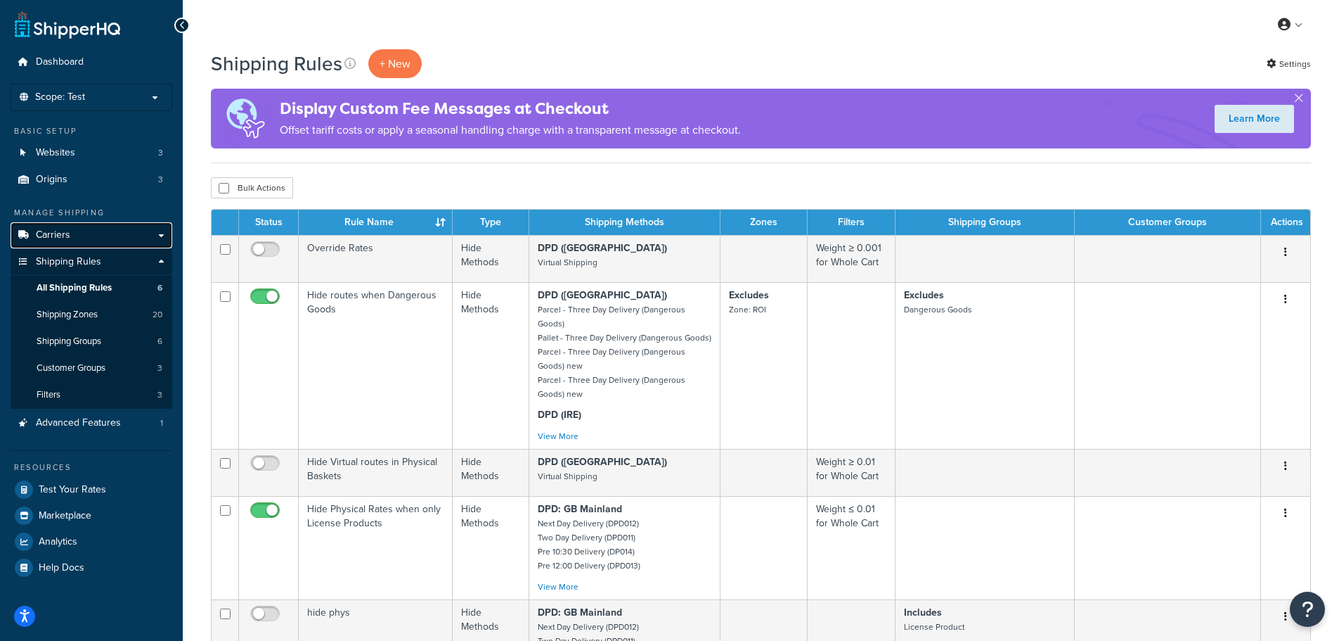
click at [120, 237] on link "Carriers" at bounding box center [92, 235] width 162 height 26
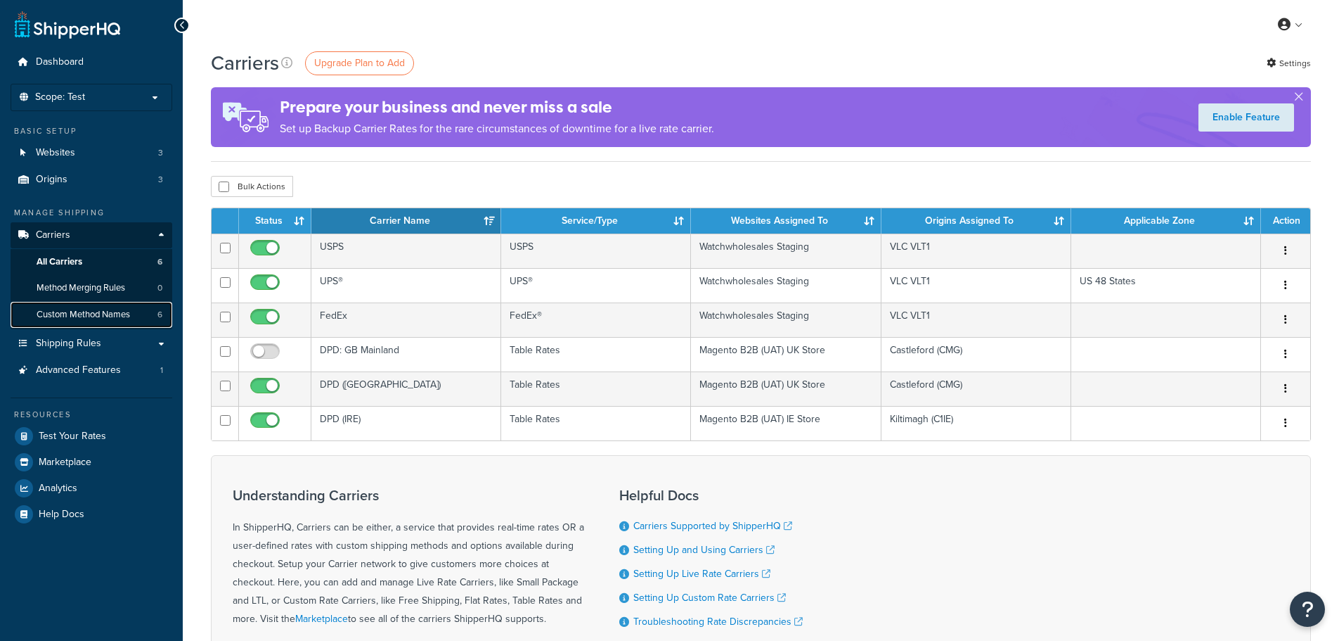
click at [109, 316] on span "Custom Method Names" at bounding box center [84, 315] width 94 height 12
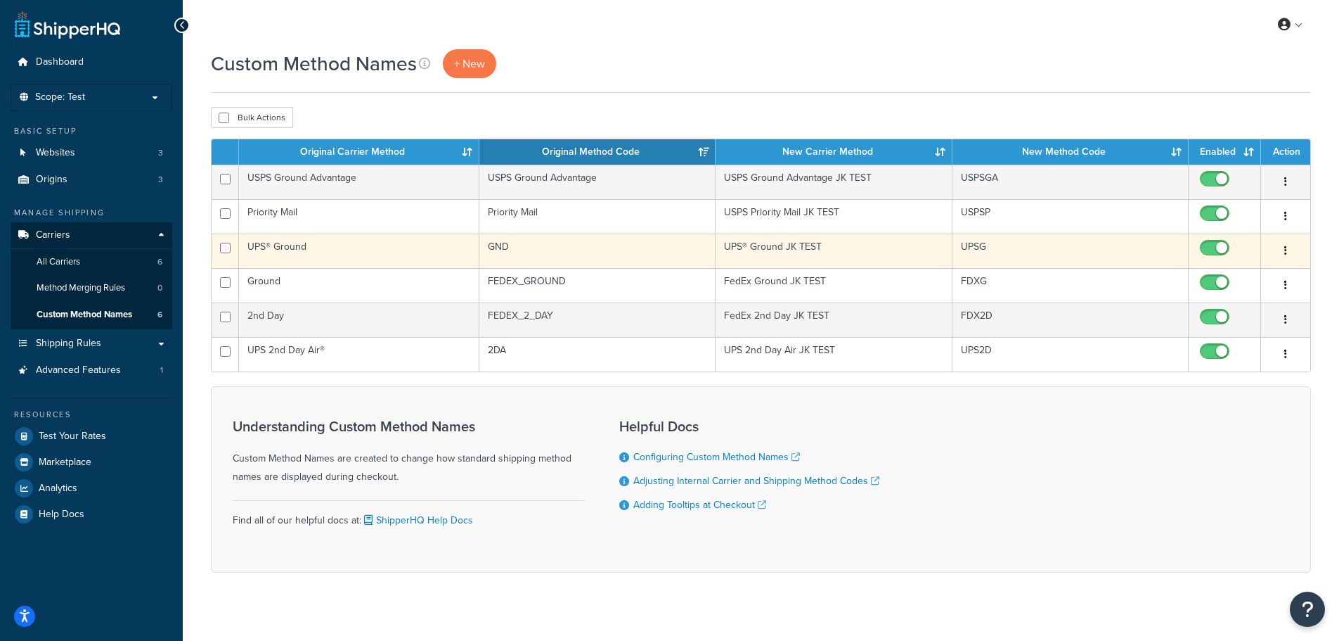
click at [1285, 247] on icon "button" at bounding box center [1286, 250] width 3 height 10
click at [1232, 275] on link "Edit" at bounding box center [1228, 278] width 111 height 29
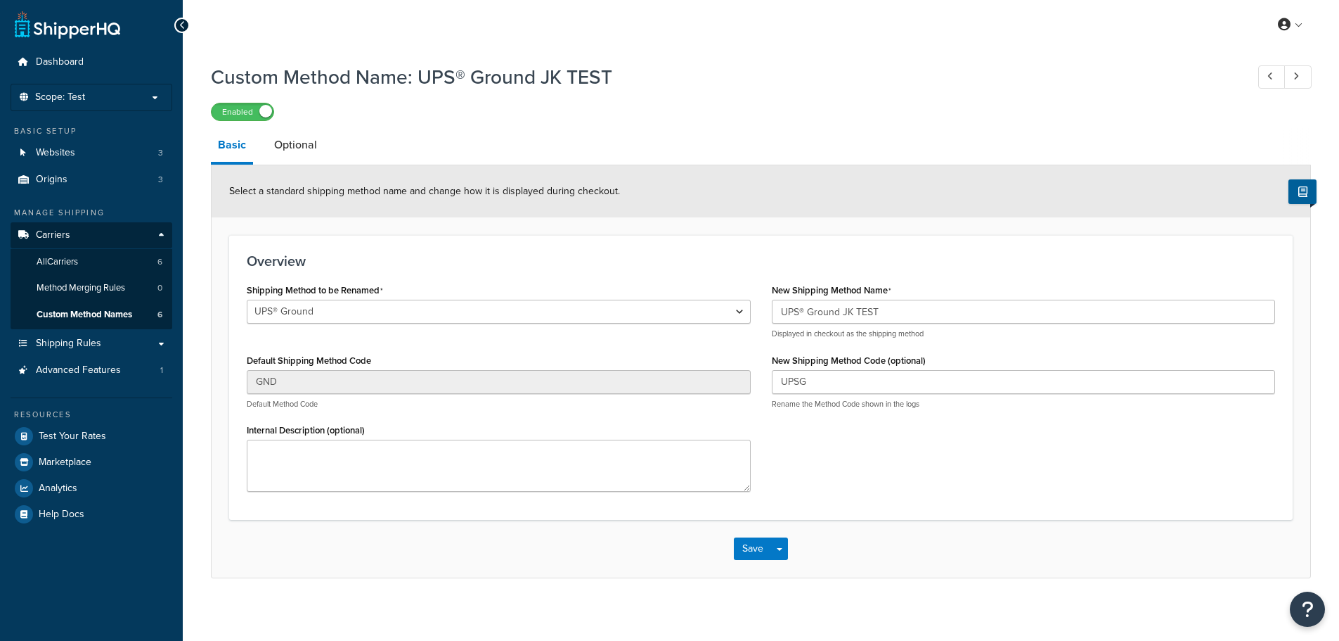
select select "698169"
drag, startPoint x: 297, startPoint y: 164, endPoint x: 301, endPoint y: 153, distance: 11.4
click at [301, 148] on link "Optional" at bounding box center [295, 145] width 57 height 34
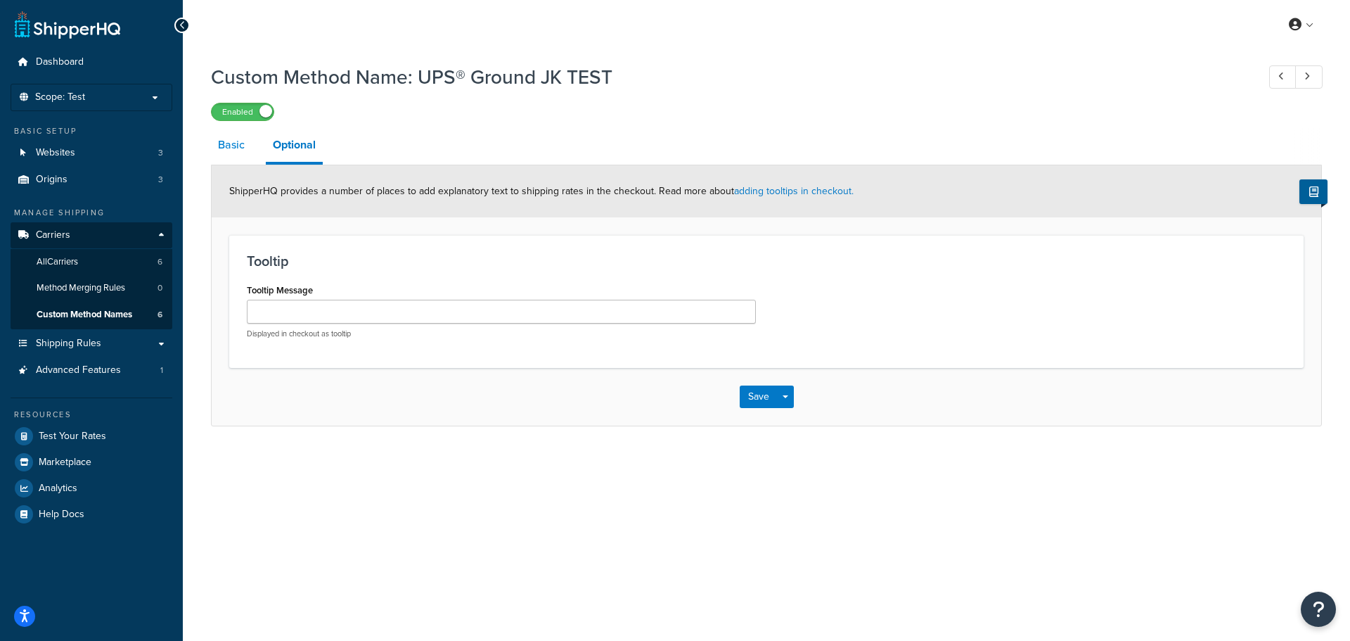
click at [233, 146] on link "Basic" at bounding box center [231, 145] width 41 height 34
select select "698169"
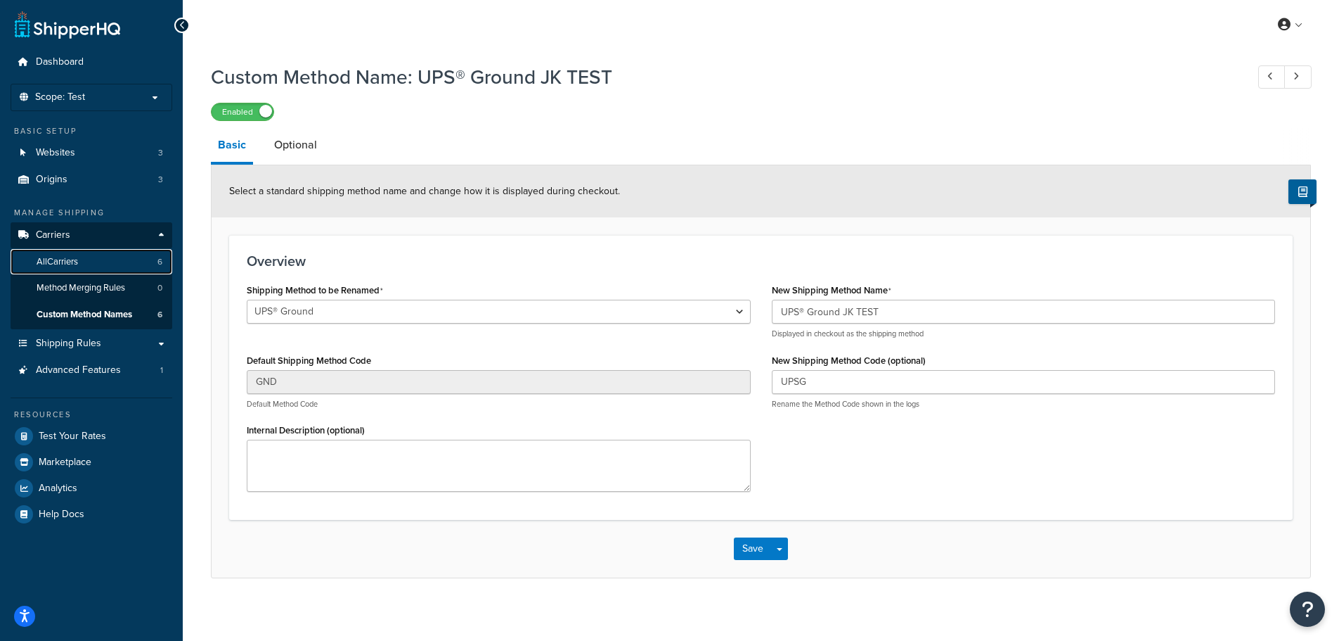
click at [104, 266] on link "All Carriers 6" at bounding box center [92, 262] width 162 height 26
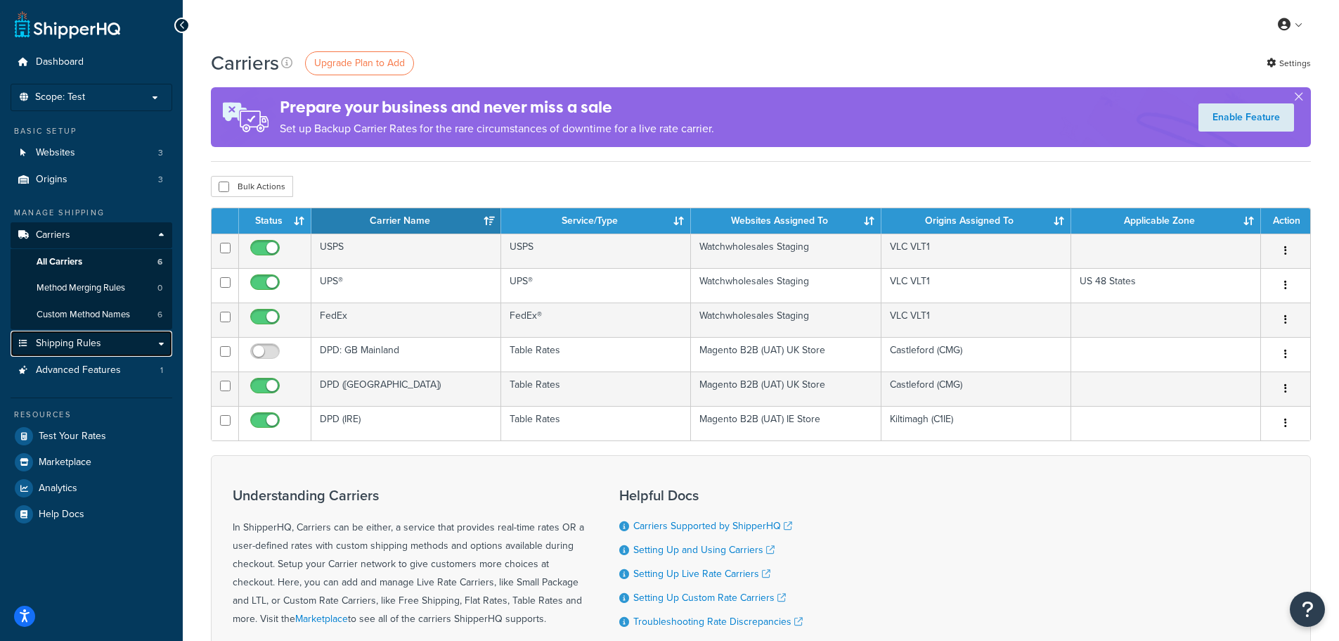
click at [150, 343] on link "Shipping Rules" at bounding box center [92, 343] width 162 height 26
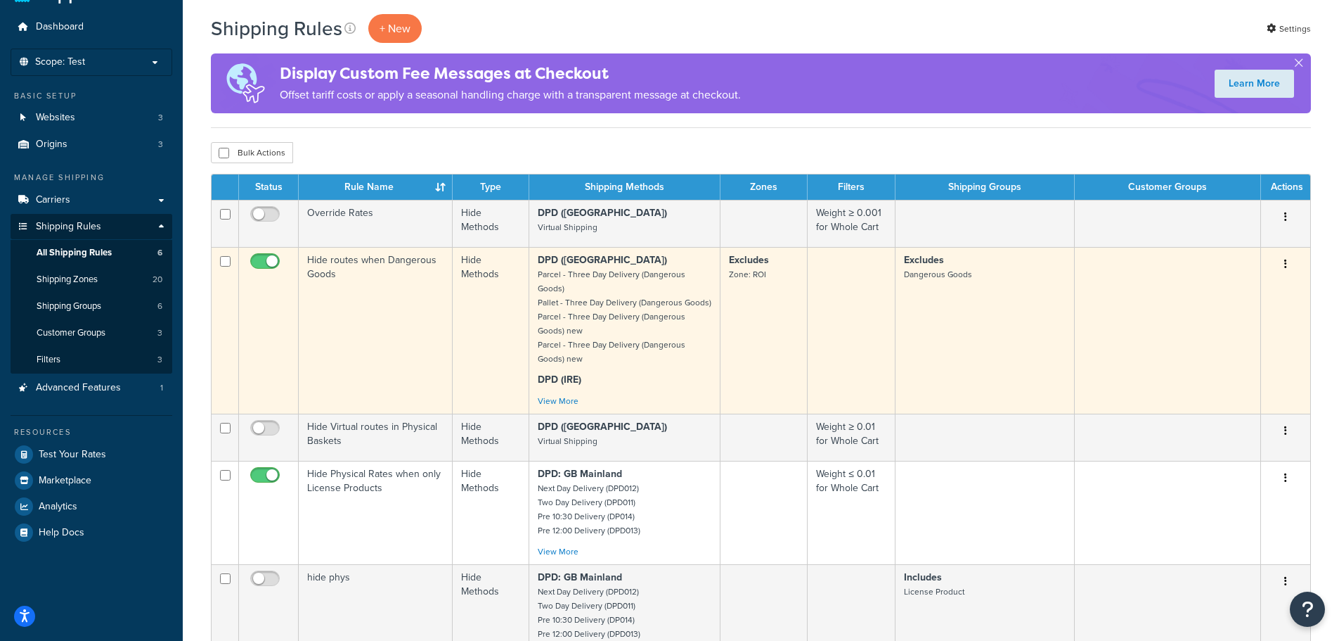
scroll to position [70, 0]
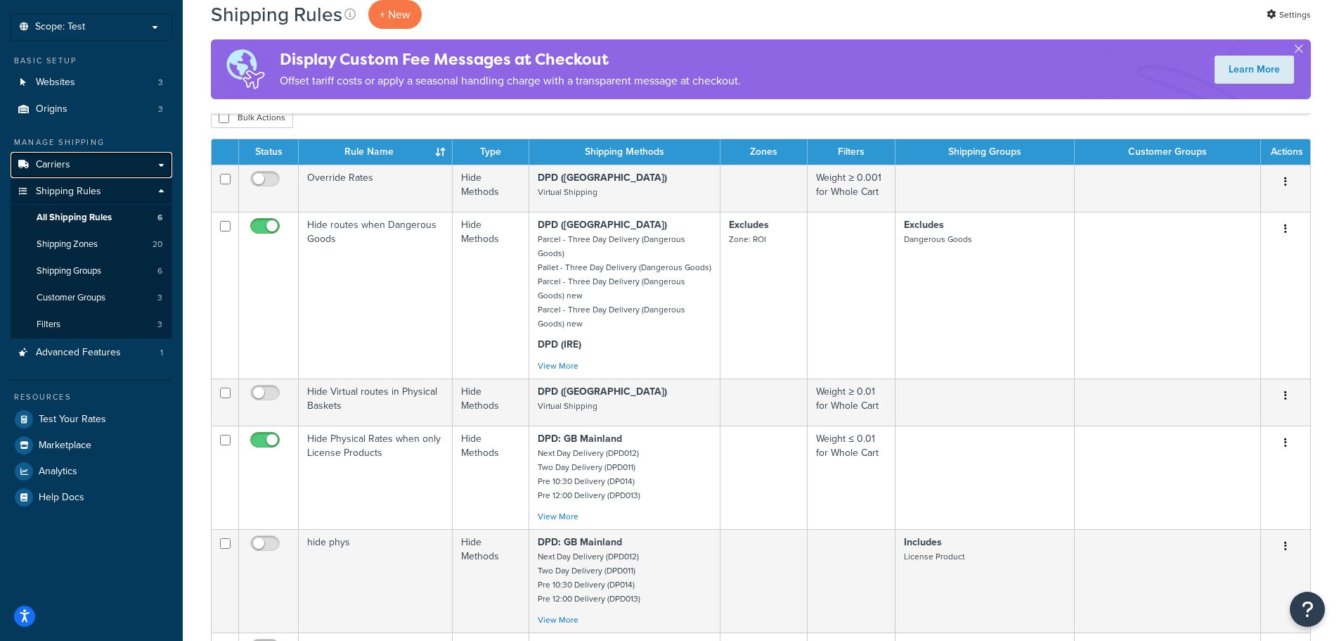
click at [101, 165] on link "Carriers" at bounding box center [92, 165] width 162 height 26
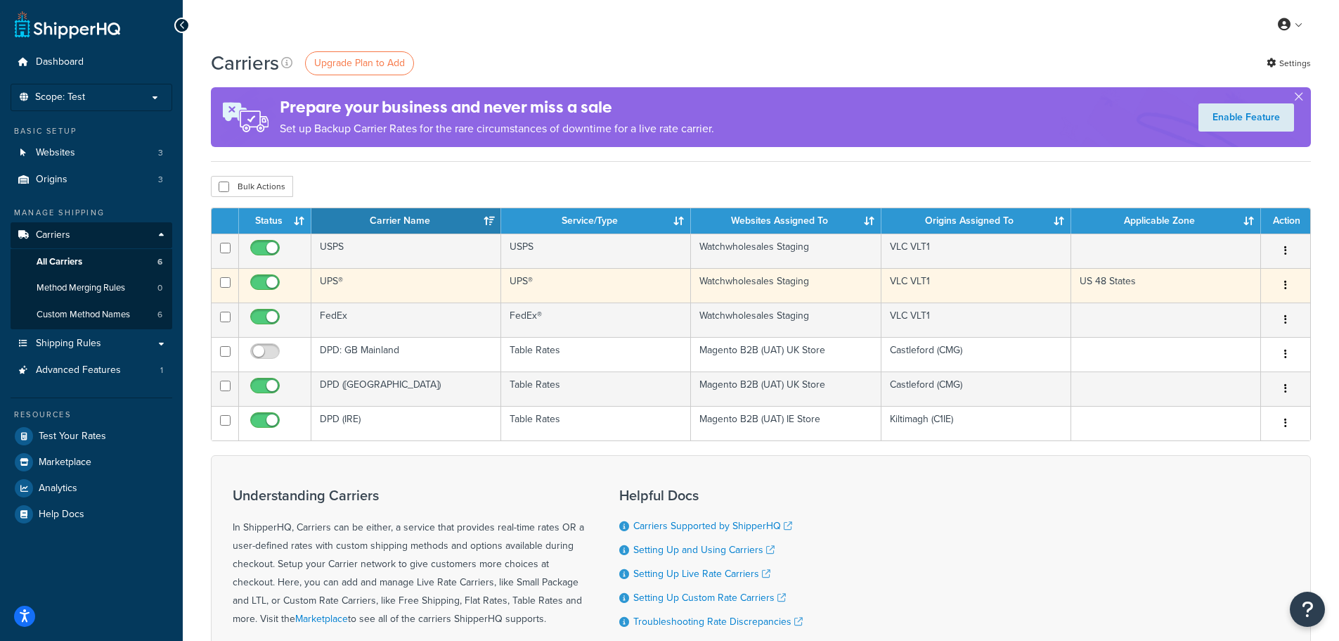
click at [1285, 282] on icon "button" at bounding box center [1286, 285] width 3 height 10
click at [1223, 314] on link "Edit" at bounding box center [1228, 313] width 111 height 29
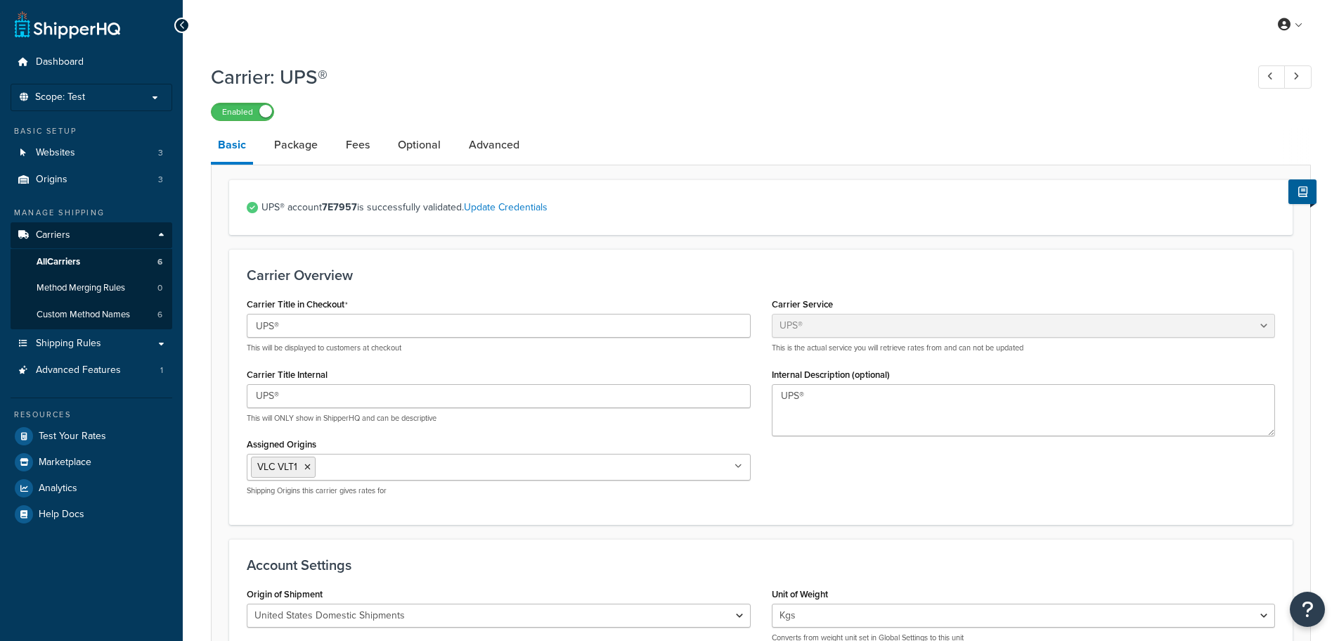
select select "ups"
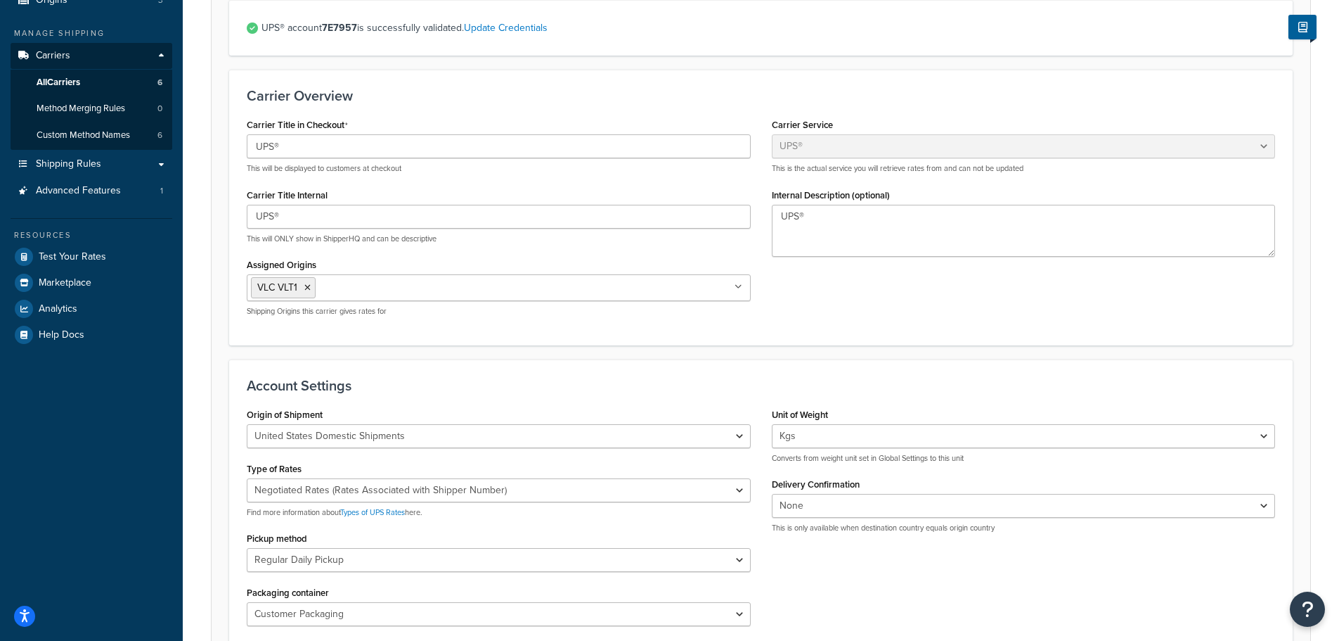
scroll to position [211, 0]
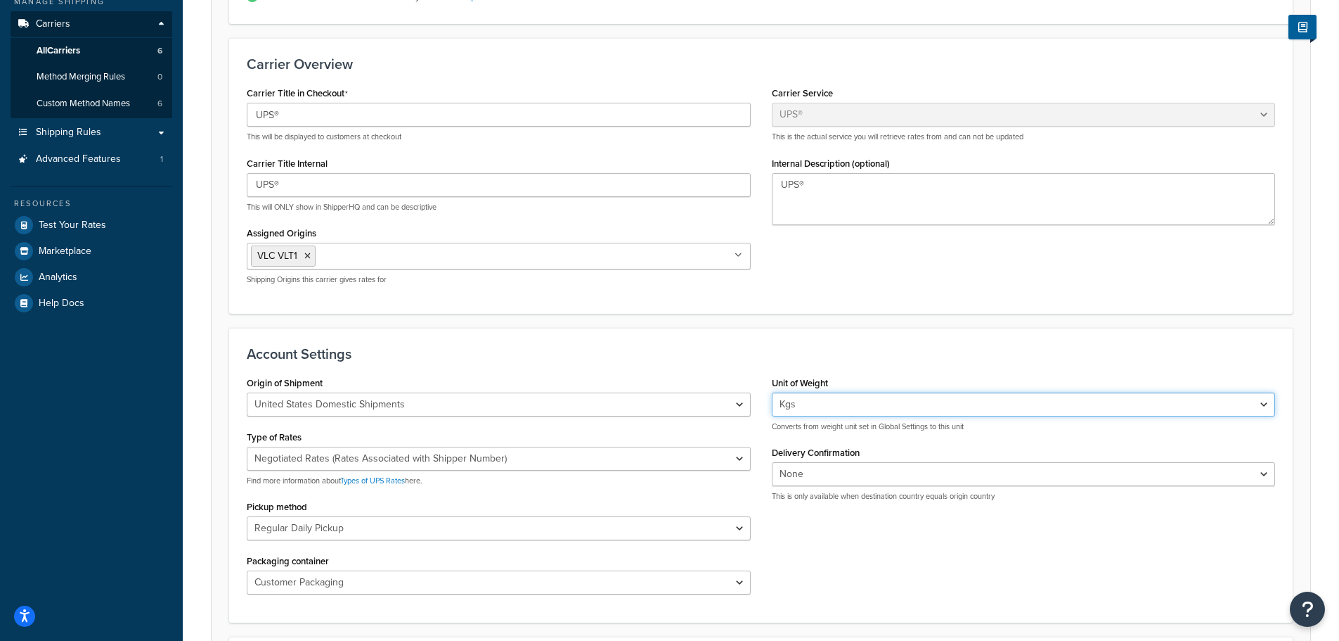
drag, startPoint x: 848, startPoint y: 394, endPoint x: 832, endPoint y: 406, distance: 19.5
click at [848, 394] on select "Lbs Kgs Convert LBS to KG" at bounding box center [1024, 404] width 504 height 24
click at [832, 406] on select "Lbs Kgs Convert LBS to KG" at bounding box center [1024, 404] width 504 height 24
click at [829, 406] on select "Lbs Kgs Convert LBS to KG" at bounding box center [1024, 404] width 504 height 24
select select "lb"
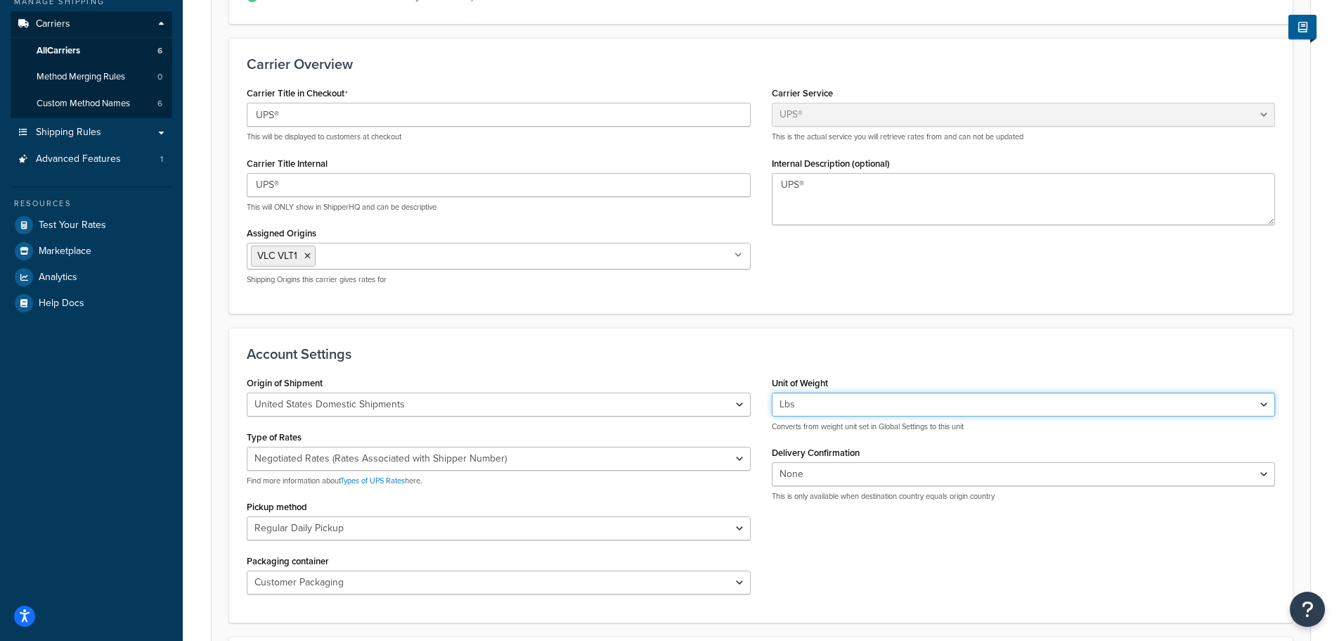
click at [772, 392] on select "Lbs Kgs Convert LBS to KG" at bounding box center [1024, 404] width 504 height 24
click at [825, 328] on div "Account Settings Origin of Shipment United States Domestic Shipments Shipments …" at bounding box center [761, 475] width 1064 height 295
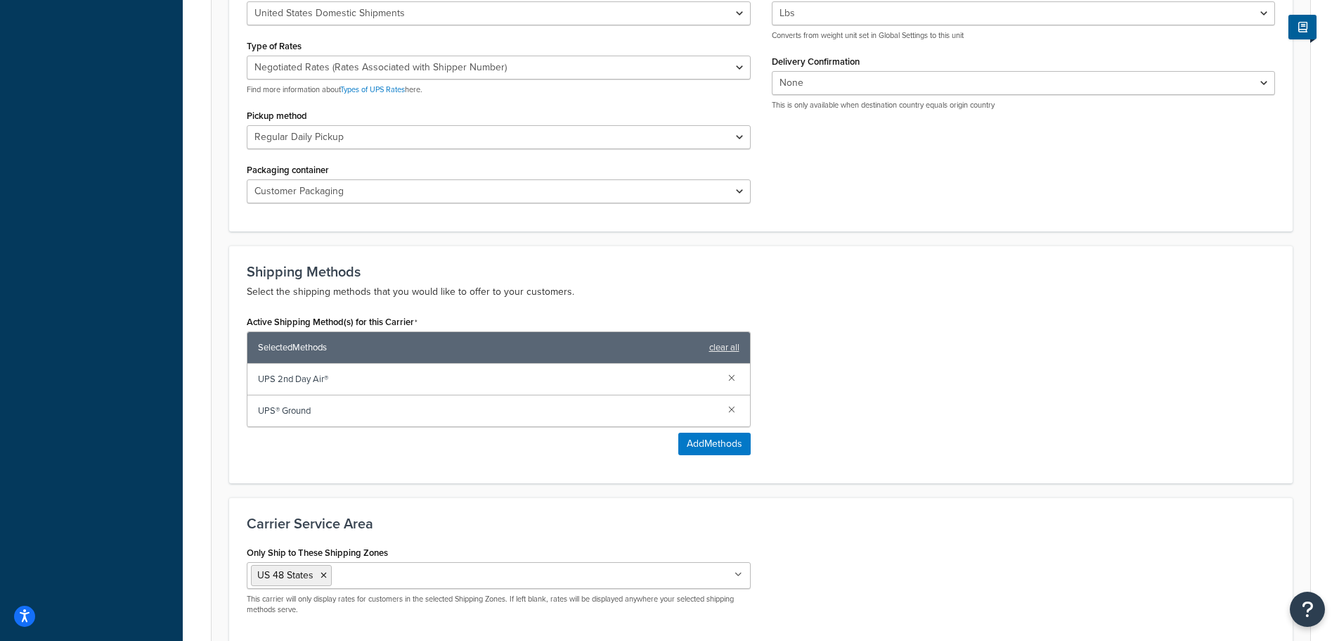
scroll to position [734, 0]
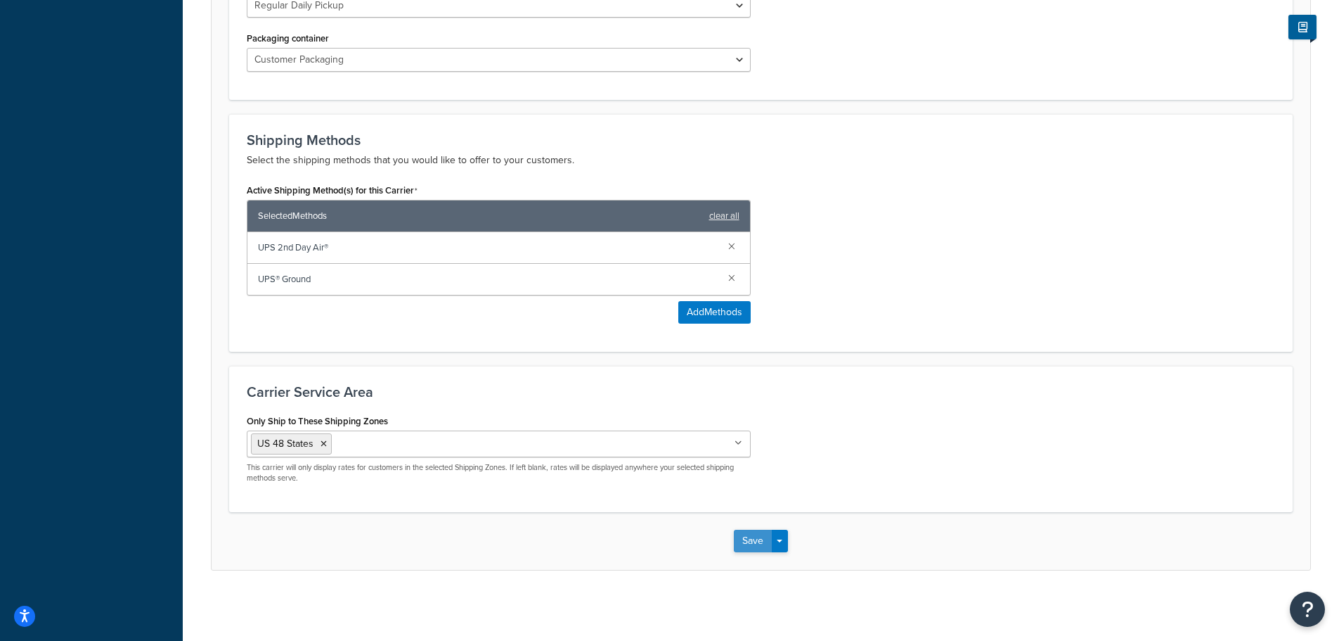
click at [747, 536] on button "Save" at bounding box center [753, 540] width 38 height 22
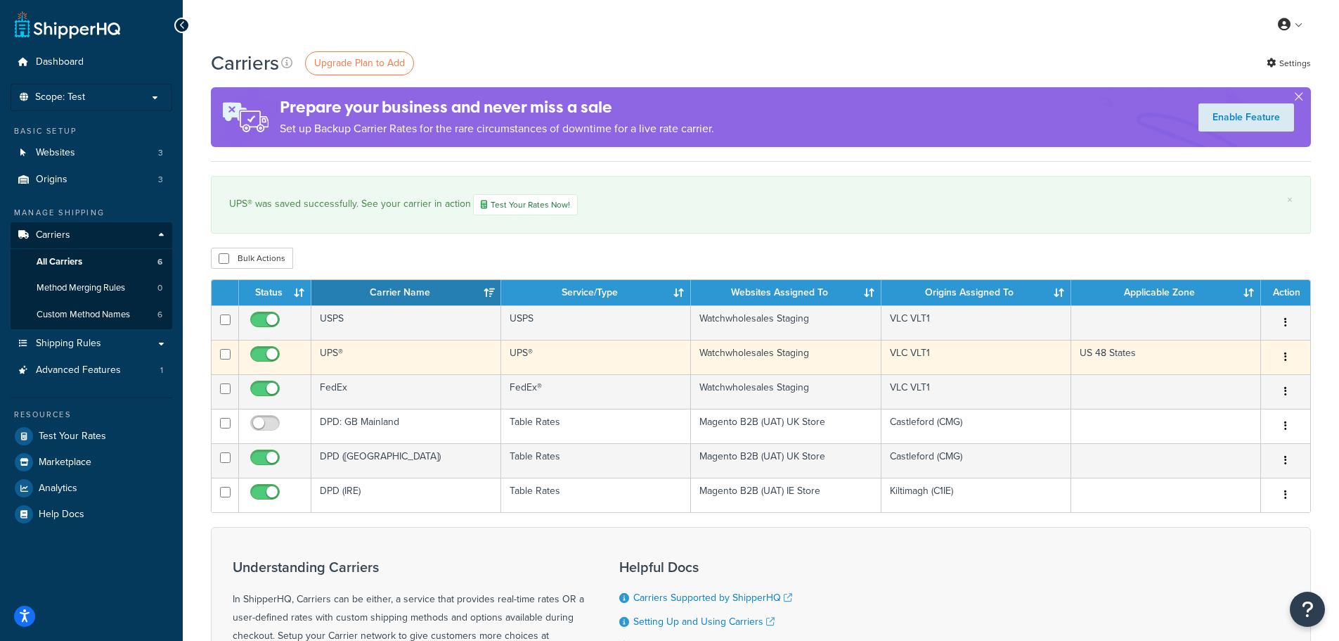
click at [1285, 354] on icon "button" at bounding box center [1286, 357] width 3 height 10
click at [1217, 377] on link "Edit" at bounding box center [1228, 385] width 111 height 29
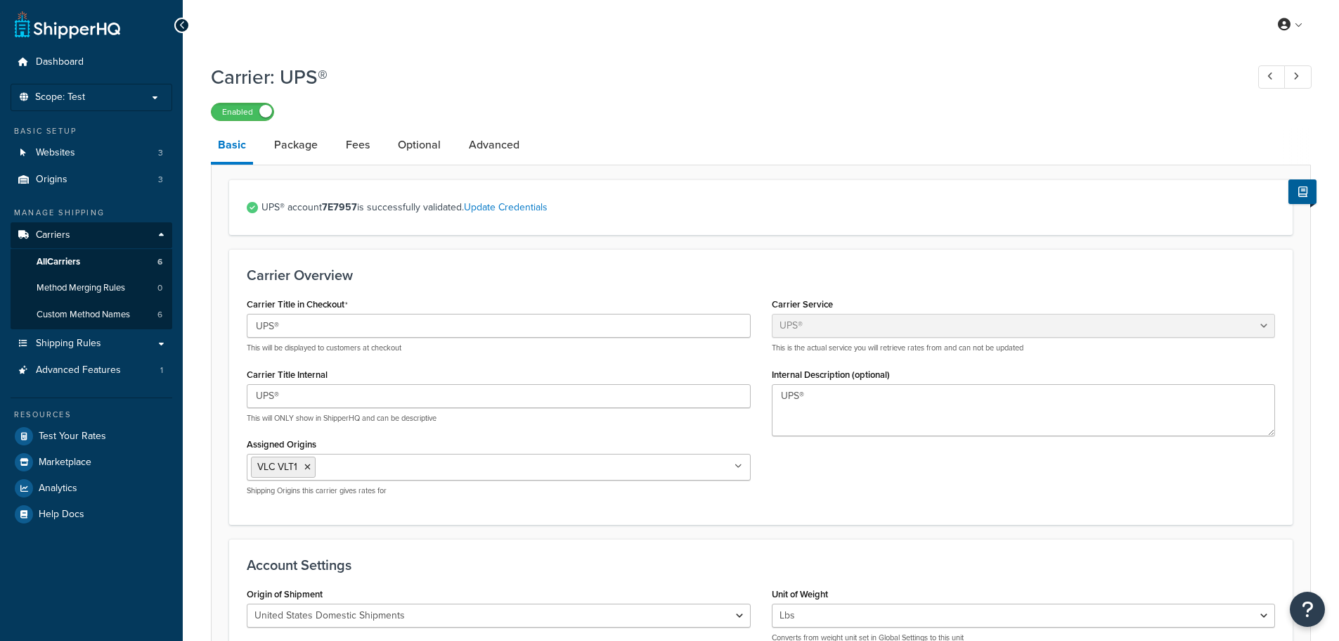
select select "ups"
click at [963, 474] on div "Carrier Title in Checkout UPS® This will be displayed to customers at checkout …" at bounding box center [761, 400] width 1050 height 212
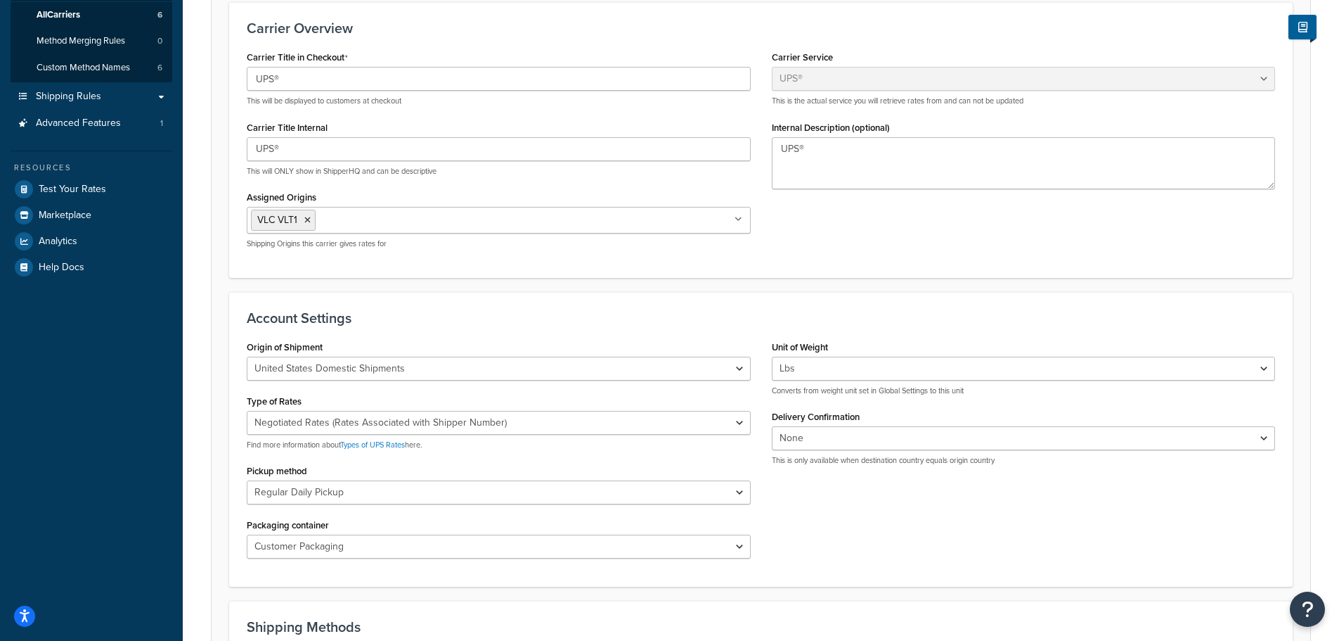
scroll to position [281, 0]
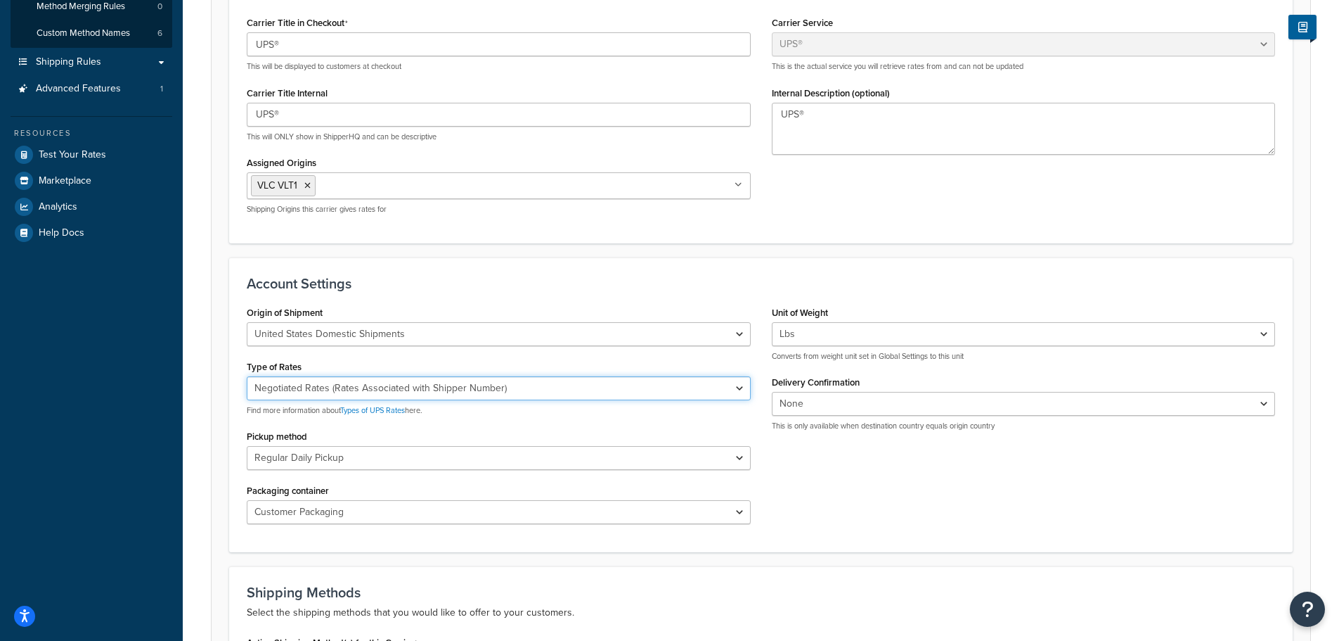
click at [486, 392] on select "Negotiated Rates (Rates Associated with Shipper Number) Daily Rates Retail Rate…" at bounding box center [499, 388] width 504 height 24
select select "01"
click at [247, 376] on select "Negotiated Rates (Rates Associated with Shipper Number) Daily Rates Retail Rate…" at bounding box center [499, 388] width 504 height 24
click at [217, 386] on form "UPS® account 7E7957 is successfully validated. Update Credentials Carrier Overv…" at bounding box center [761, 459] width 1099 height 1123
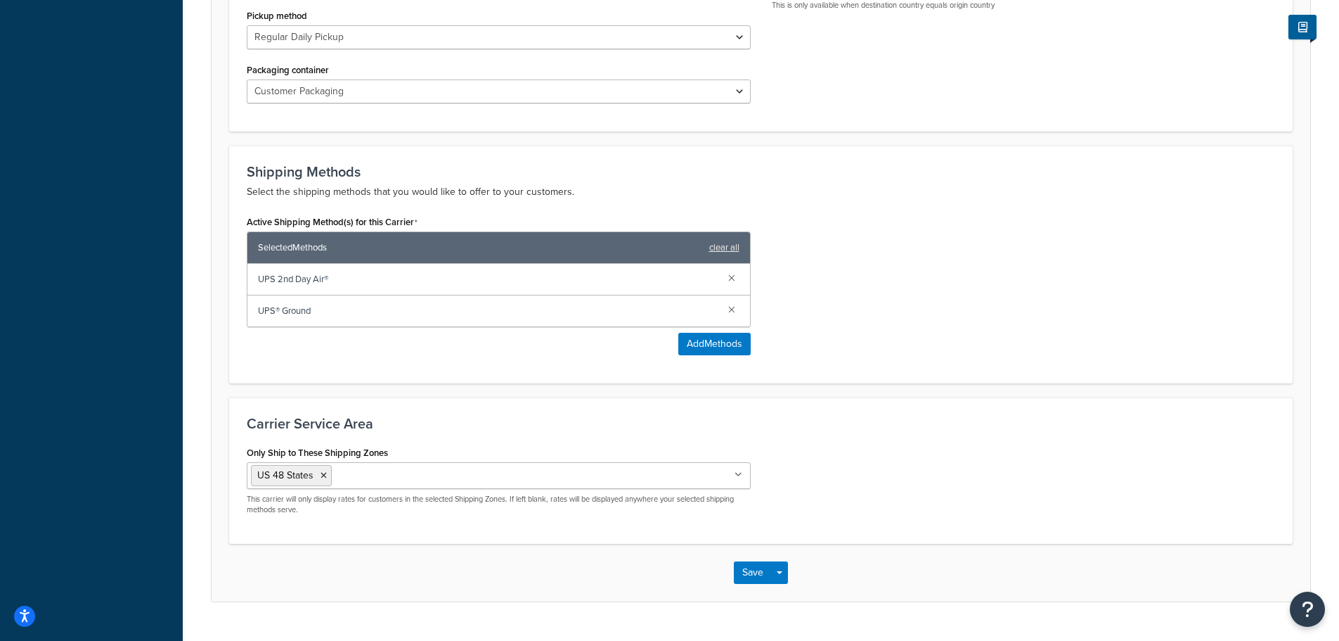
scroll to position [703, 0]
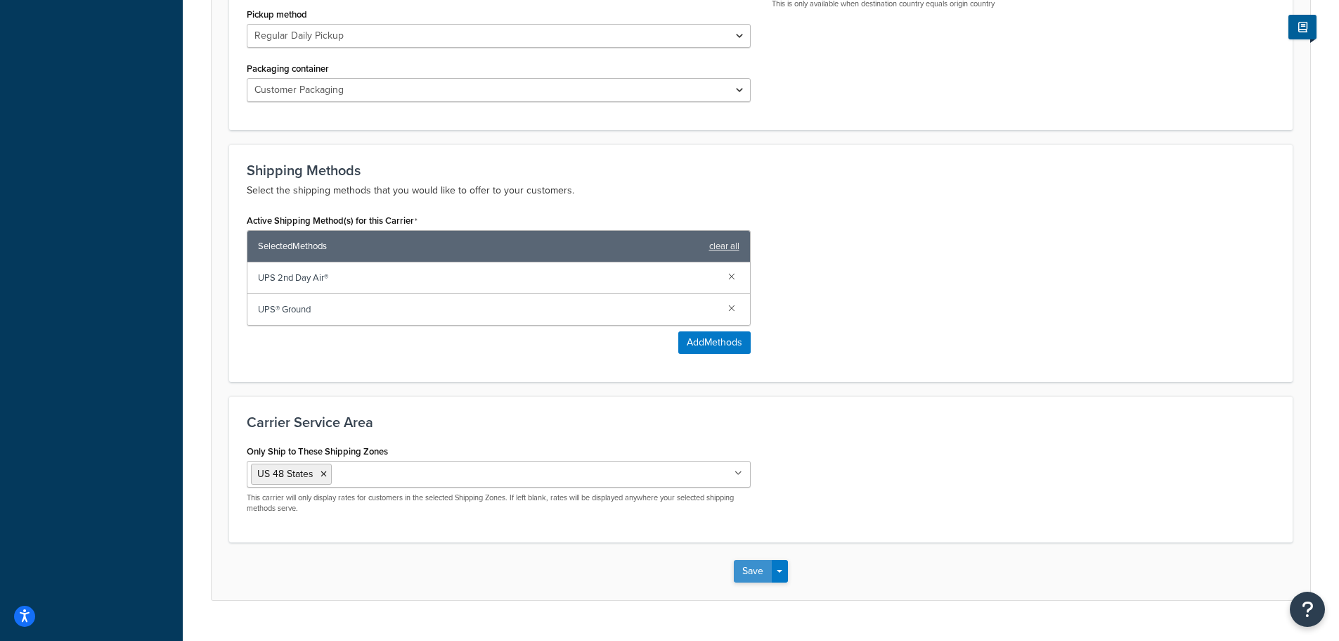
click at [749, 572] on button "Save" at bounding box center [753, 571] width 38 height 22
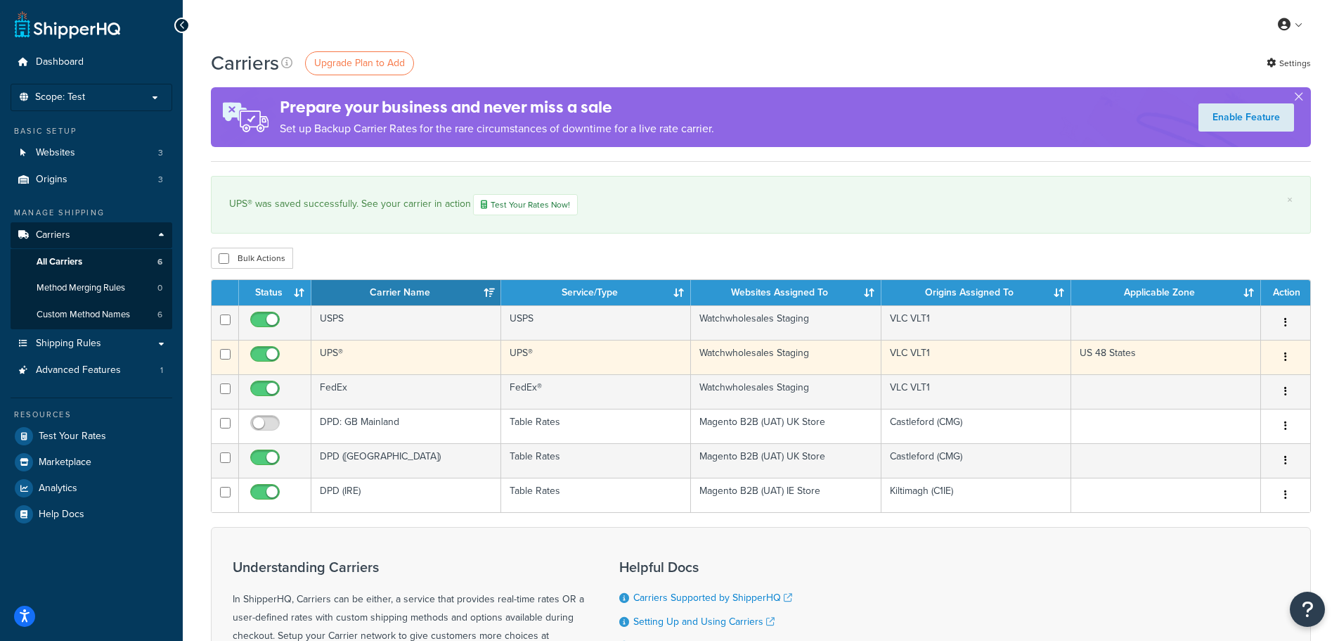
click at [1292, 353] on button "button" at bounding box center [1286, 357] width 20 height 22
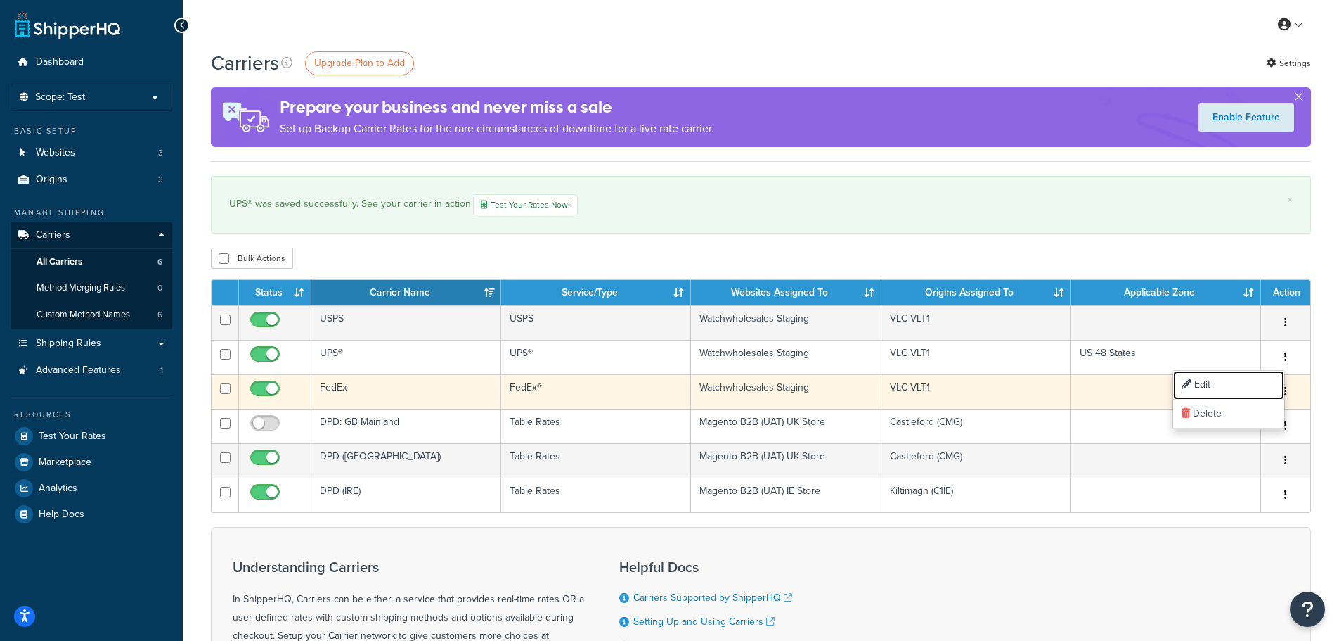
click at [1228, 387] on link "Edit" at bounding box center [1228, 385] width 111 height 29
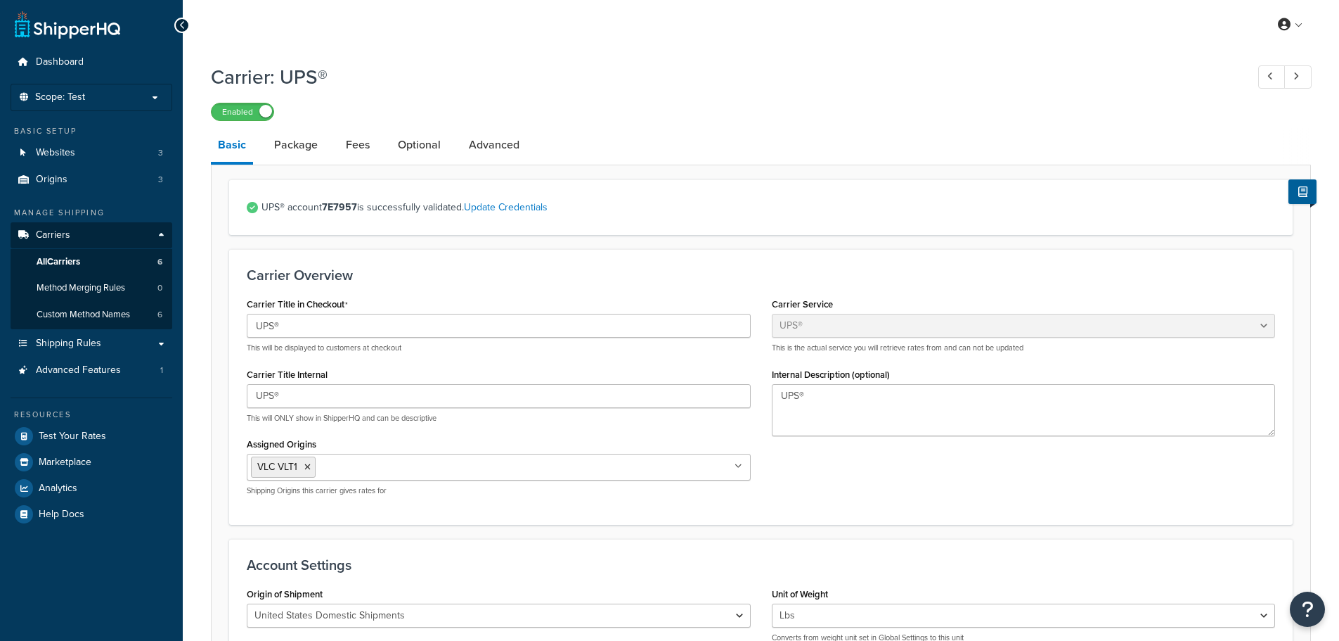
select select "ups"
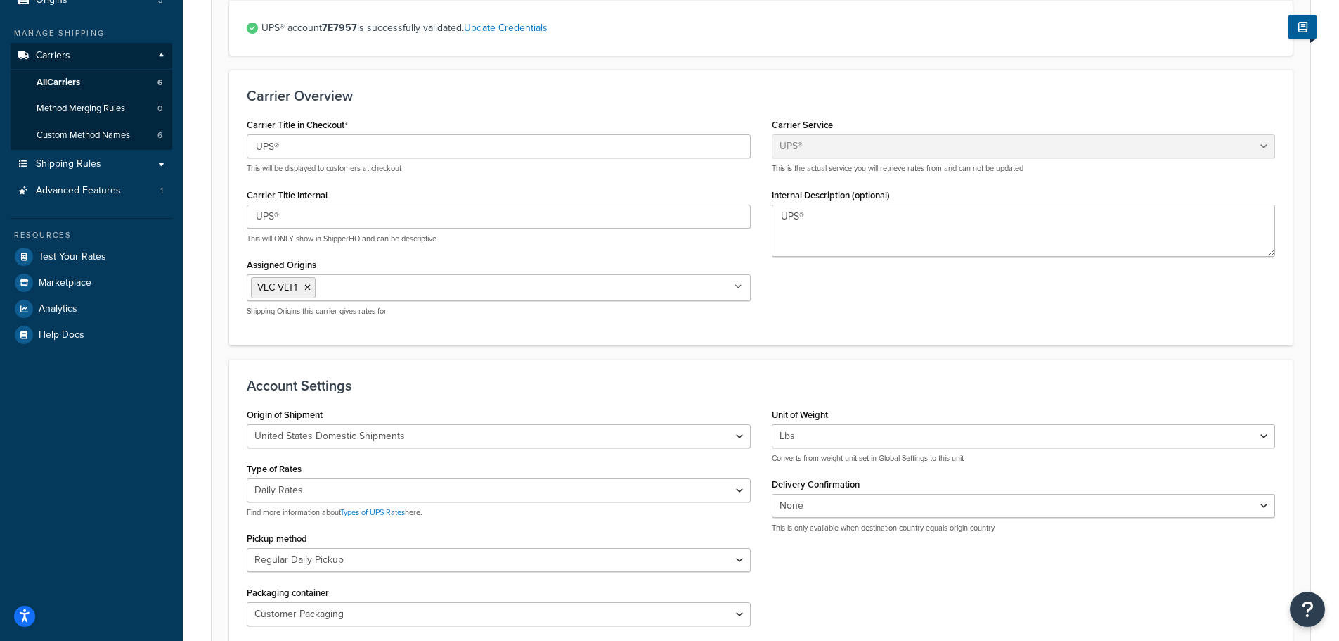
scroll to position [211, 0]
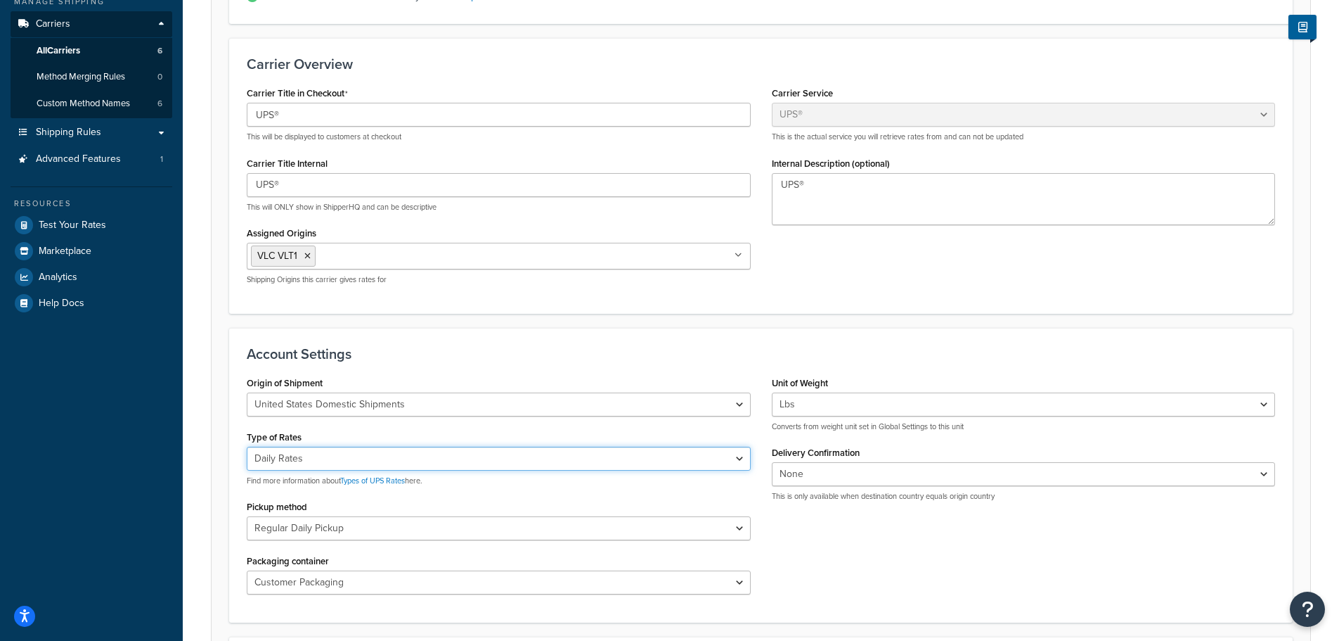
drag, startPoint x: 423, startPoint y: 451, endPoint x: 411, endPoint y: 466, distance: 19.4
click at [423, 451] on select "Negotiated Rates (Rates Associated with Shipper Number) Daily Rates Retail Rate…" at bounding box center [499, 458] width 504 height 24
select select "00"
click at [247, 446] on select "Negotiated Rates (Rates Associated with Shipper Number) Daily Rates Retail Rate…" at bounding box center [499, 458] width 504 height 24
click at [847, 260] on div "Carrier Title in Checkout UPS® This will be displayed to customers at checkout …" at bounding box center [761, 189] width 1050 height 212
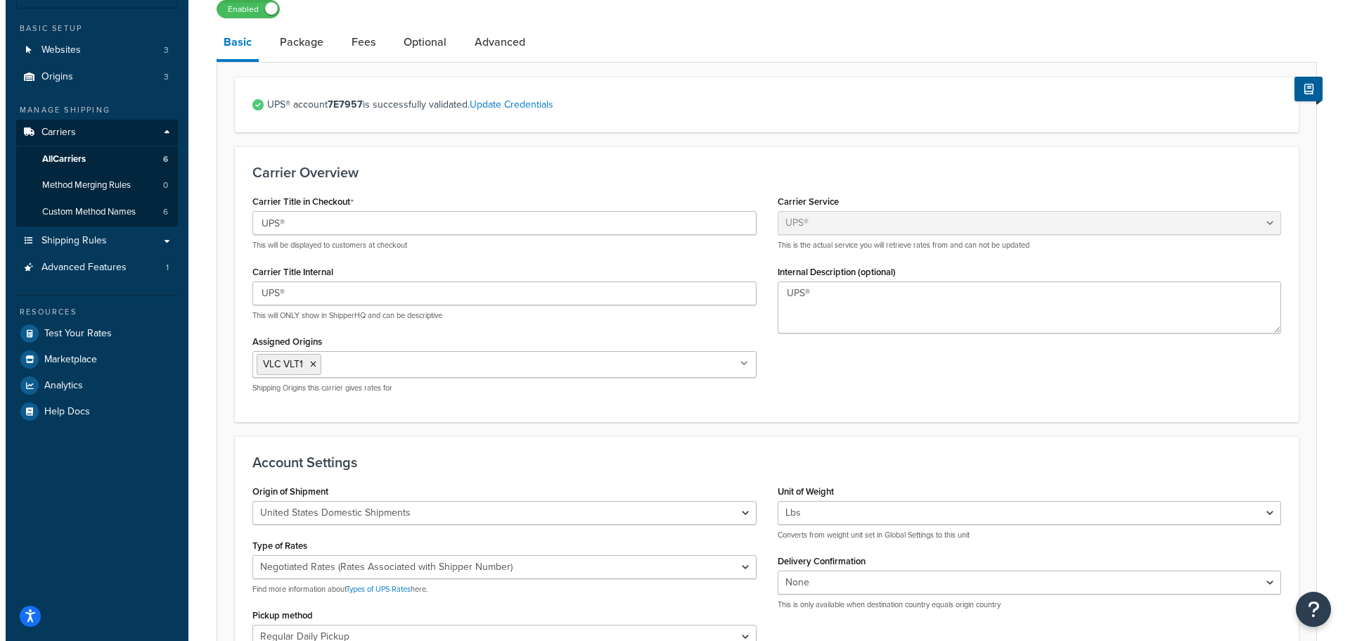
scroll to position [70, 0]
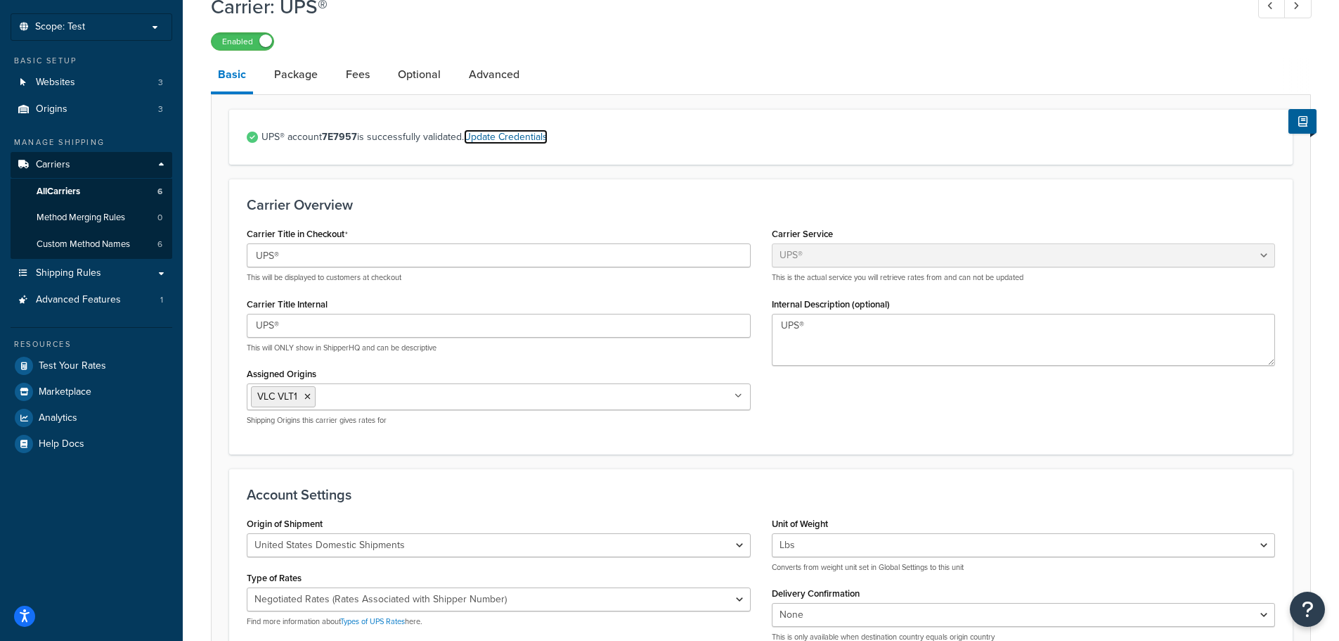
click at [515, 133] on link "Update Credentials" at bounding box center [506, 136] width 84 height 15
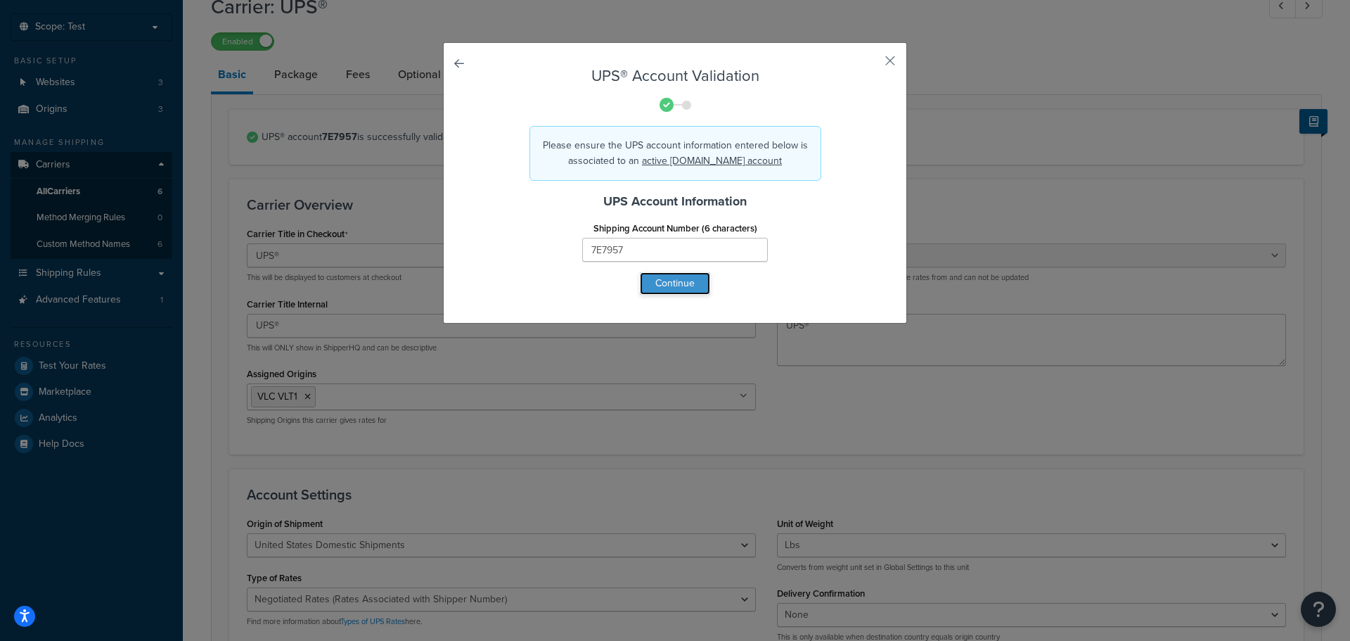
click at [674, 273] on button "Continue" at bounding box center [675, 283] width 70 height 22
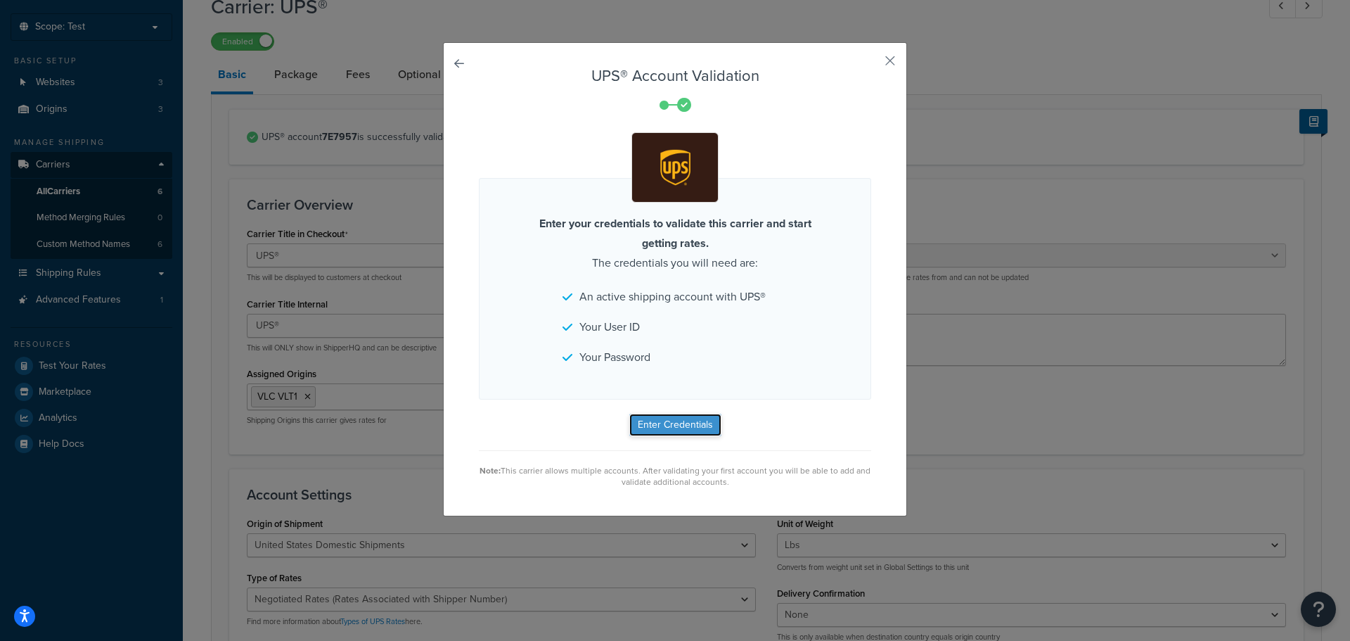
click at [673, 418] on button "Enter Credentials" at bounding box center [675, 424] width 92 height 22
click at [479, 67] on link at bounding box center [479, 67] width 0 height 0
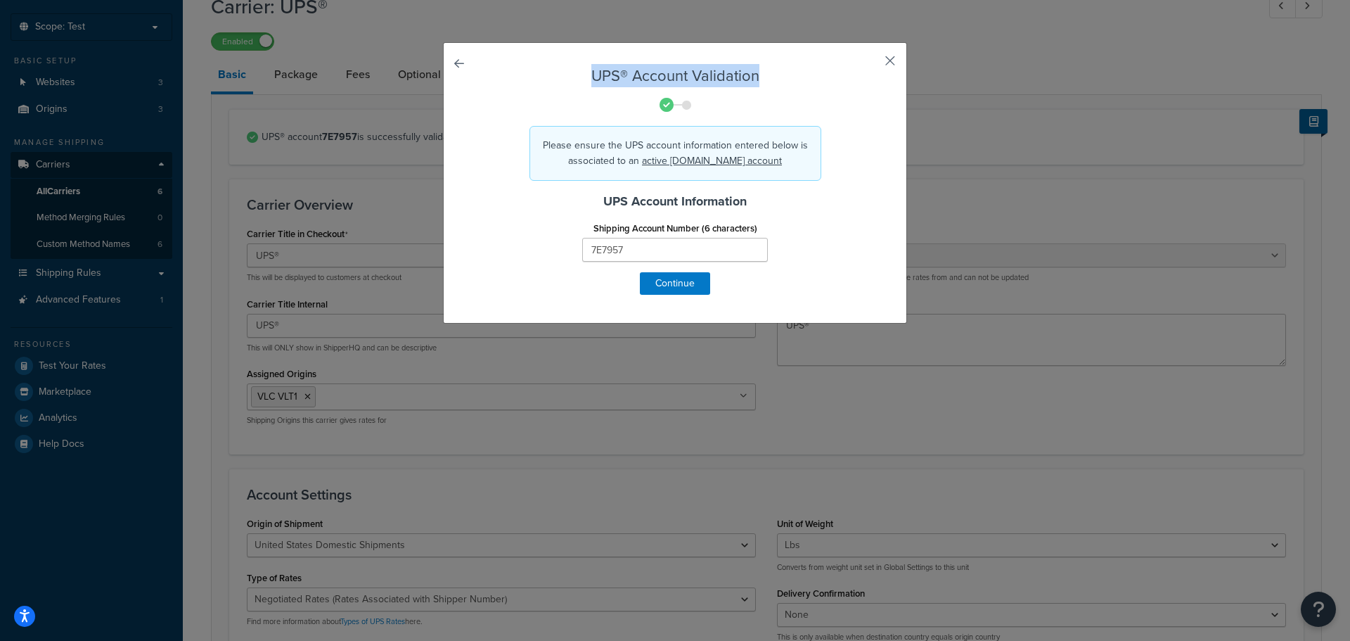
click at [880, 60] on div "UPS® Account Validation Please ensure the UPS account information entered below…" at bounding box center [675, 182] width 464 height 281
click at [871, 64] on button "button" at bounding box center [870, 66] width 4 height 4
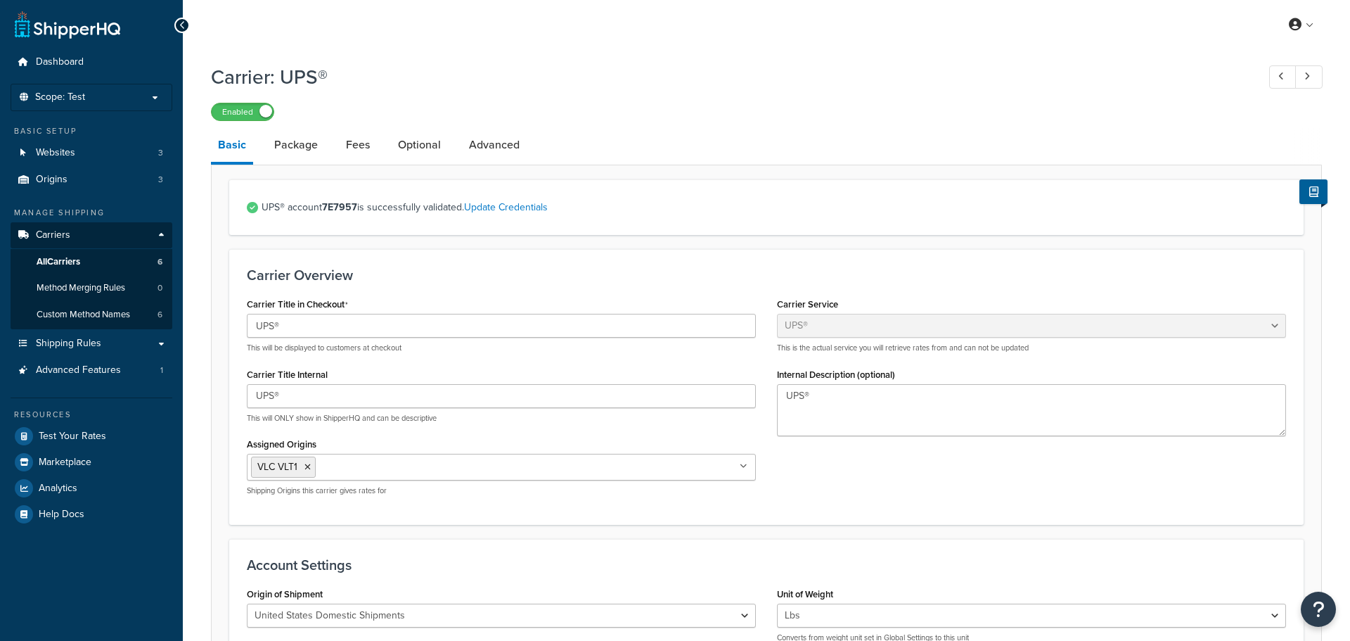
select select "ups"
select select "01"
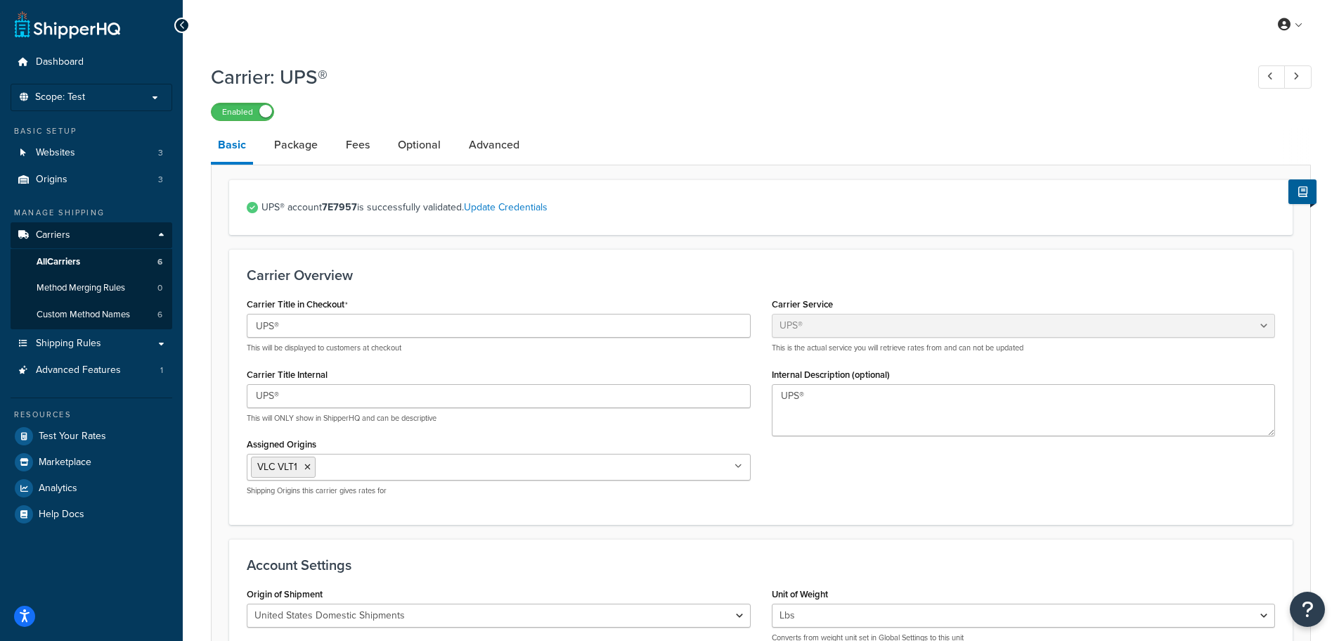
click at [248, 207] on div "UPS® account 7E7957 is successfully validated. Update Credentials" at bounding box center [761, 207] width 1064 height 56
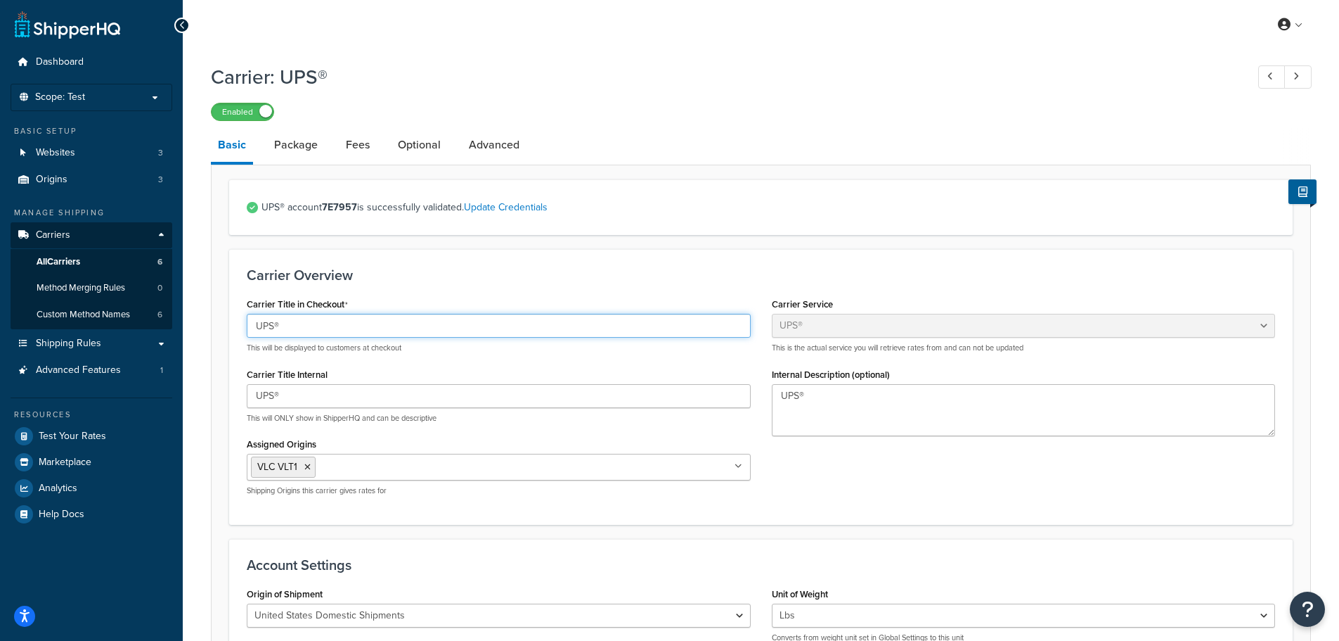
drag, startPoint x: 361, startPoint y: 326, endPoint x: 213, endPoint y: 325, distance: 147.7
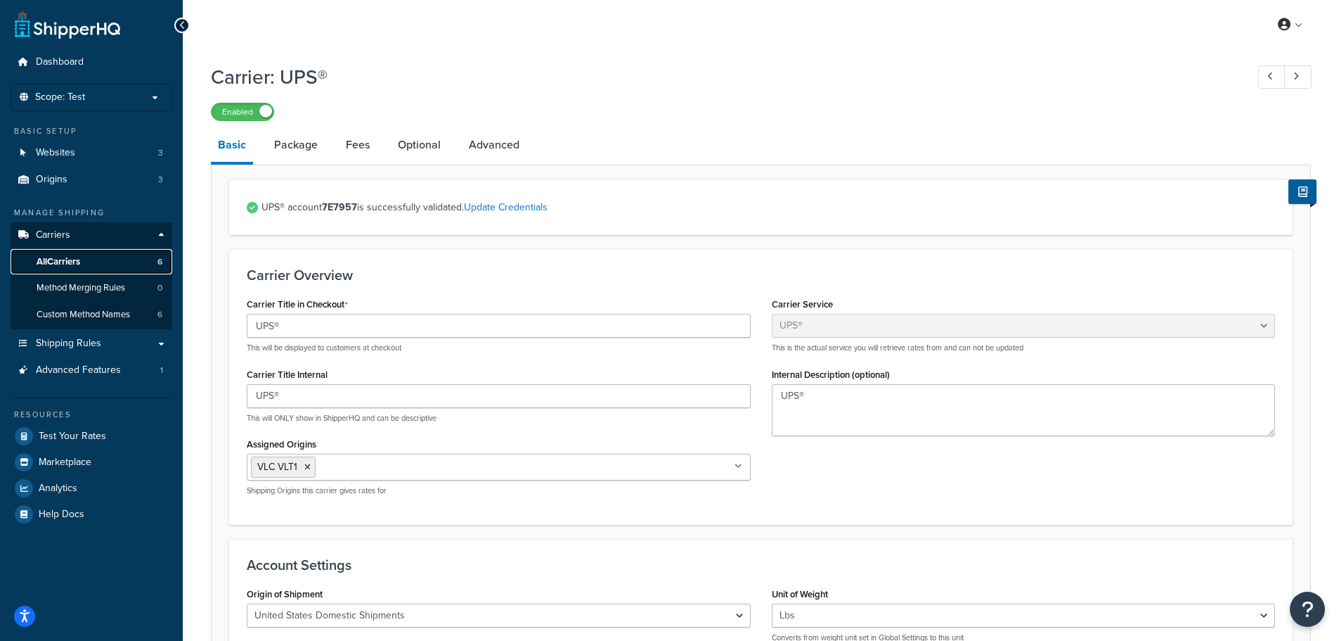
click at [80, 260] on span "All Carriers" at bounding box center [59, 262] width 44 height 12
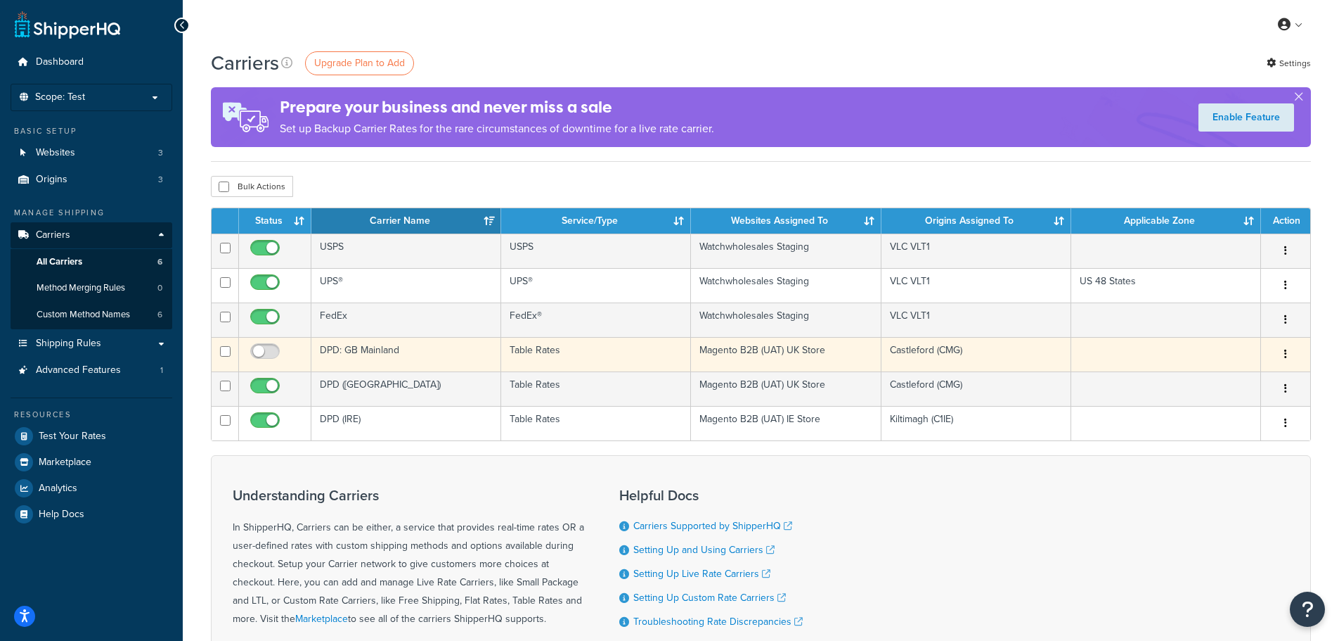
click at [1281, 352] on button "button" at bounding box center [1286, 354] width 20 height 22
click at [1214, 382] on link "Edit" at bounding box center [1228, 382] width 111 height 29
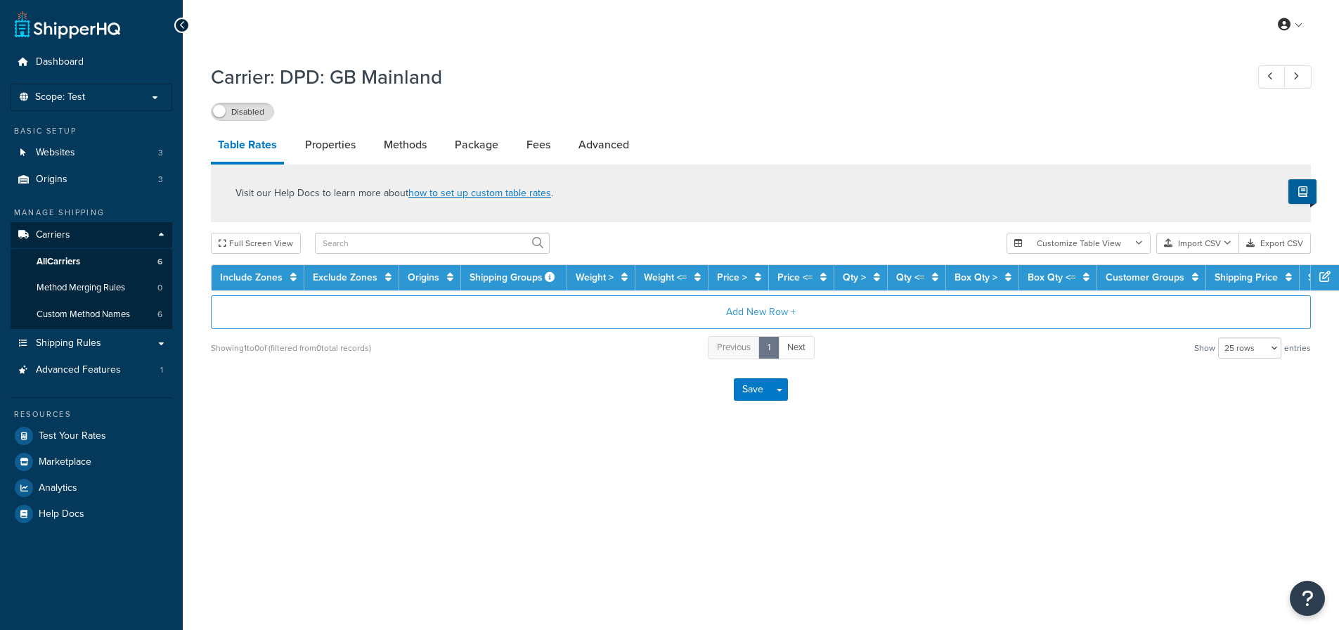
select select "25"
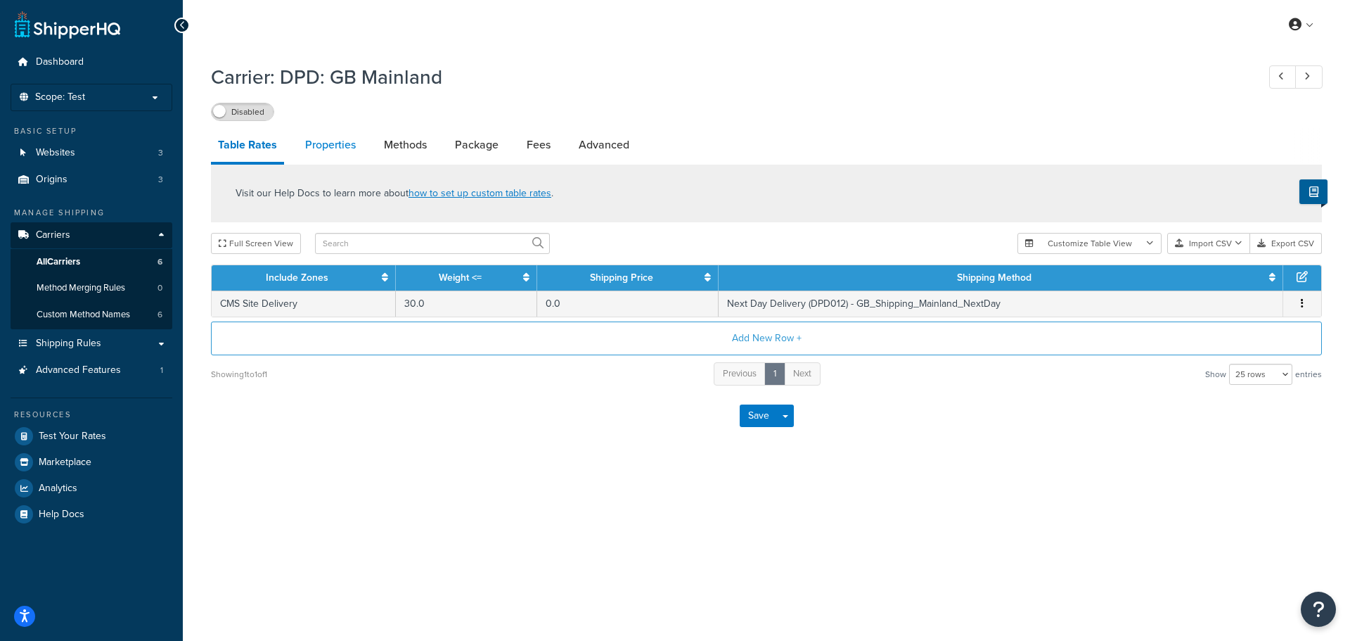
click at [312, 146] on link "Properties" at bounding box center [330, 145] width 65 height 34
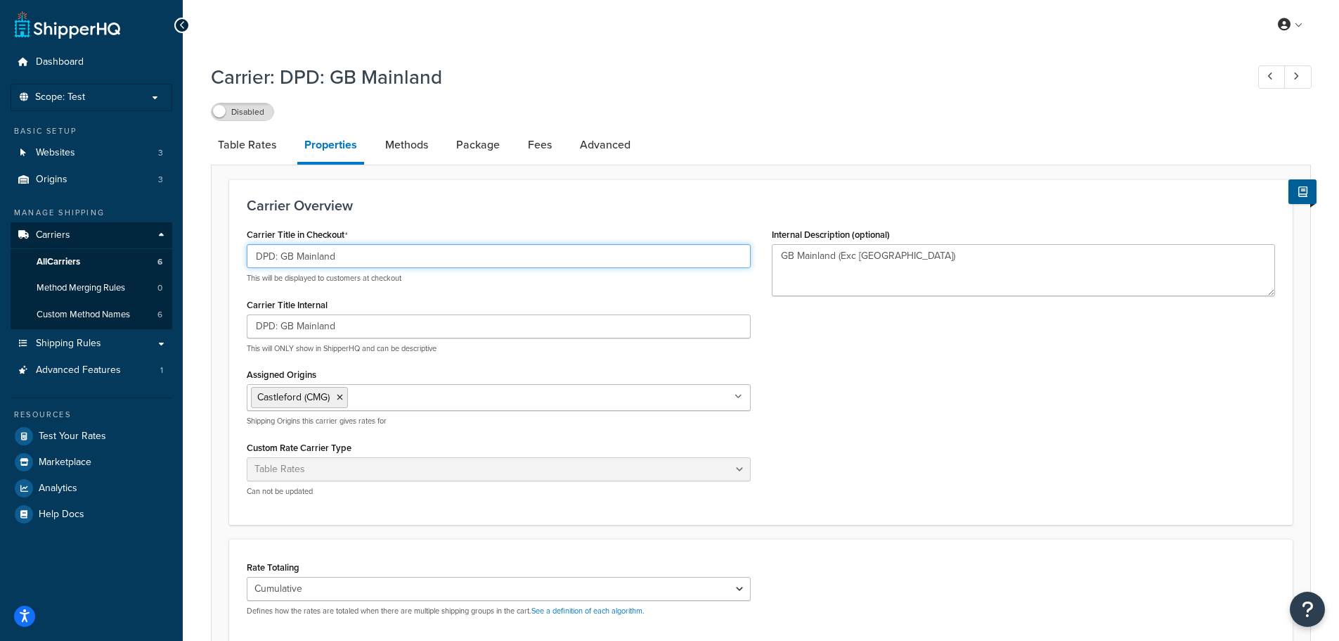
drag, startPoint x: 359, startPoint y: 255, endPoint x: 207, endPoint y: 257, distance: 151.9
click at [207, 257] on div "Carrier: DPD: GB Mainland Disabled Table Rates Properties Methods Package Fees …" at bounding box center [761, 475] width 1157 height 838
drag, startPoint x: 330, startPoint y: 258, endPoint x: 202, endPoint y: 257, distance: 127.3
click at [202, 257] on div "Carrier: DPD: GB Mainland Disabled Table Rates Properties Methods Package Fees …" at bounding box center [761, 475] width 1157 height 838
type input "WW test"
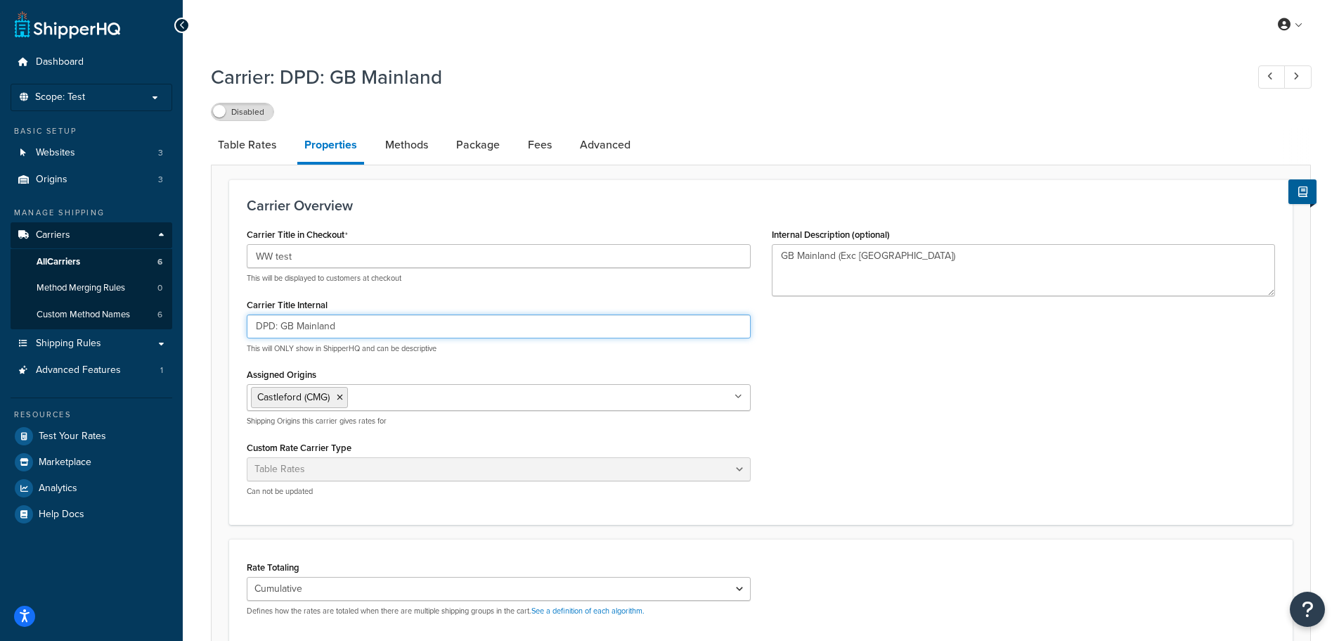
drag, startPoint x: 321, startPoint y: 329, endPoint x: 176, endPoint y: 323, distance: 145.7
click at [176, 323] on div "Dashboard Scope: Test Basic Setup Websites 3 Origins 3 Manage Shipping Carriers…" at bounding box center [669, 464] width 1339 height 929
paste input "WW test"
type input "WW test"
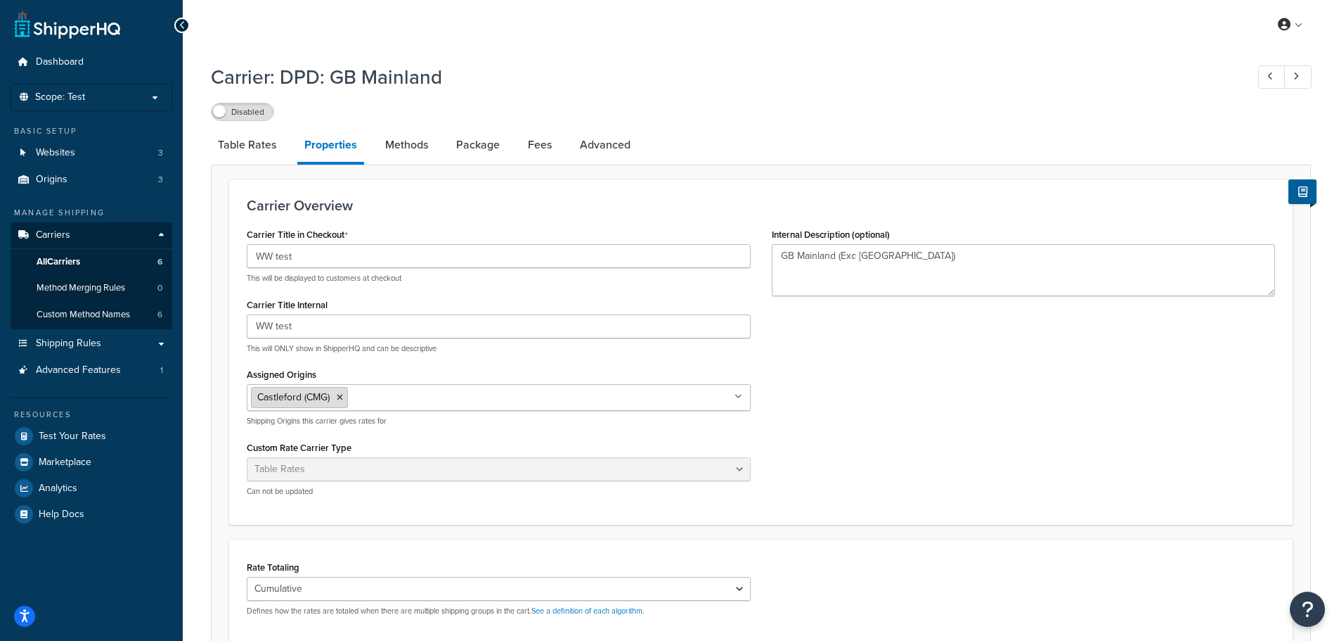
click at [340, 398] on icon at bounding box center [340, 397] width 6 height 8
click at [866, 366] on div "Carrier Title in Checkout WW test This will be displayed to customers at checko…" at bounding box center [761, 365] width 1050 height 283
click at [397, 149] on link "Methods" at bounding box center [406, 145] width 57 height 34
select select "25"
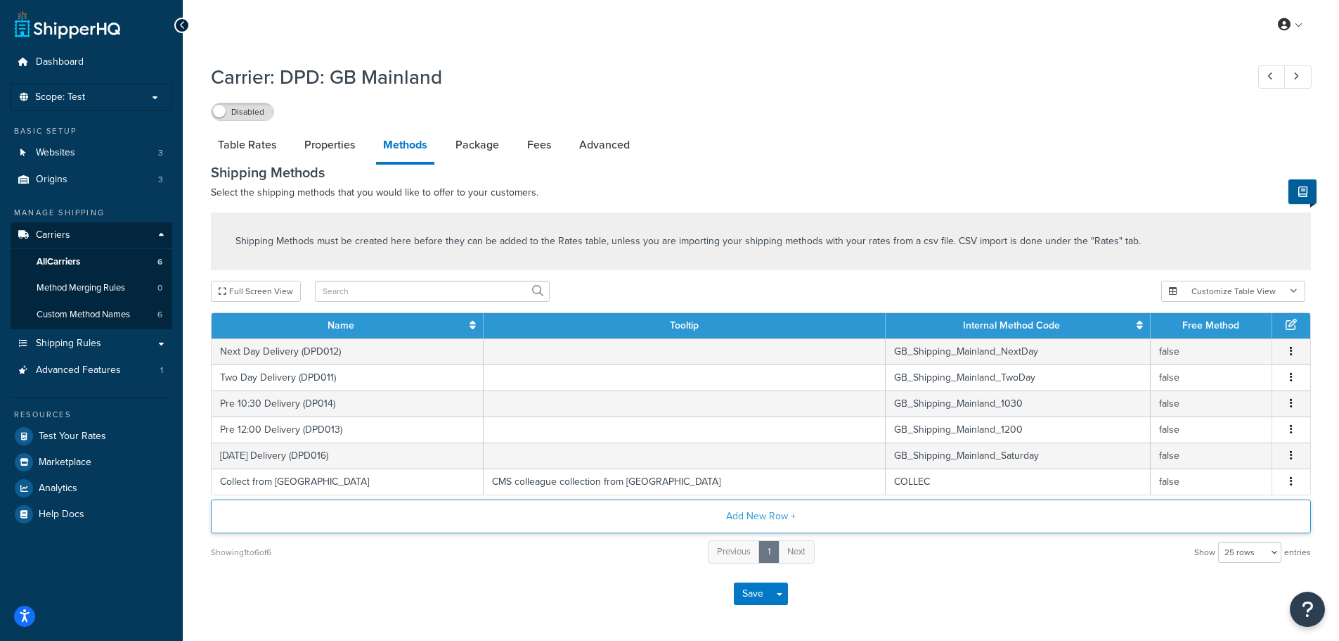
click at [774, 516] on button "Add New Row +" at bounding box center [761, 516] width 1100 height 34
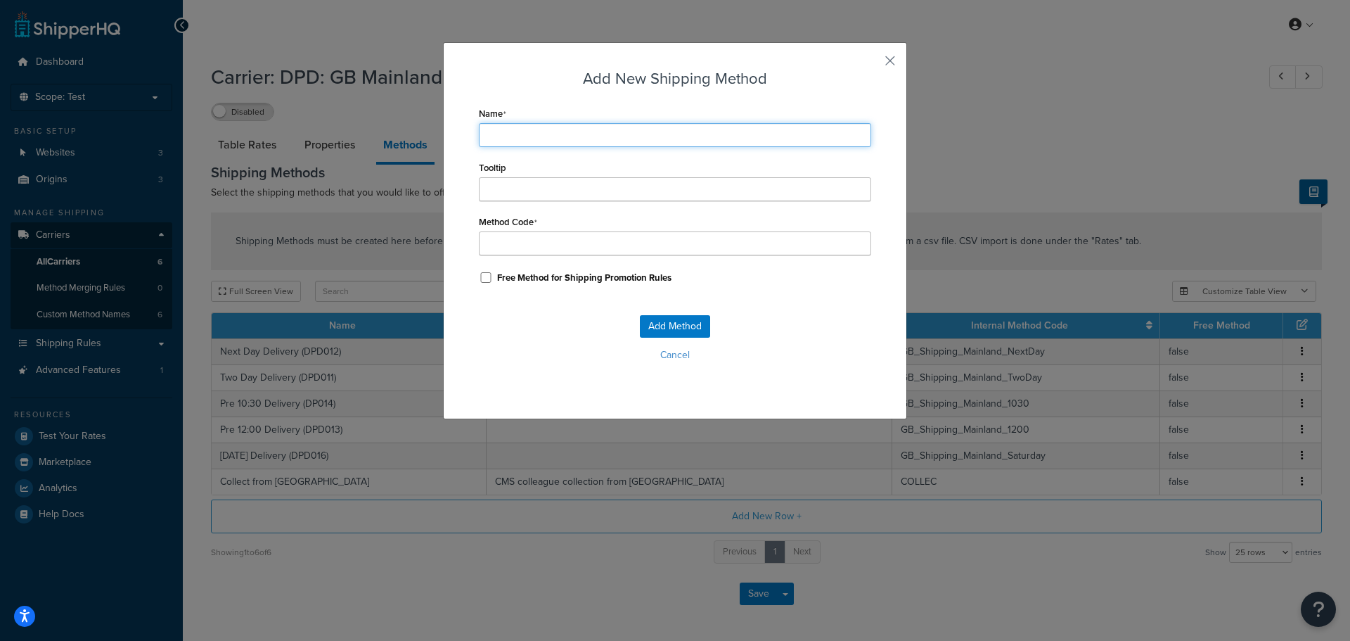
click at [547, 143] on input "Name" at bounding box center [675, 135] width 392 height 24
type input "D"
type input "DP"
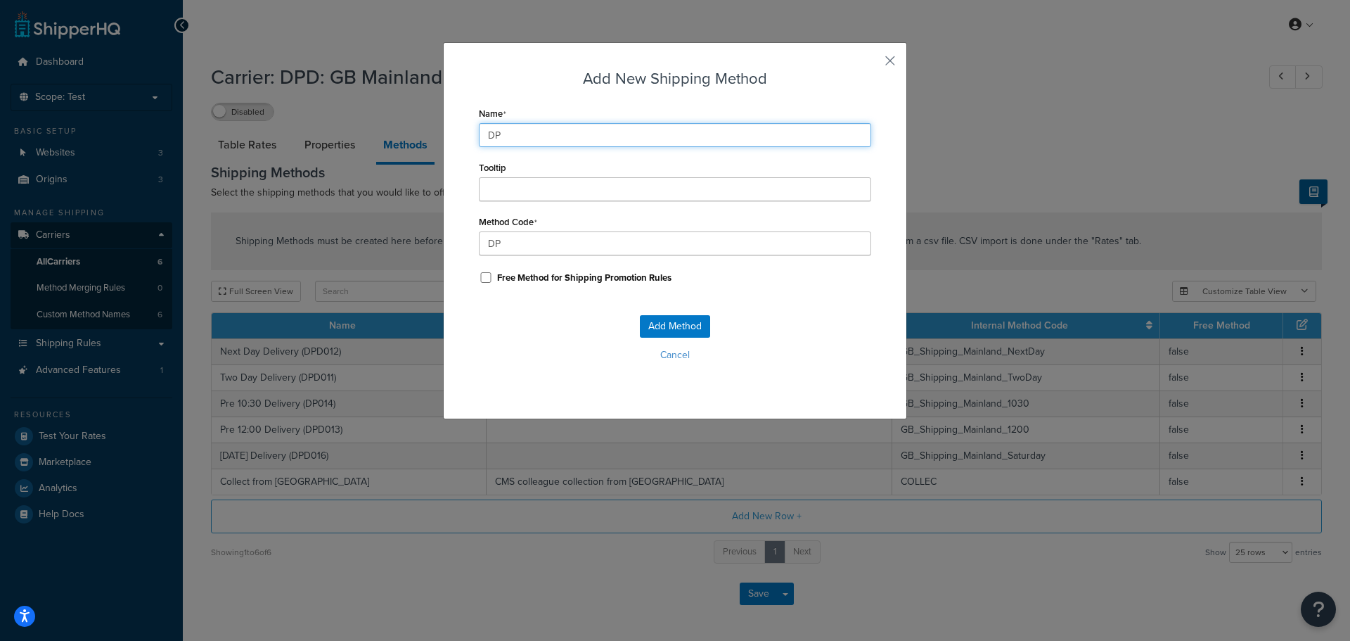
type input "DPD"
type input "DPD_"
type input "DPD U"
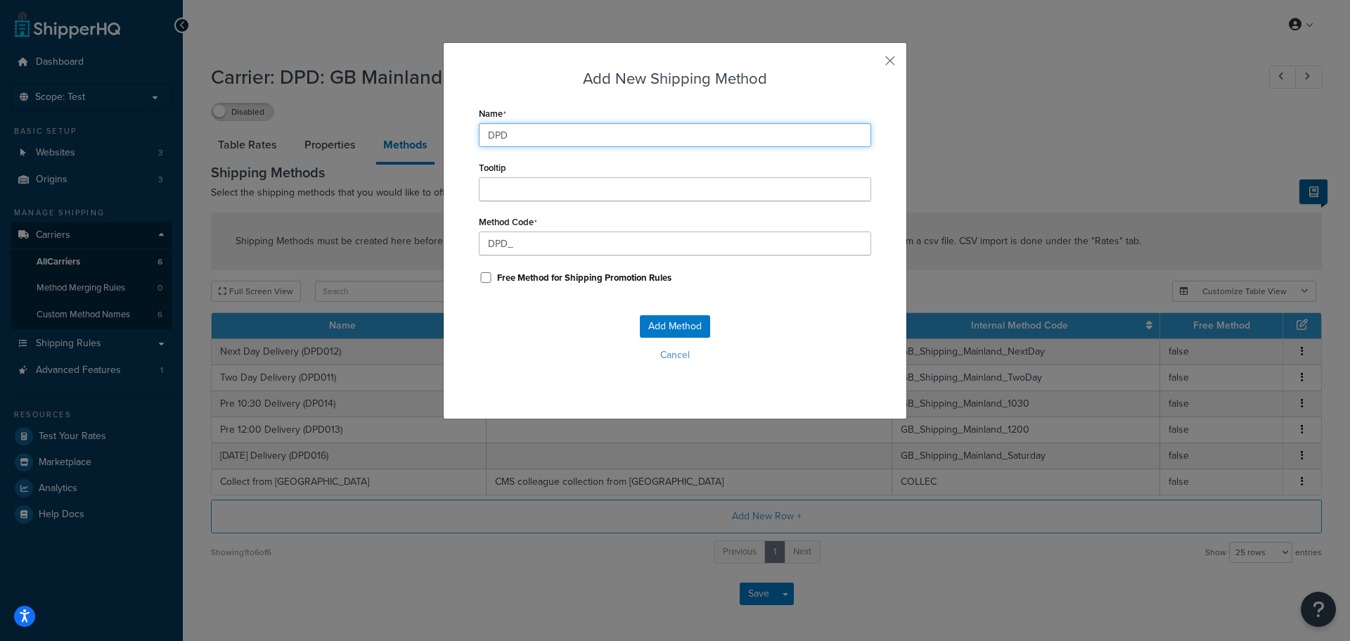
type input "DPD_U"
type input "DPD US"
type input "DPD_US"
type input "DPD US"
type input "DPD_US_"
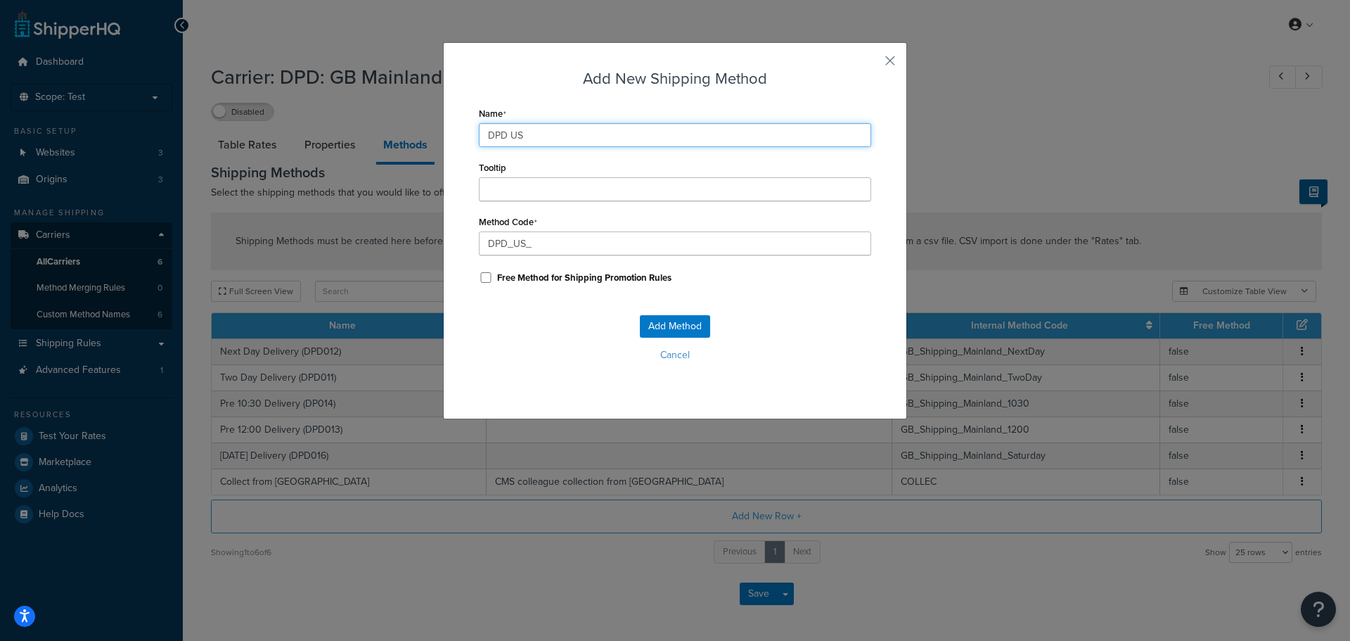
type input "DPD US t"
type input "DPD_US_t"
type input "DPD US te"
type input "DPD_US_te"
type input "DPD US tes"
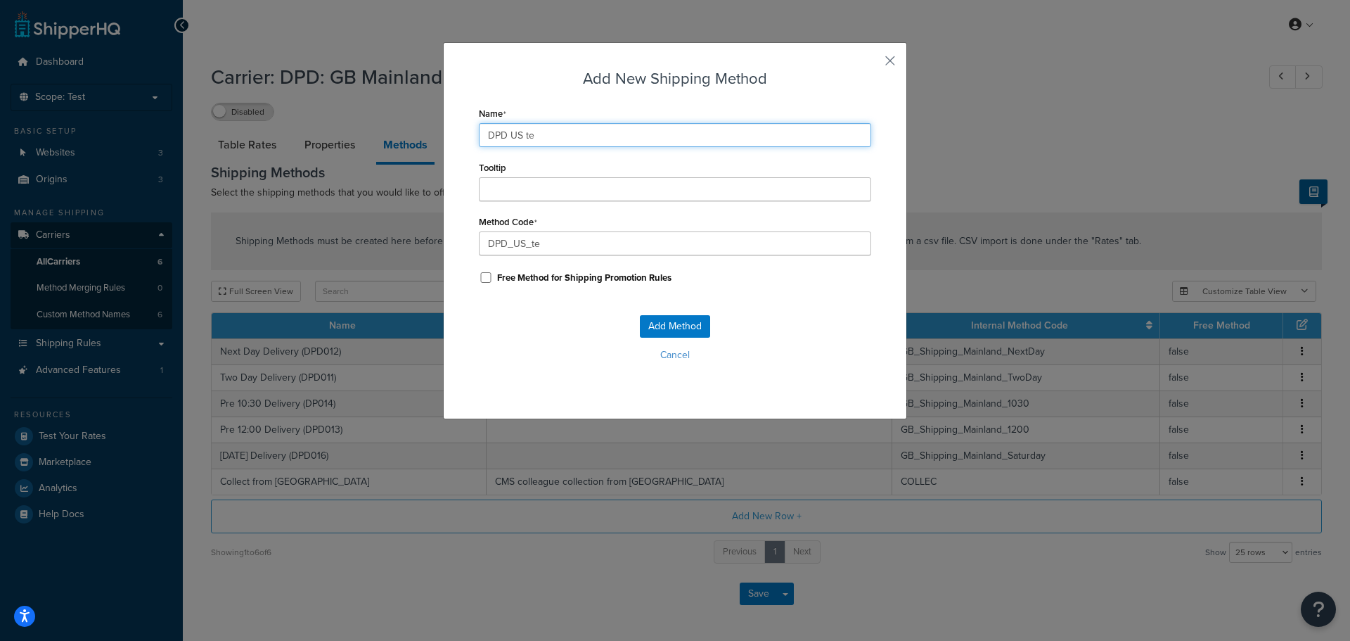
type input "DPD_US_tes"
type input "DPD US test"
type input "DPD_US_test"
type input "DPD US tes"
type input "DPD_US_tes"
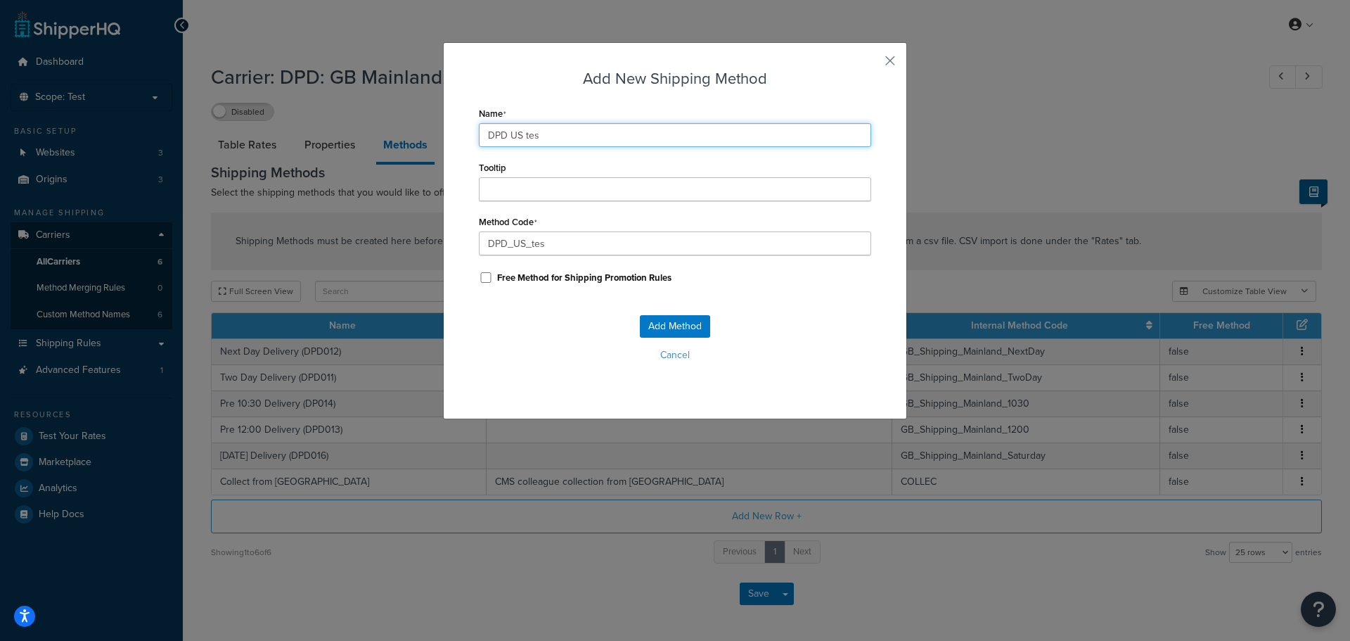
type input "DPD US te"
type input "DPD_US_te"
type input "DPD US t"
type input "DPD_US_t"
type input "DPD US"
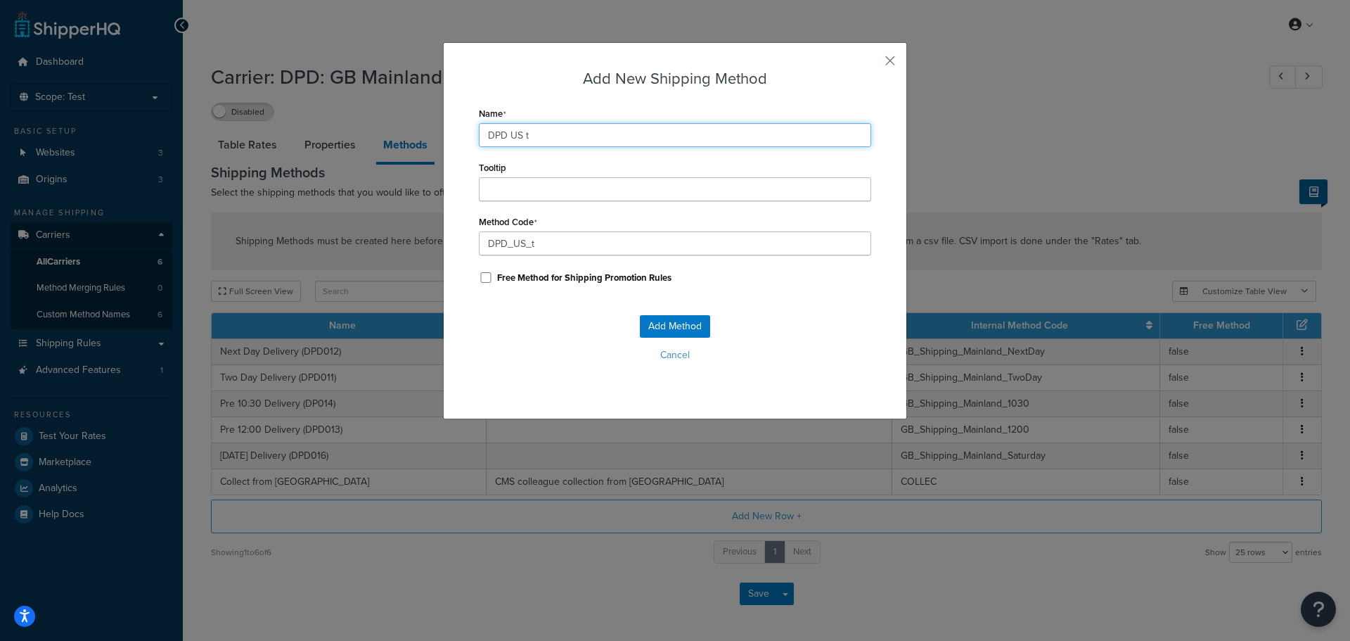
type input "DPD_US_"
type input "DPD US T"
type input "DPD_US_T"
type input "DPD US Te"
type input "DPD_US_Te"
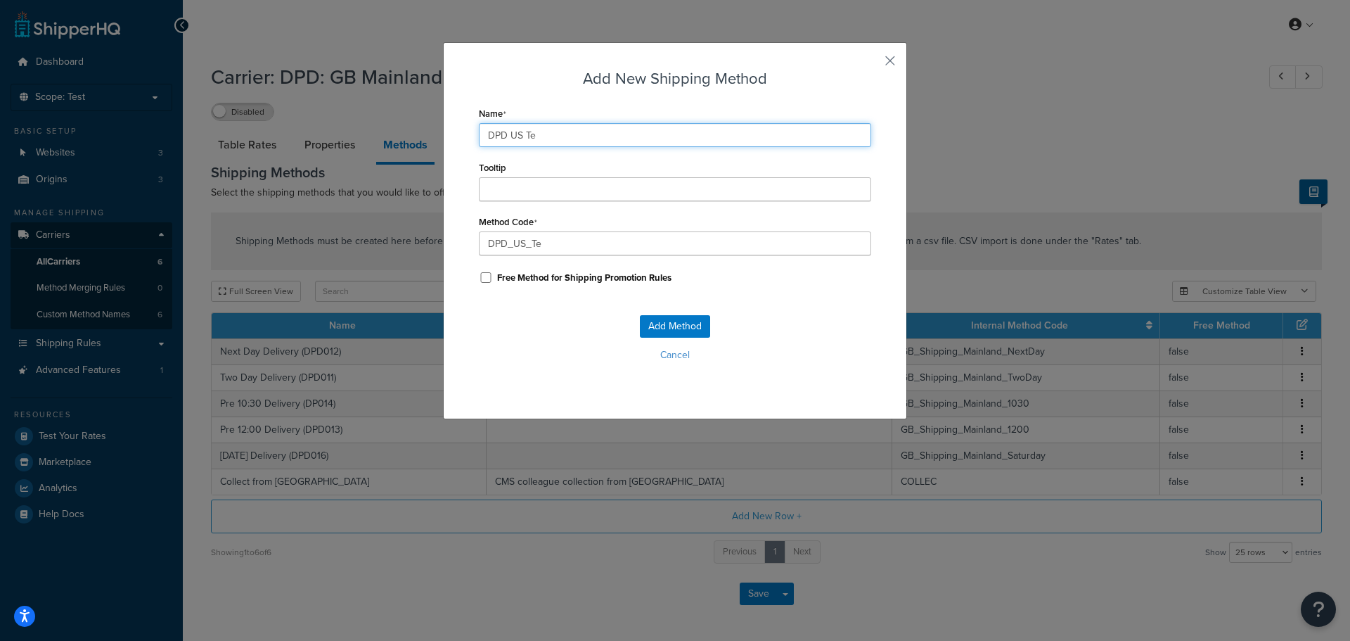
type input "DPD US Tes"
type input "DPD_US_Tes"
type input "DPD US Test"
type input "DPD_US_Test"
type input "DPD US Test"
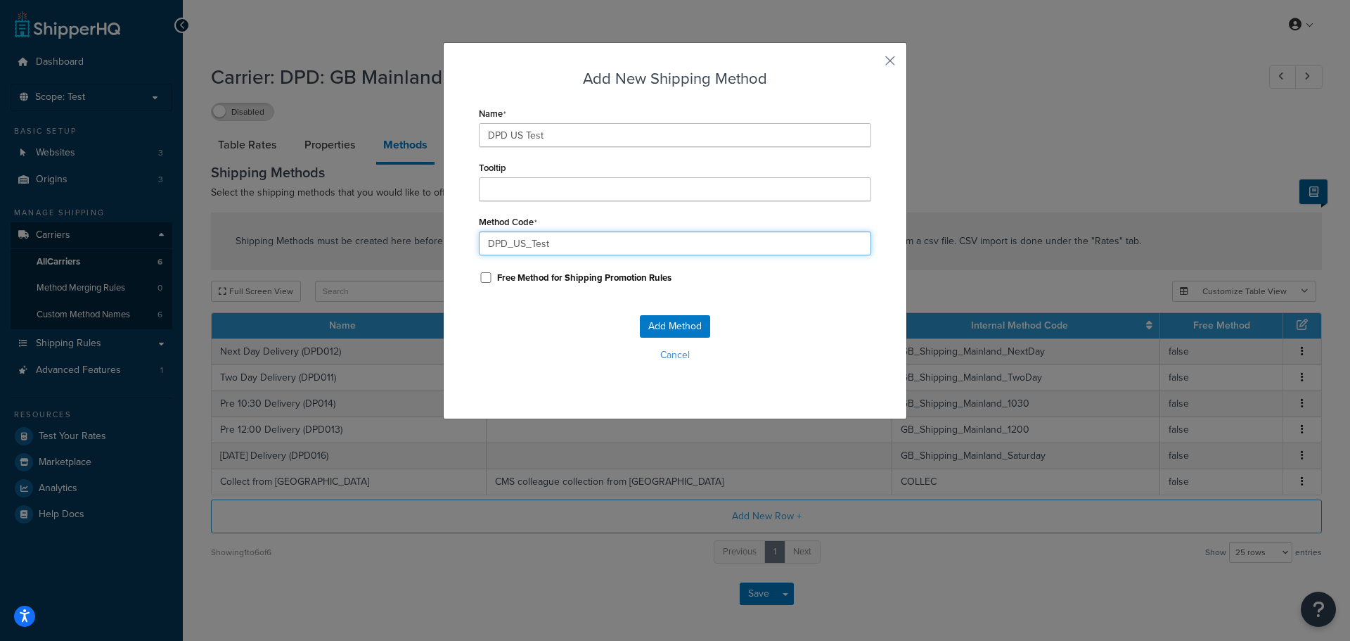
drag, startPoint x: 598, startPoint y: 245, endPoint x: 376, endPoint y: 233, distance: 221.8
click at [376, 233] on div "Add New Shipping Method Name DPD US Test Tooltip Method Code DPD_US_Test Free M…" at bounding box center [675, 320] width 1350 height 641
type input "DPD012"
click at [783, 330] on div "Add Method Cancel" at bounding box center [675, 343] width 392 height 93
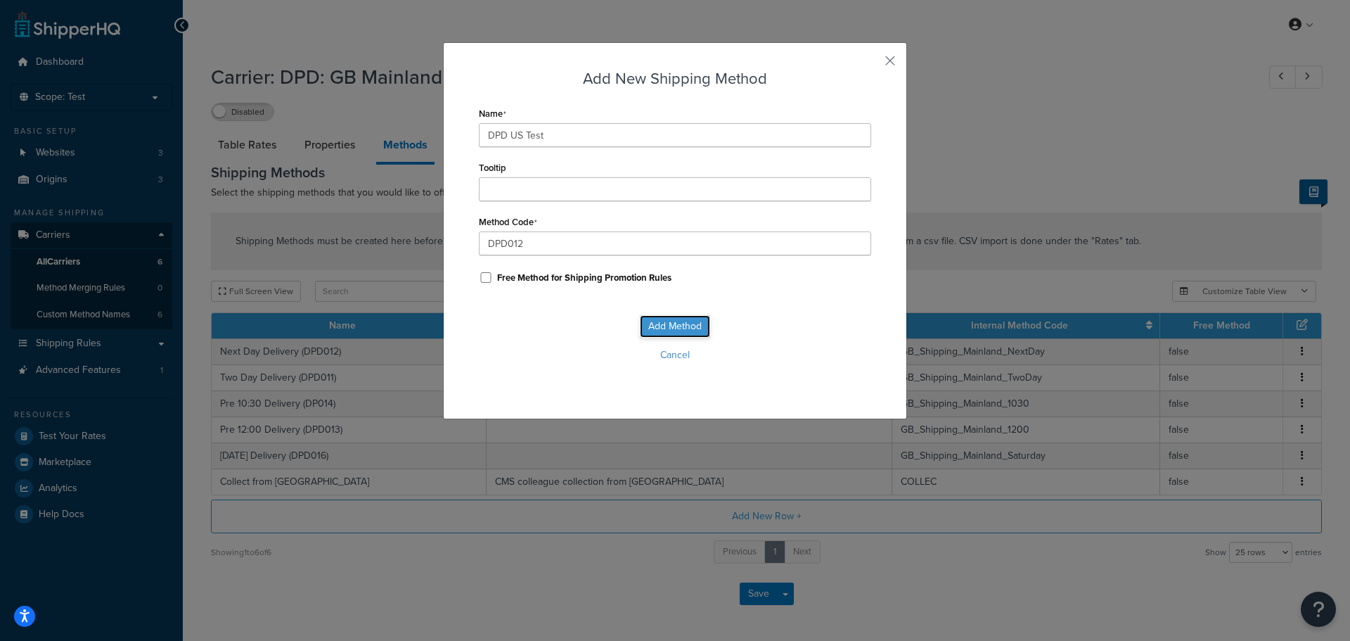
click at [663, 329] on button "Add Method" at bounding box center [675, 326] width 70 height 22
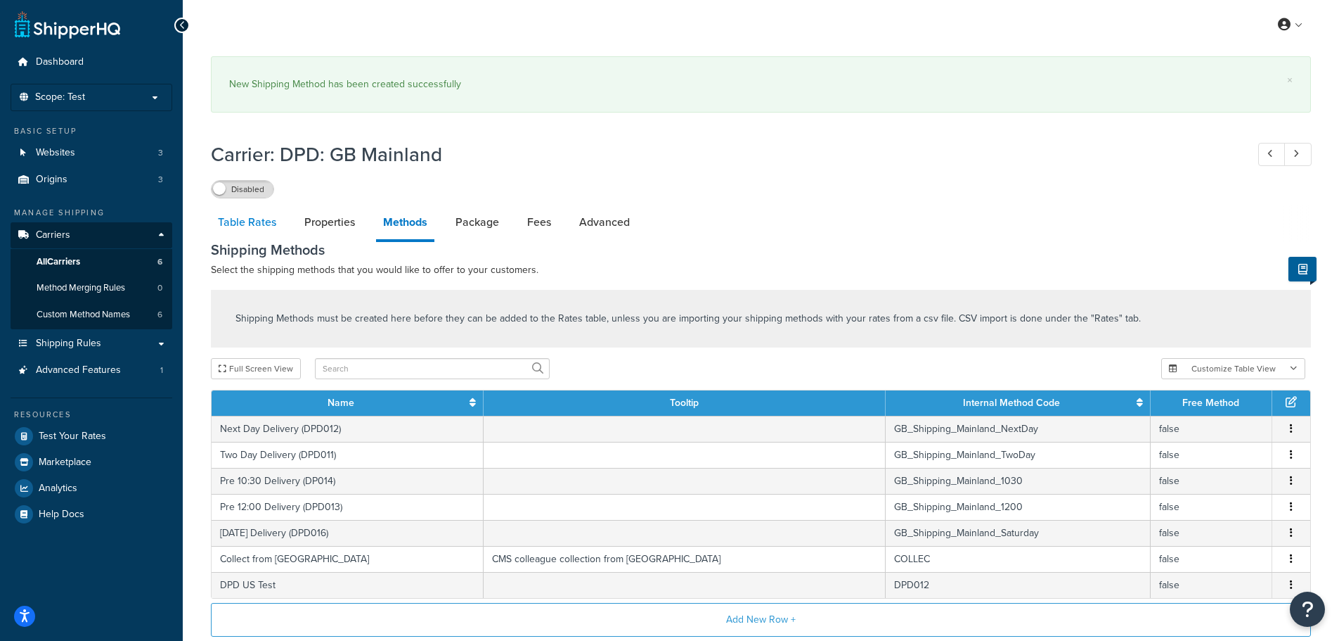
click at [253, 219] on link "Table Rates" at bounding box center [247, 222] width 72 height 34
select select "25"
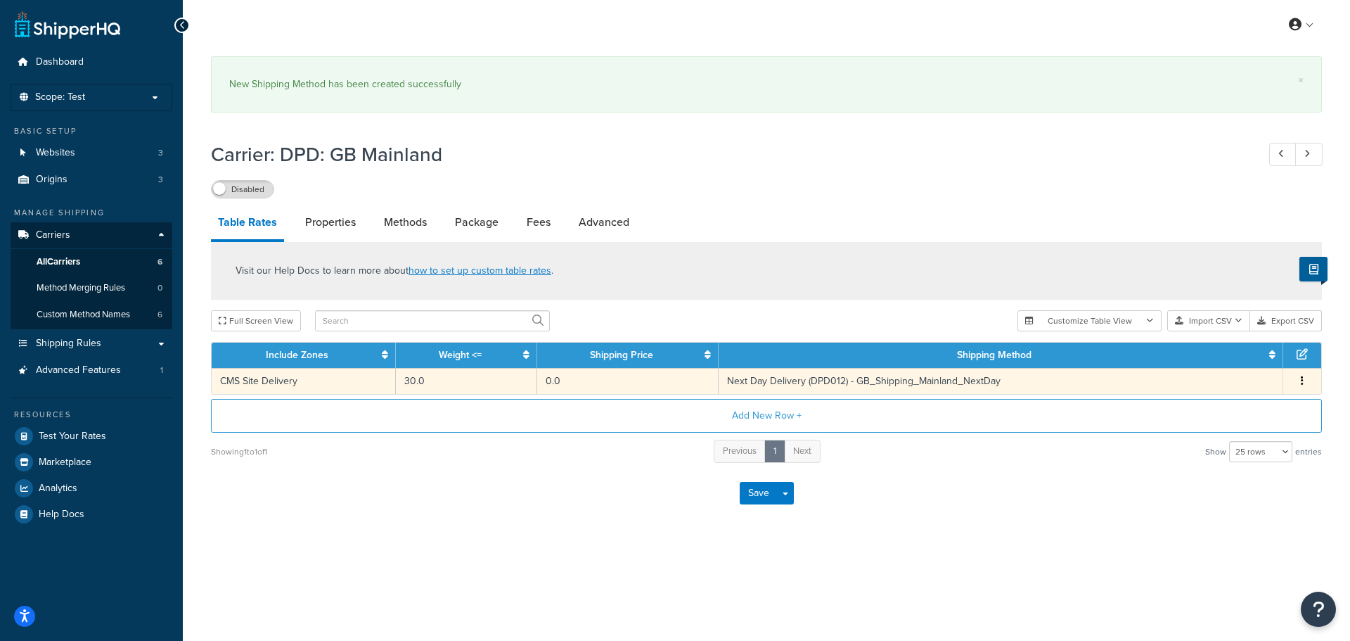
click at [1305, 381] on button "button" at bounding box center [1301, 380] width 11 height 15
click at [1221, 356] on div "Edit" at bounding box center [1230, 353] width 100 height 29
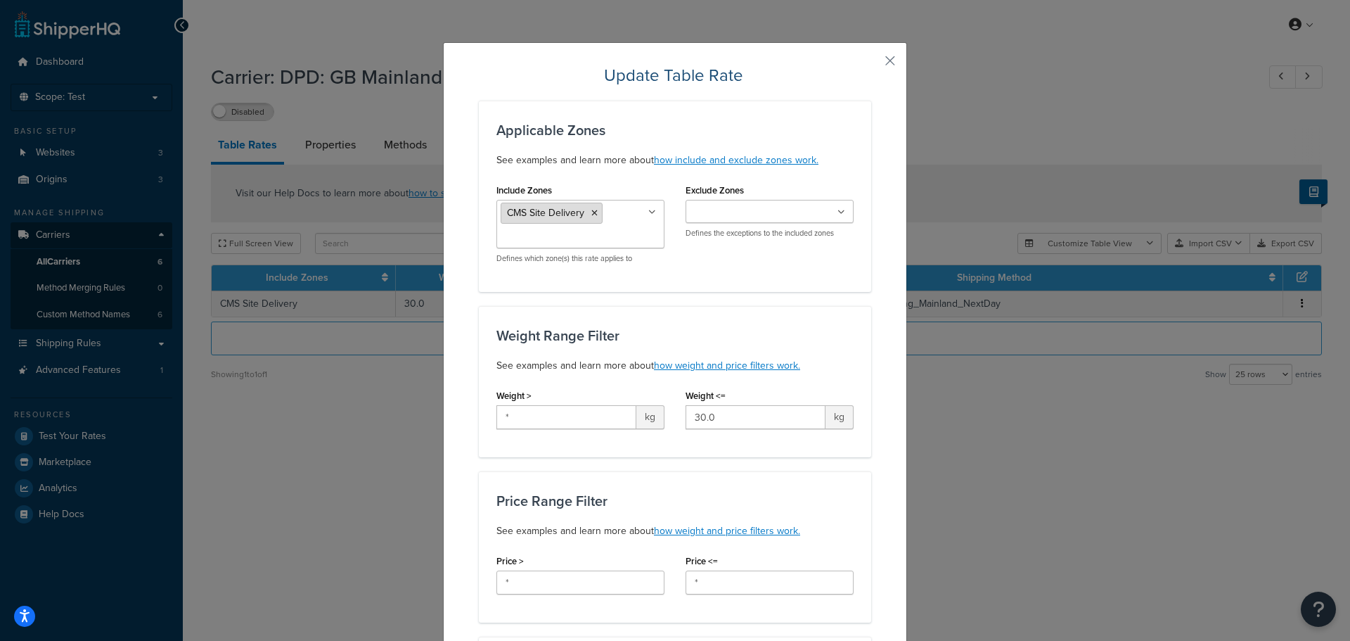
click at [591, 213] on icon at bounding box center [594, 213] width 6 height 8
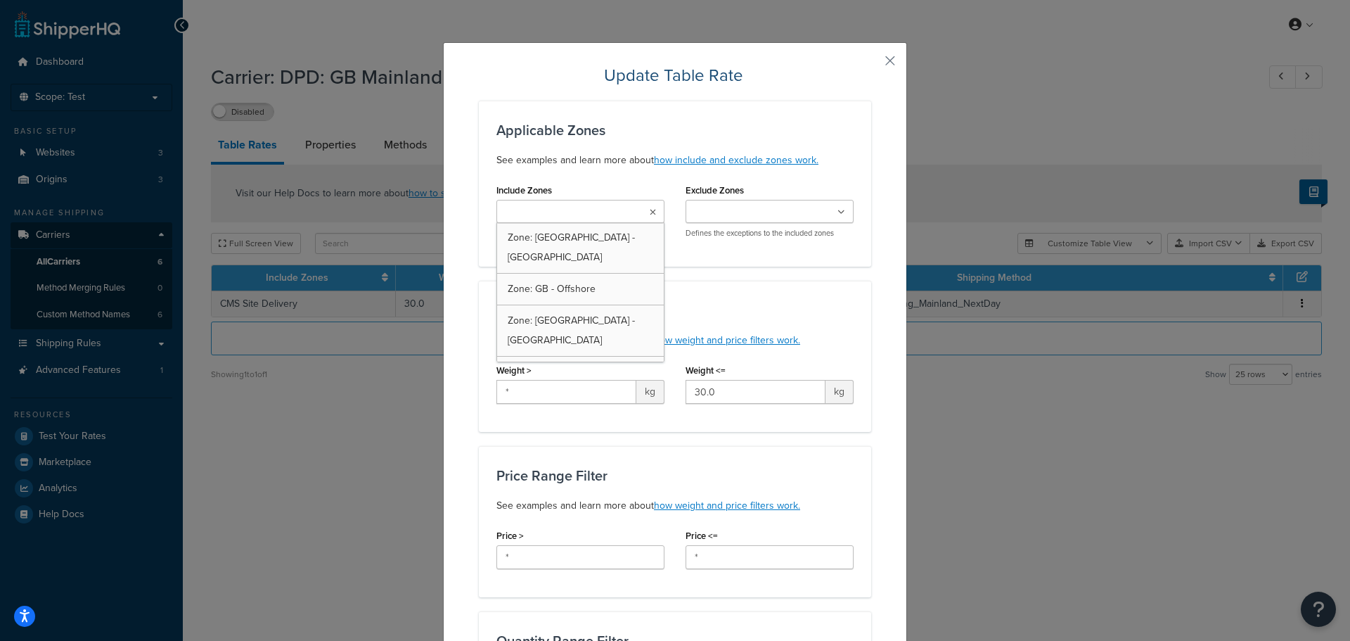
click at [811, 124] on h3 "Applicable Zones" at bounding box center [674, 129] width 357 height 15
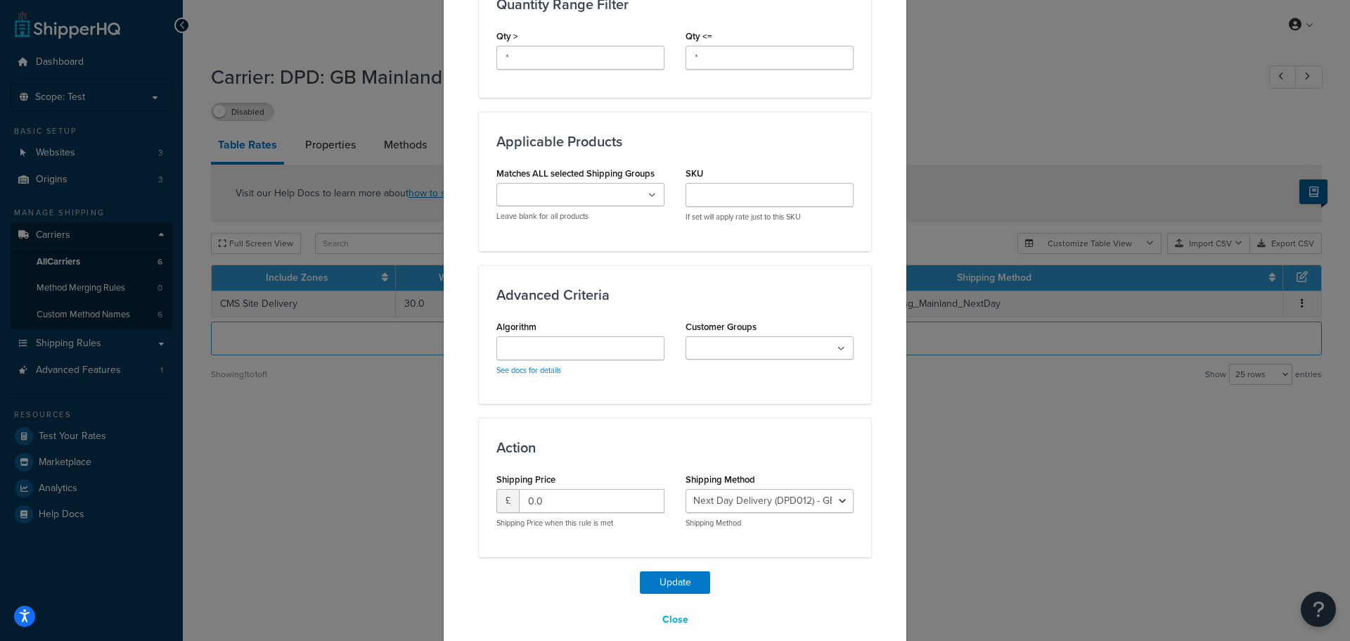
scroll to position [656, 0]
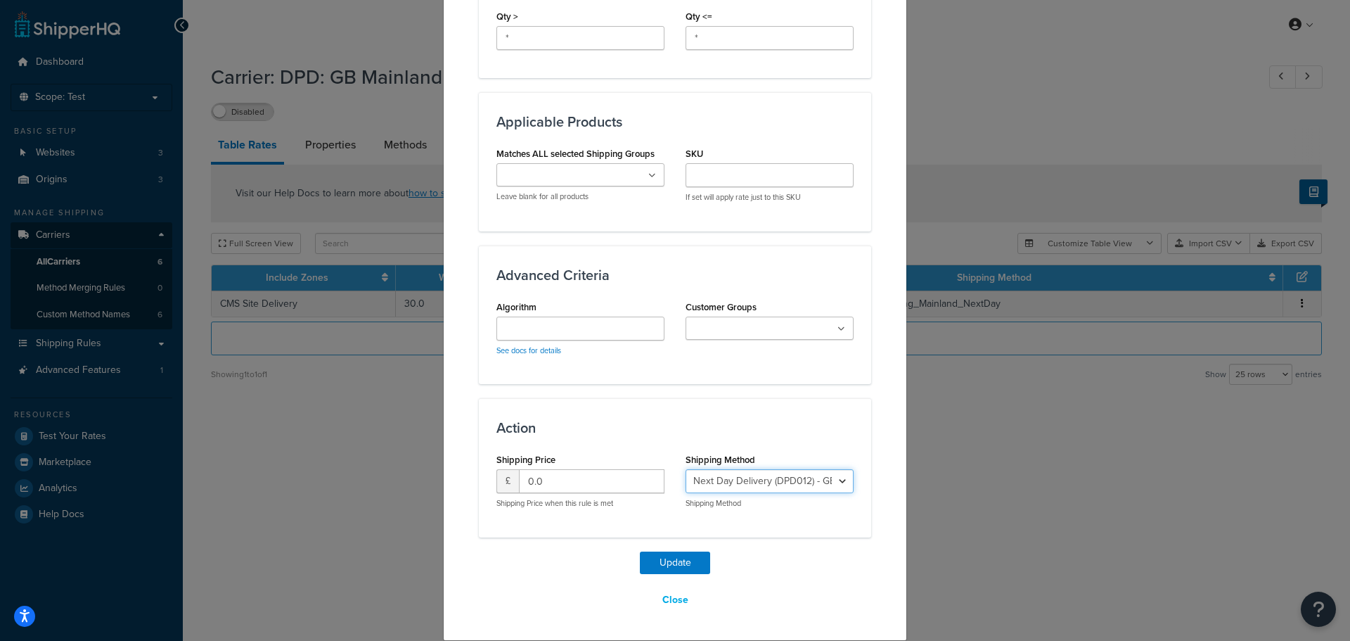
click at [803, 477] on select "Next Day Delivery (DPD012) - GB_Shipping_Mainland_NextDay Two Day Delivery (DPD…" at bounding box center [770, 481] width 168 height 24
select select "183318"
click at [686, 469] on select "Next Day Delivery (DPD012) - GB_Shipping_Mainland_NextDay Two Day Delivery (DPD…" at bounding box center [770, 481] width 168 height 24
drag, startPoint x: 529, startPoint y: 480, endPoint x: 499, endPoint y: 480, distance: 30.2
click at [499, 480] on div "£ 0.0" at bounding box center [580, 481] width 168 height 24
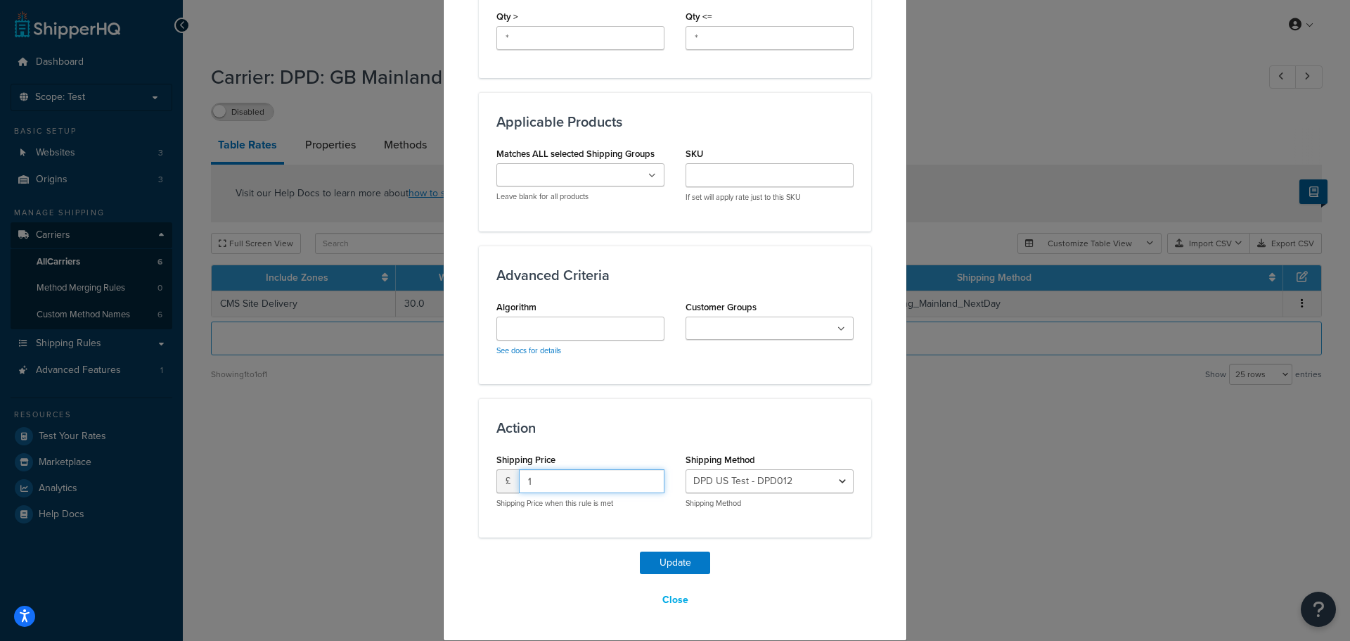
type input "1"
drag, startPoint x: 681, startPoint y: 561, endPoint x: 678, endPoint y: 399, distance: 161.7
click at [678, 400] on div "Update Table Rate Applicable Zones See examples and learn more about how includ…" at bounding box center [675, 10] width 392 height 1204
click at [794, 335] on input "Customer Groups" at bounding box center [752, 328] width 124 height 15
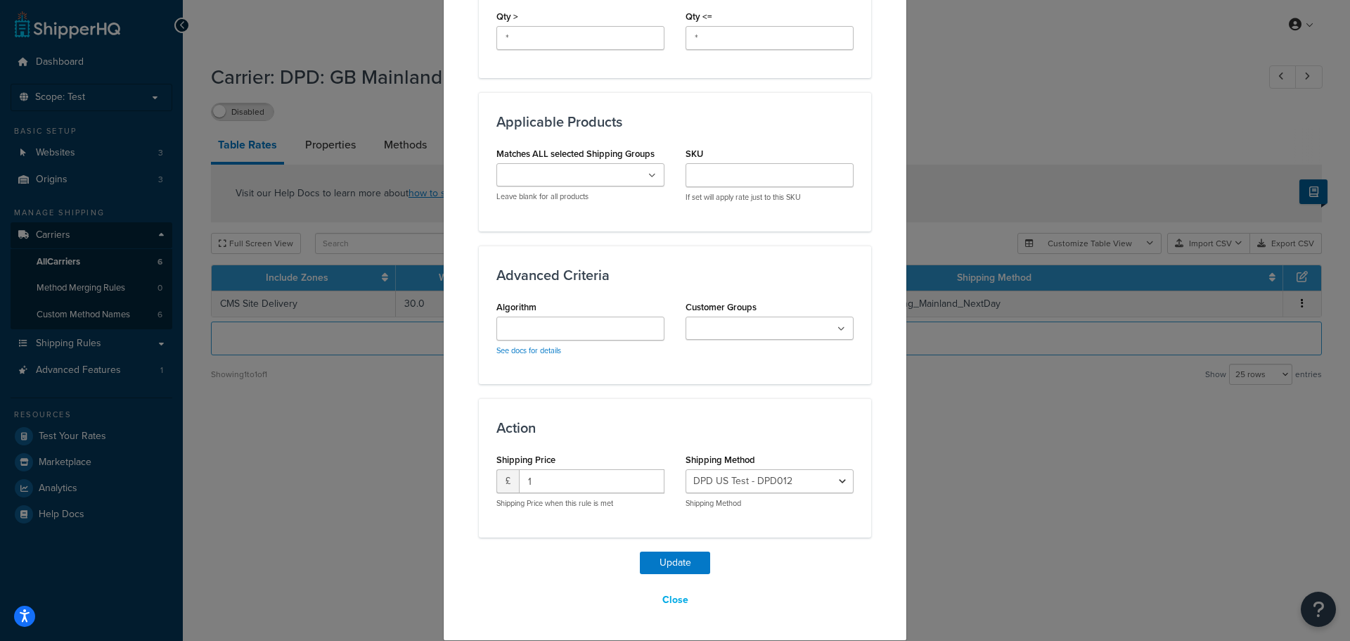
click at [603, 416] on div "Action Shipping Price £ 1 Shipping Price when this rule is met Shipping Method …" at bounding box center [675, 467] width 392 height 139
click at [671, 558] on button "Update" at bounding box center [675, 562] width 70 height 22
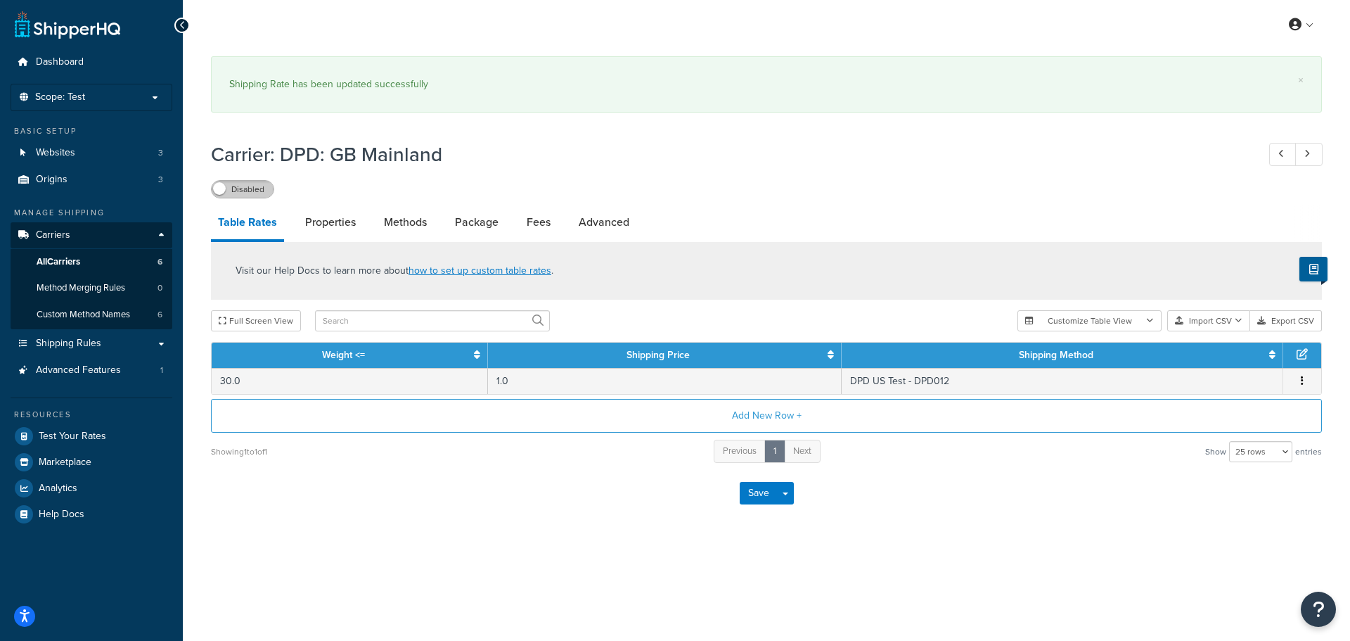
click at [247, 195] on label "Disabled" at bounding box center [243, 189] width 62 height 17
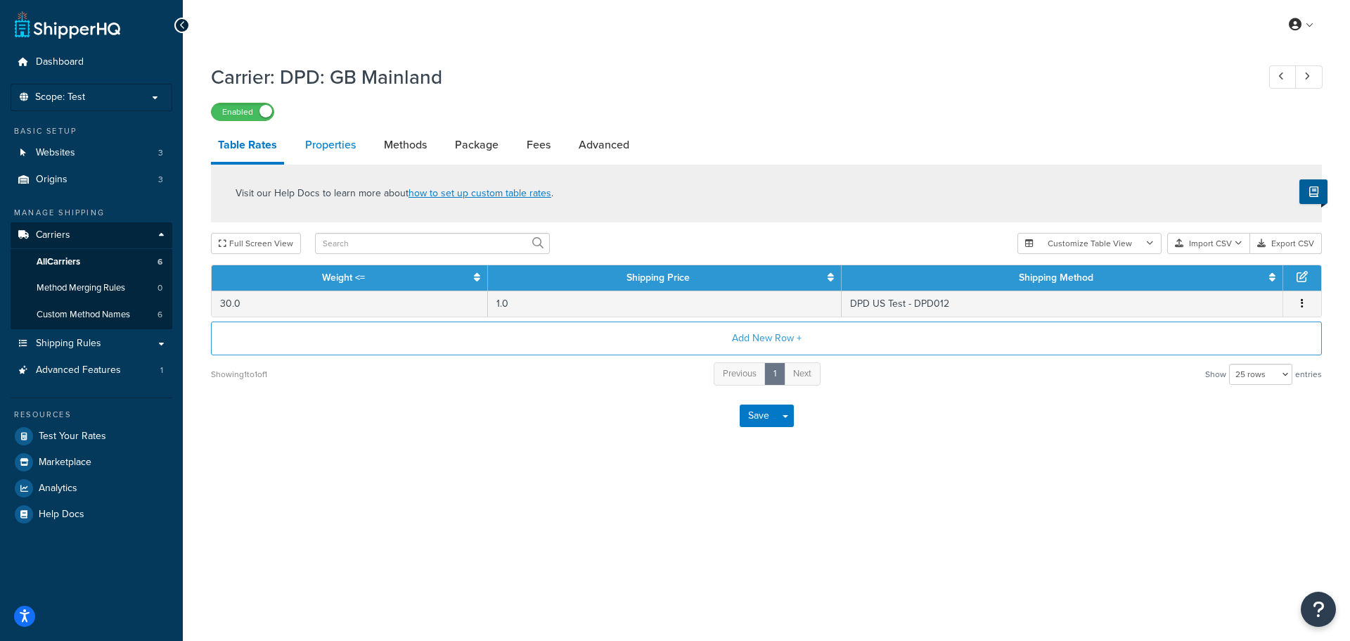
click at [338, 143] on link "Properties" at bounding box center [330, 145] width 65 height 34
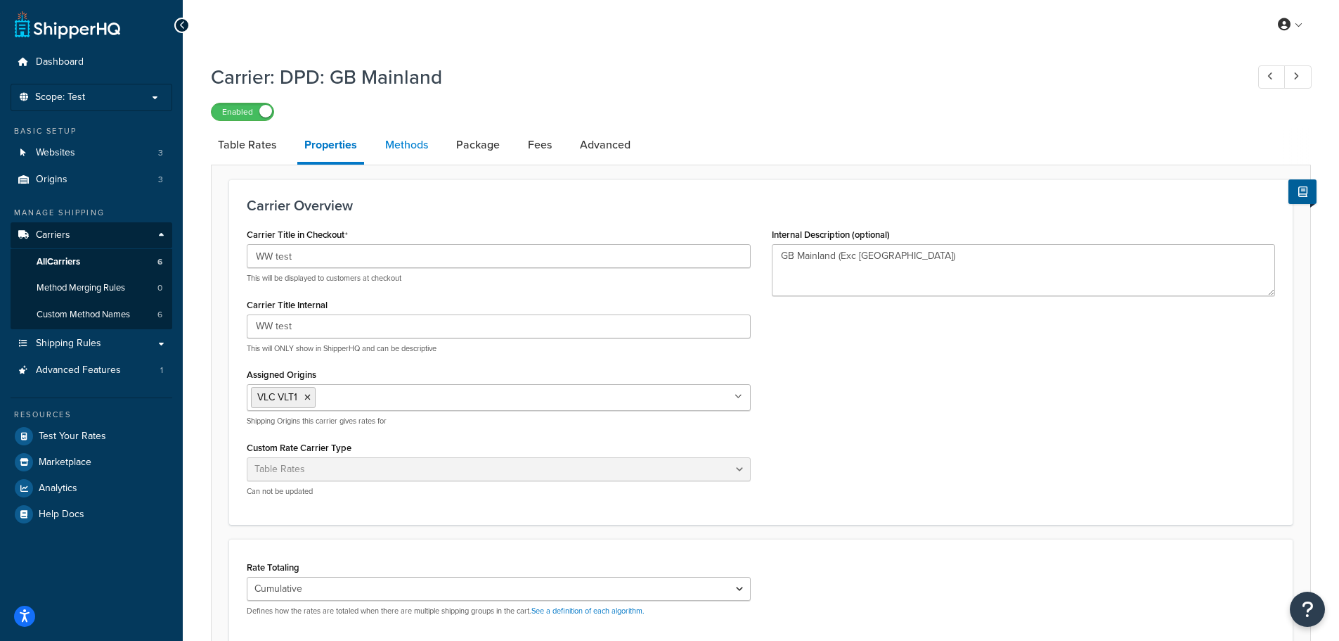
click at [397, 142] on link "Methods" at bounding box center [406, 145] width 57 height 34
select select "25"
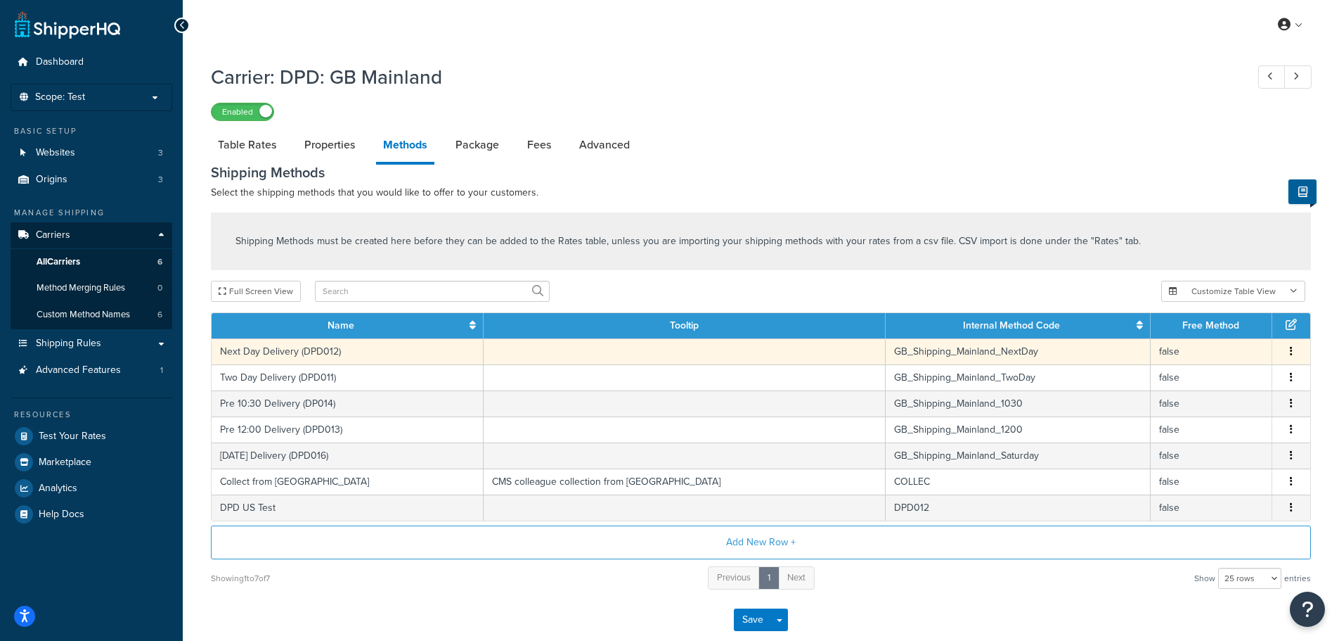
click at [1294, 352] on button "button" at bounding box center [1291, 351] width 11 height 15
click at [1230, 366] on div "Delete" at bounding box center [1220, 366] width 100 height 29
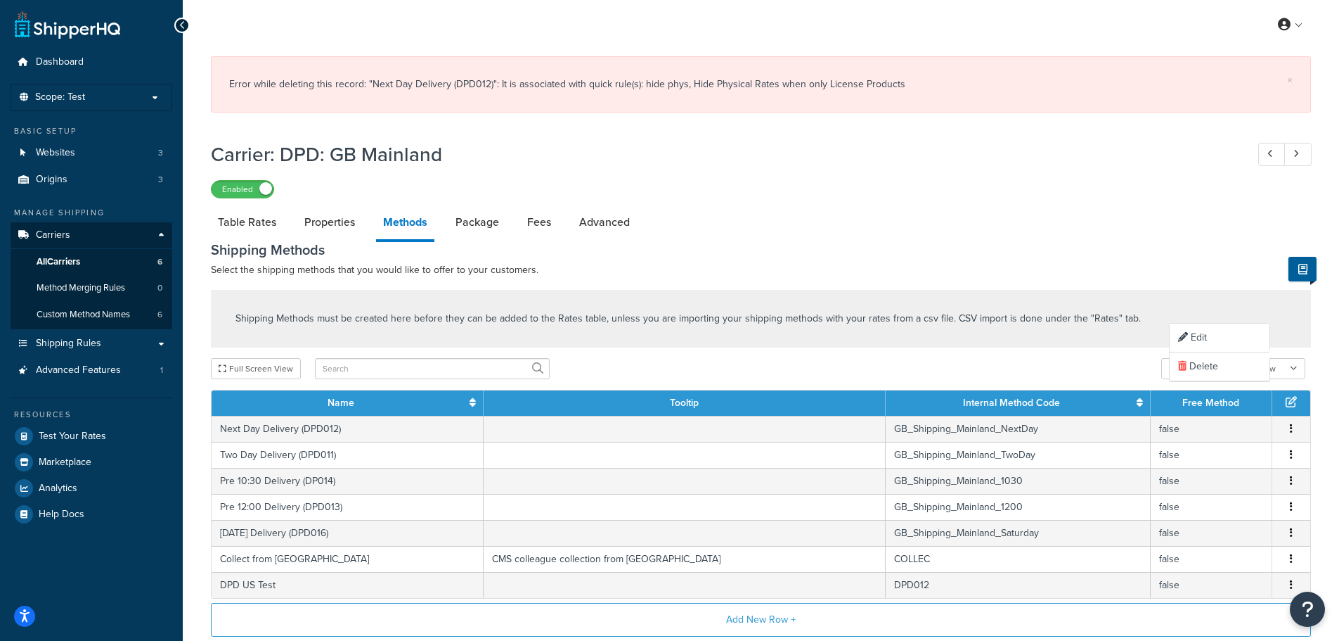
click at [1041, 264] on p "Select the shipping methods that you would like to offer to your customers." at bounding box center [761, 270] width 1100 height 17
click at [472, 227] on link "Package" at bounding box center [478, 222] width 58 height 34
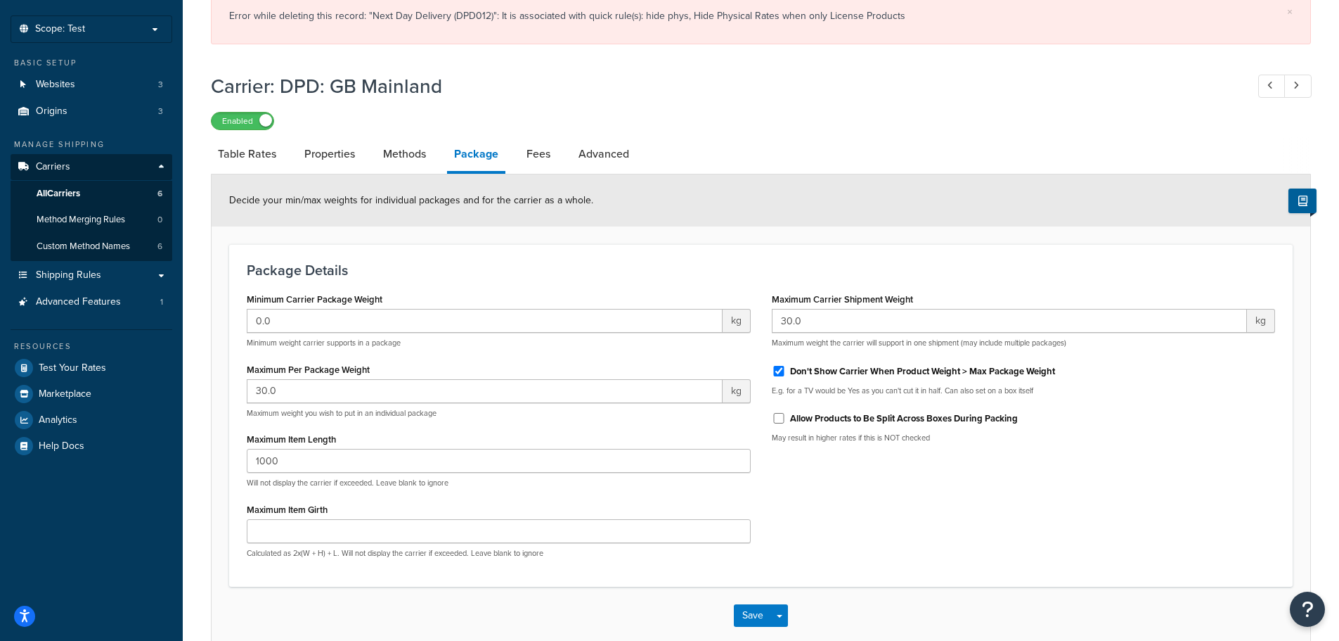
scroll to position [70, 0]
click at [536, 157] on link "Fees" at bounding box center [539, 152] width 38 height 34
select select "AFTER"
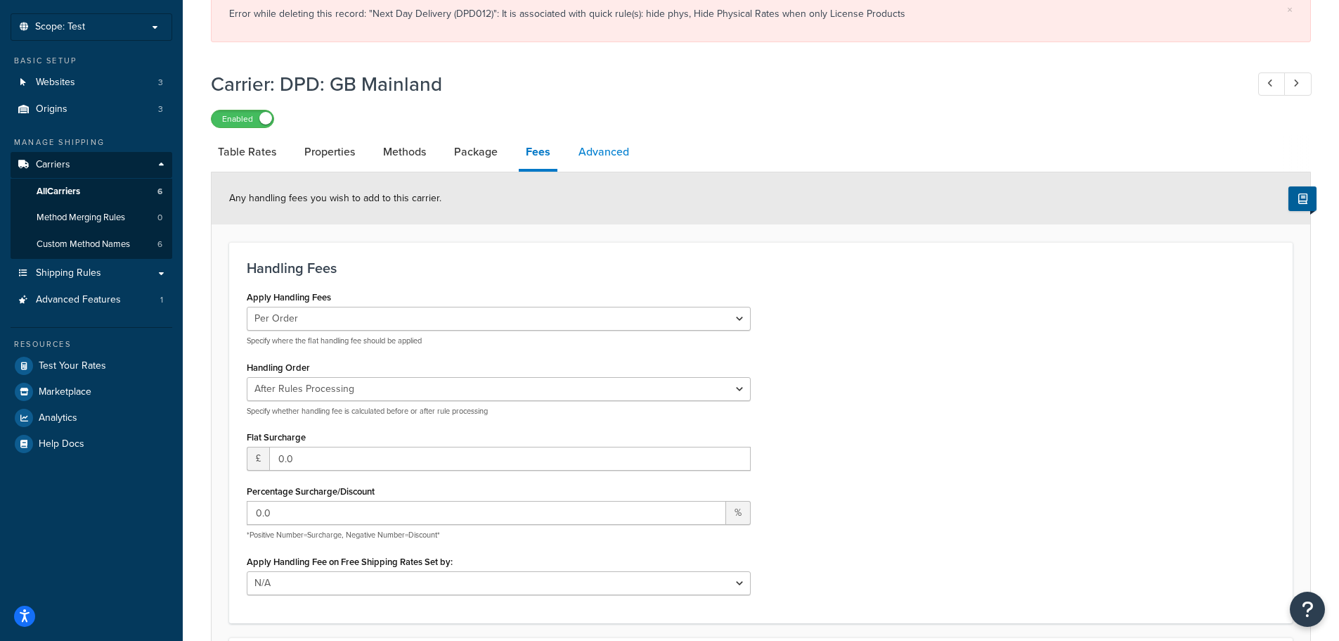
click at [602, 155] on link "Advanced" at bounding box center [604, 152] width 65 height 34
select select "false"
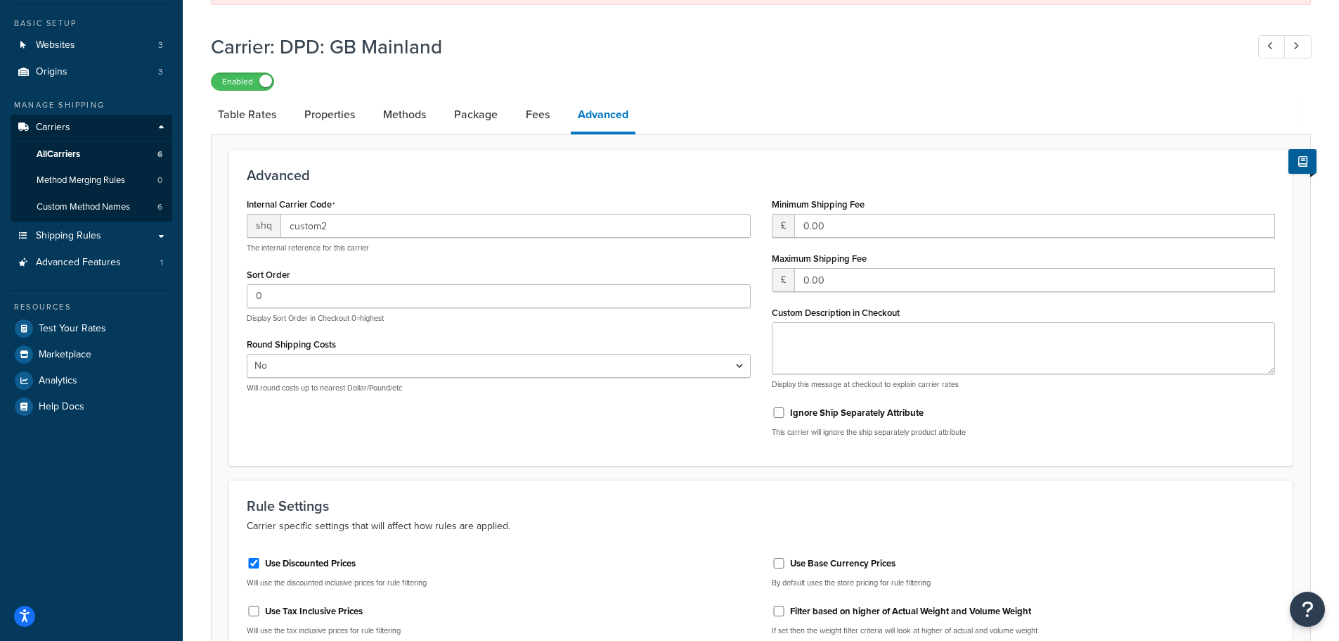
scroll to position [141, 0]
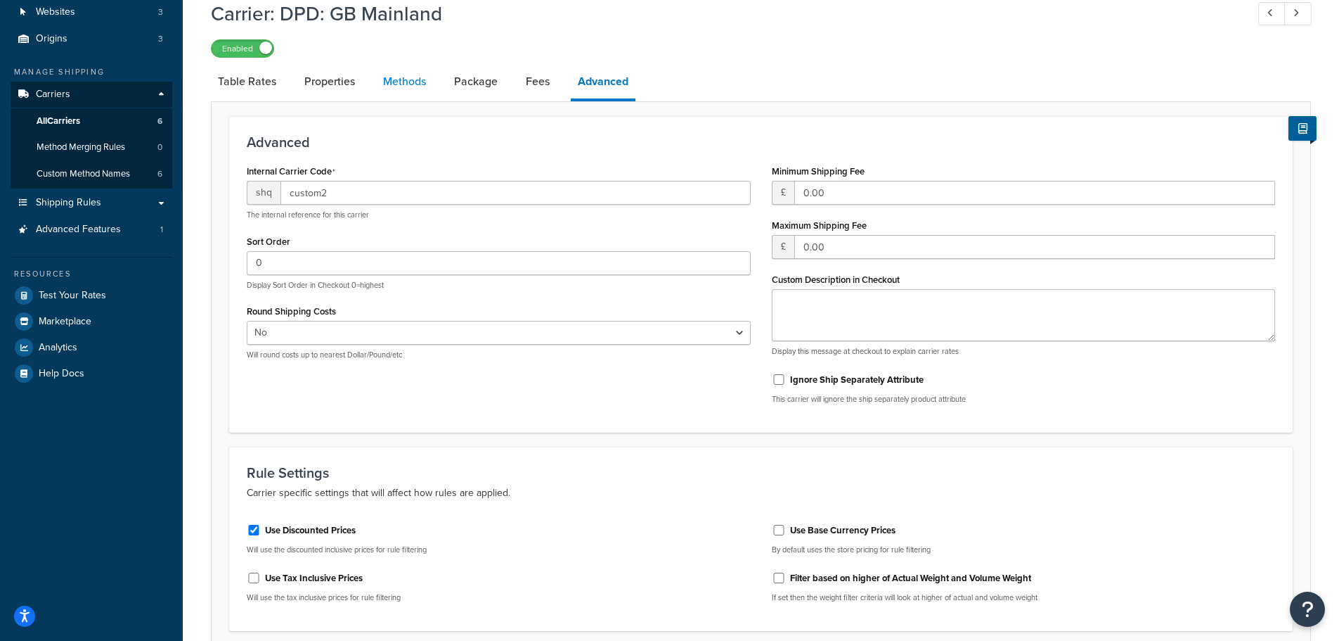
click at [400, 82] on link "Methods" at bounding box center [404, 82] width 57 height 34
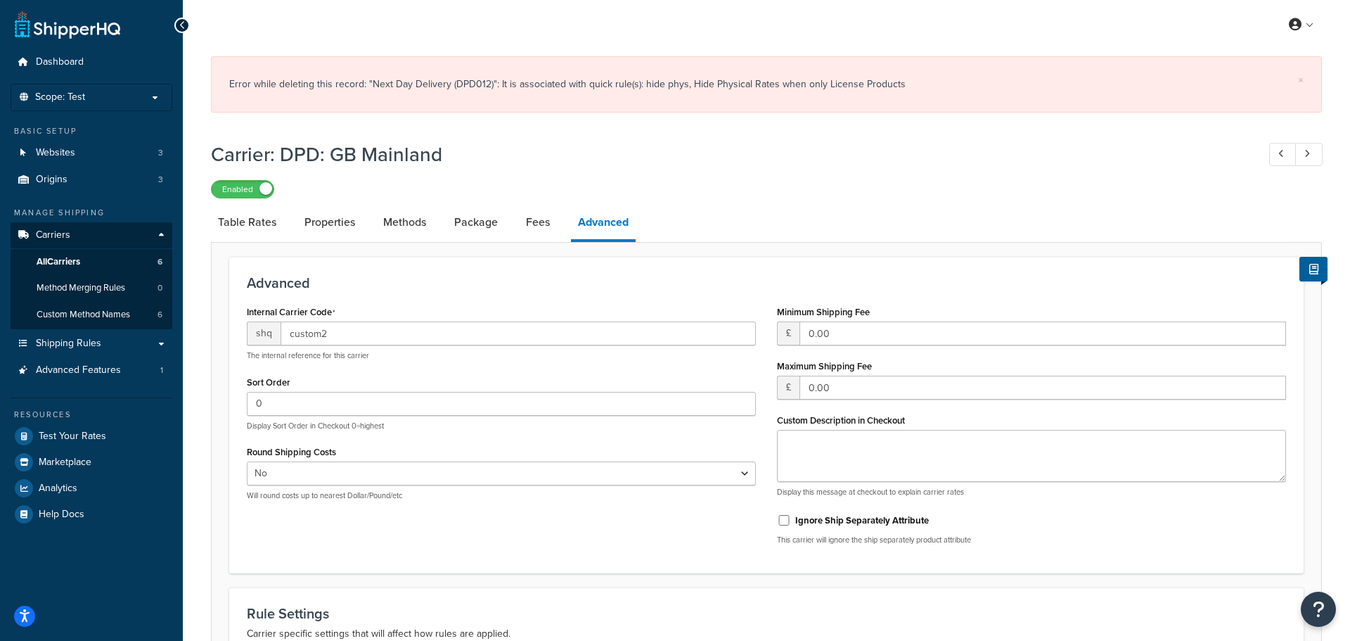
select select "25"
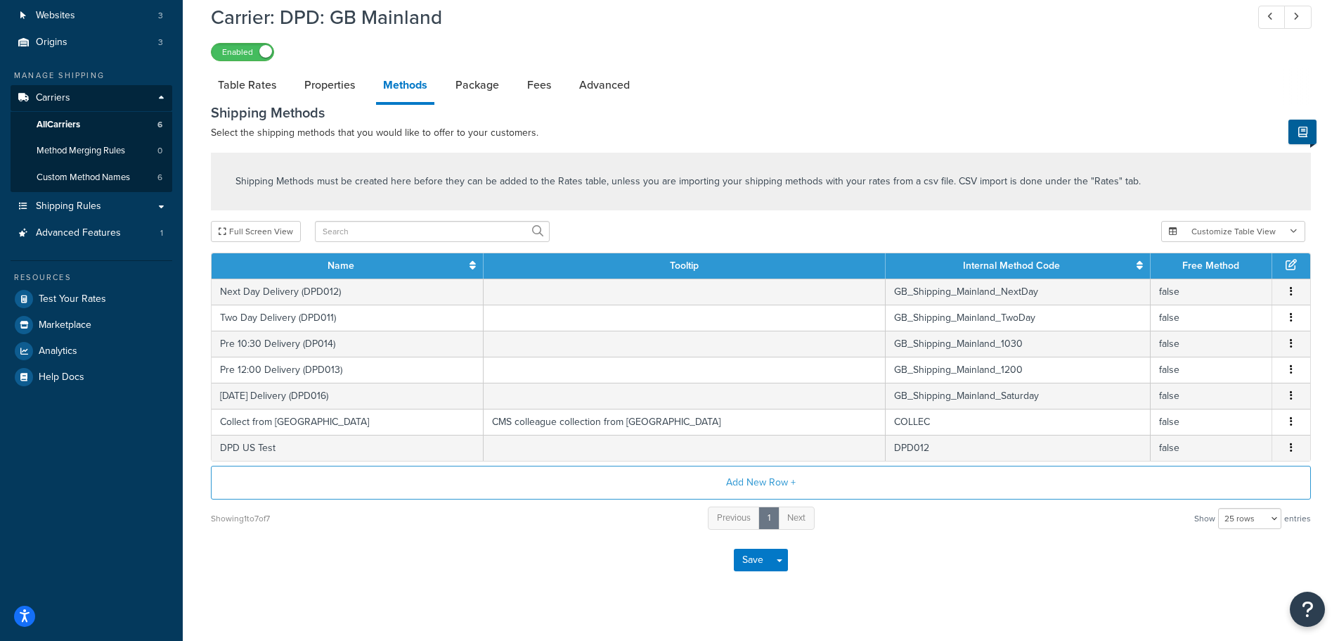
scroll to position [141, 0]
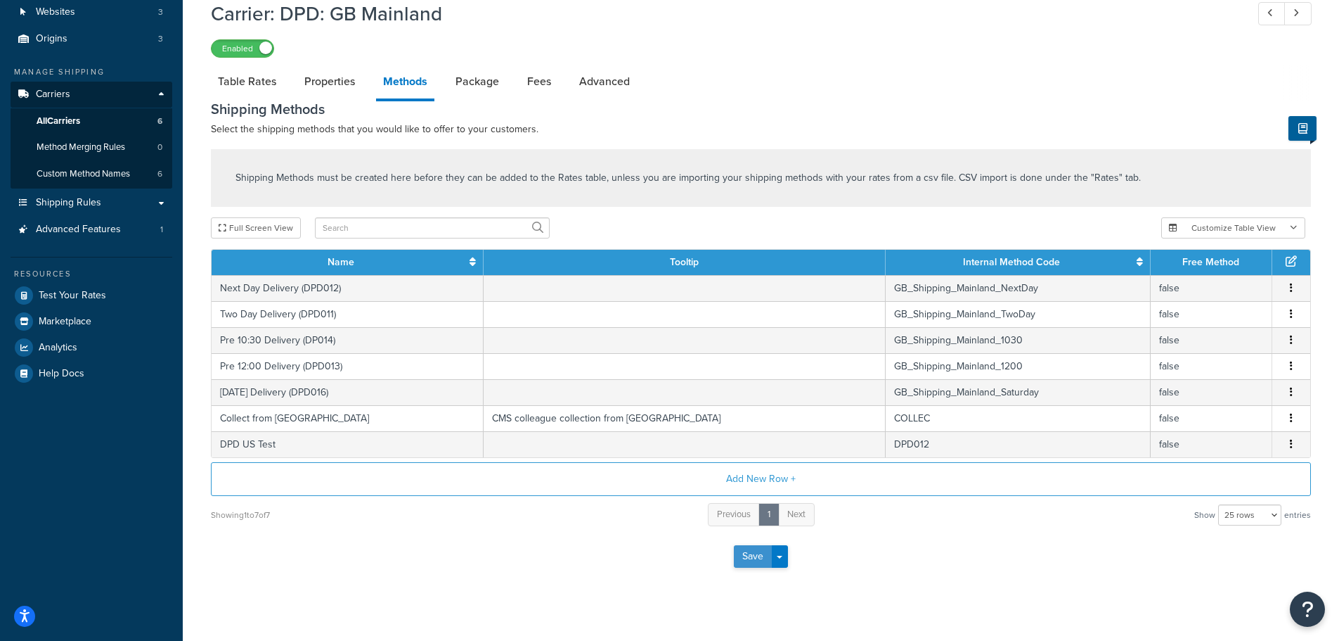
click at [753, 553] on button "Save" at bounding box center [753, 556] width 38 height 22
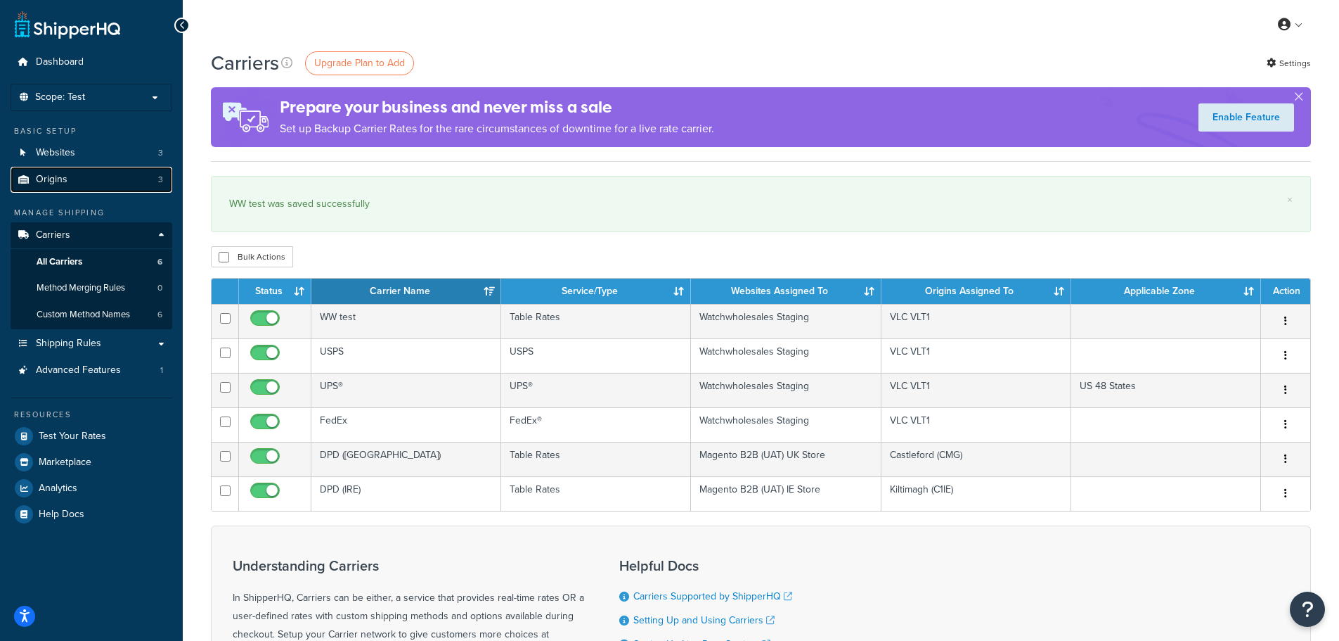
click at [99, 179] on link "Origins 3" at bounding box center [92, 180] width 162 height 26
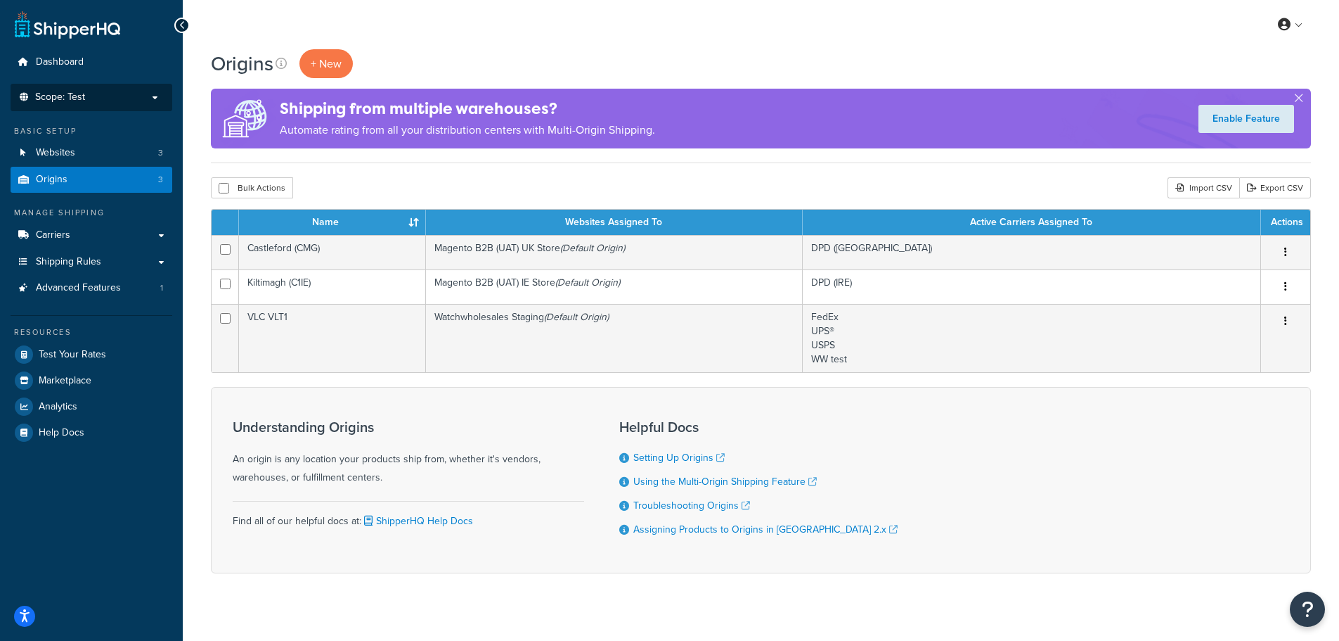
click at [155, 98] on p "Scope: Test" at bounding box center [91, 97] width 149 height 12
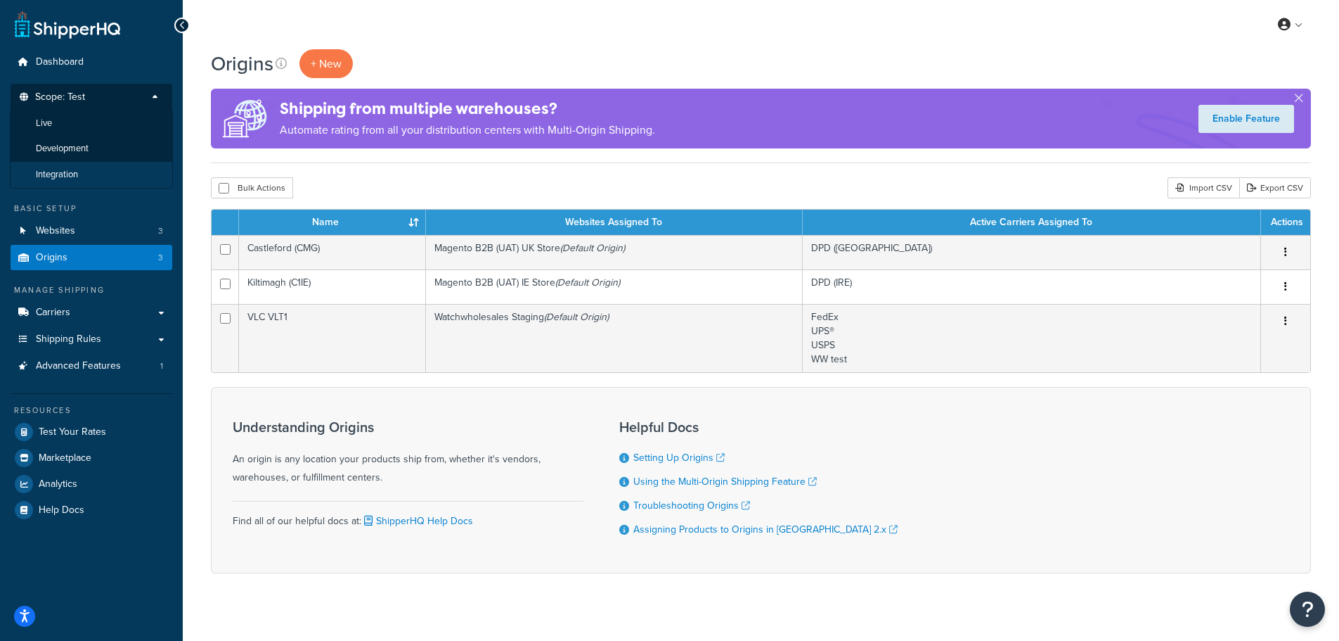
click at [62, 178] on span "Integration" at bounding box center [57, 175] width 42 height 12
